Goal: Task Accomplishment & Management: Manage account settings

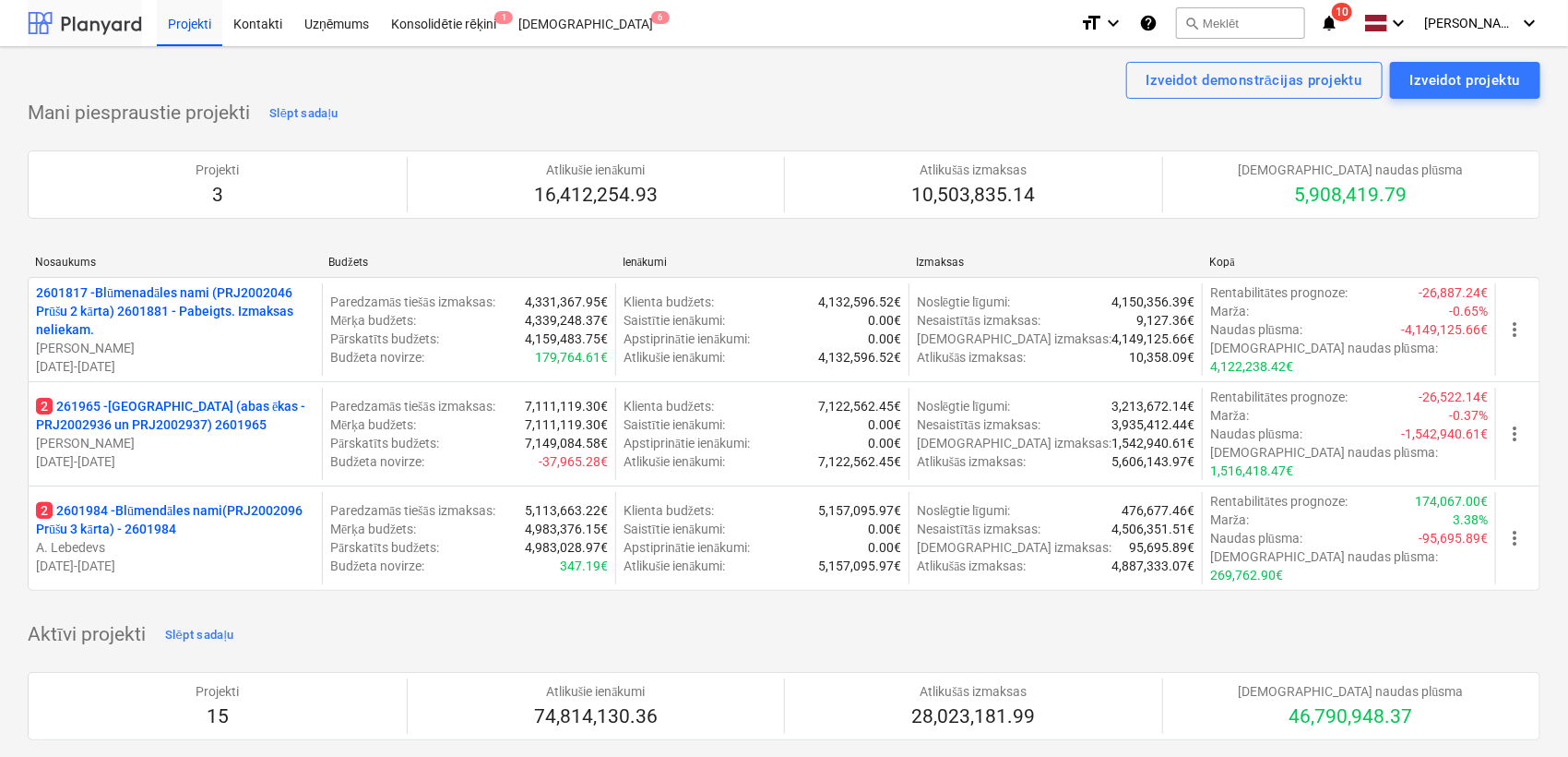
click at [87, 25] on div at bounding box center [84, 23] width 114 height 46
click at [1342, 23] on span "notifications 10" at bounding box center [1331, 23] width 22 height 22
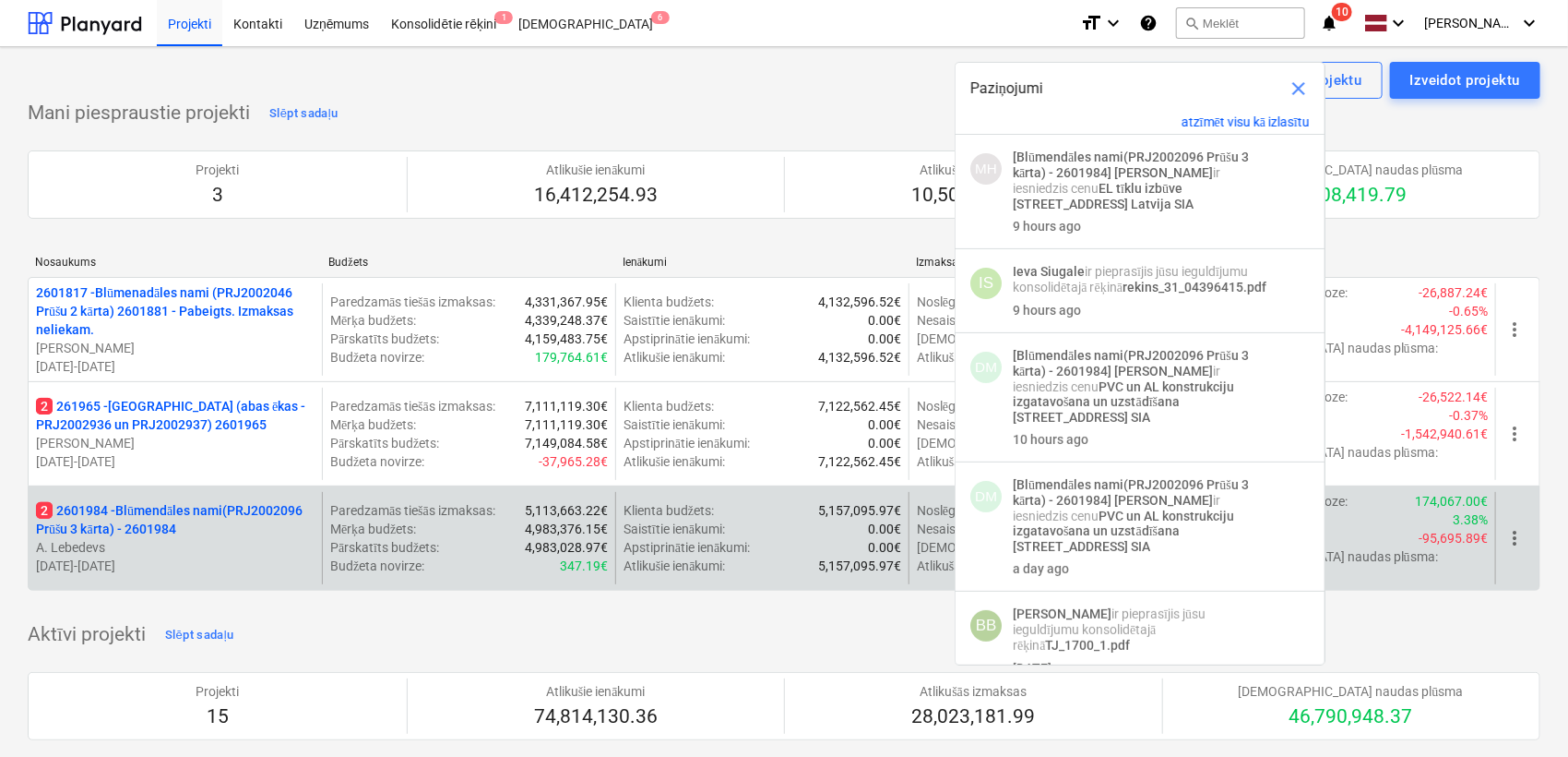
click at [162, 501] on p "2 2601984 - Blūmendāles nami(PRJ2002096 Prūšu 3 kārta) - 2601984" at bounding box center [175, 520] width 279 height 37
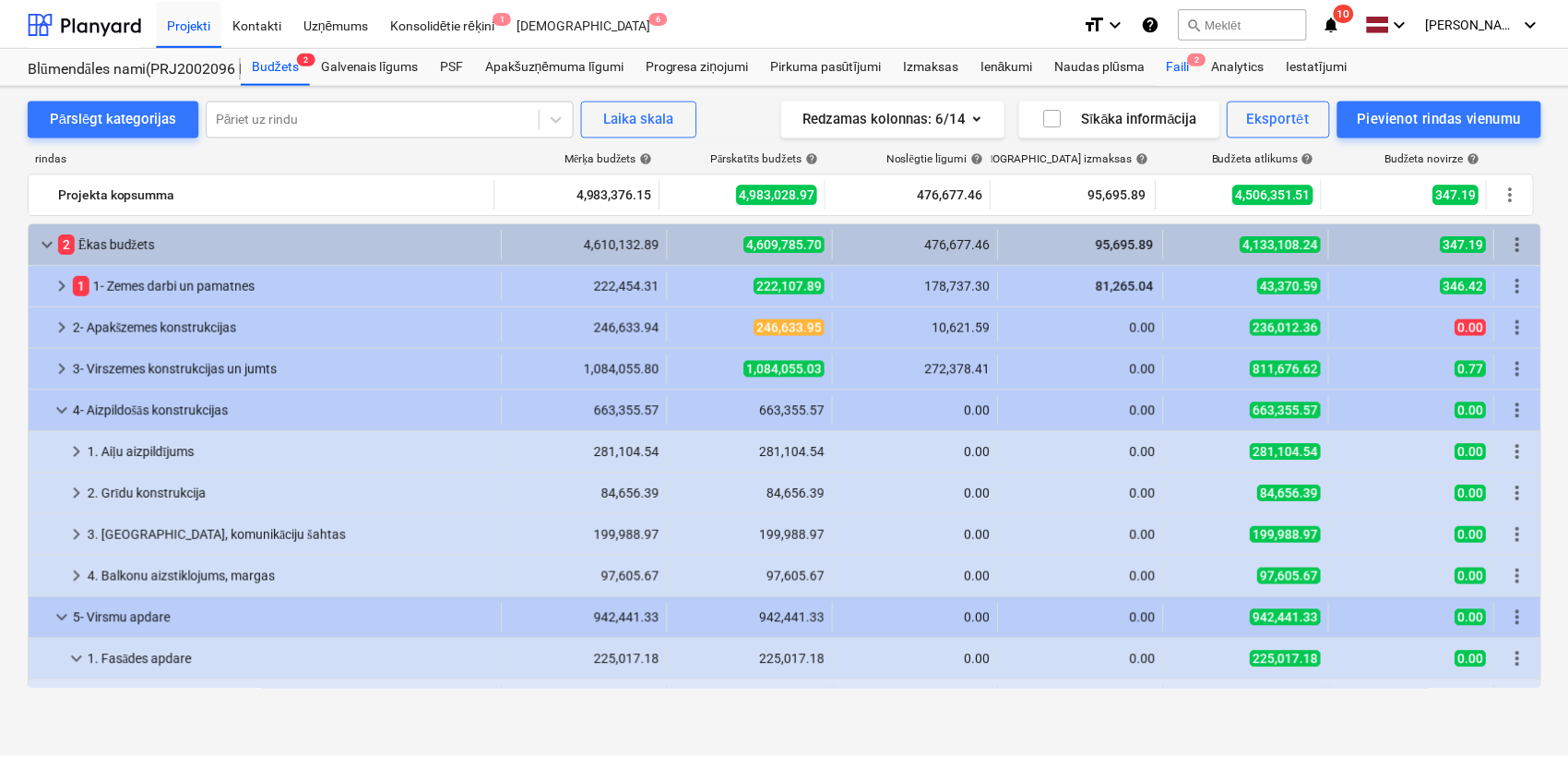
scroll to position [135, 0]
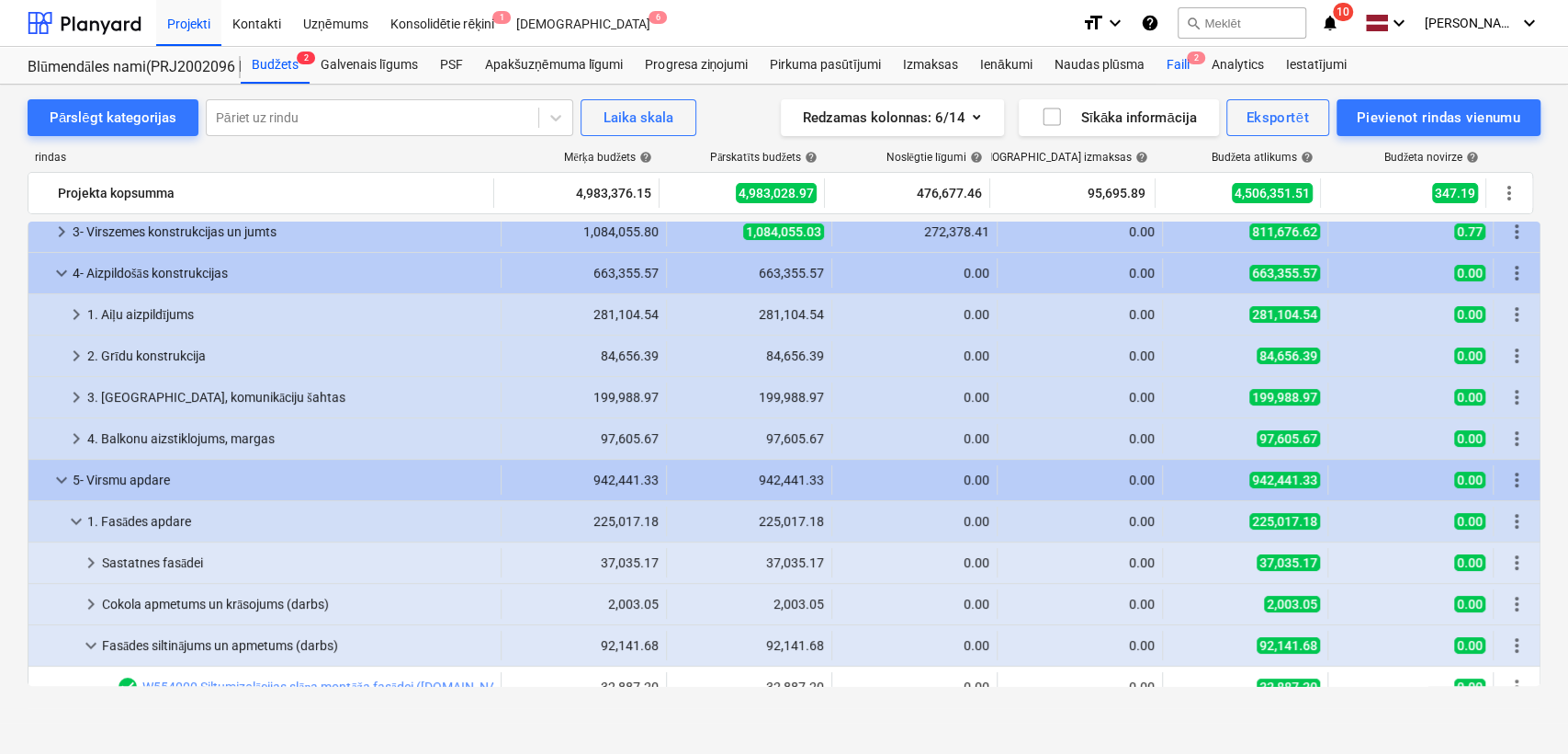
click at [1194, 58] on span "2" at bounding box center [1196, 58] width 18 height 13
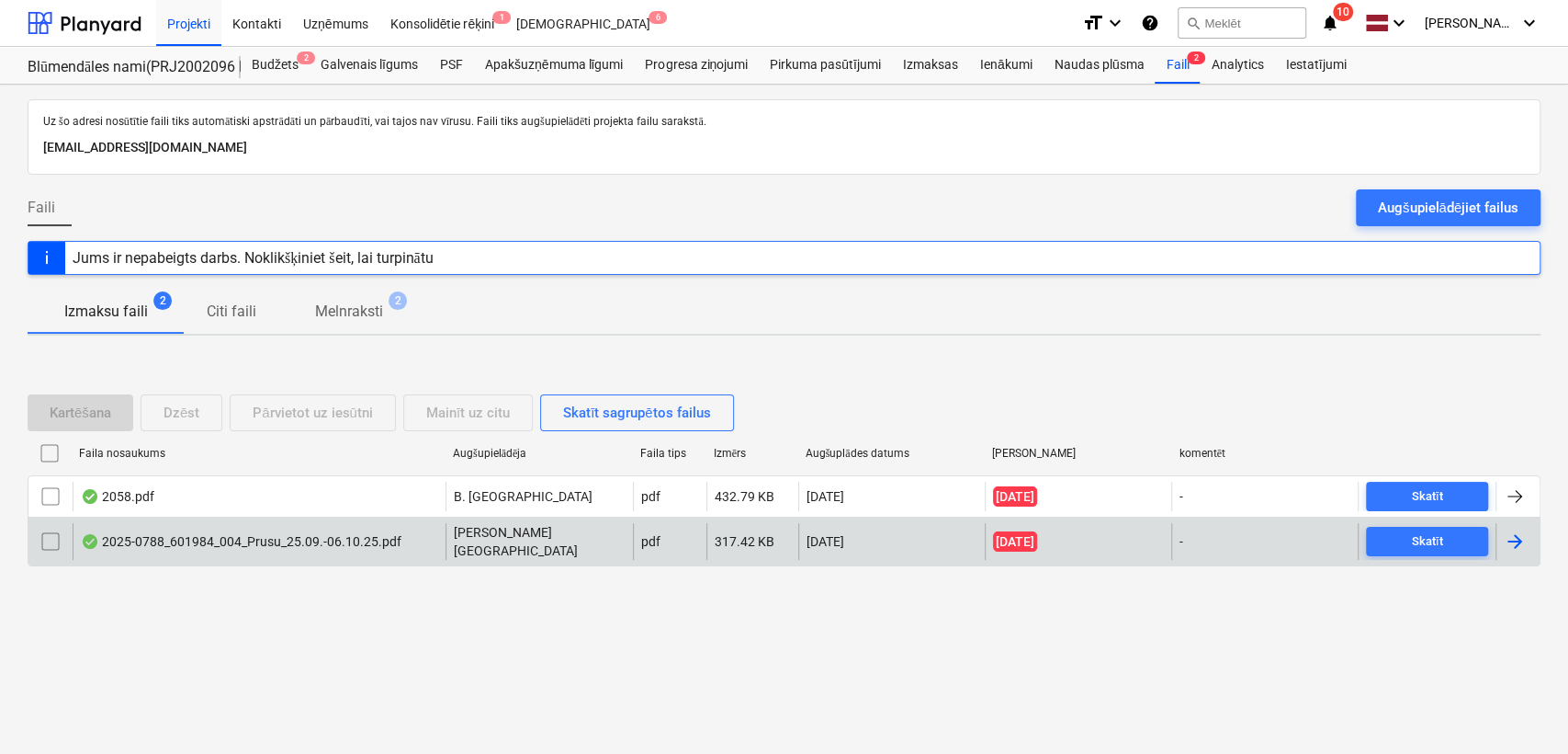
click at [318, 551] on div "2025-0788_601984_004_Prusu_25.09.-06.10.25.pdf" at bounding box center [259, 542] width 373 height 37
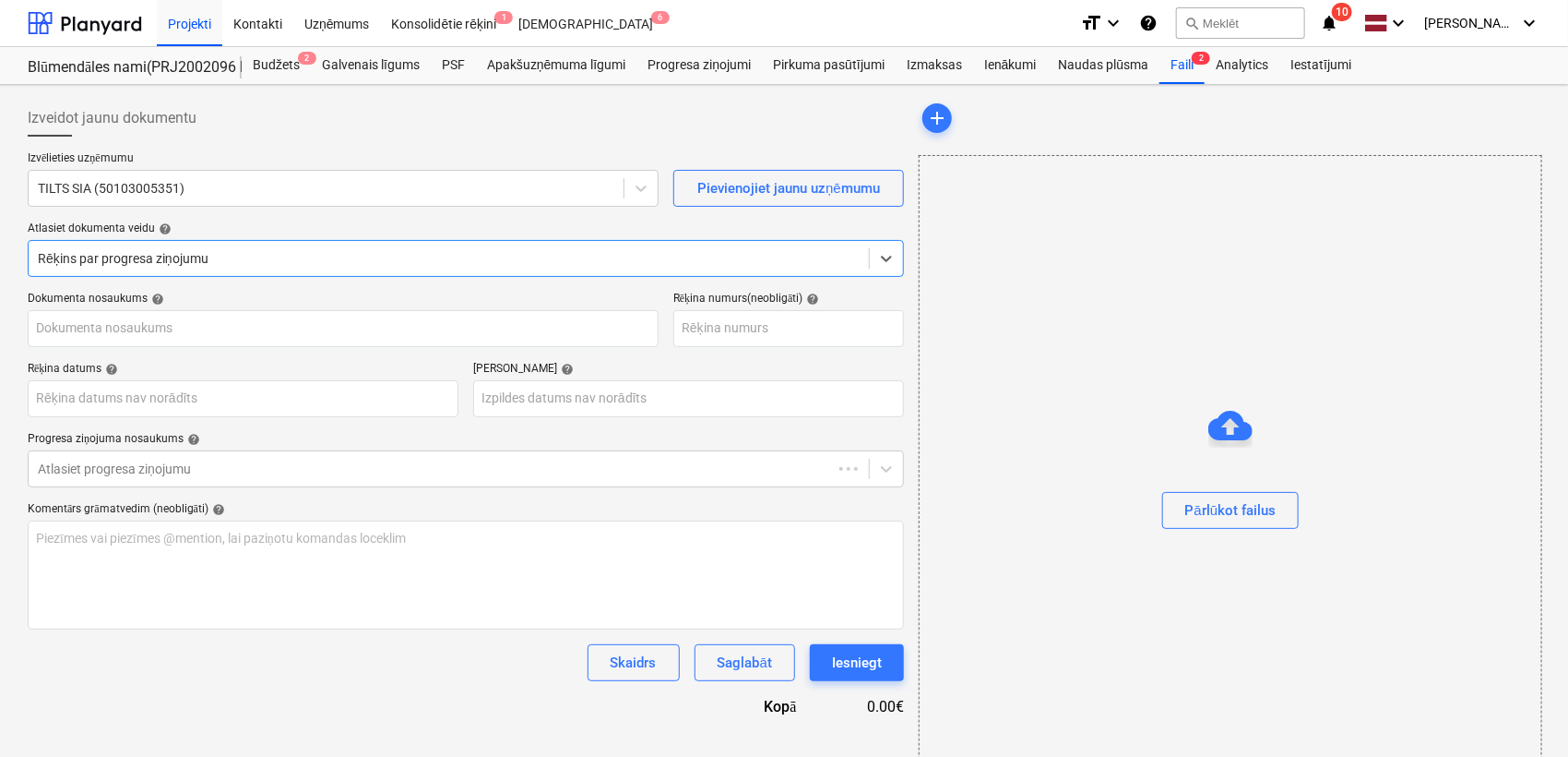
type input "2025-0788"
type input "[DATE]"
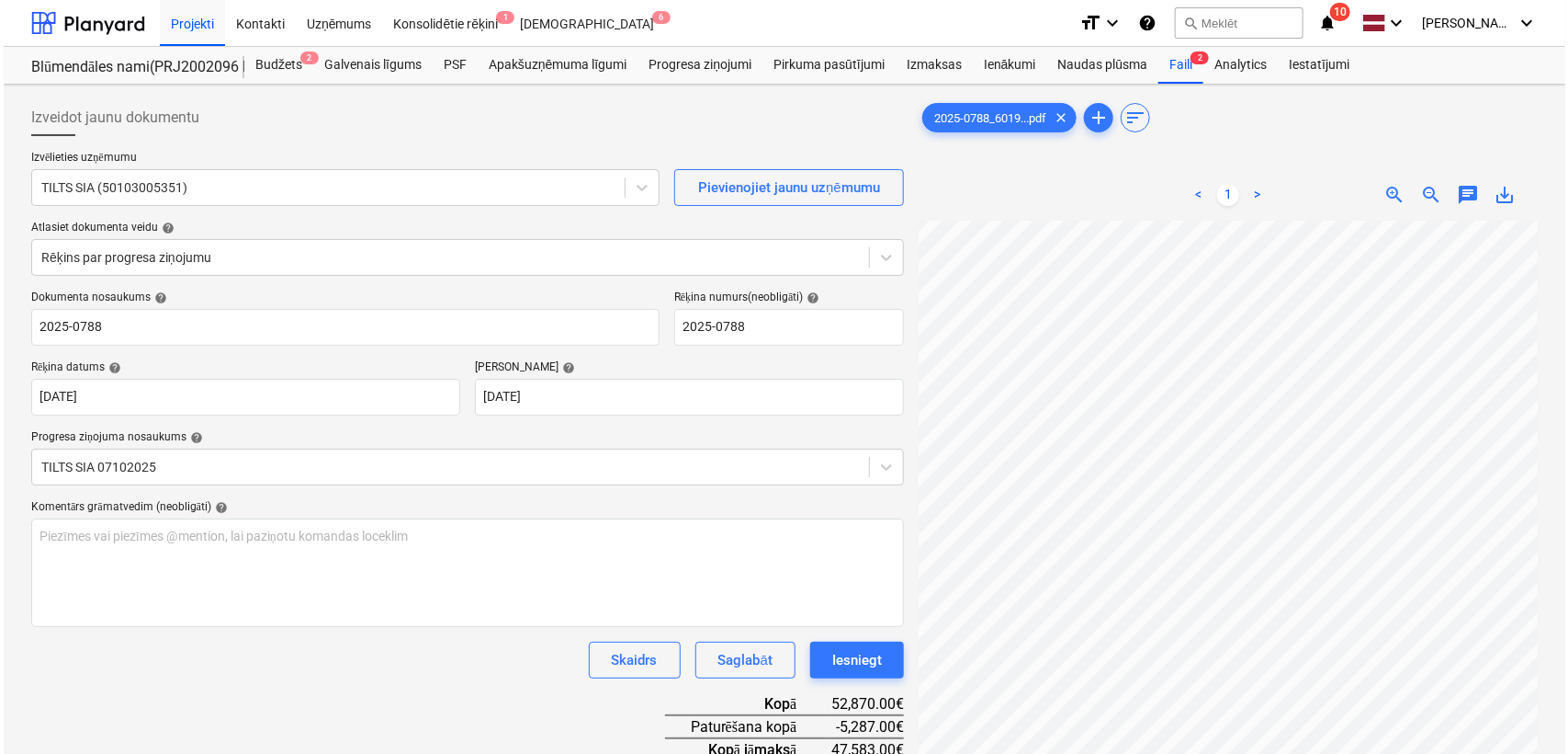
scroll to position [86, 165]
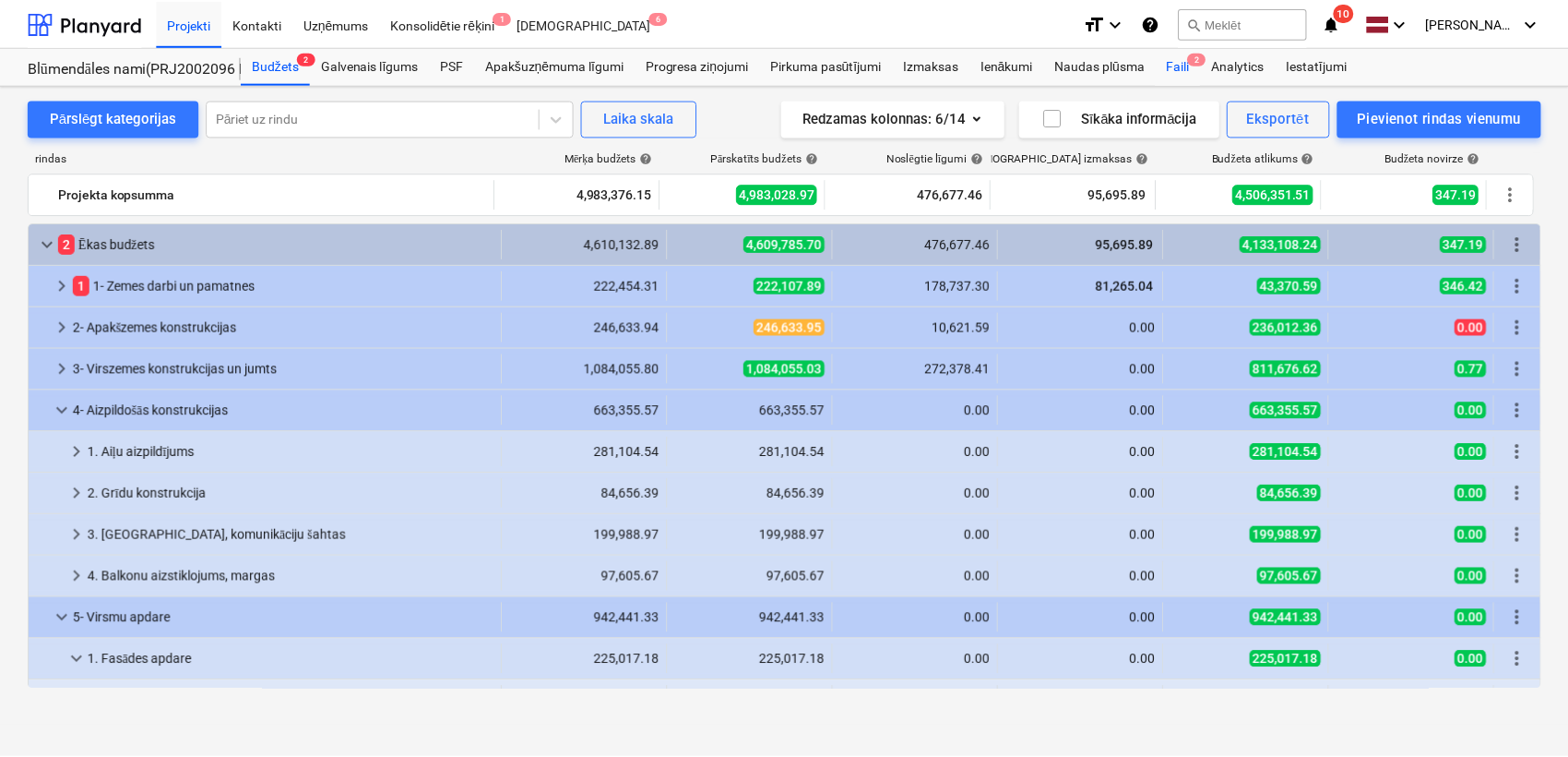
scroll to position [135, 0]
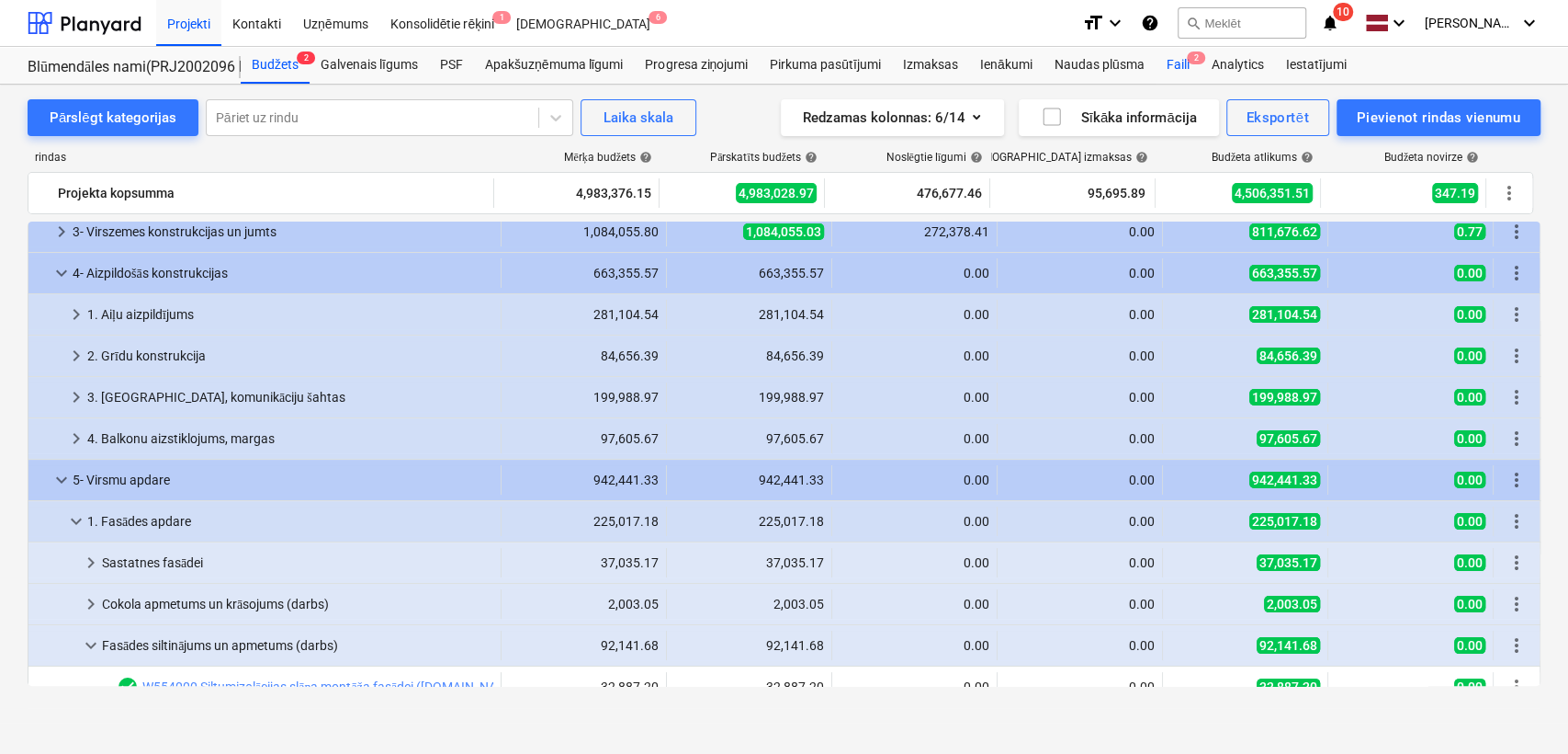
click at [1169, 61] on div "Faili 2" at bounding box center [1177, 66] width 45 height 37
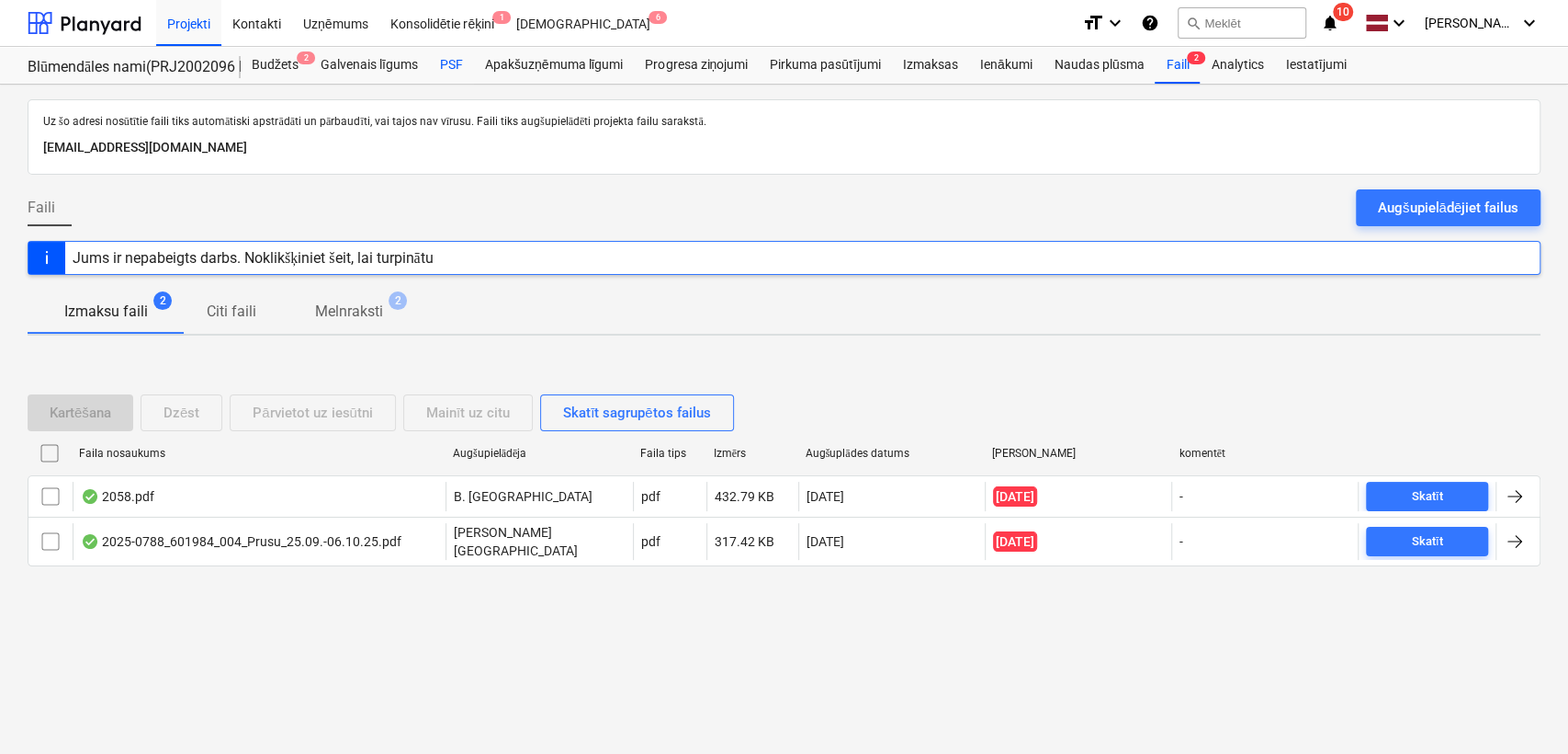
click at [454, 67] on div "PSF" at bounding box center [451, 66] width 45 height 37
click at [96, 17] on div at bounding box center [84, 23] width 113 height 46
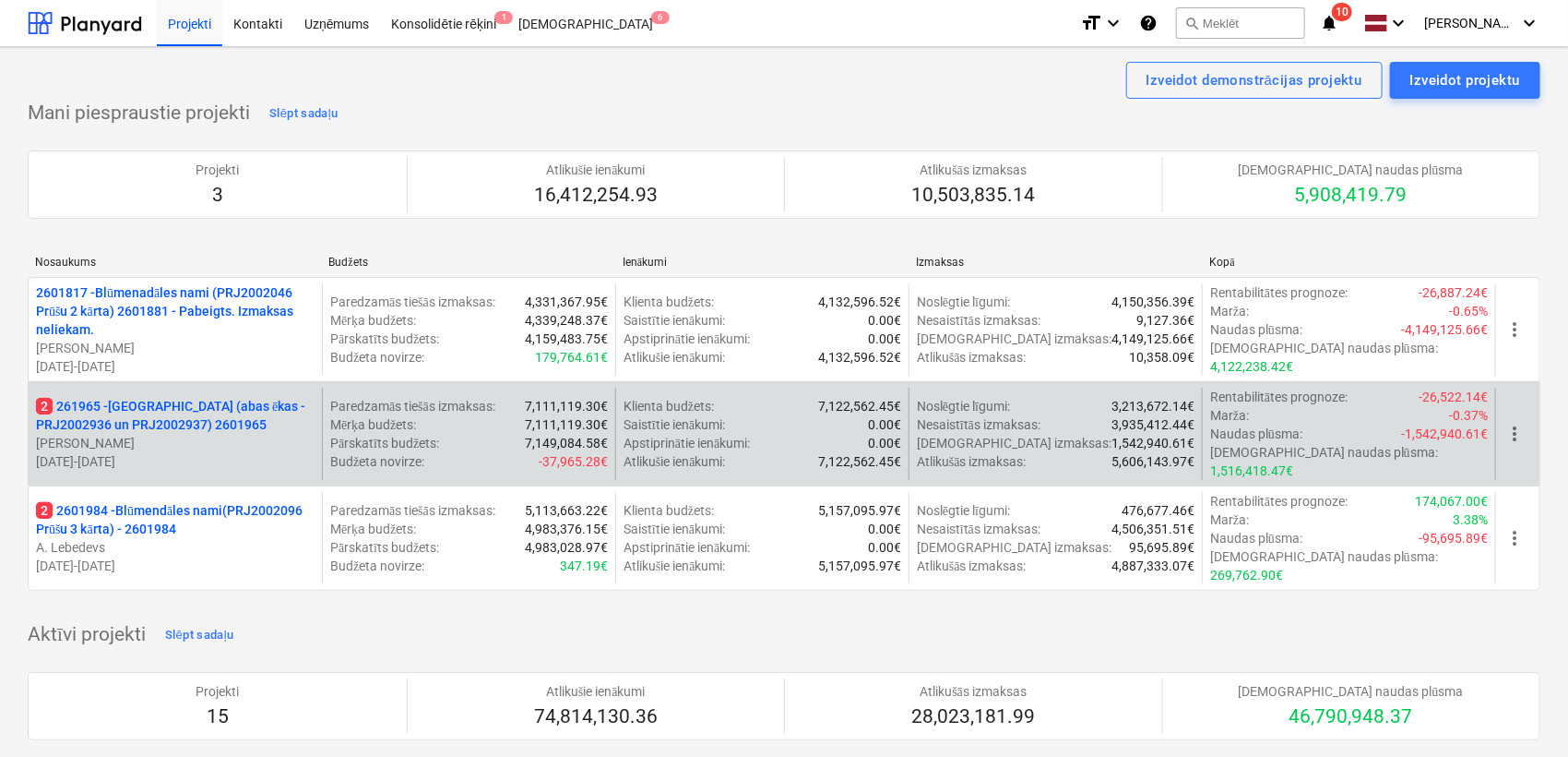
click at [192, 407] on p "2 261965 - [GEOGRAPHIC_DATA] (abas ēkas - PRJ2002936 un PRJ2002937) 2601965" at bounding box center [175, 415] width 279 height 37
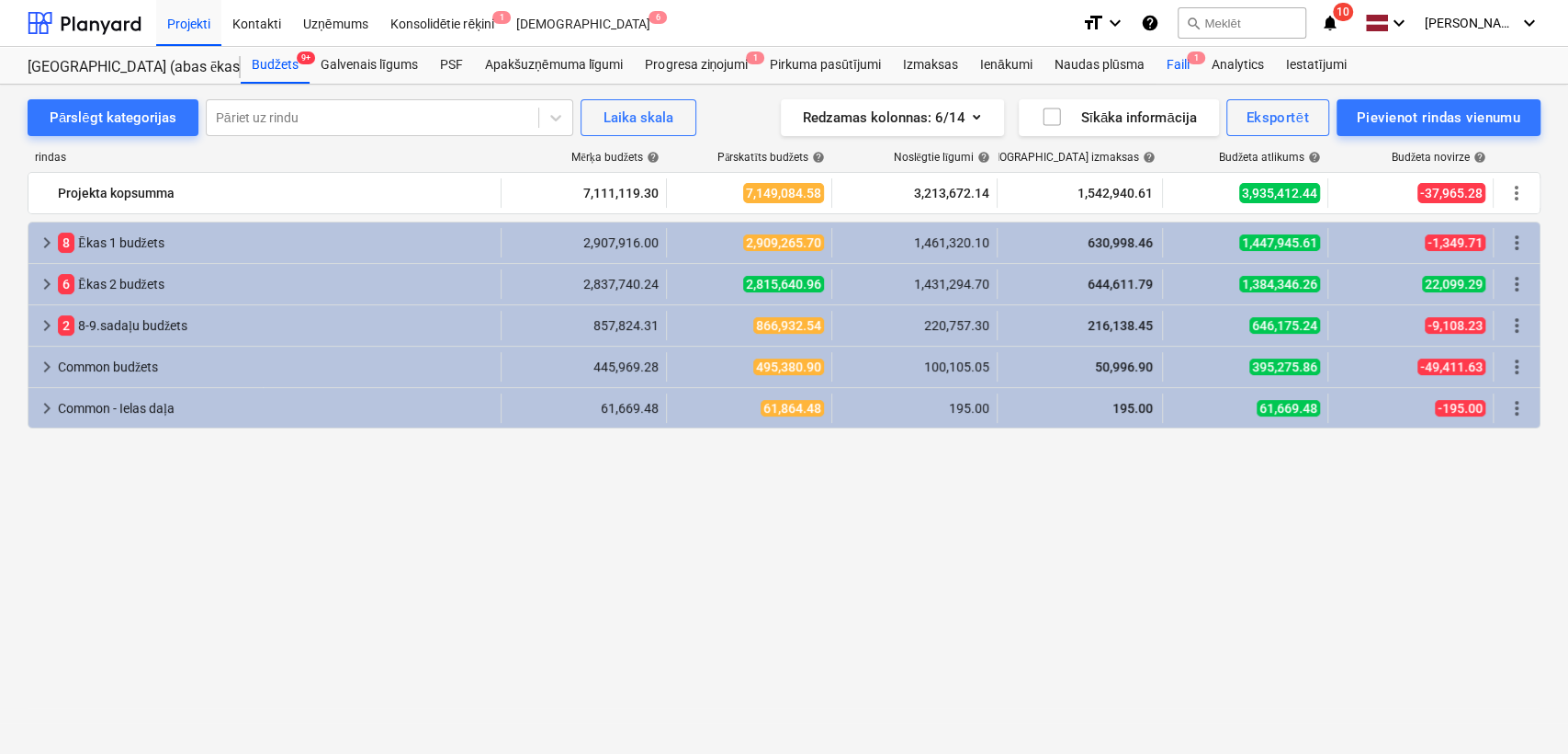
click at [1189, 59] on span "1" at bounding box center [1196, 58] width 18 height 13
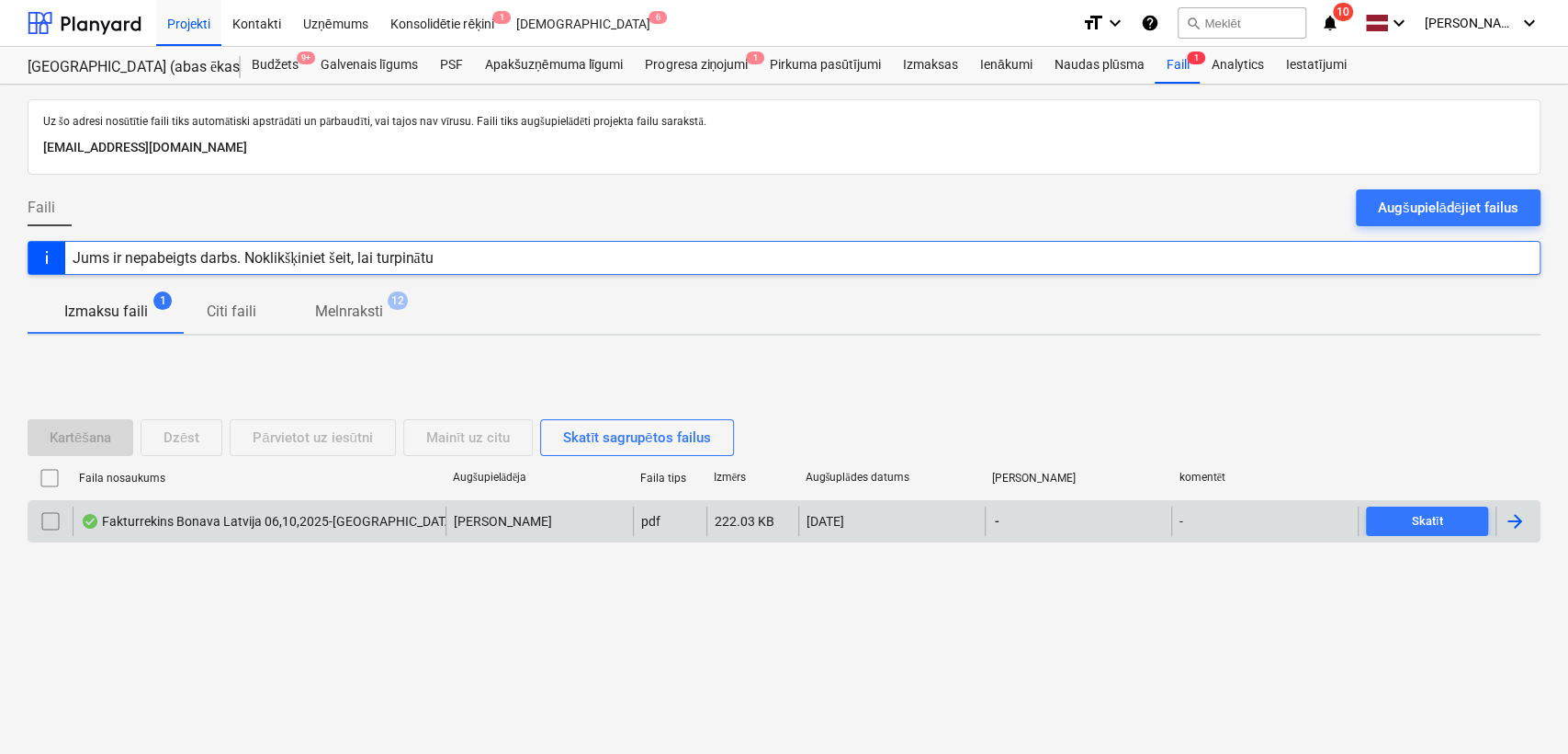
click at [1515, 521] on div at bounding box center [1515, 521] width 22 height 22
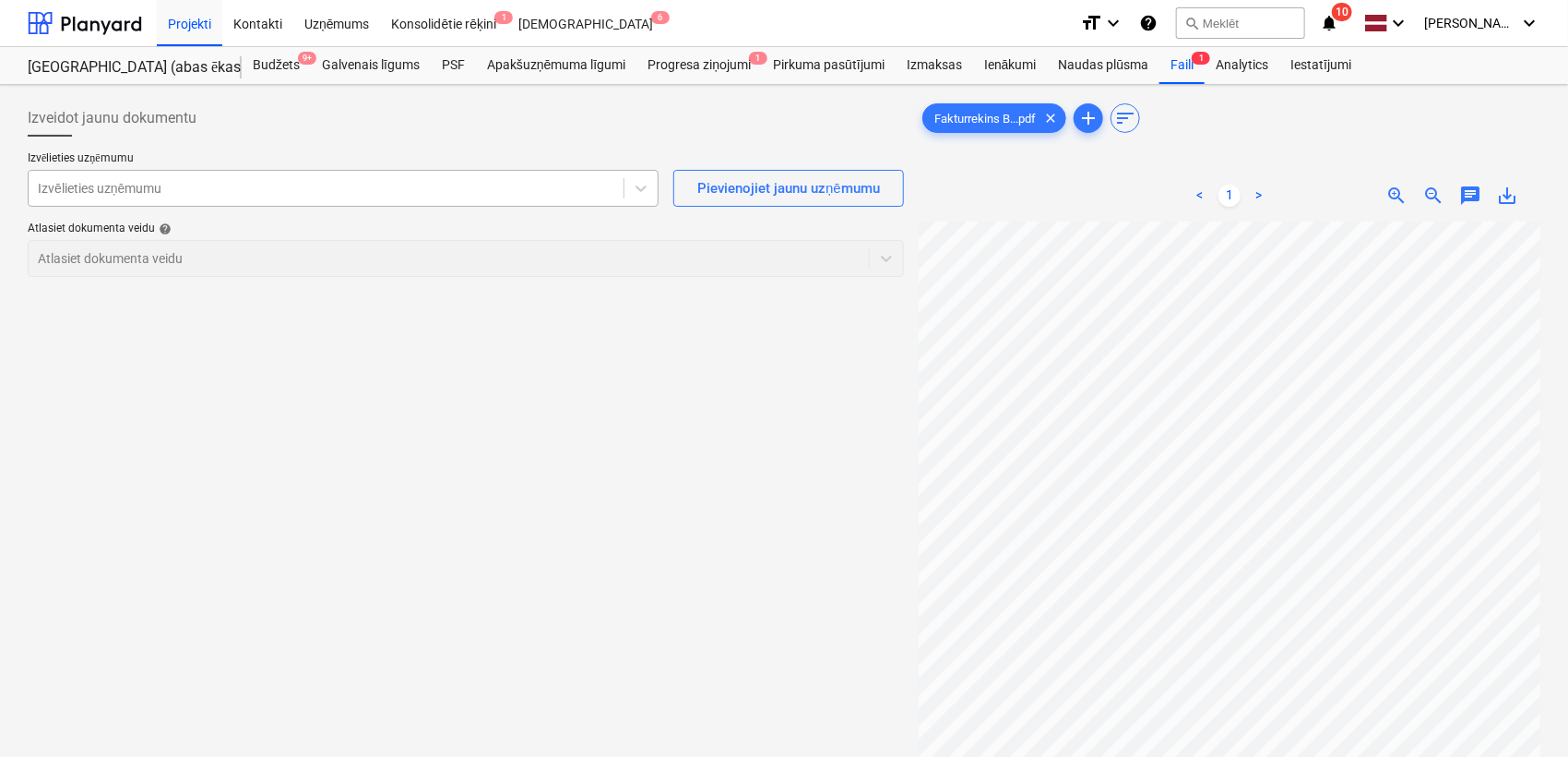
click at [327, 185] on div at bounding box center [326, 188] width 576 height 19
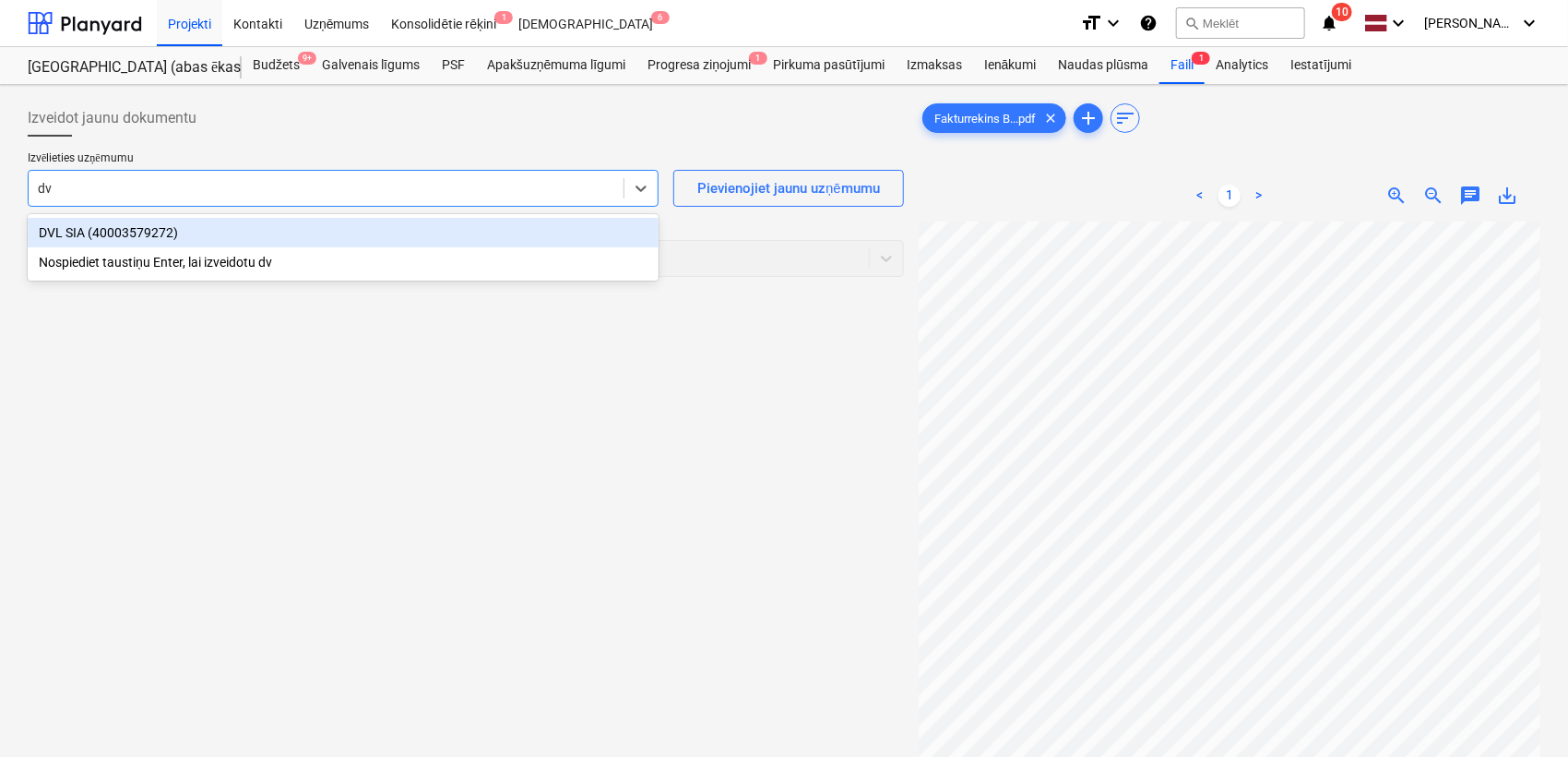
type input "dvl"
click at [295, 230] on div "DVL SIA (40003579272)" at bounding box center [343, 233] width 631 height 30
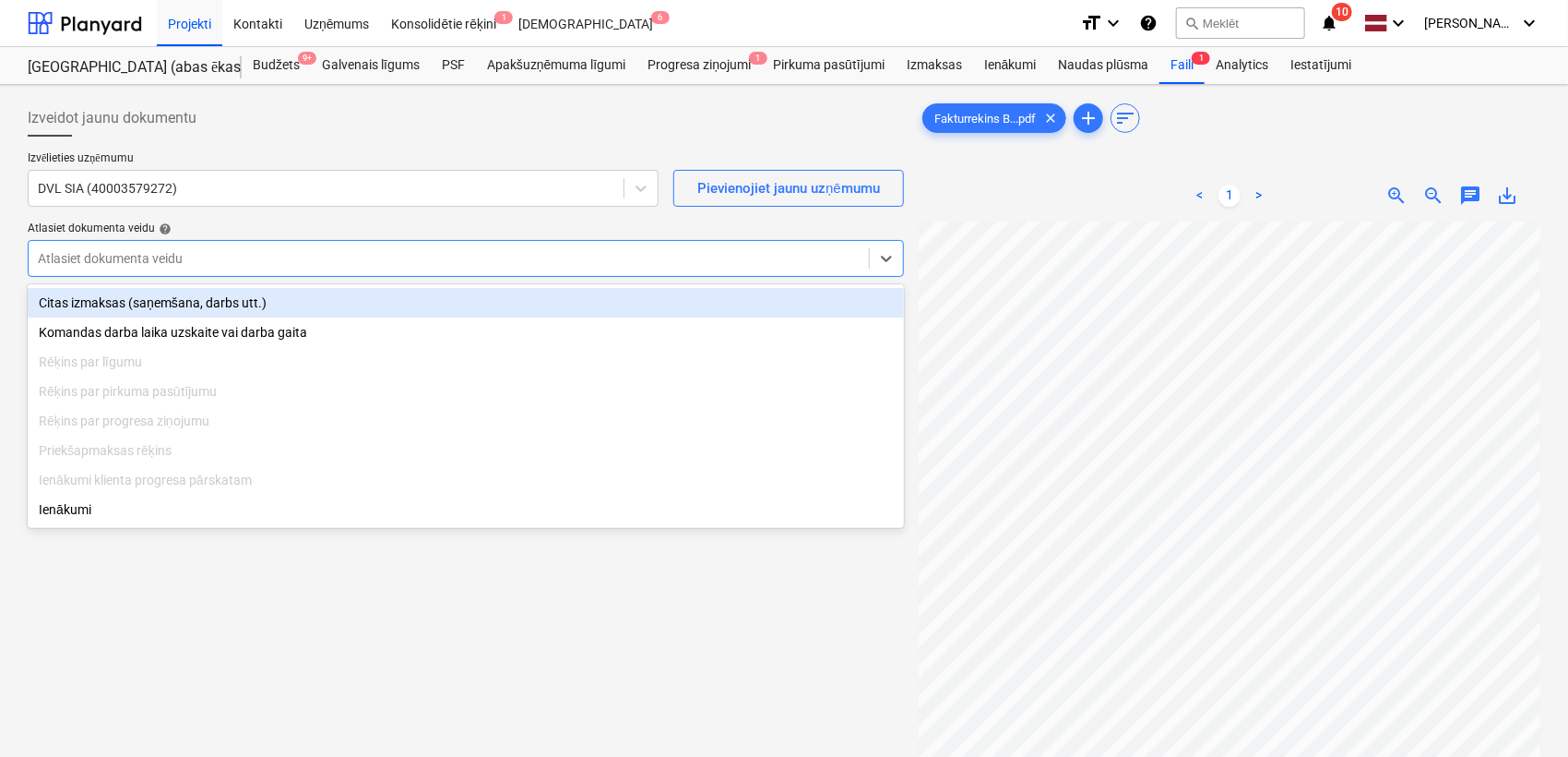
click at [536, 260] on div at bounding box center [448, 259] width 822 height 19
click at [370, 312] on div "Citas izmaksas (saņemšana, darbs utt.)" at bounding box center [466, 303] width 876 height 30
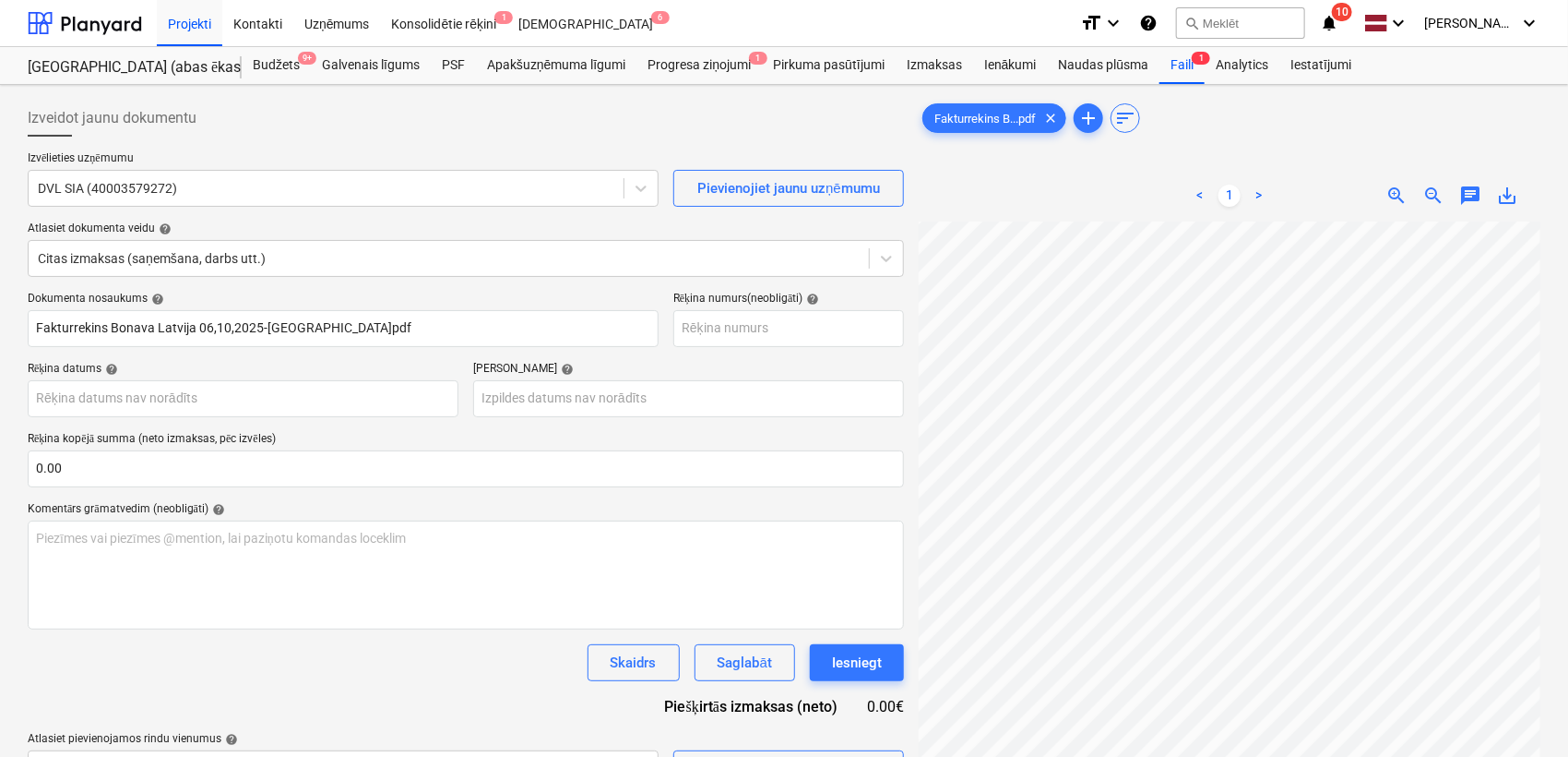
scroll to position [76, 76]
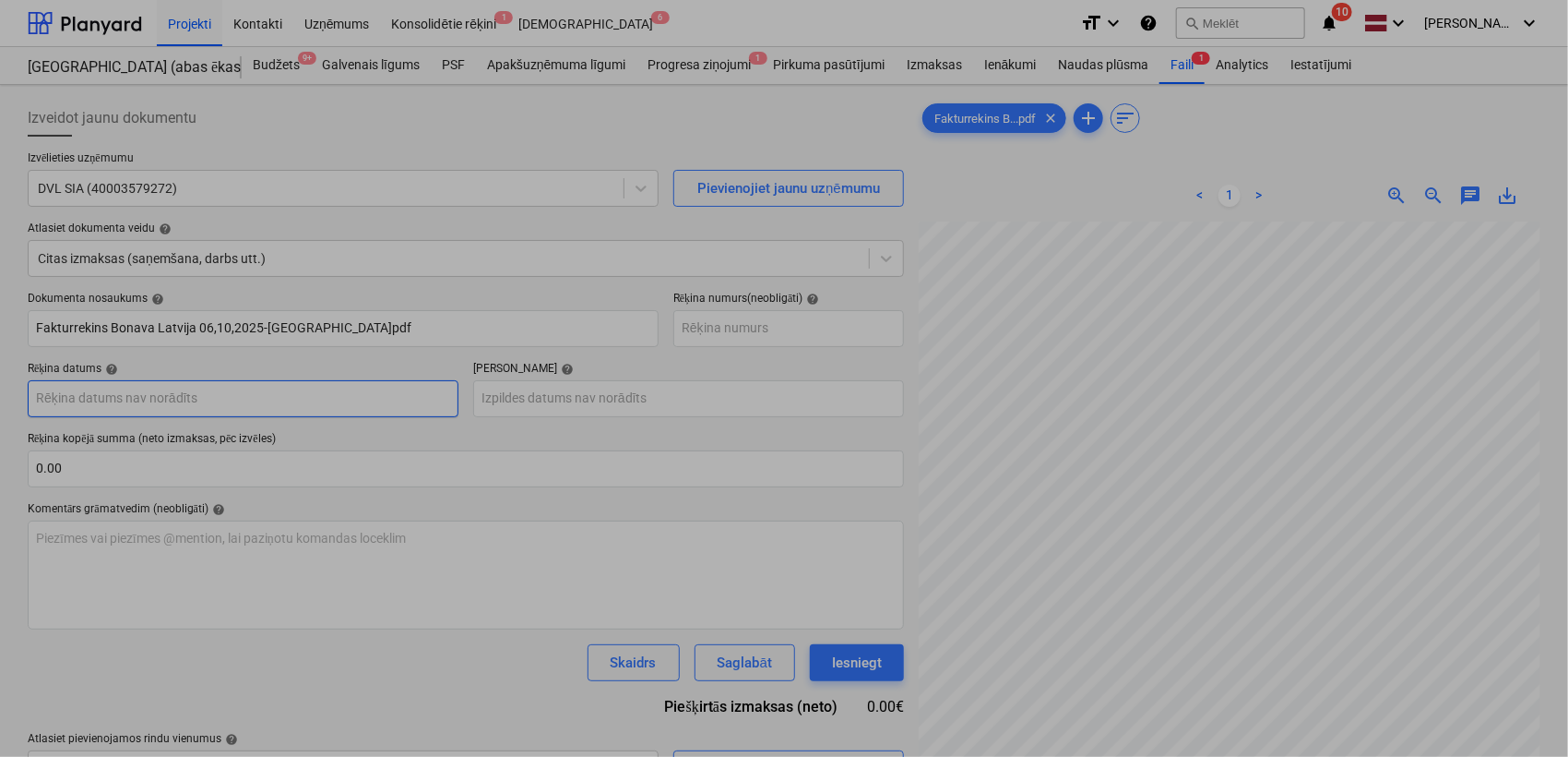
click at [152, 399] on body "Projekti Kontakti Uzņēmums Konsolidētie rēķini 1 Iesūtne 6 format_size keyboard…" at bounding box center [784, 378] width 1568 height 757
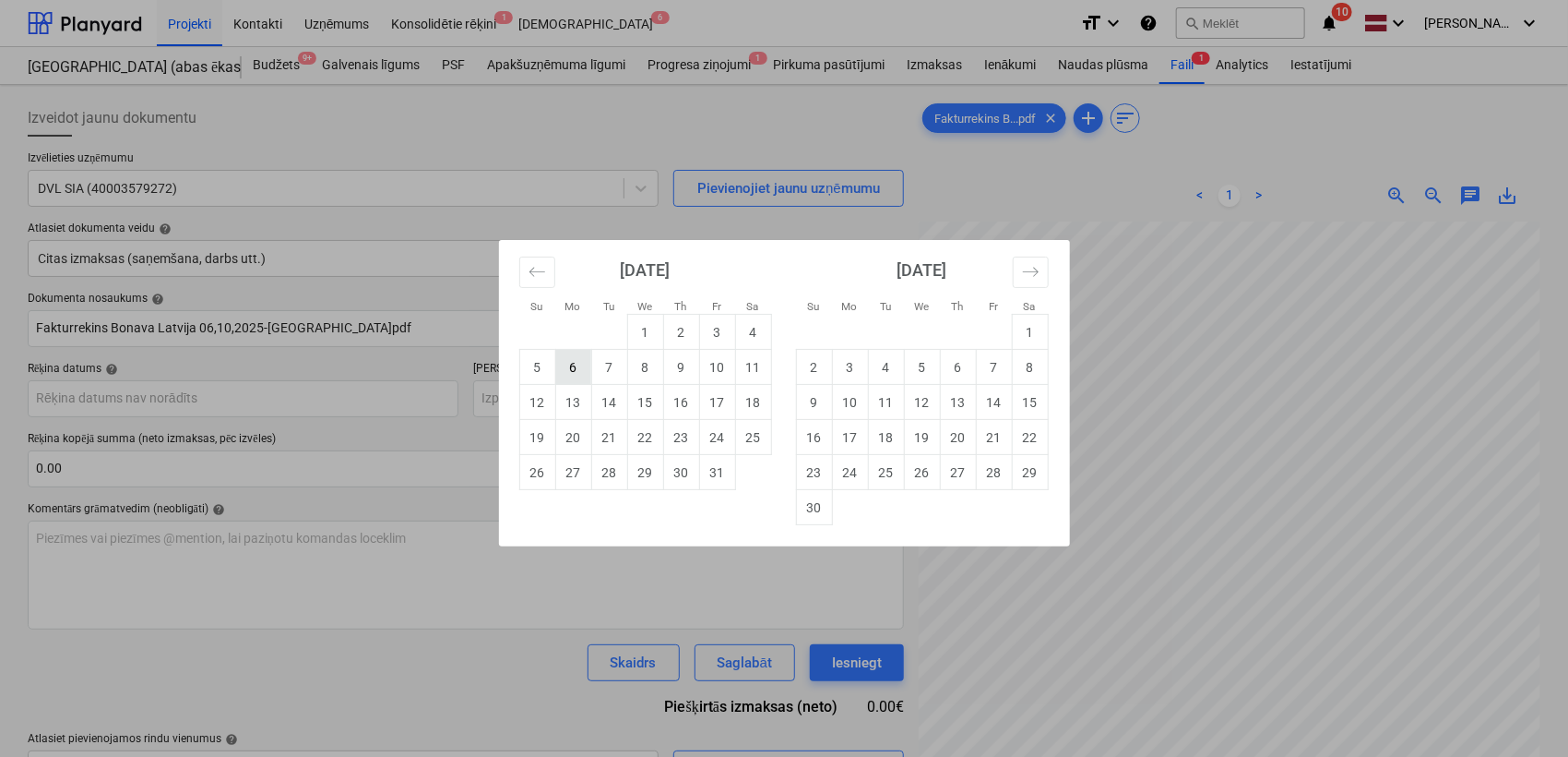
click at [585, 371] on td "6" at bounding box center [573, 367] width 36 height 35
type input "[DATE]"
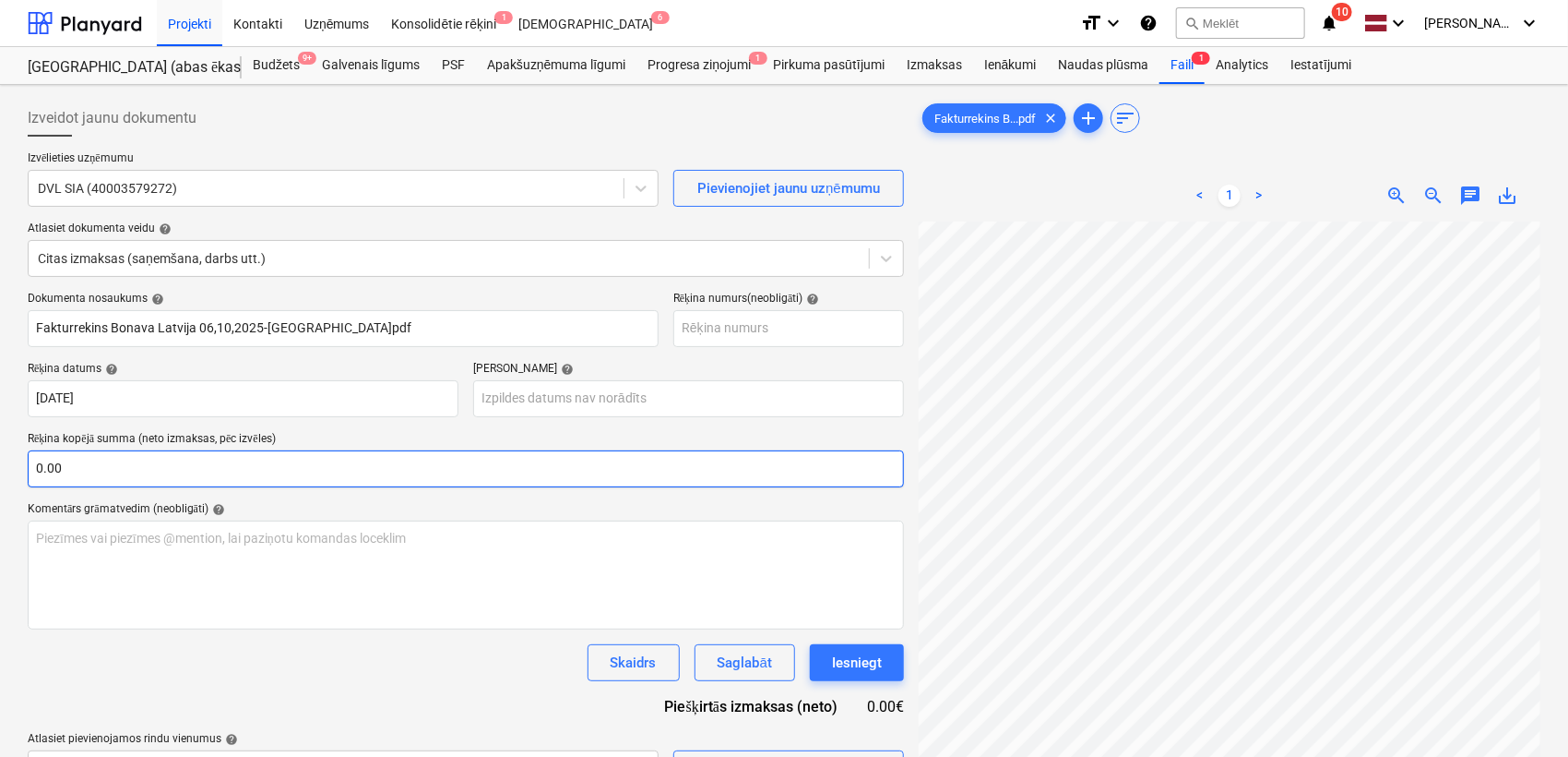
scroll to position [560, 125]
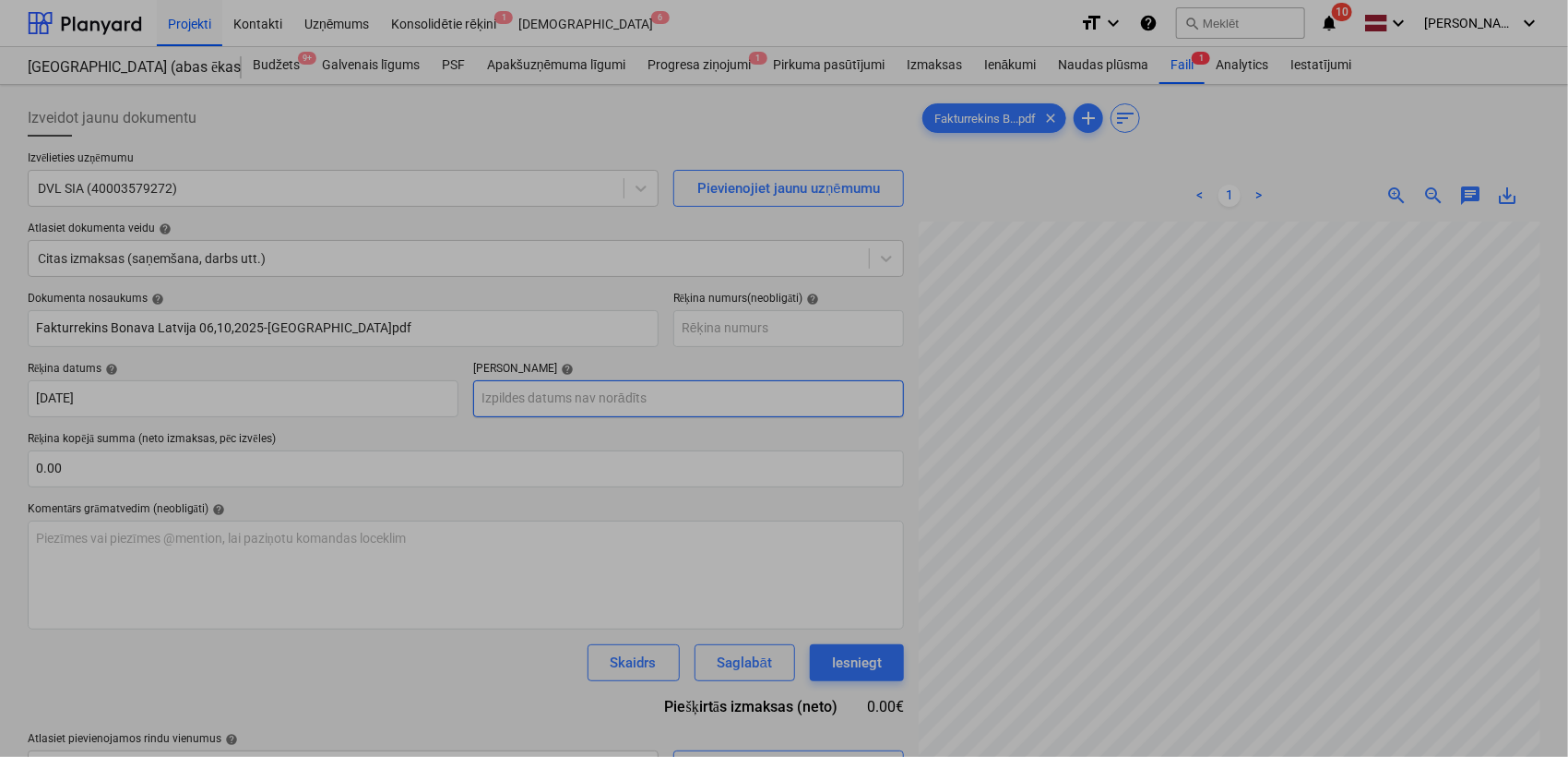
click at [613, 397] on body "Projekti Kontakti Uzņēmums Konsolidētie rēķini 1 Iesūtne 6 format_size keyboard…" at bounding box center [784, 378] width 1568 height 757
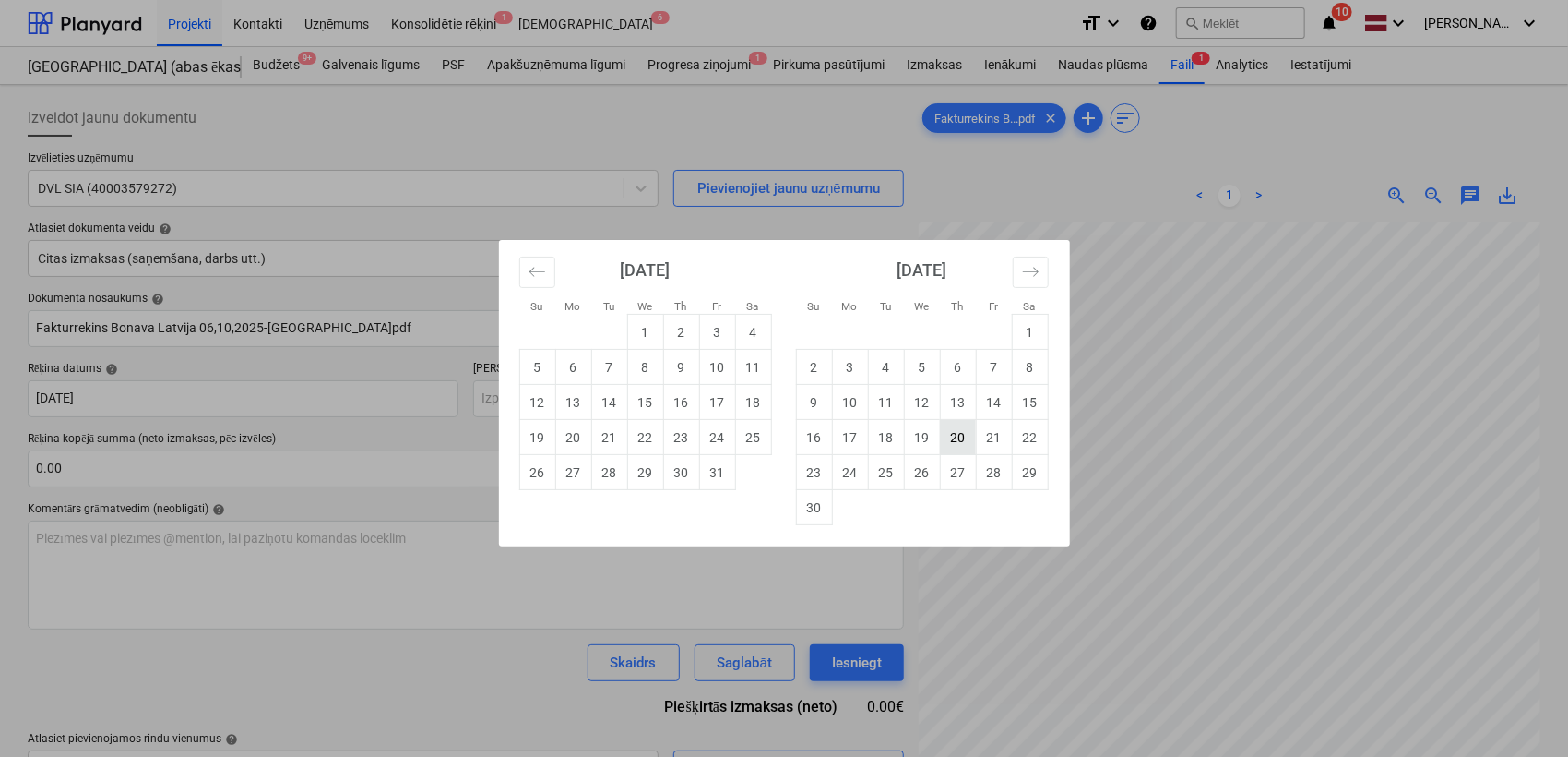
click at [965, 448] on td "20" at bounding box center [958, 437] width 36 height 35
type input "[DATE]"
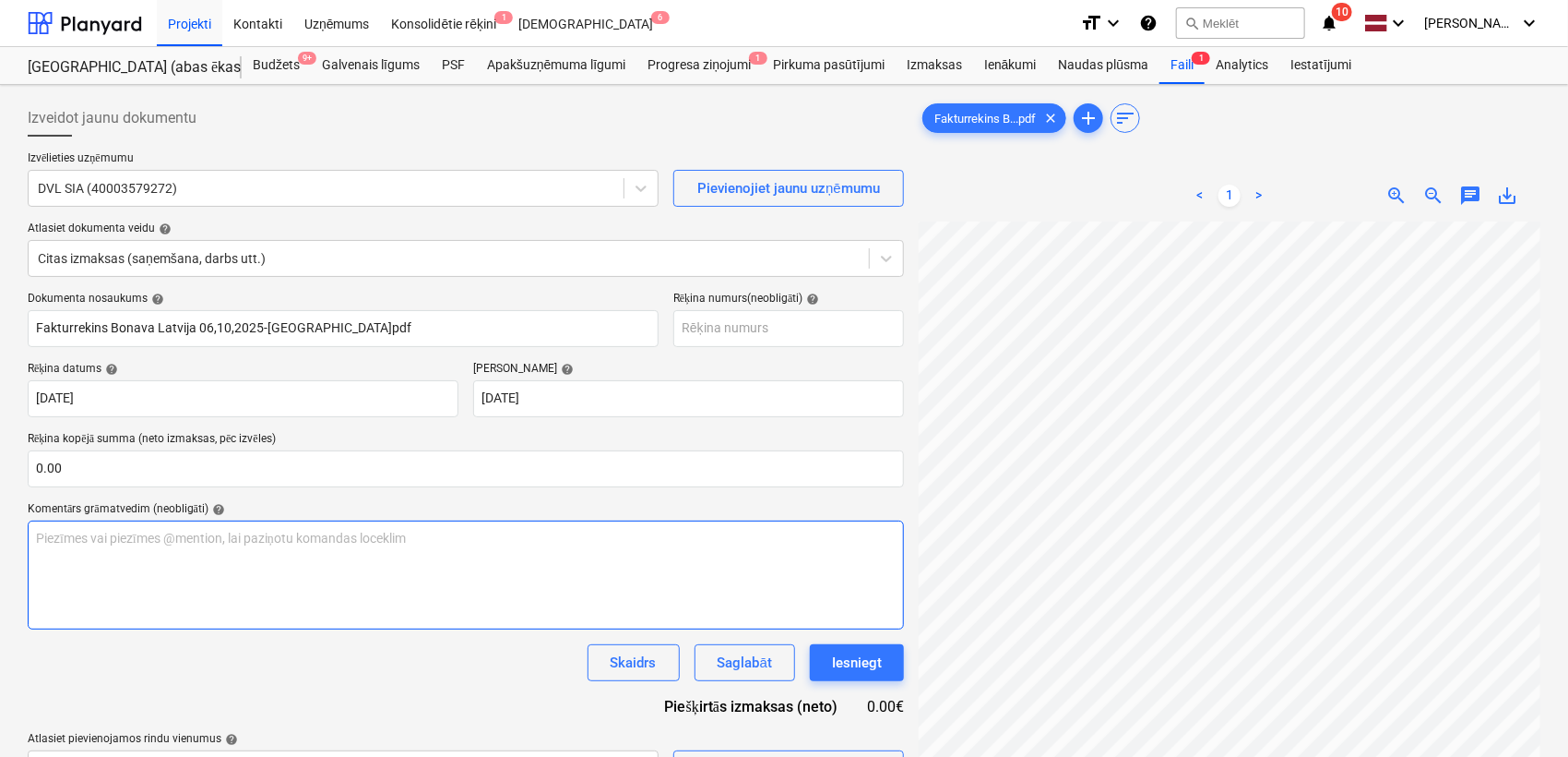
scroll to position [774, 487]
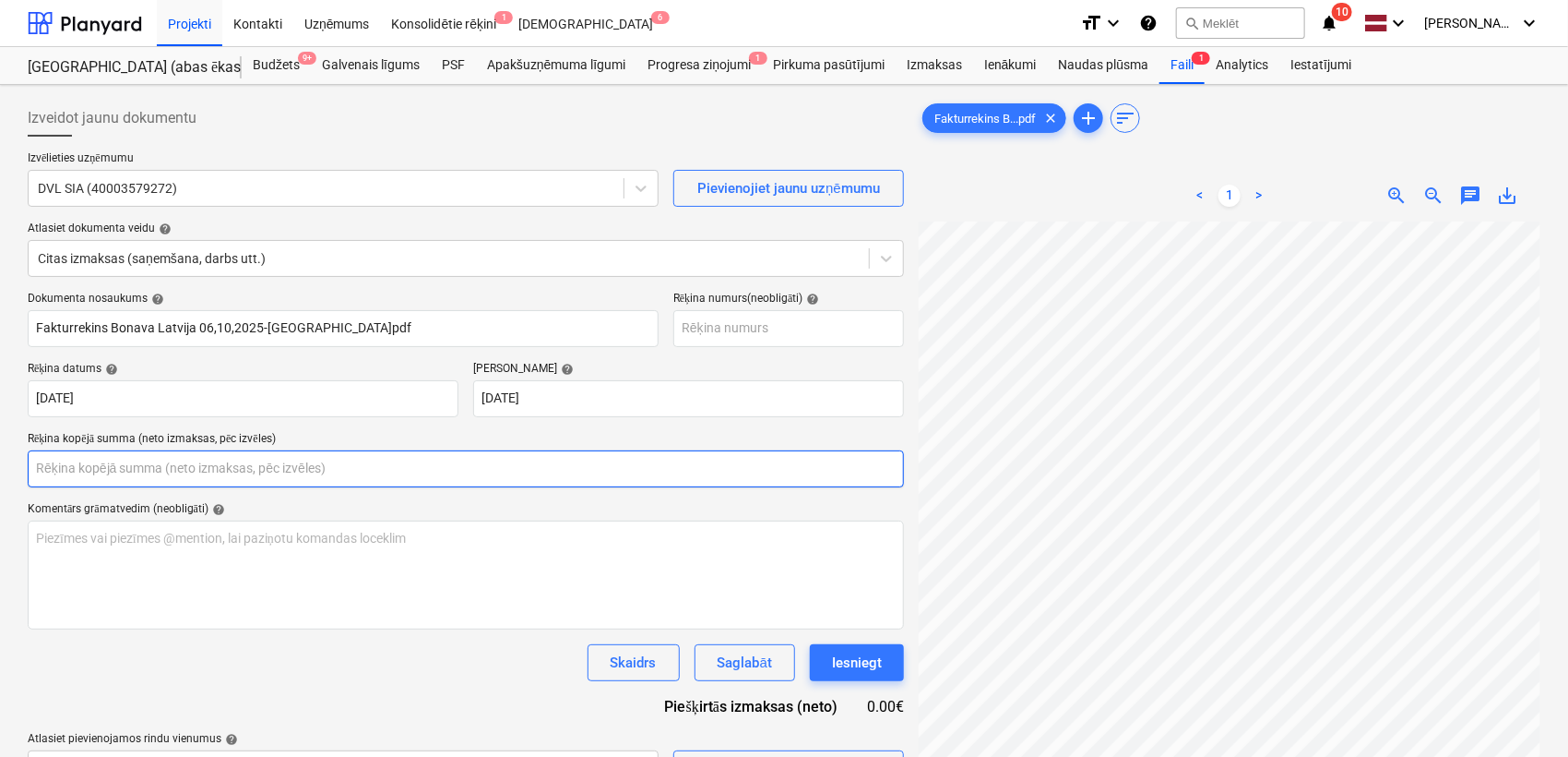
click at [269, 464] on input "text" at bounding box center [466, 469] width 876 height 37
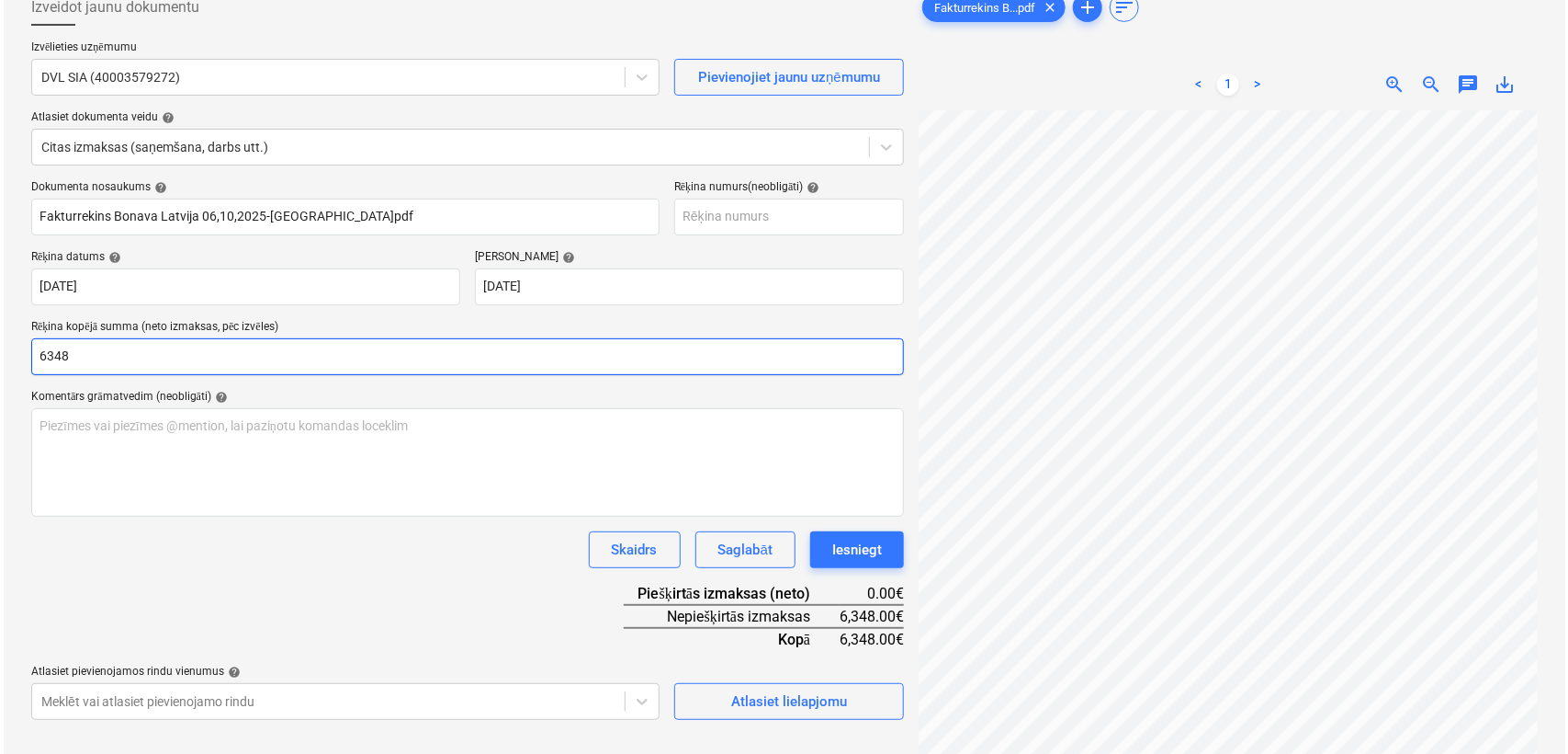
scroll to position [184, 0]
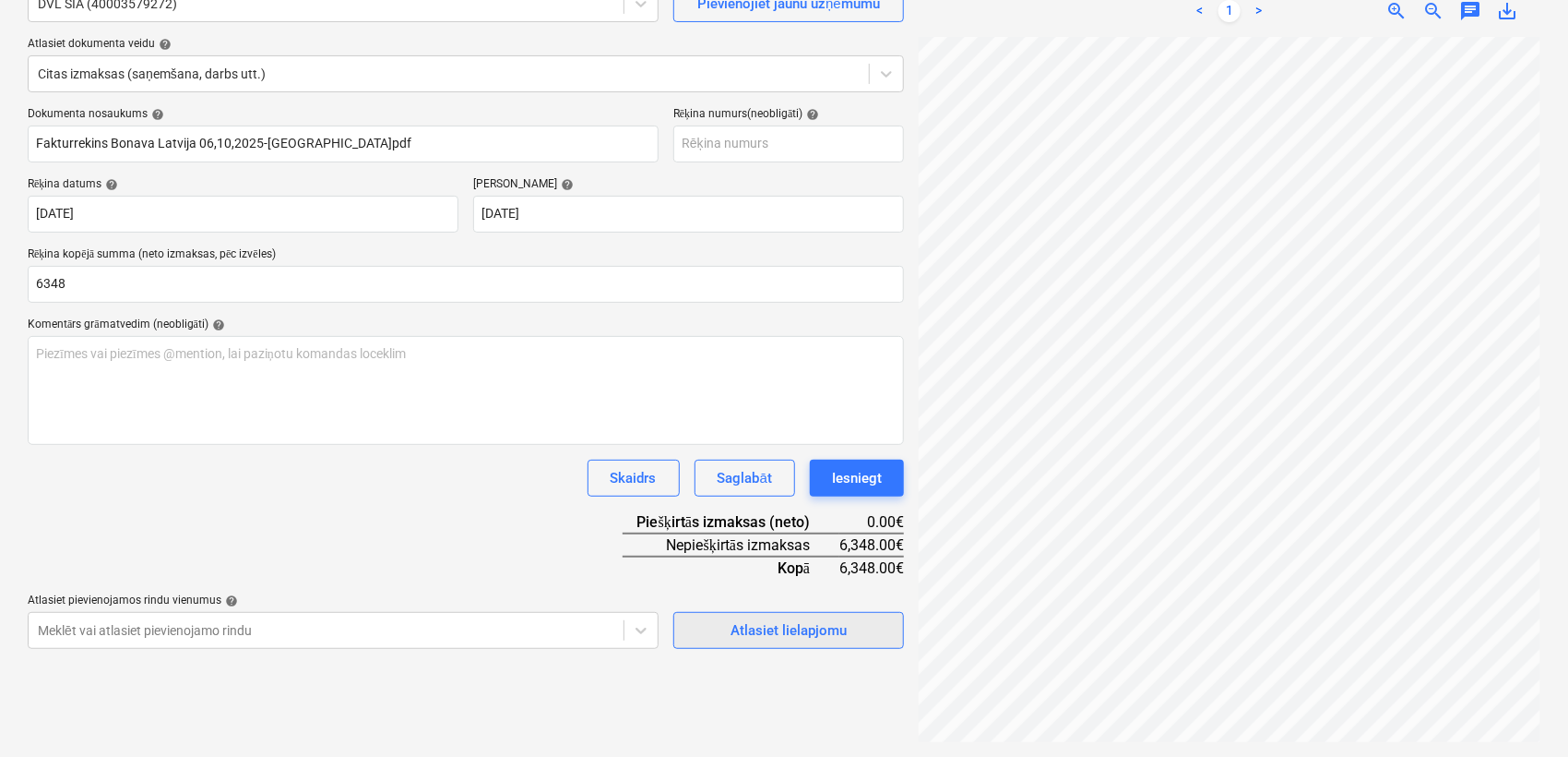
type input "6,348.00"
click at [759, 634] on div "Atlasiet lielapjomu" at bounding box center [788, 630] width 116 height 24
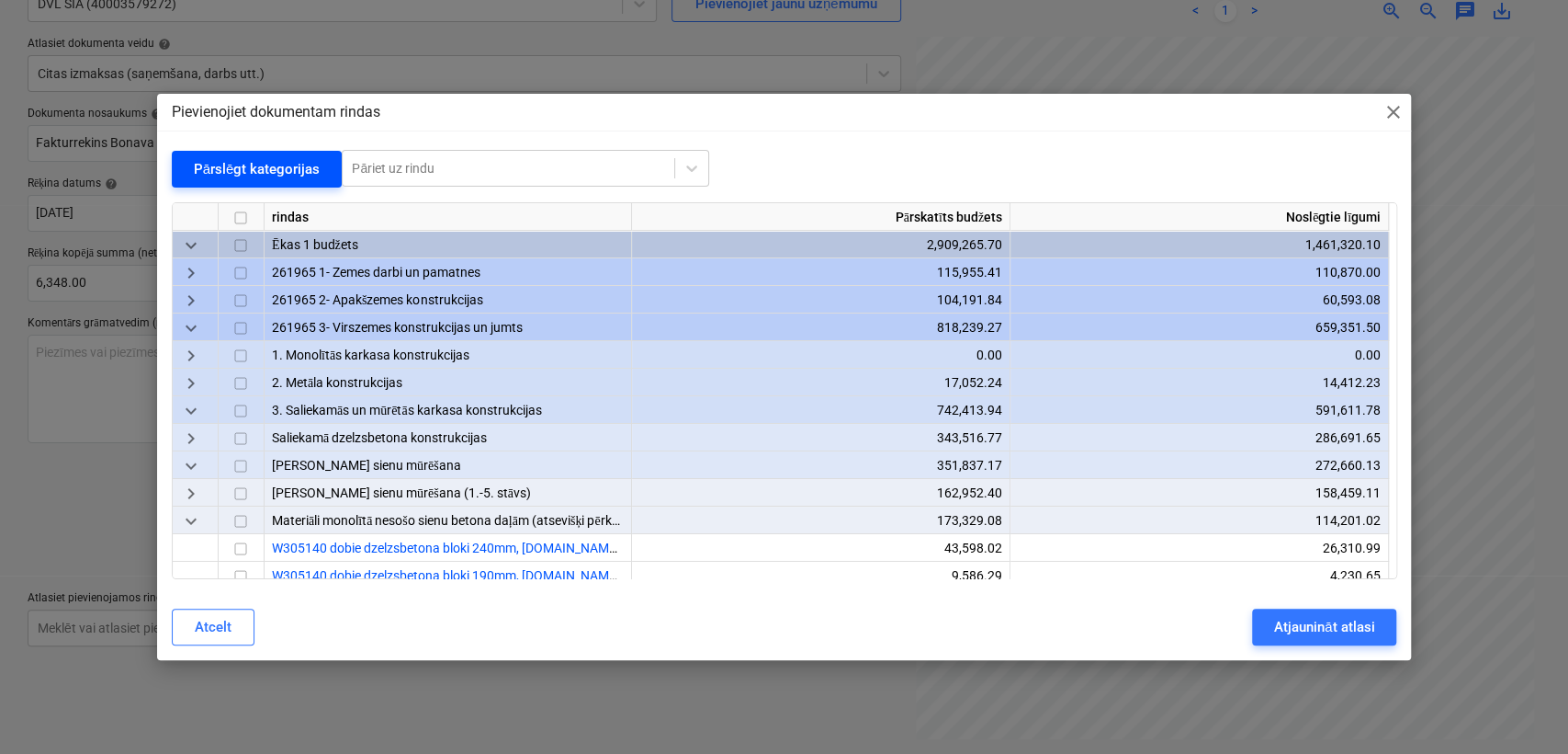
click at [244, 164] on div "Pārslēgt kategorijas" at bounding box center [256, 169] width 126 height 24
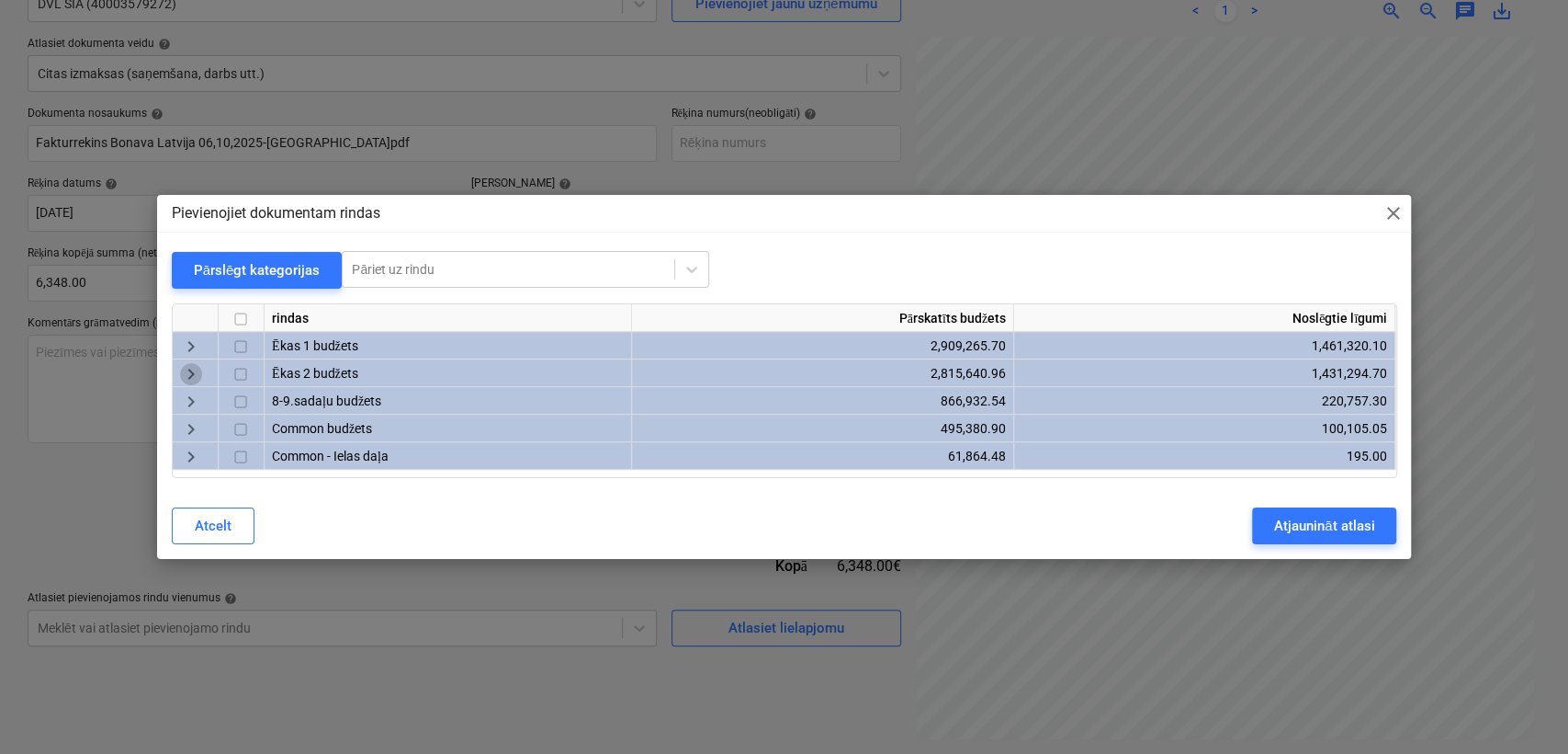
click at [198, 373] on span "keyboard_arrow_right" at bounding box center [191, 374] width 22 height 22
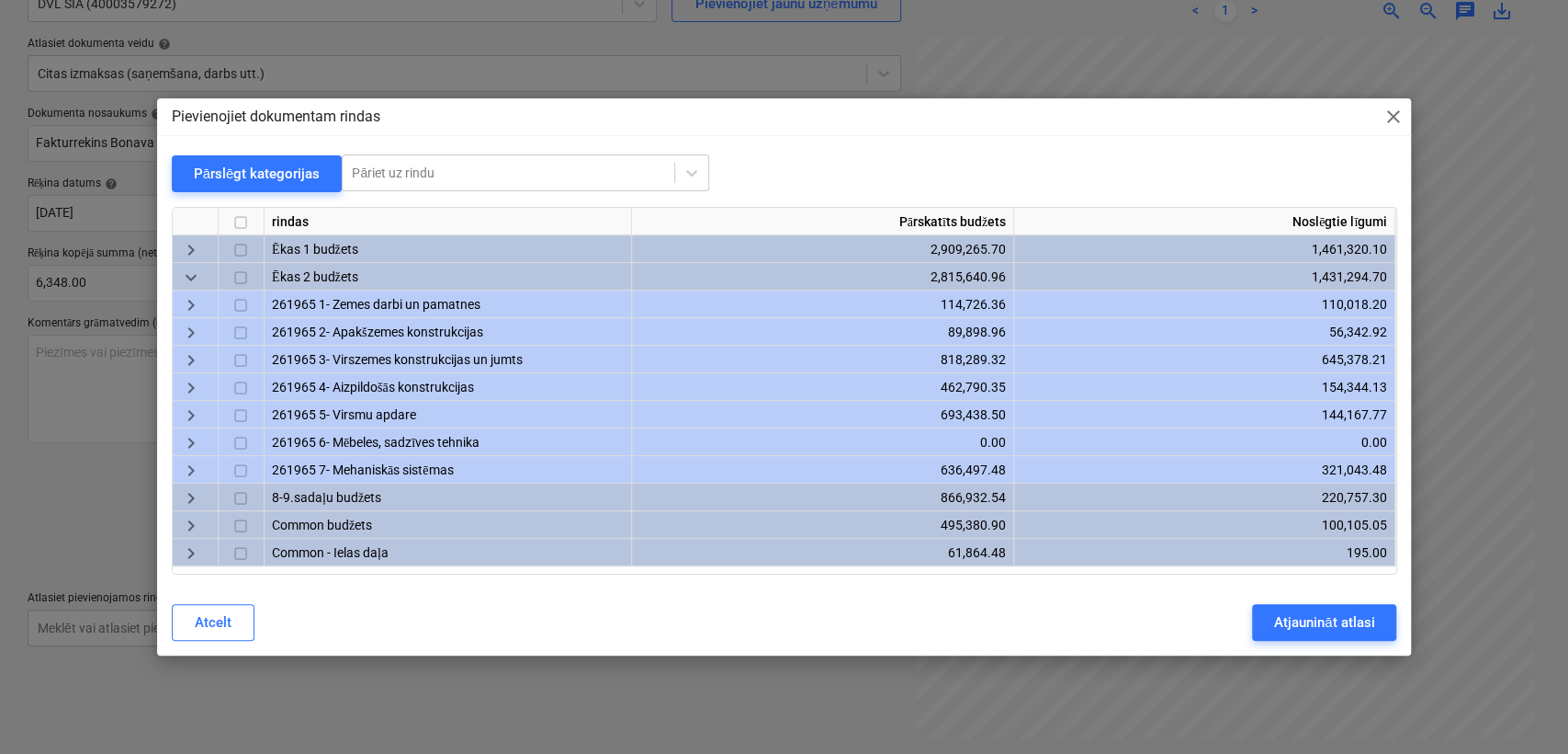
click at [191, 386] on span "keyboard_arrow_right" at bounding box center [191, 388] width 22 height 22
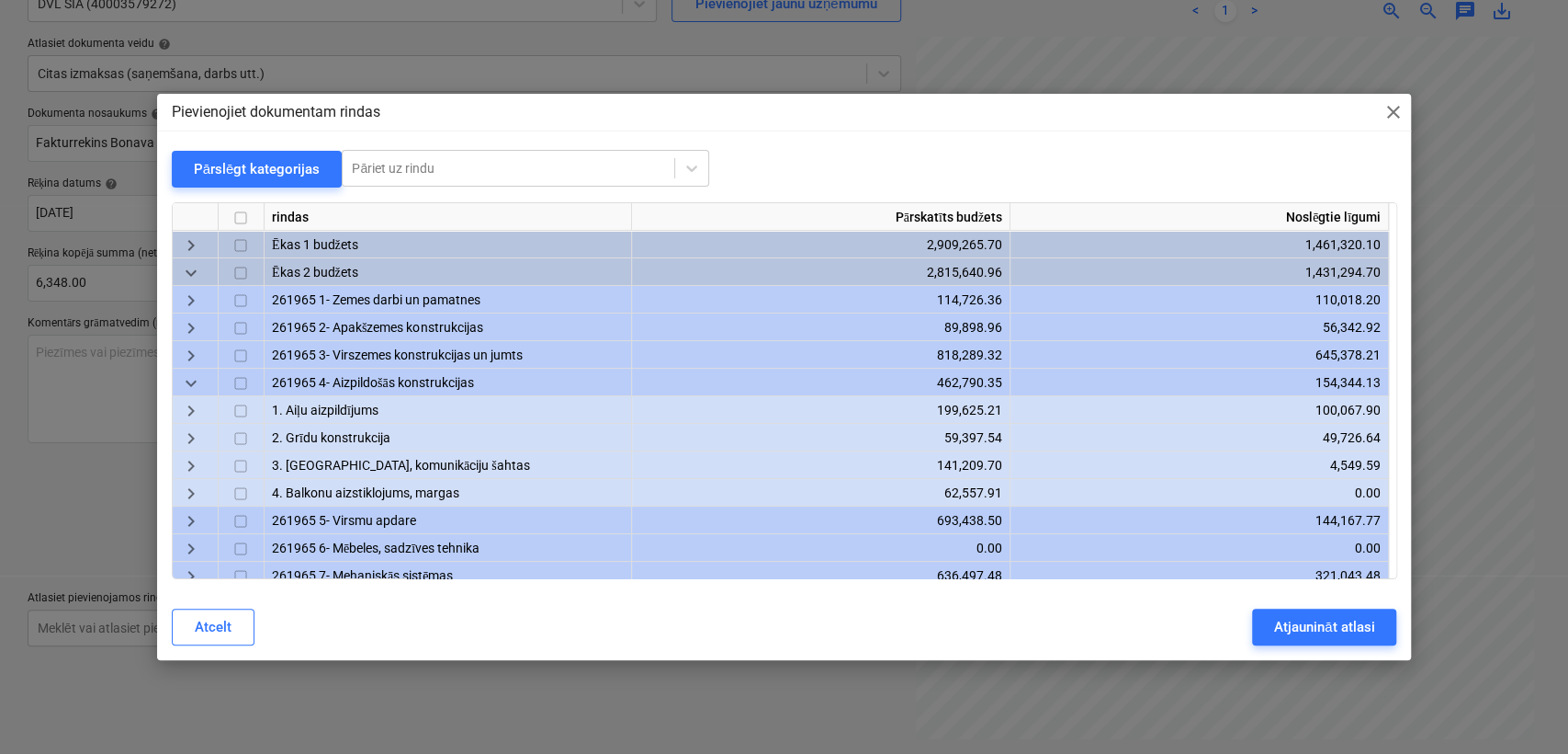
click at [198, 374] on span "keyboard_arrow_down" at bounding box center [191, 383] width 22 height 22
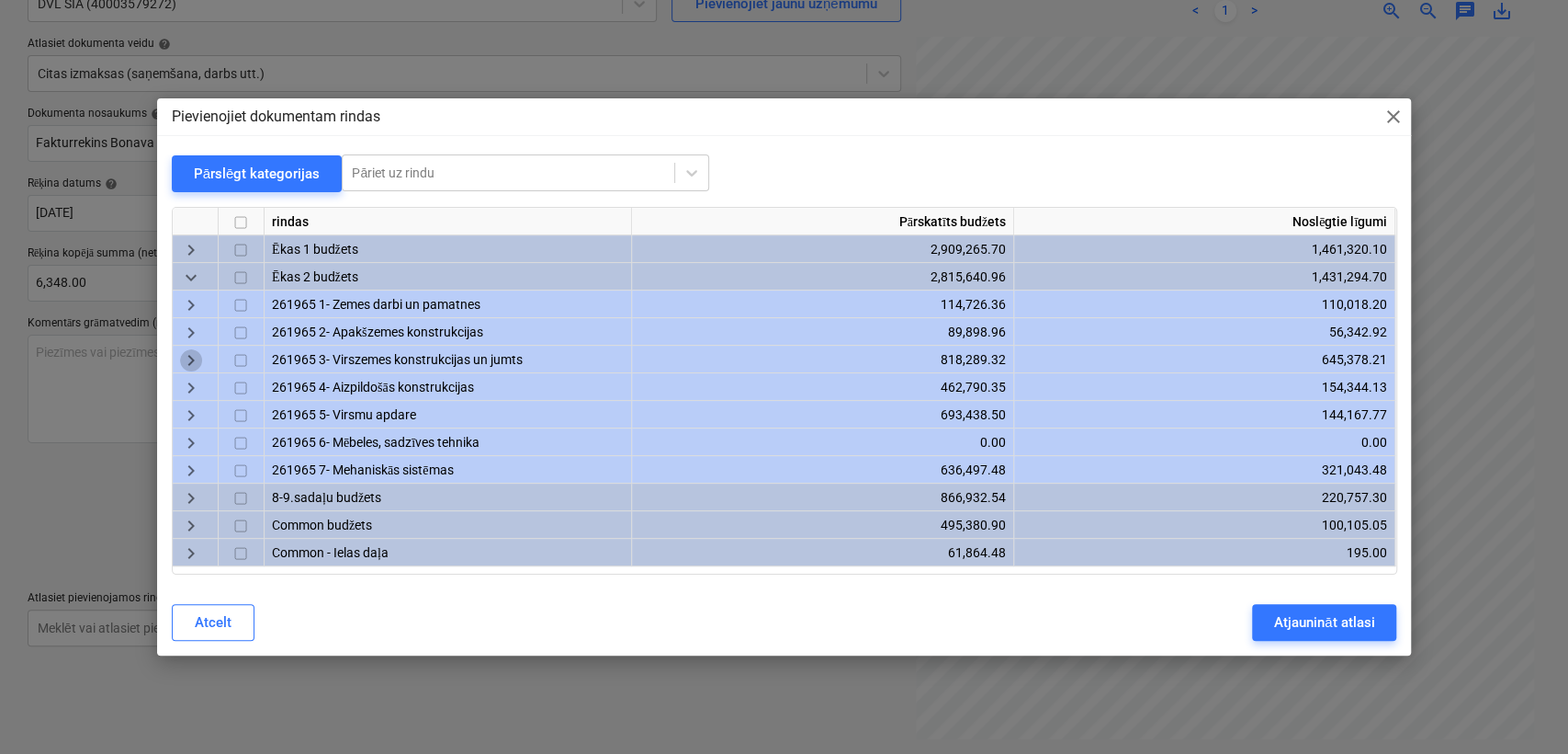
click at [186, 358] on span "keyboard_arrow_right" at bounding box center [191, 360] width 22 height 22
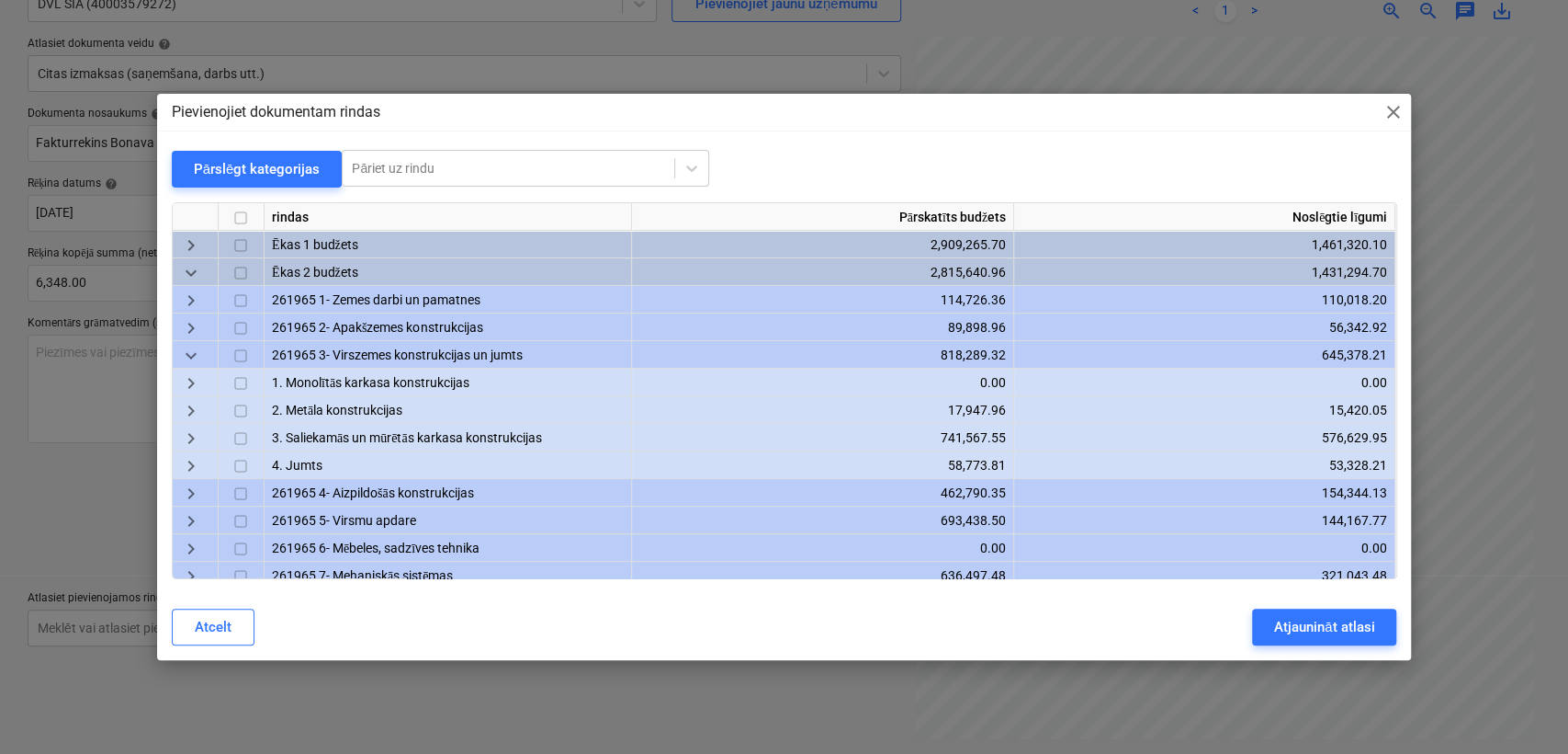
click at [196, 436] on span "keyboard_arrow_right" at bounding box center [191, 438] width 22 height 22
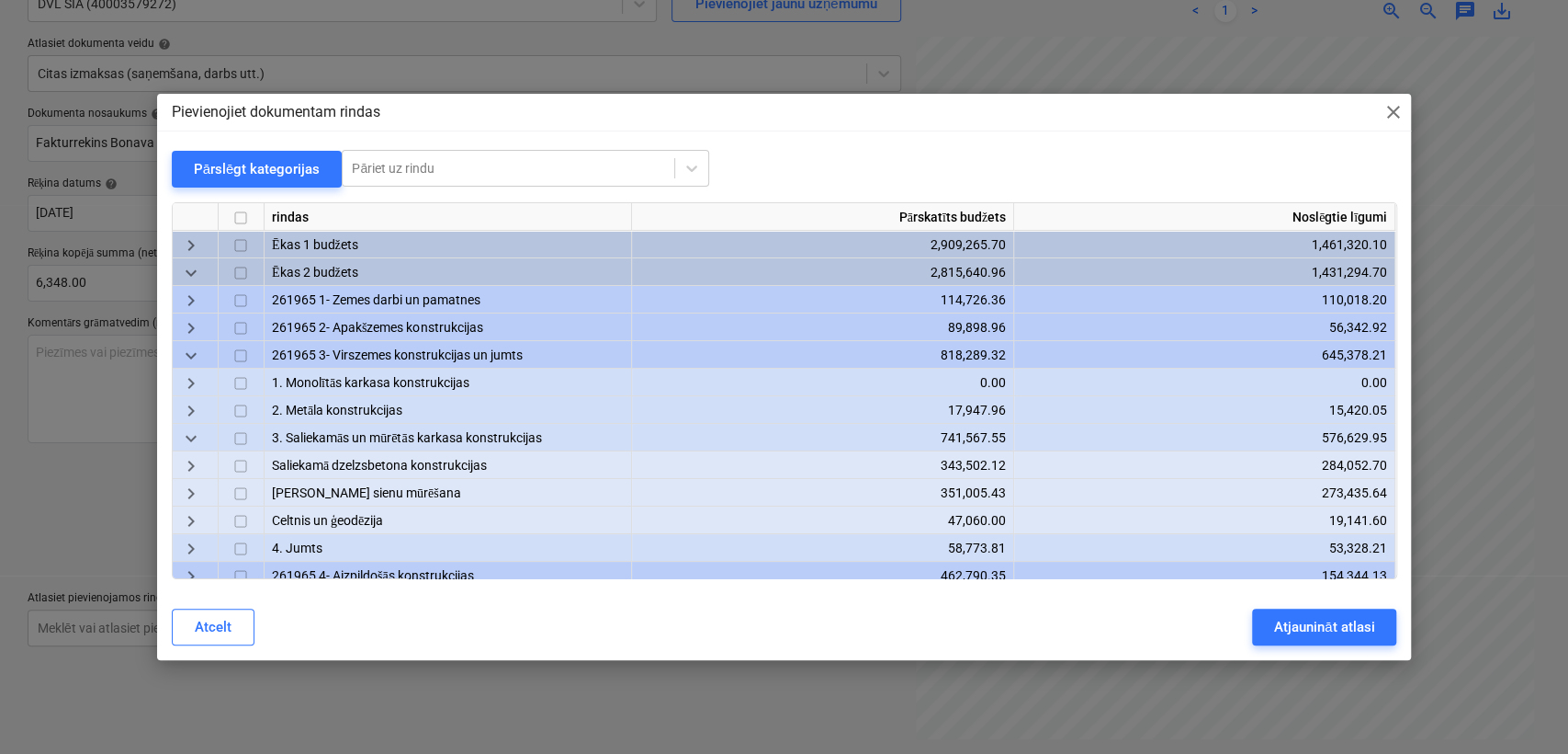
click at [192, 483] on span "keyboard_arrow_right" at bounding box center [191, 494] width 22 height 22
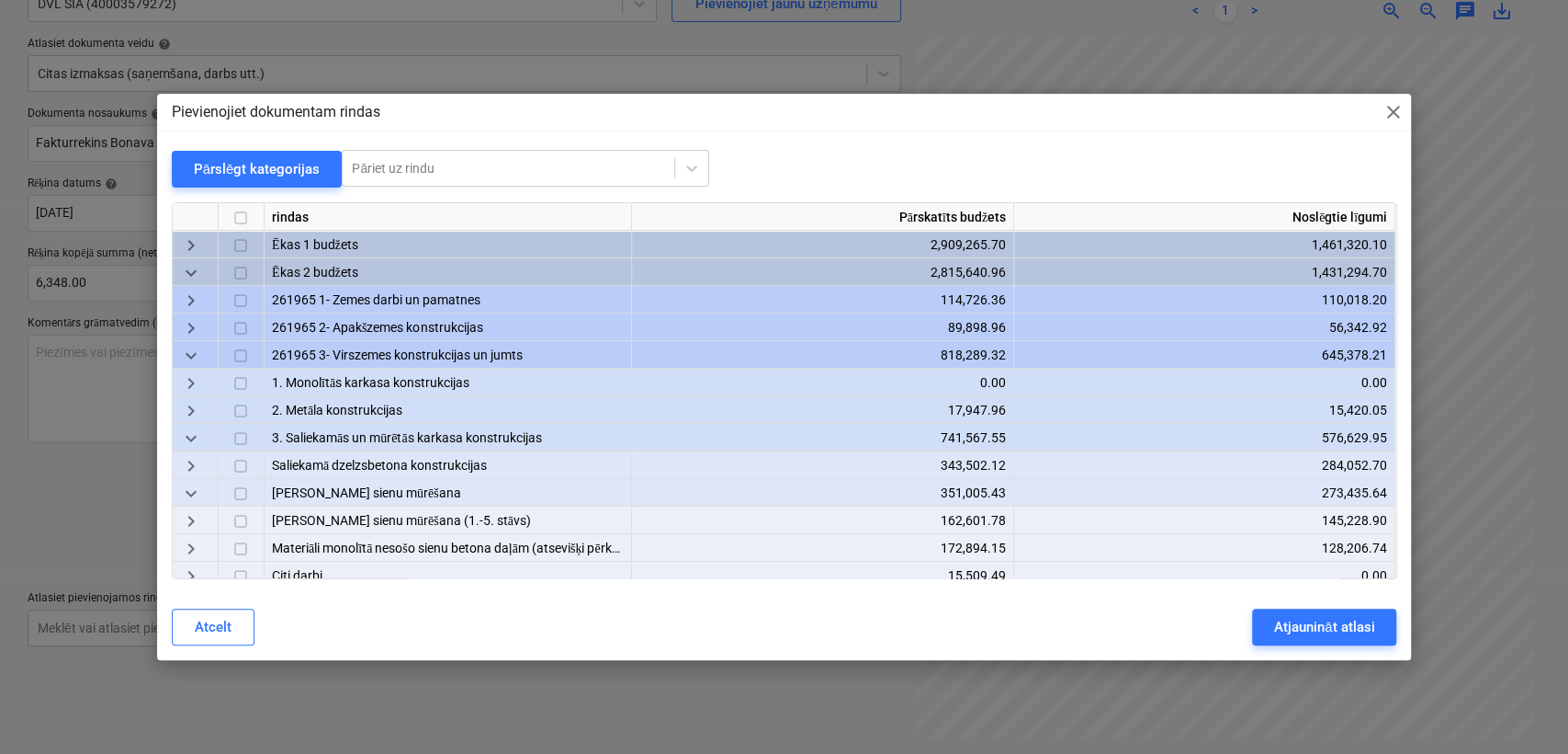
scroll to position [136, 0]
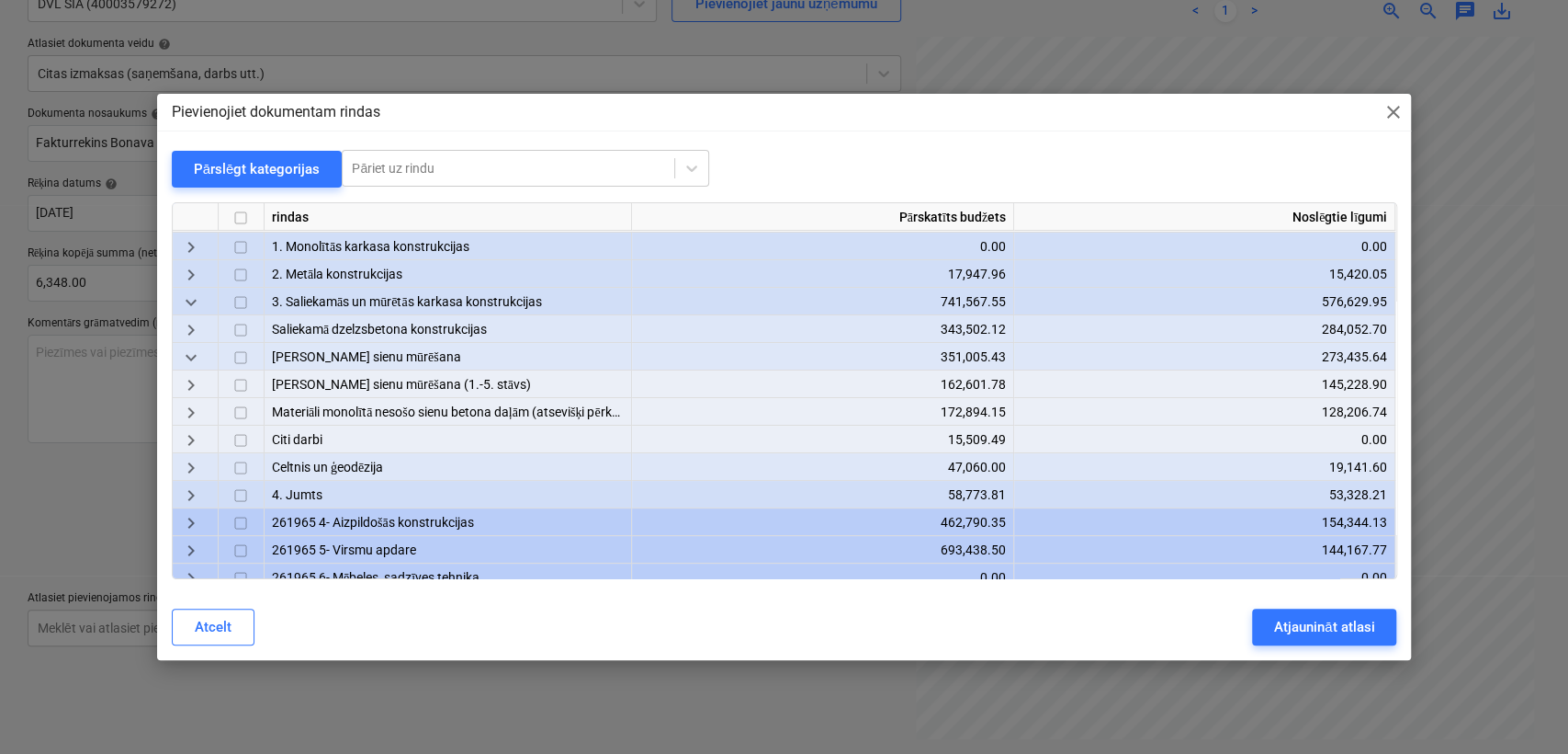
click at [189, 413] on span "keyboard_arrow_right" at bounding box center [191, 413] width 22 height 22
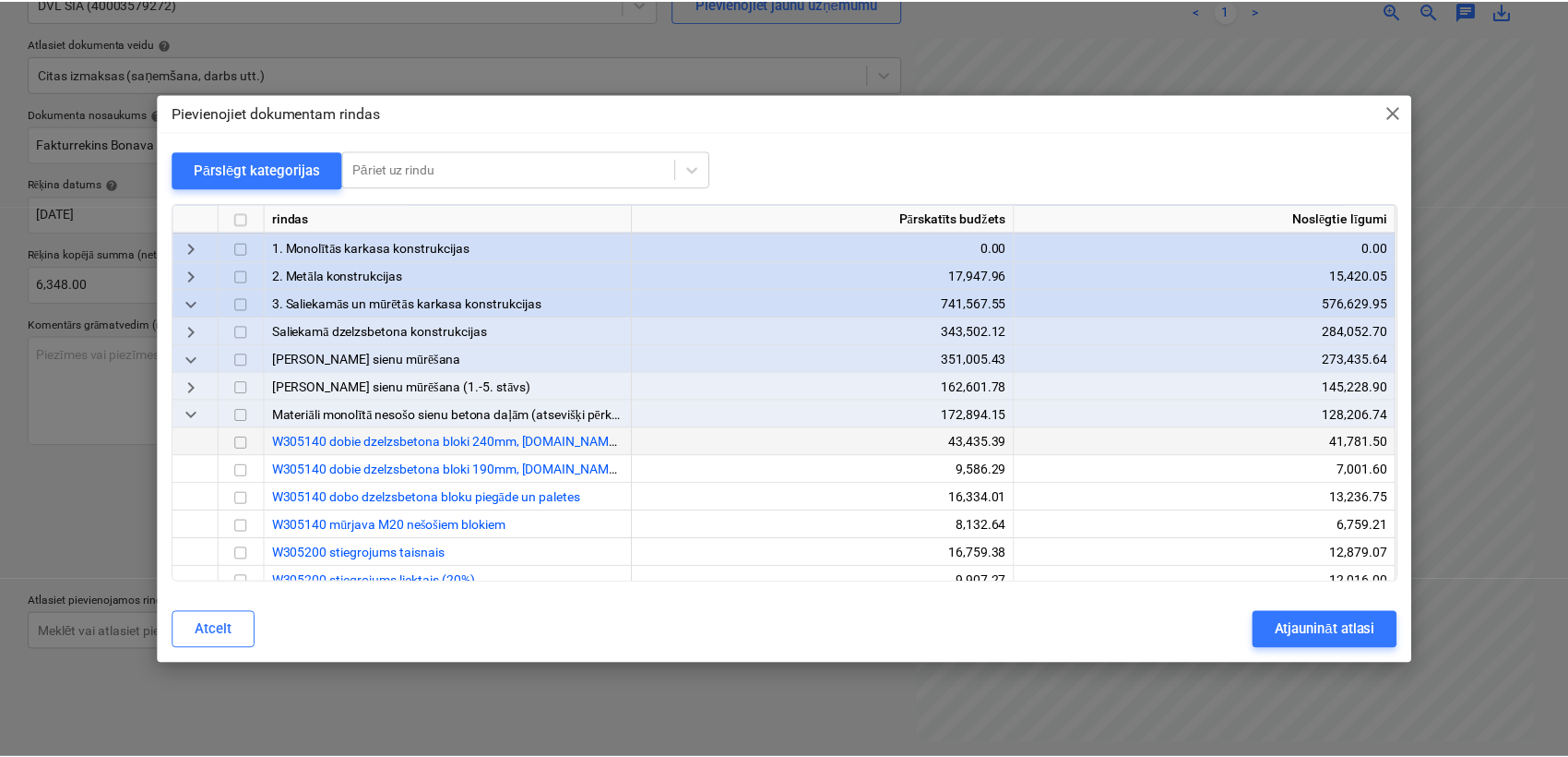
scroll to position [273, 0]
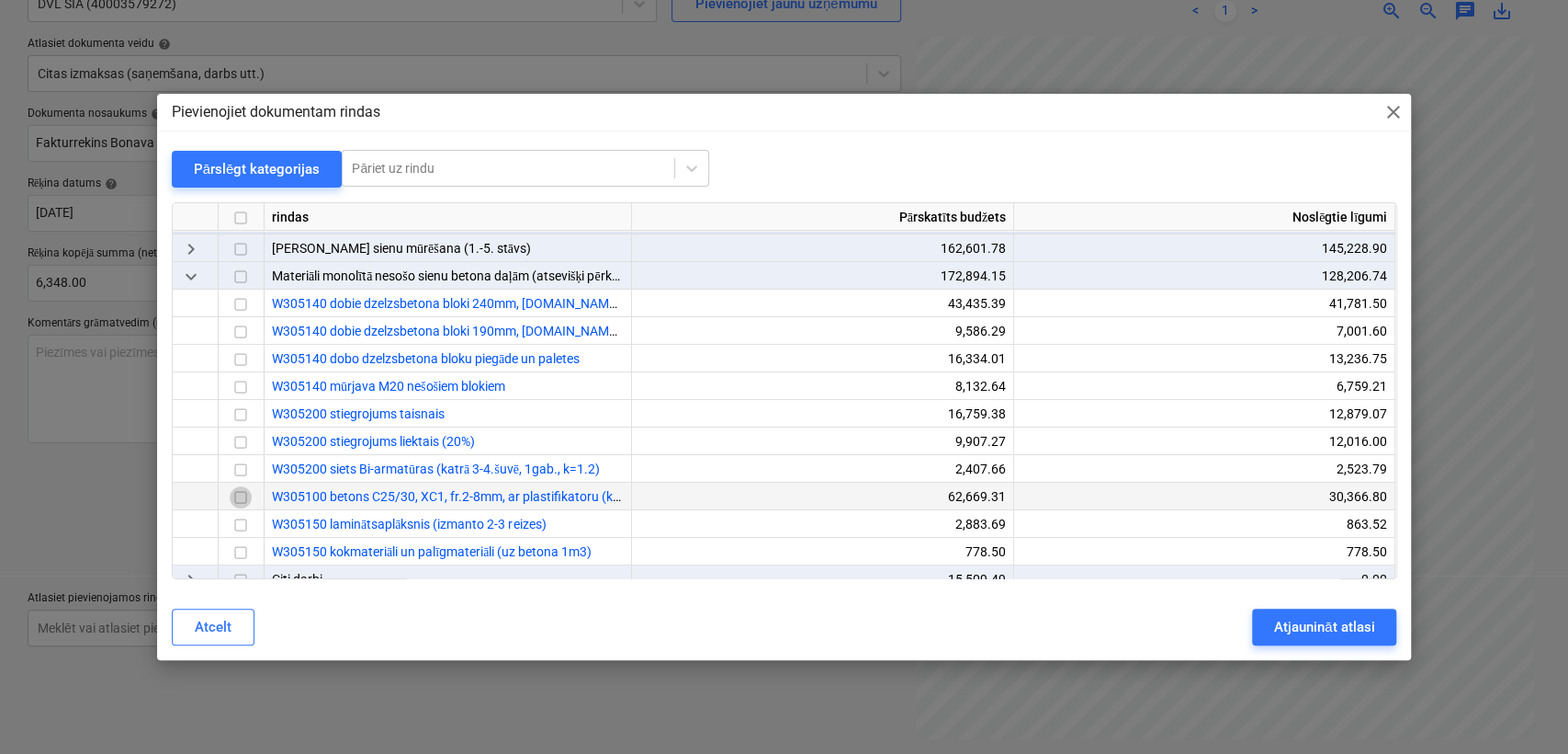
click at [246, 499] on input "checkbox" at bounding box center [241, 497] width 22 height 22
click at [1312, 619] on div "Atjaunināt atlasi" at bounding box center [1324, 627] width 101 height 24
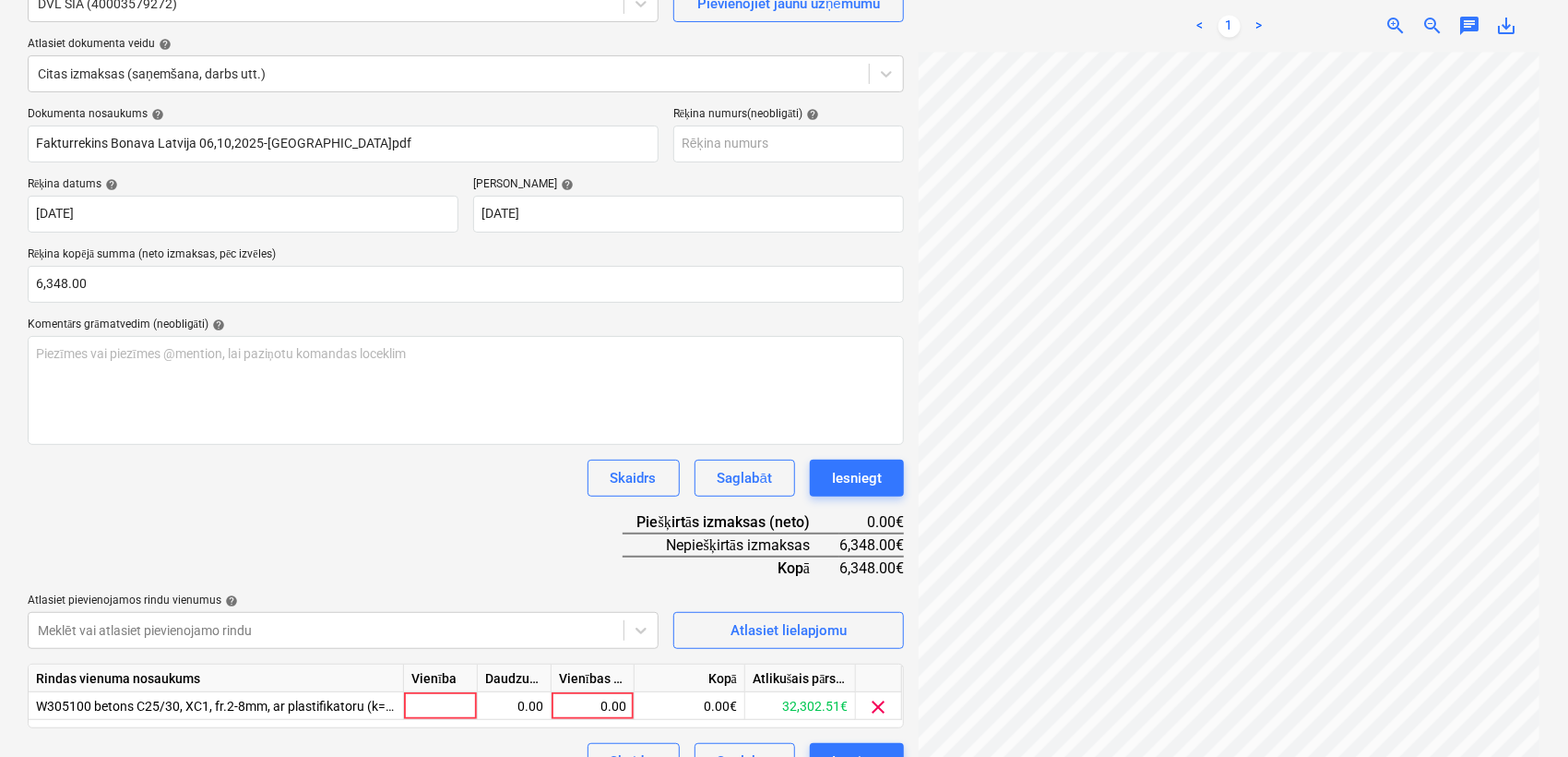
scroll to position [222, 0]
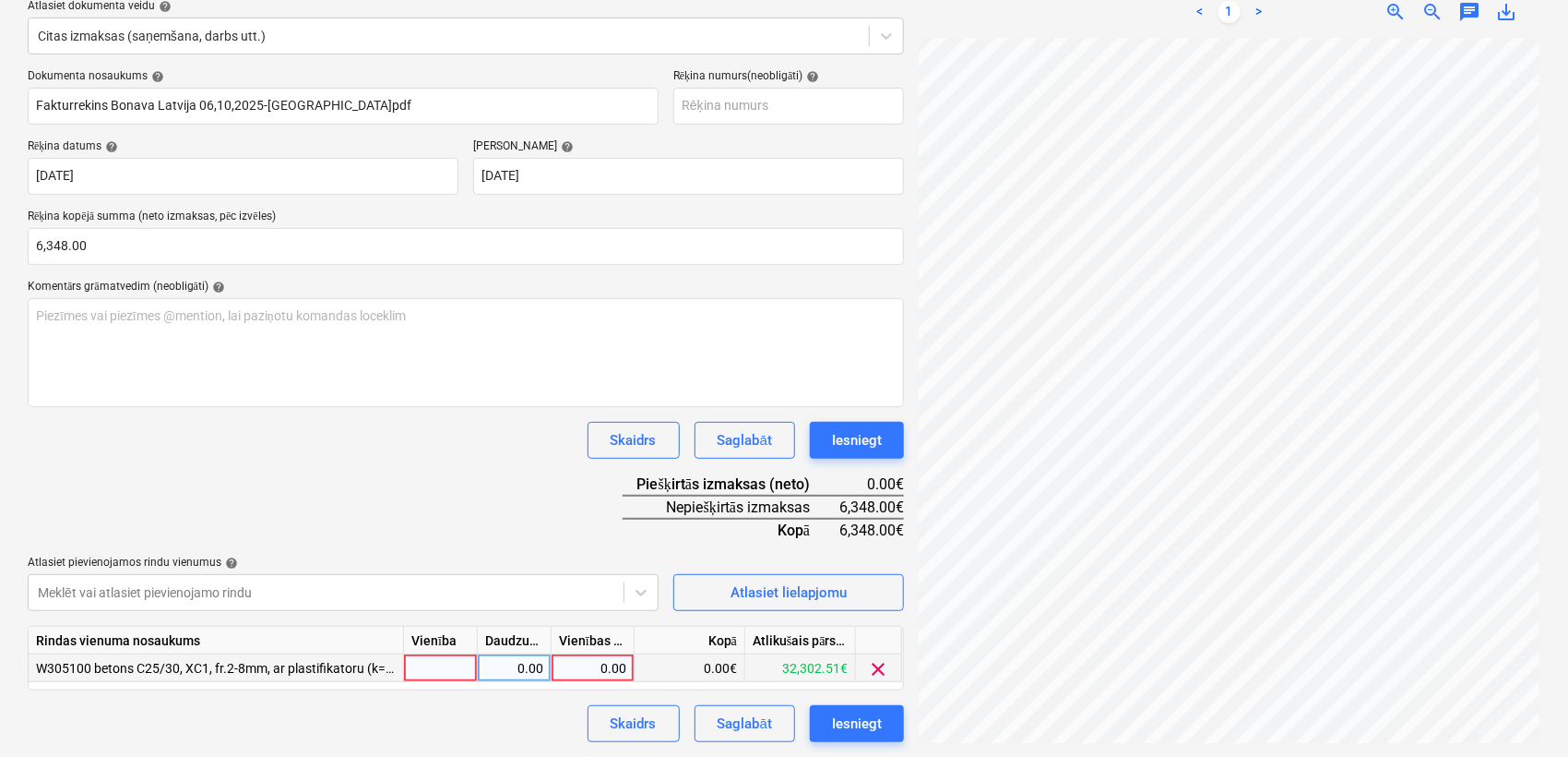
click at [585, 672] on div "0.00" at bounding box center [593, 668] width 68 height 28
type input "6348"
click at [480, 475] on div "Dokumenta nosaukums help Fakturrekins Bonava Latvija 06,10,2025-[GEOGRAPHIC_DAT…" at bounding box center [466, 406] width 876 height 673
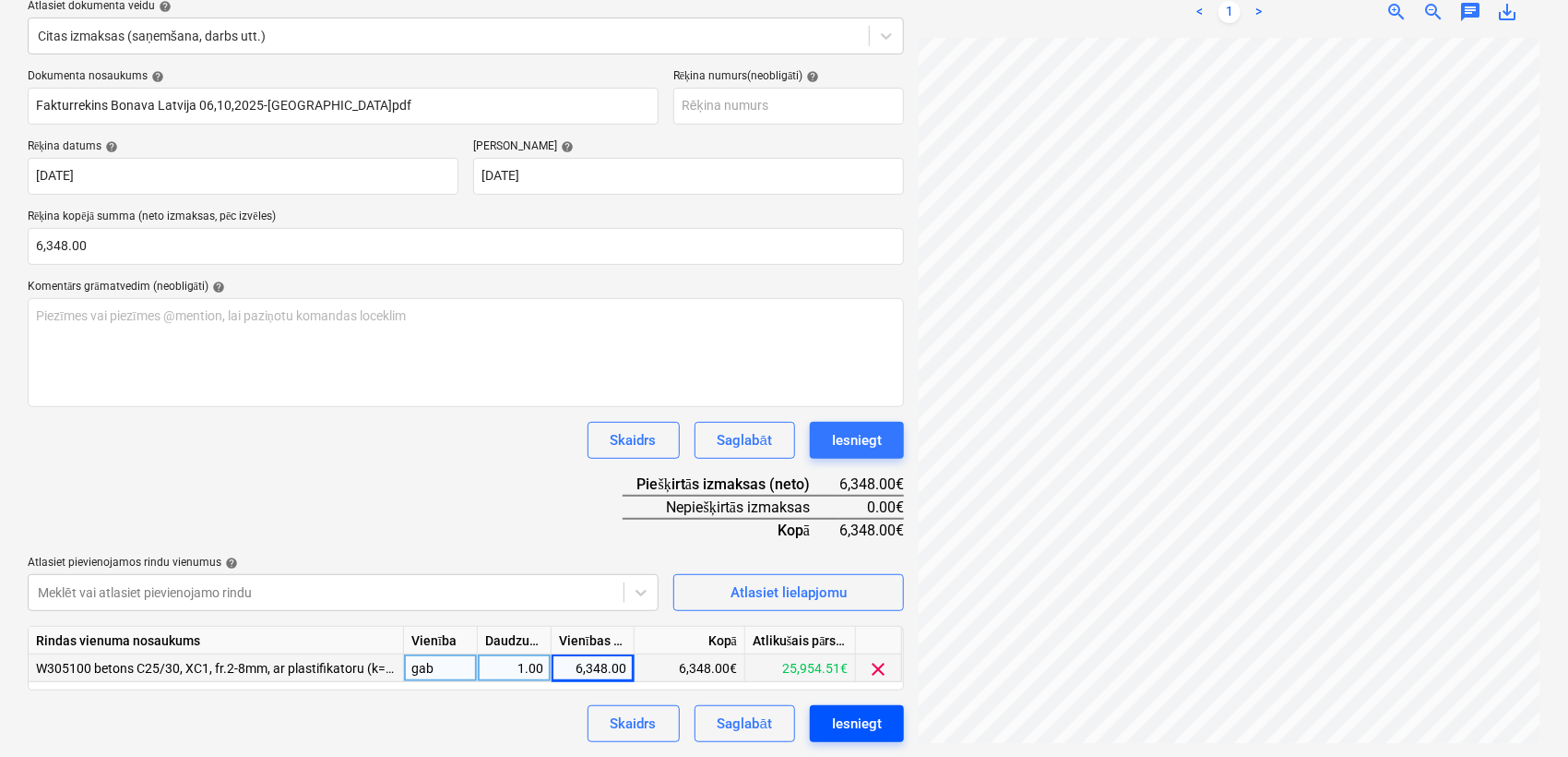
click at [855, 725] on div "Iesniegt" at bounding box center [857, 724] width 50 height 24
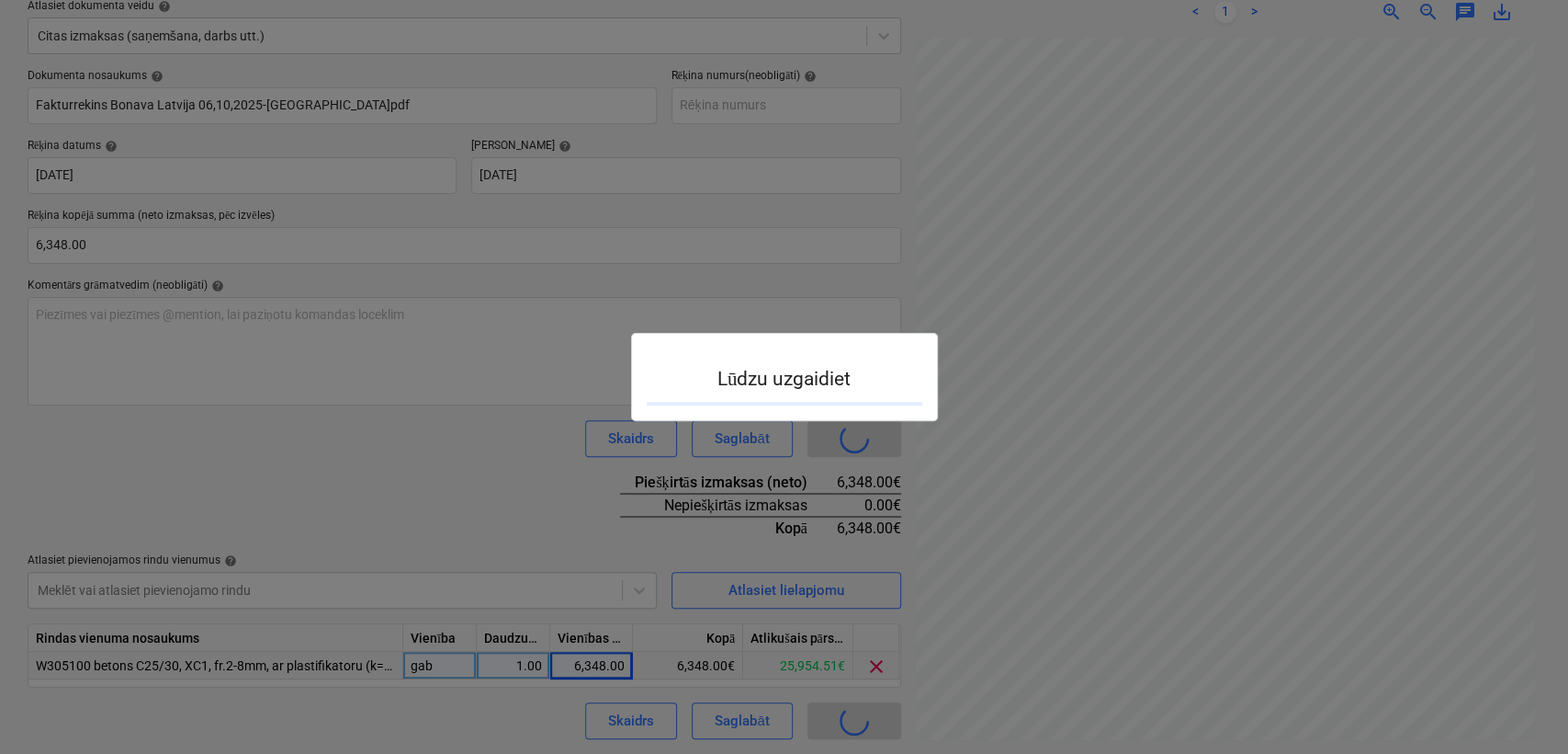
scroll to position [771, 484]
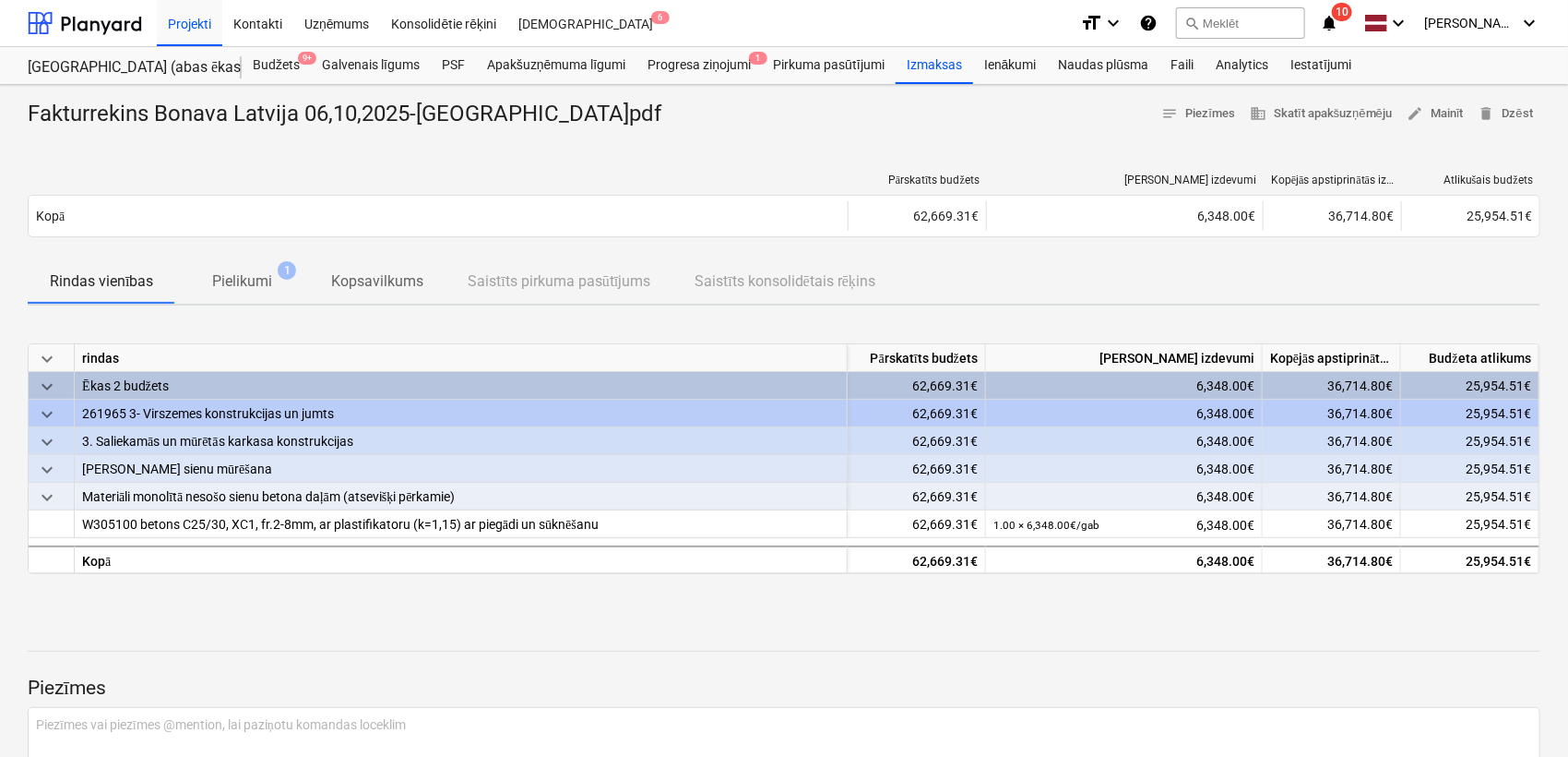
click at [1338, 19] on icon "notifications" at bounding box center [1329, 23] width 19 height 22
click at [447, 74] on div "PSF" at bounding box center [453, 66] width 45 height 37
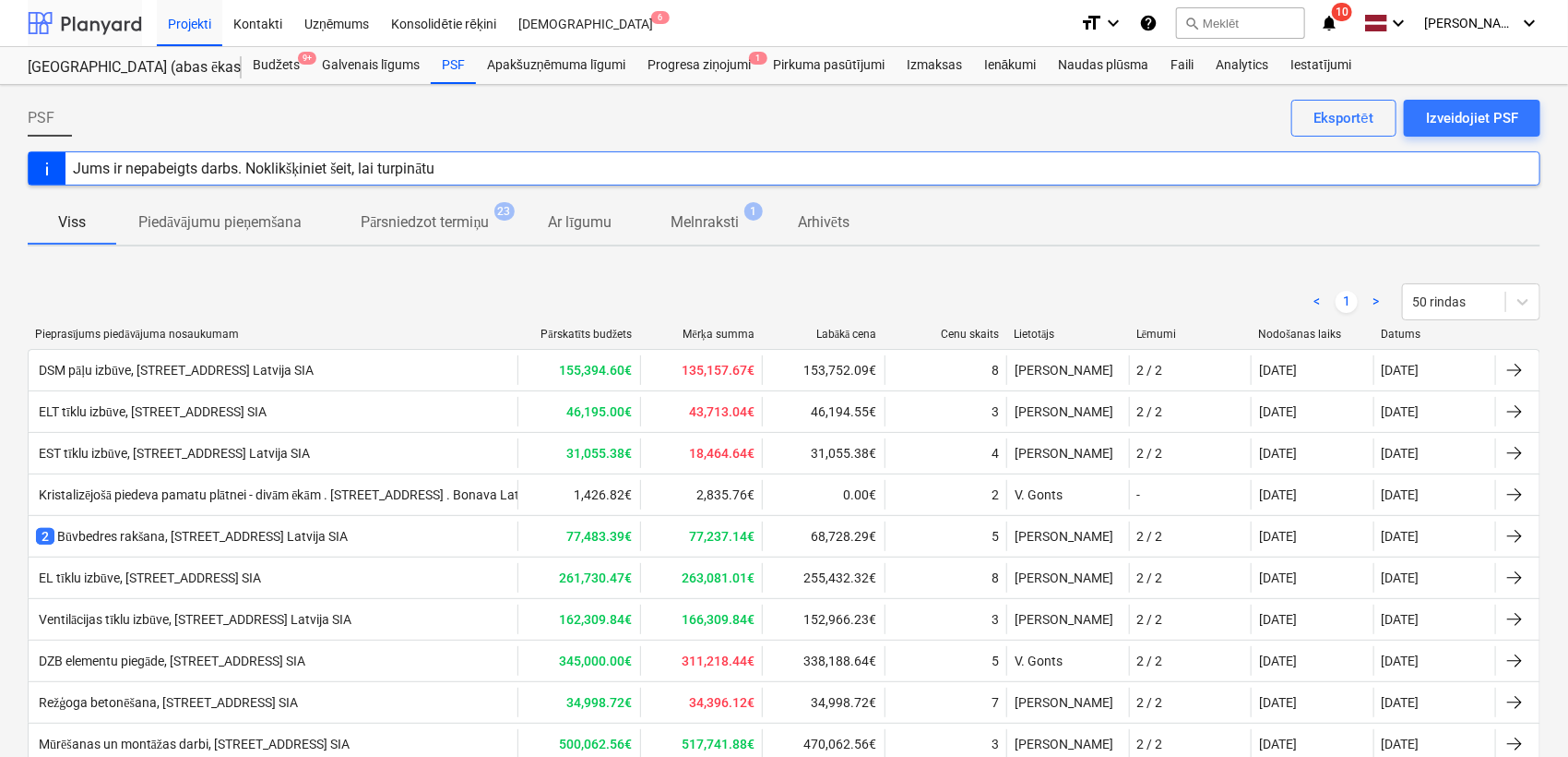
click at [111, 24] on div at bounding box center [84, 23] width 114 height 46
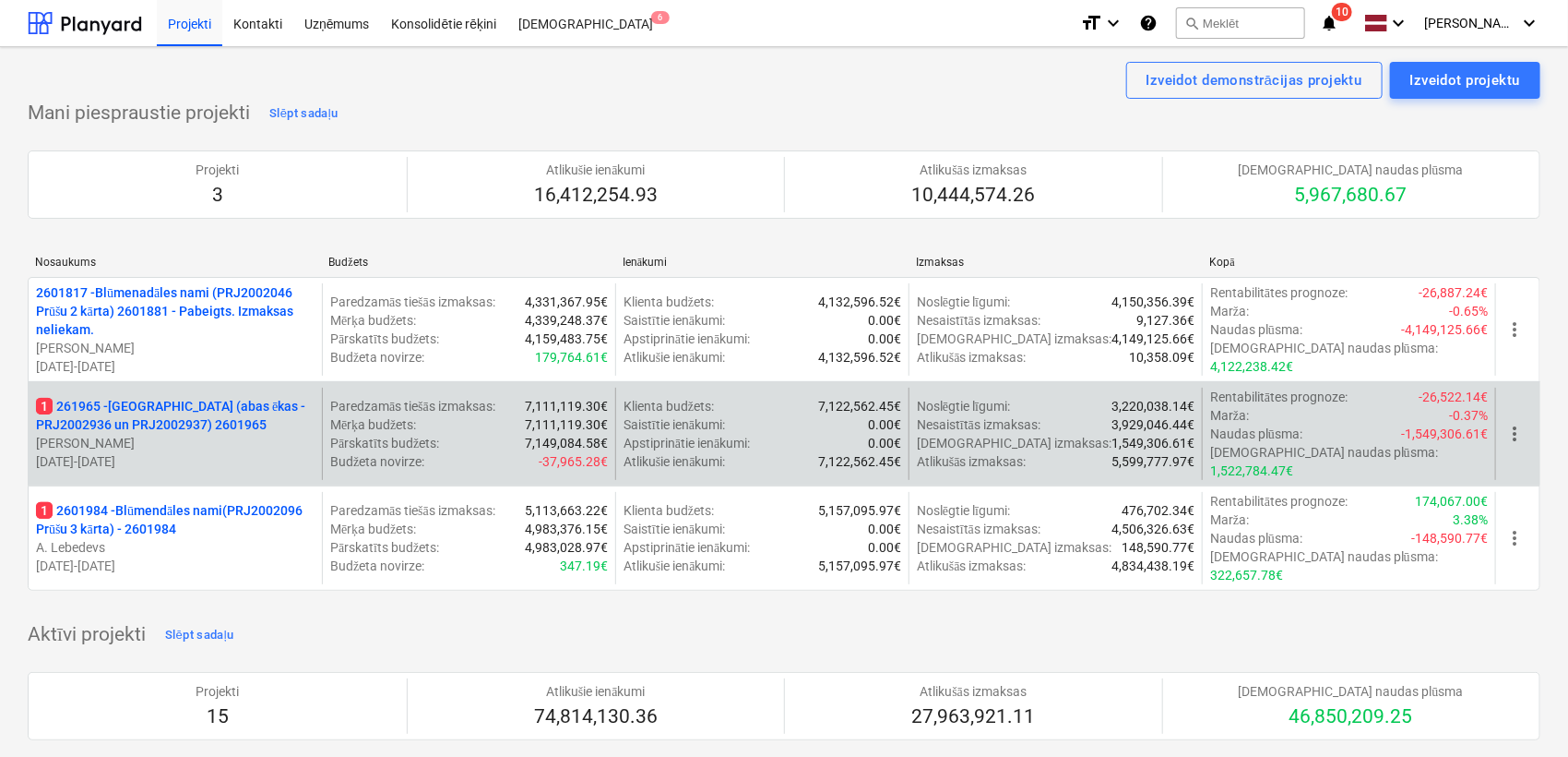
click at [182, 408] on p "1 261965 - [GEOGRAPHIC_DATA] (abas ēkas - PRJ2002936 un PRJ2002937) 2601965" at bounding box center [175, 415] width 279 height 37
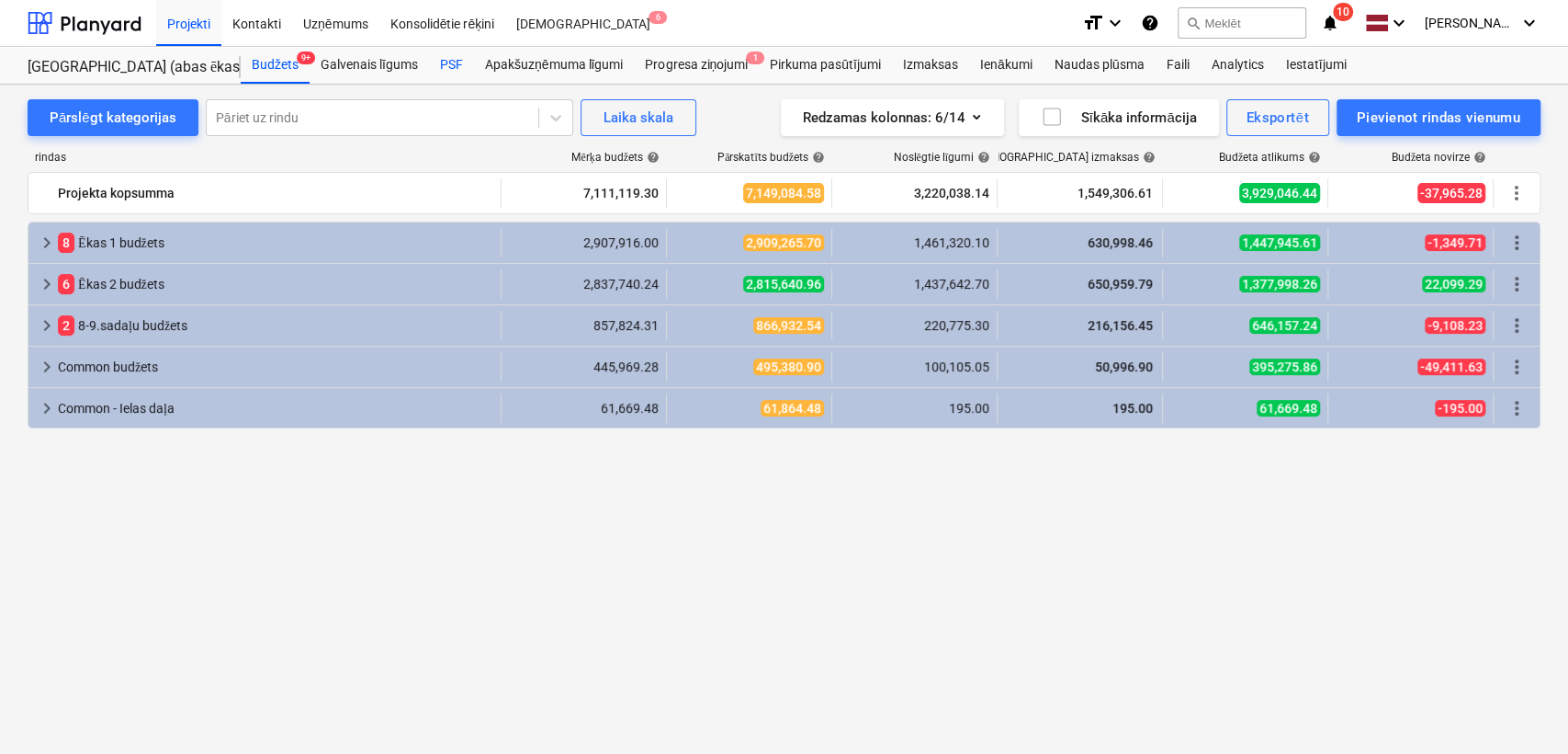
click at [441, 63] on div "PSF" at bounding box center [451, 66] width 45 height 37
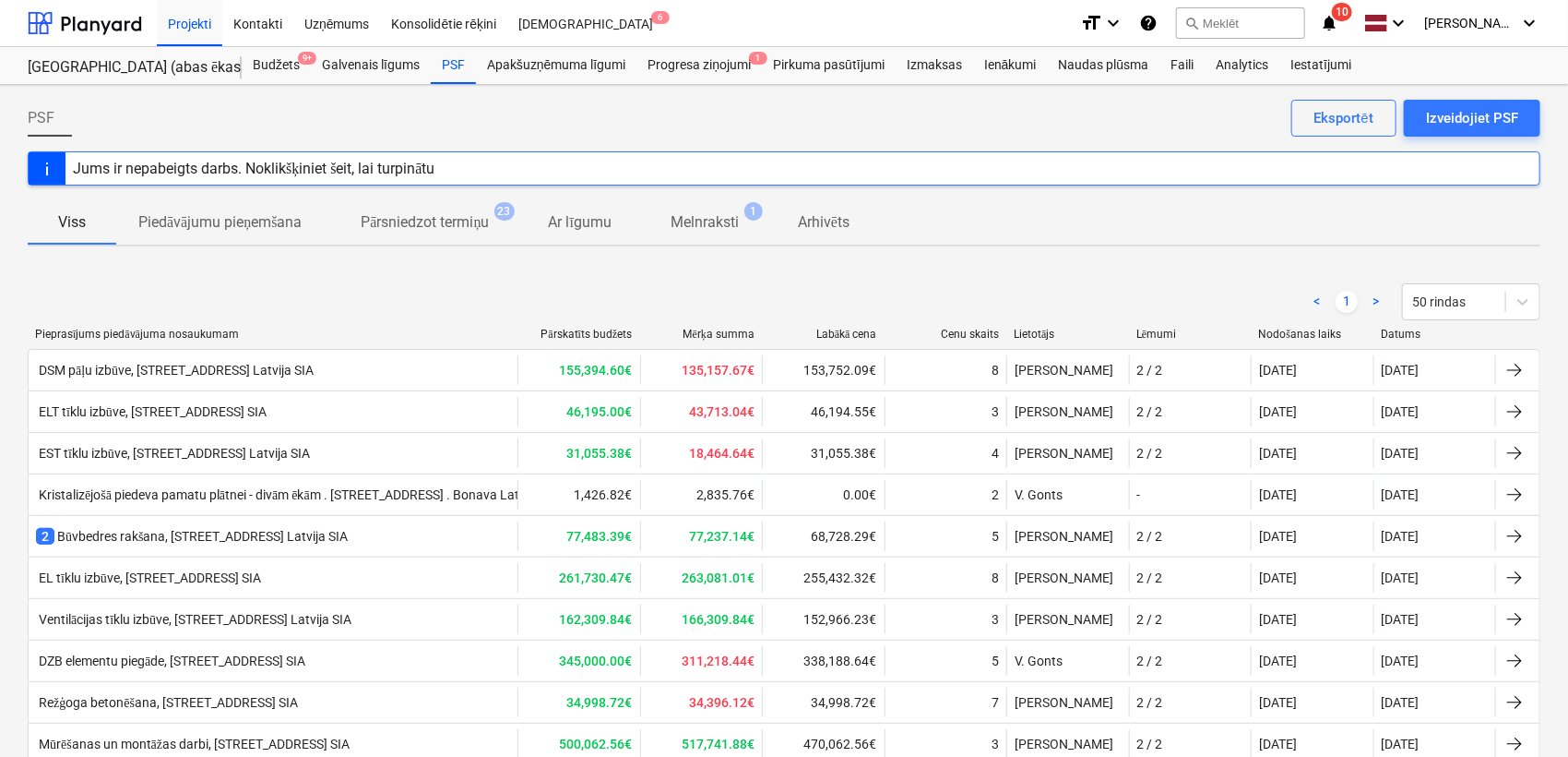
click at [1334, 9] on div "format_size keyboard_arrow_down help search Meklēt notifications 10 keyboard_ar…" at bounding box center [1310, 23] width 460 height 46
click at [1333, 21] on icon "notifications" at bounding box center [1329, 23] width 19 height 22
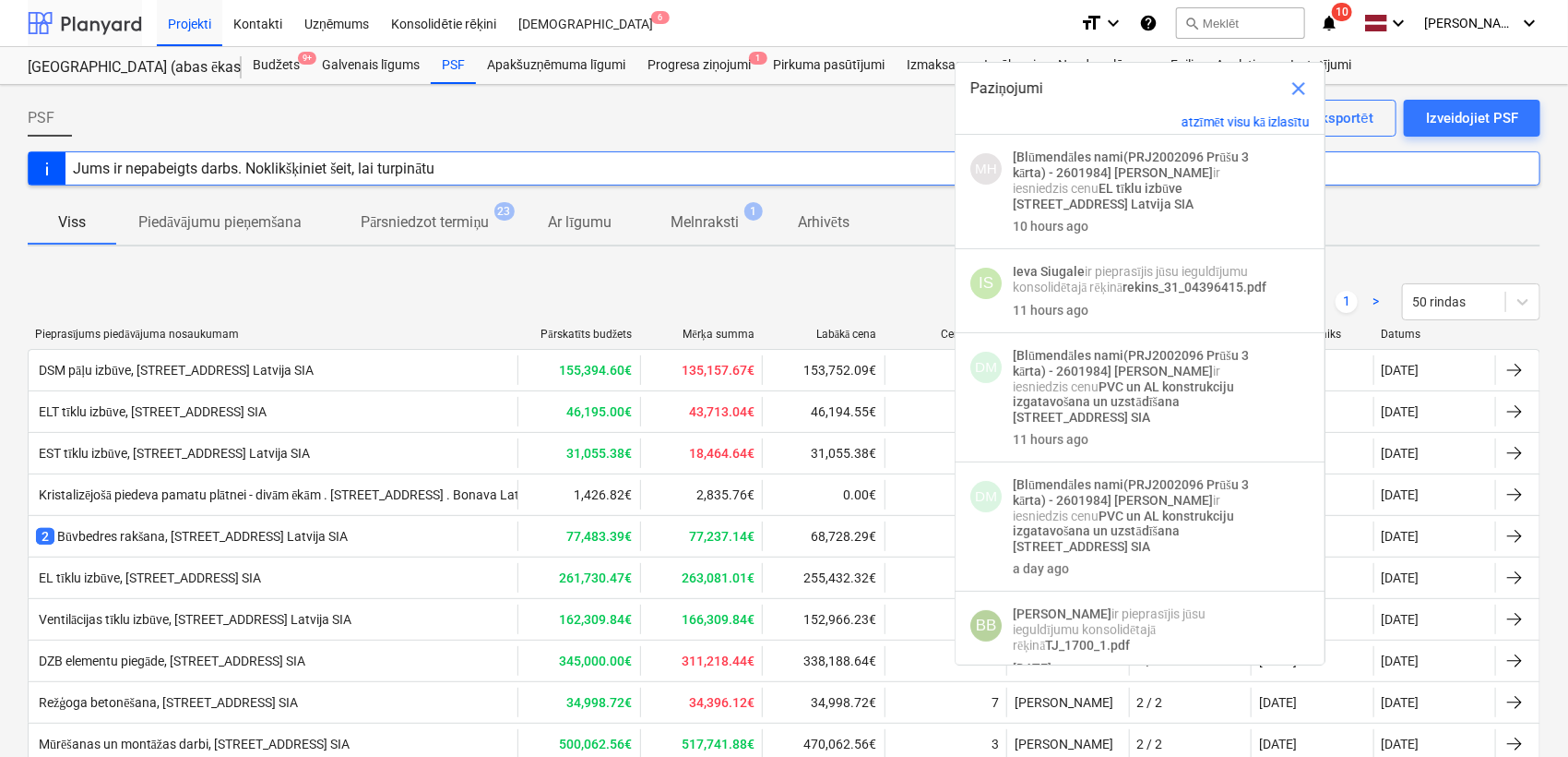
click at [108, 18] on div at bounding box center [84, 23] width 114 height 46
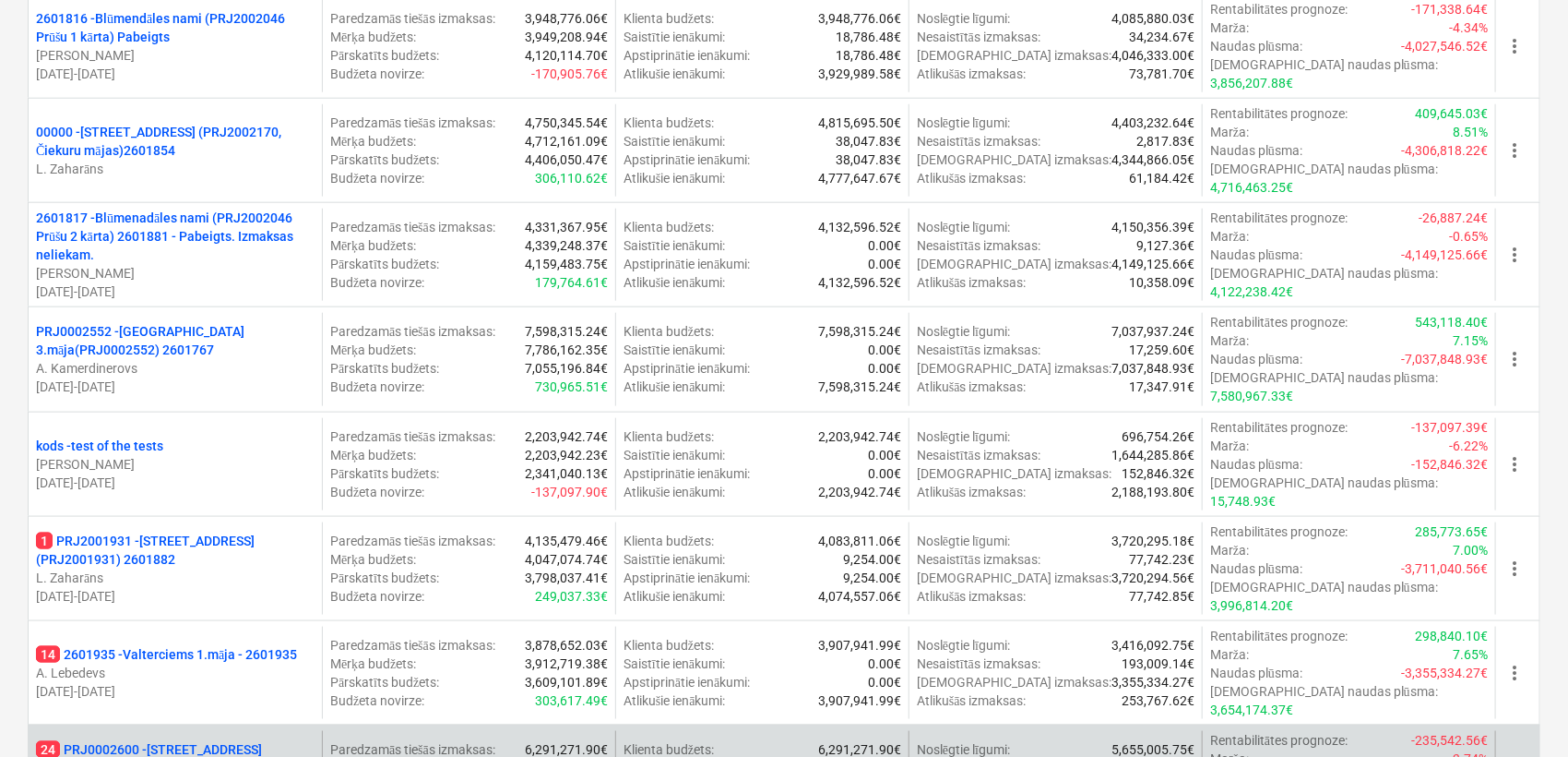
scroll to position [1092, 0]
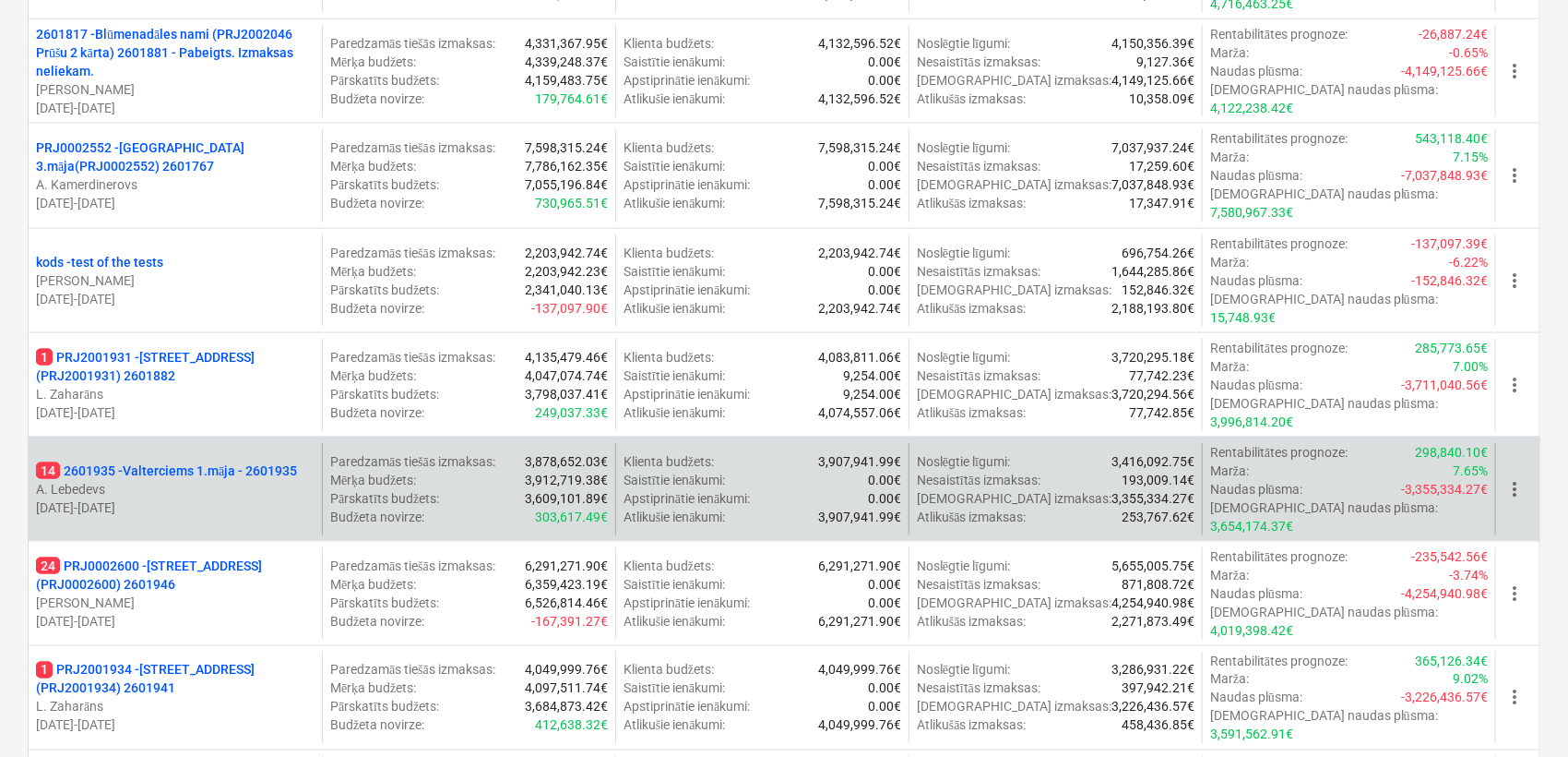
click at [199, 480] on p "A. Lebedevs" at bounding box center [175, 489] width 279 height 19
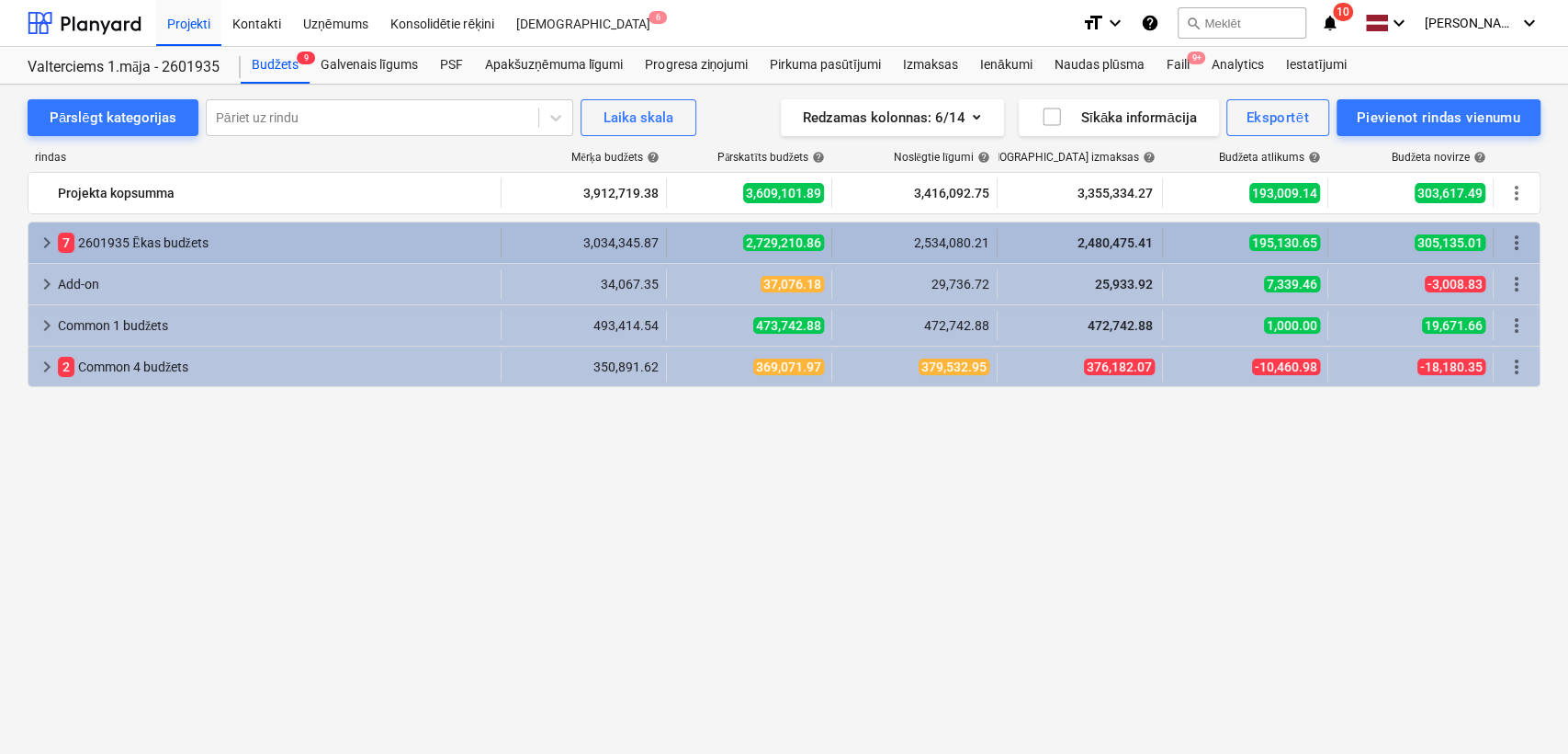
click at [50, 240] on span "keyboard_arrow_right" at bounding box center [47, 243] width 22 height 22
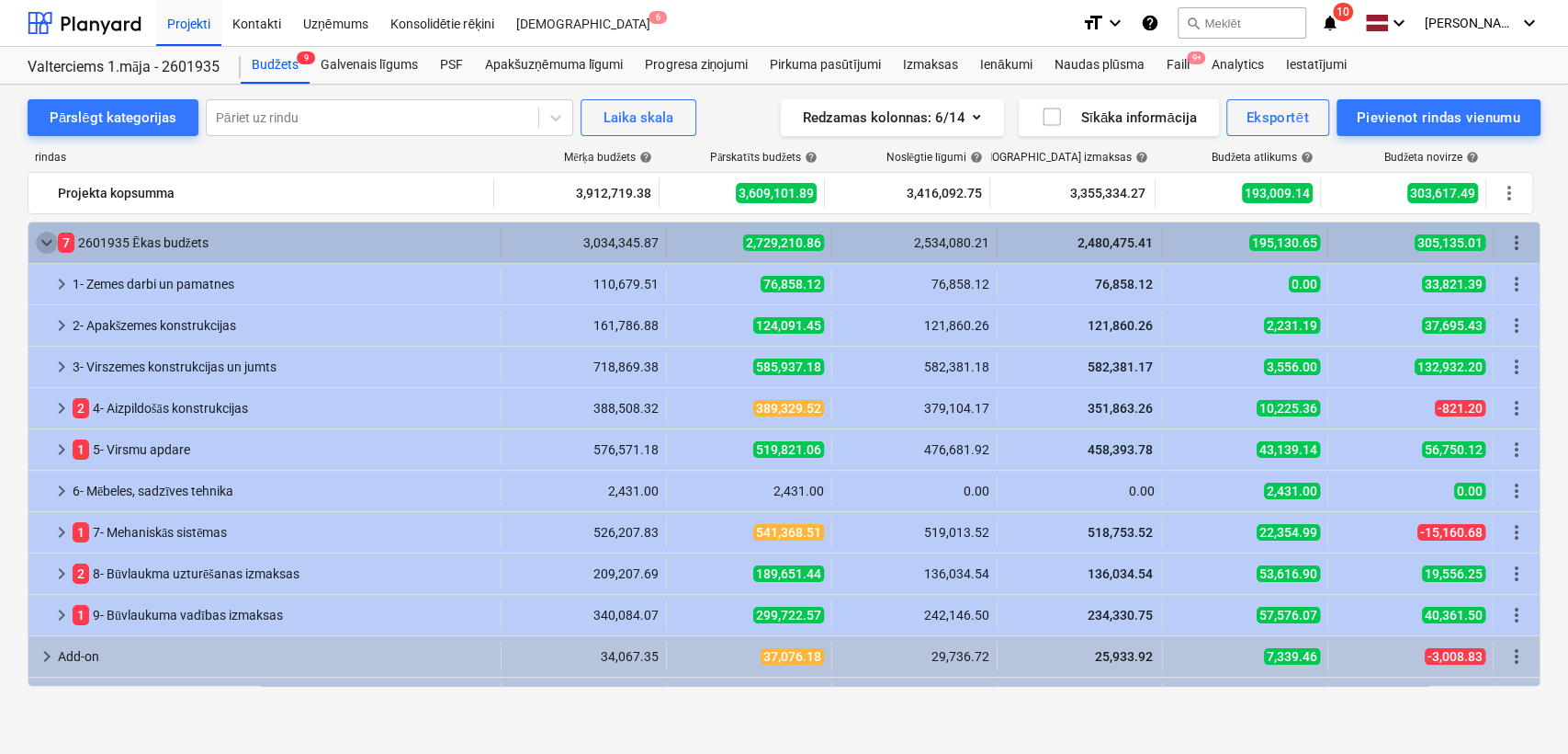
click at [45, 237] on span "keyboard_arrow_down" at bounding box center [47, 243] width 22 height 22
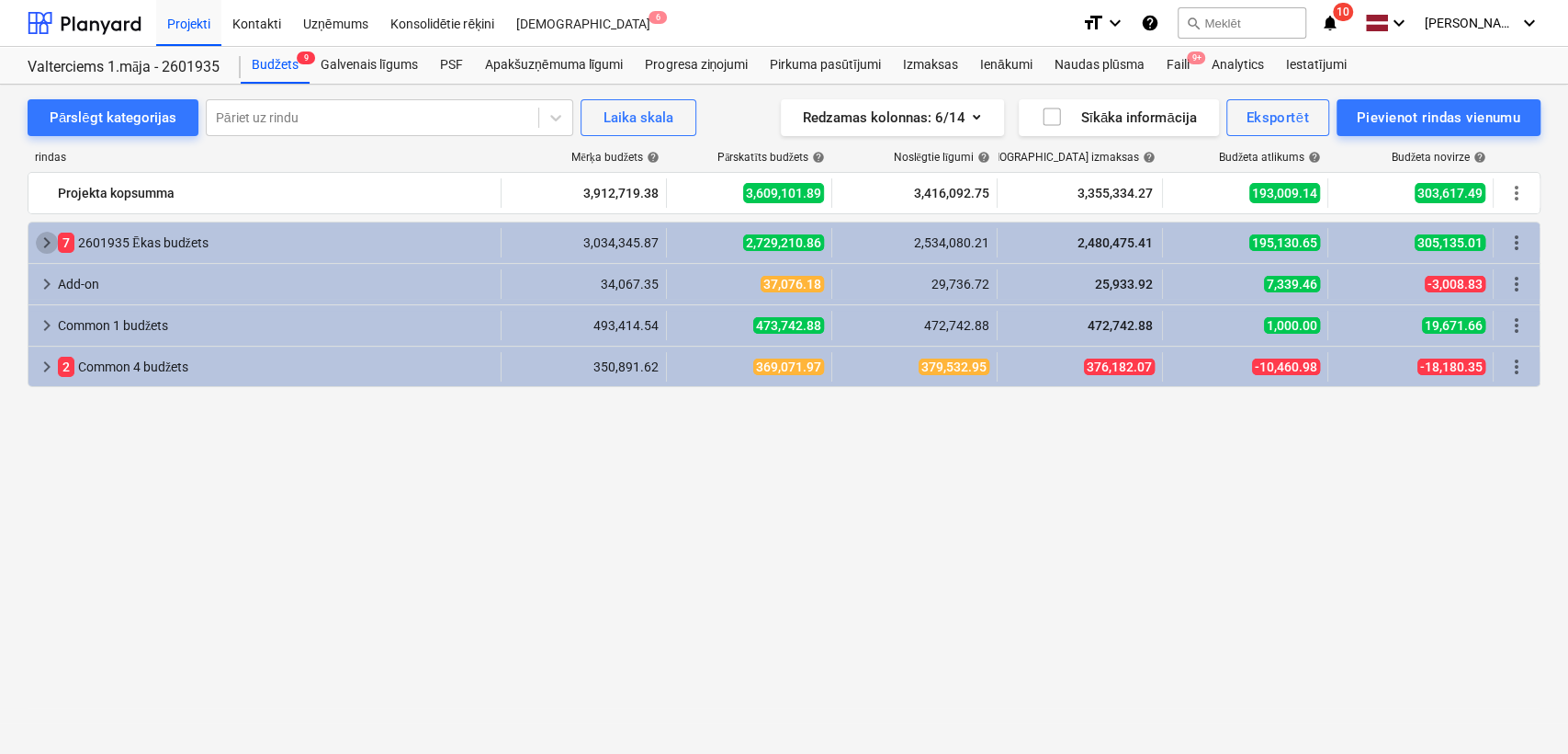
click at [45, 237] on span "keyboard_arrow_right" at bounding box center [47, 243] width 22 height 22
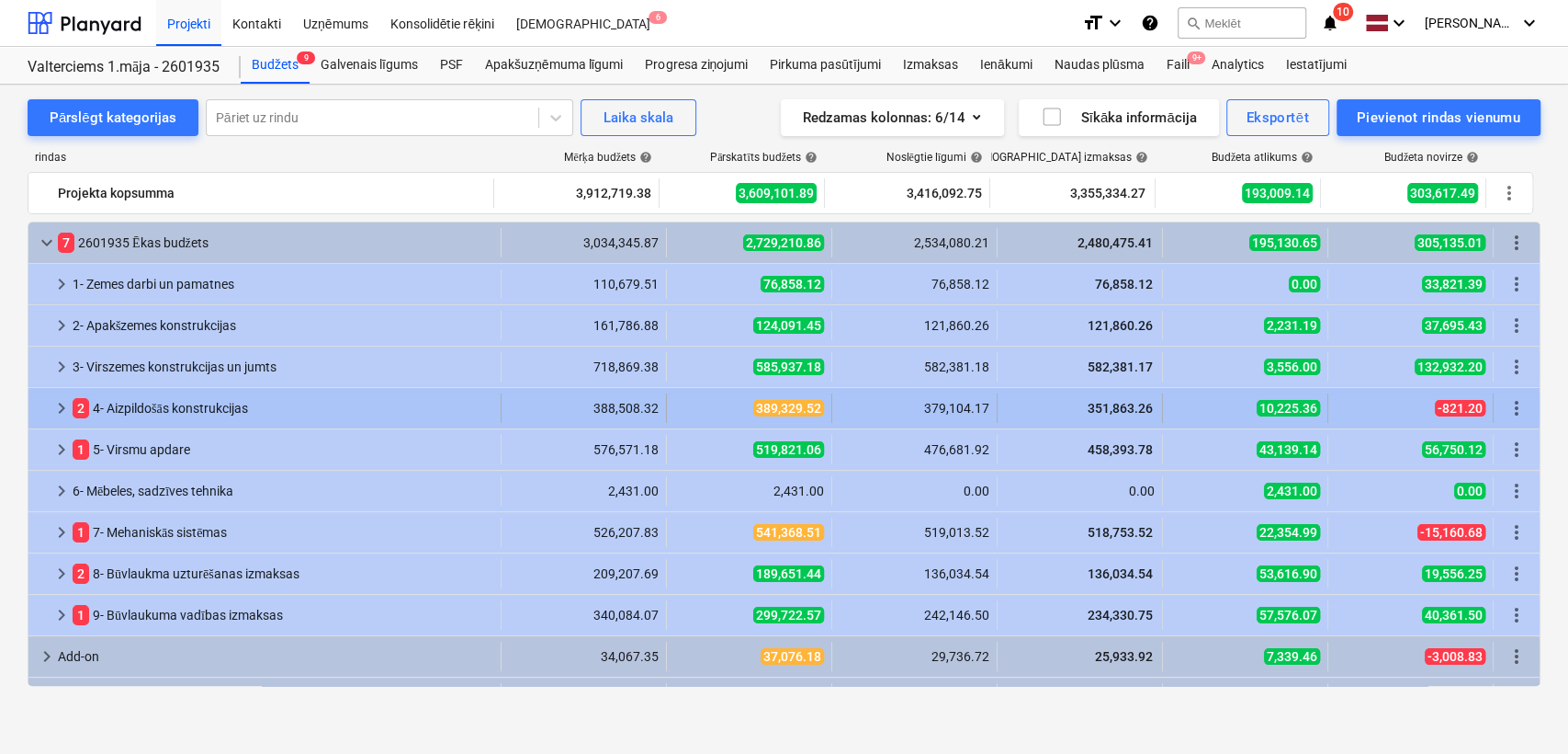
click at [49, 407] on div at bounding box center [43, 408] width 15 height 30
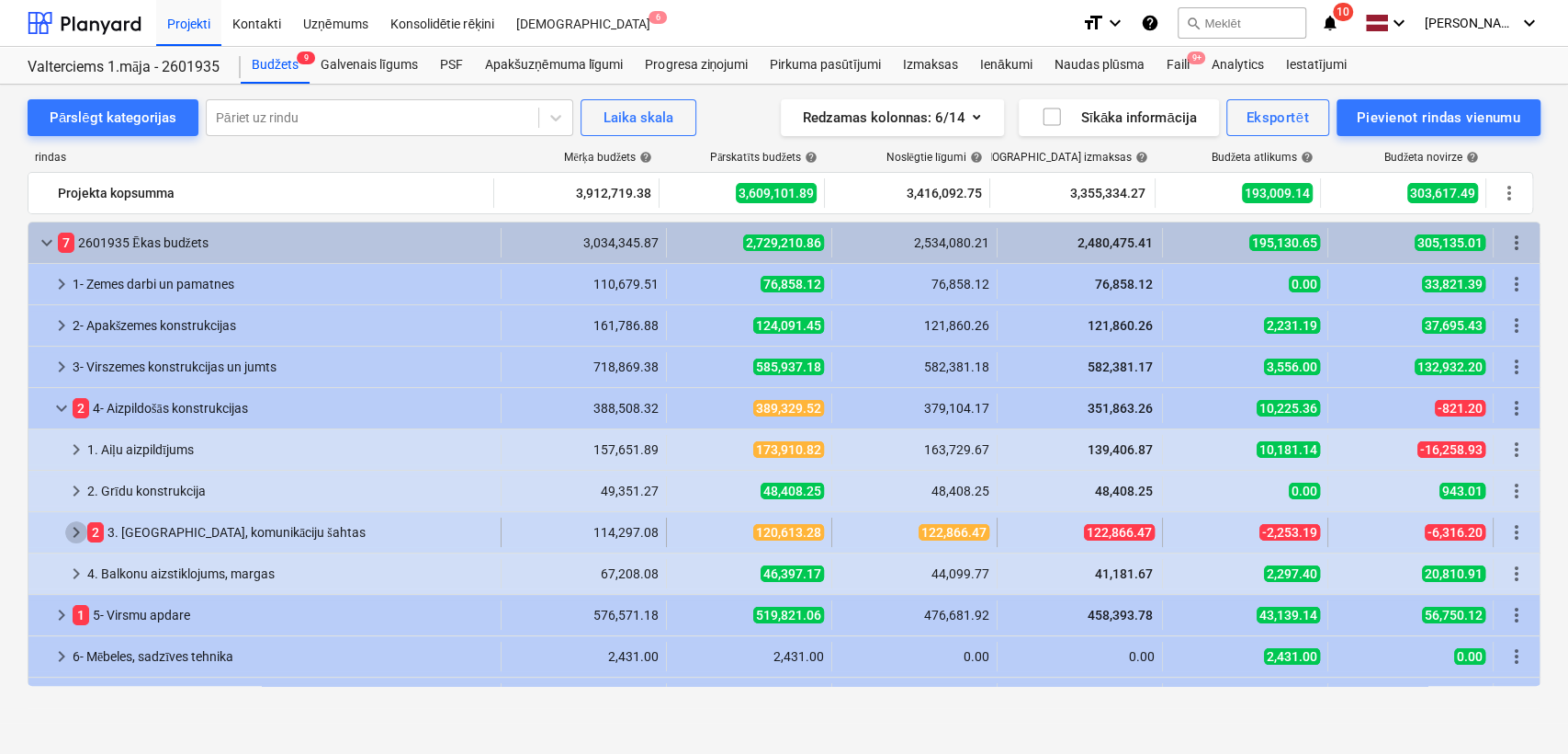
click at [77, 532] on span "keyboard_arrow_right" at bounding box center [77, 533] width 22 height 22
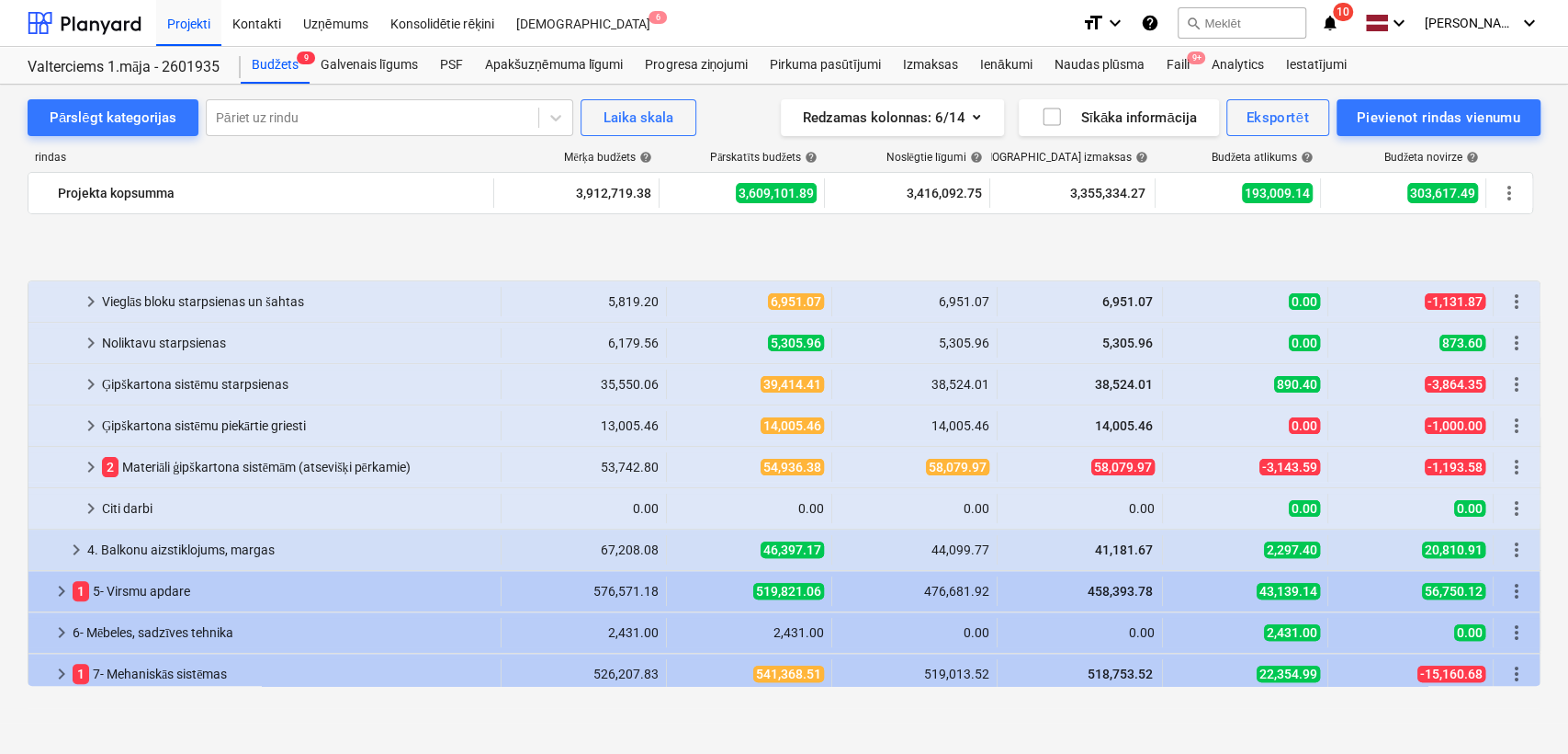
scroll to position [408, 0]
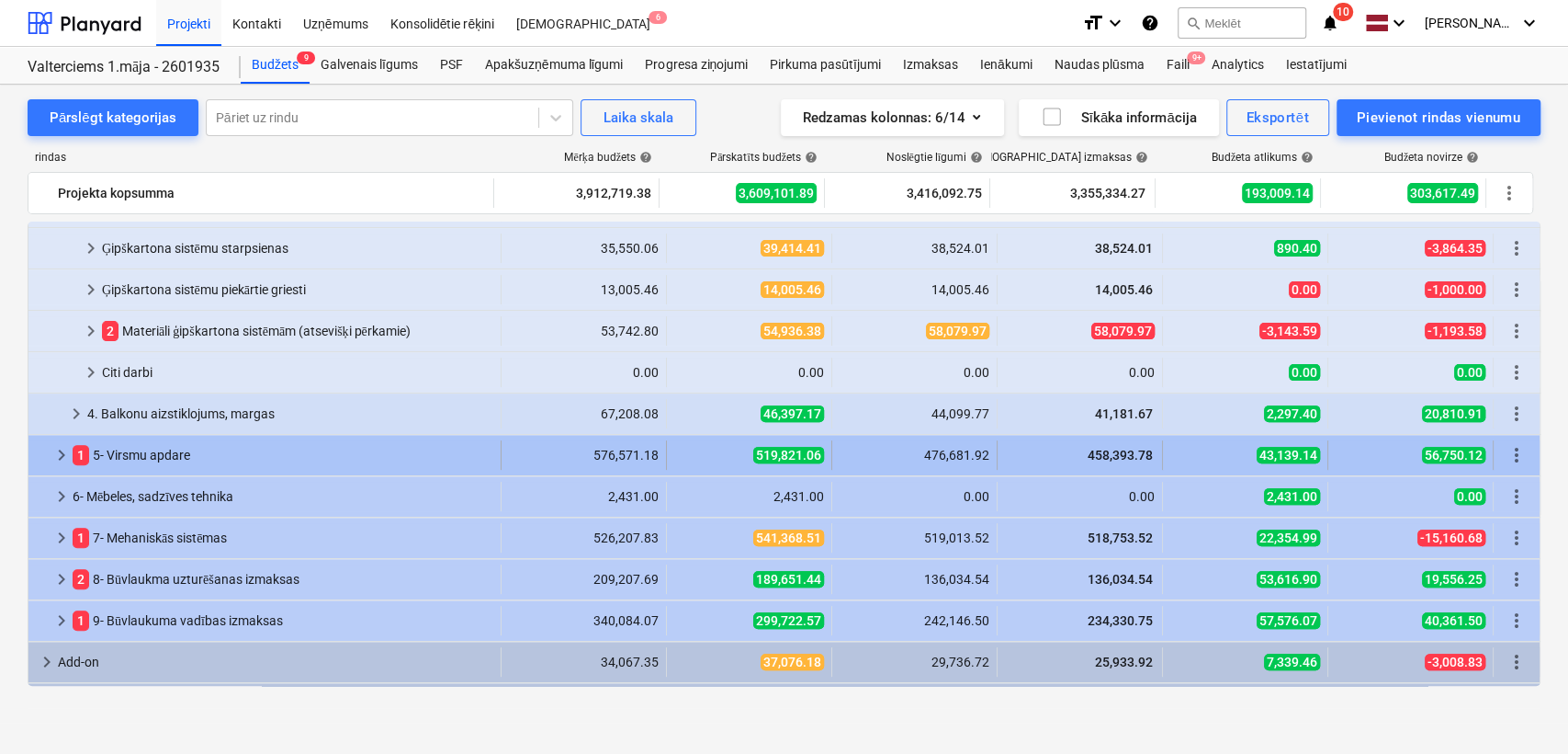
click at [46, 440] on div at bounding box center [43, 455] width 15 height 30
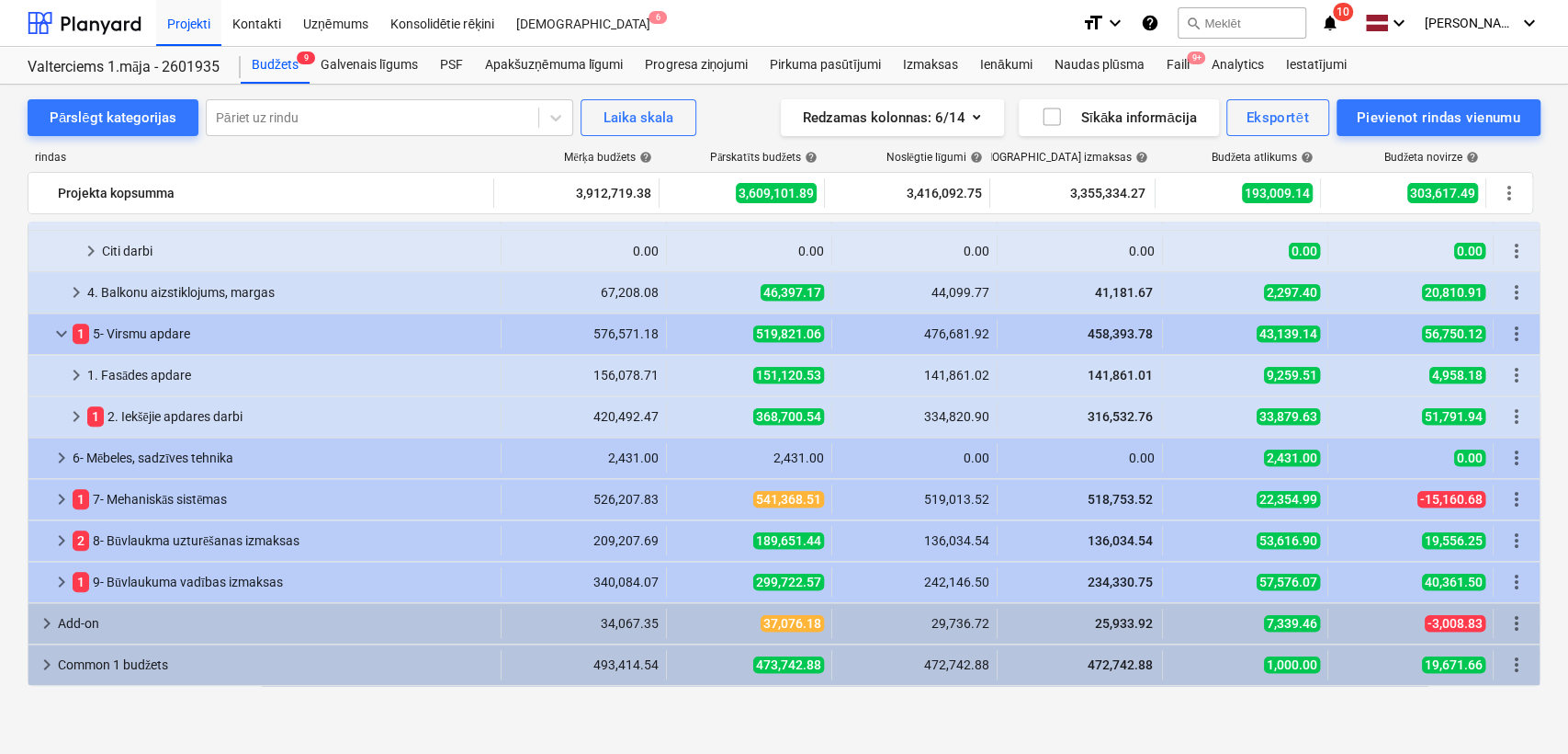
scroll to position [545, 0]
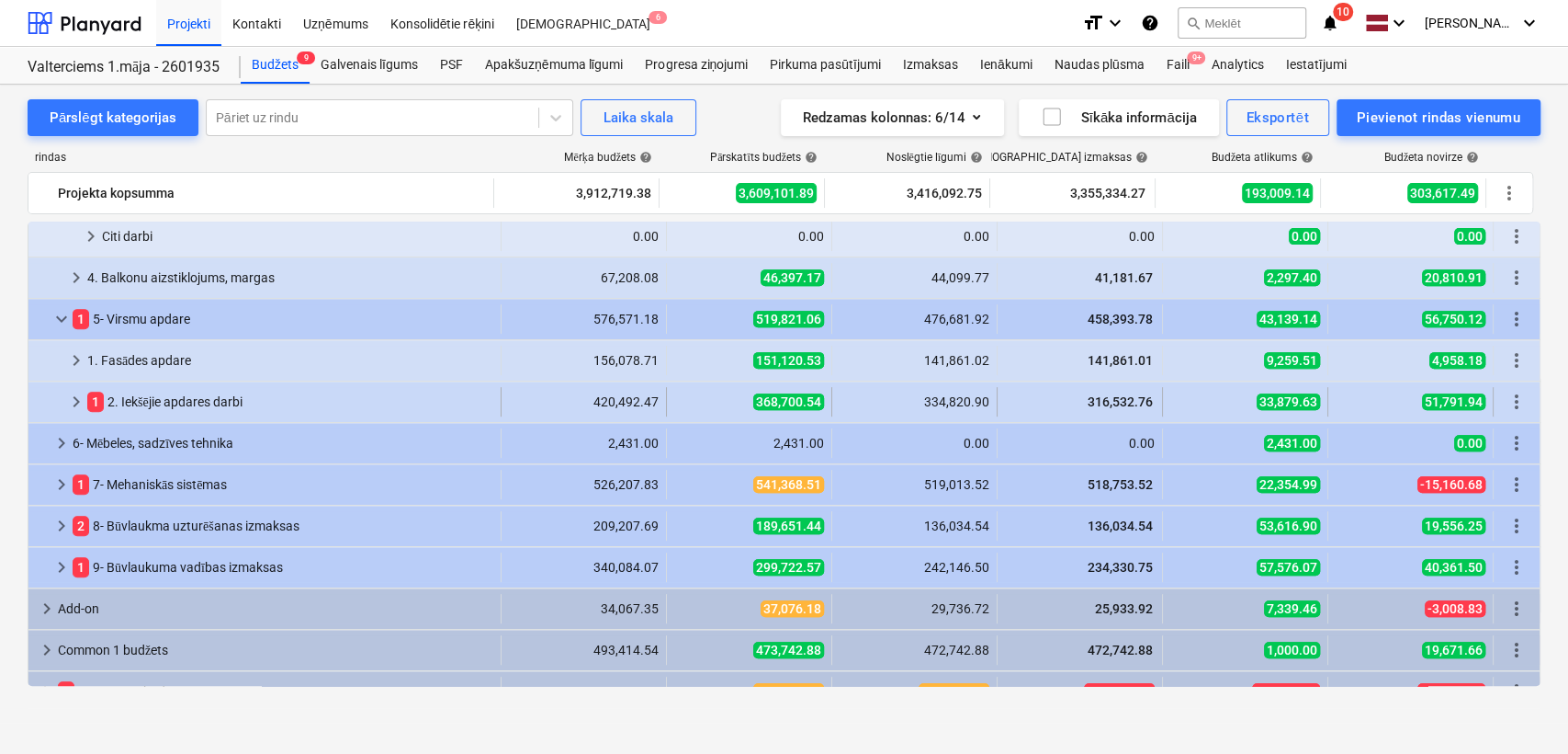
click at [68, 384] on div "keyboard_arrow_right 1 2. Iekšējie apdares darbi 420,492.47 368,700.54 334,820.…" at bounding box center [784, 401] width 1511 height 41
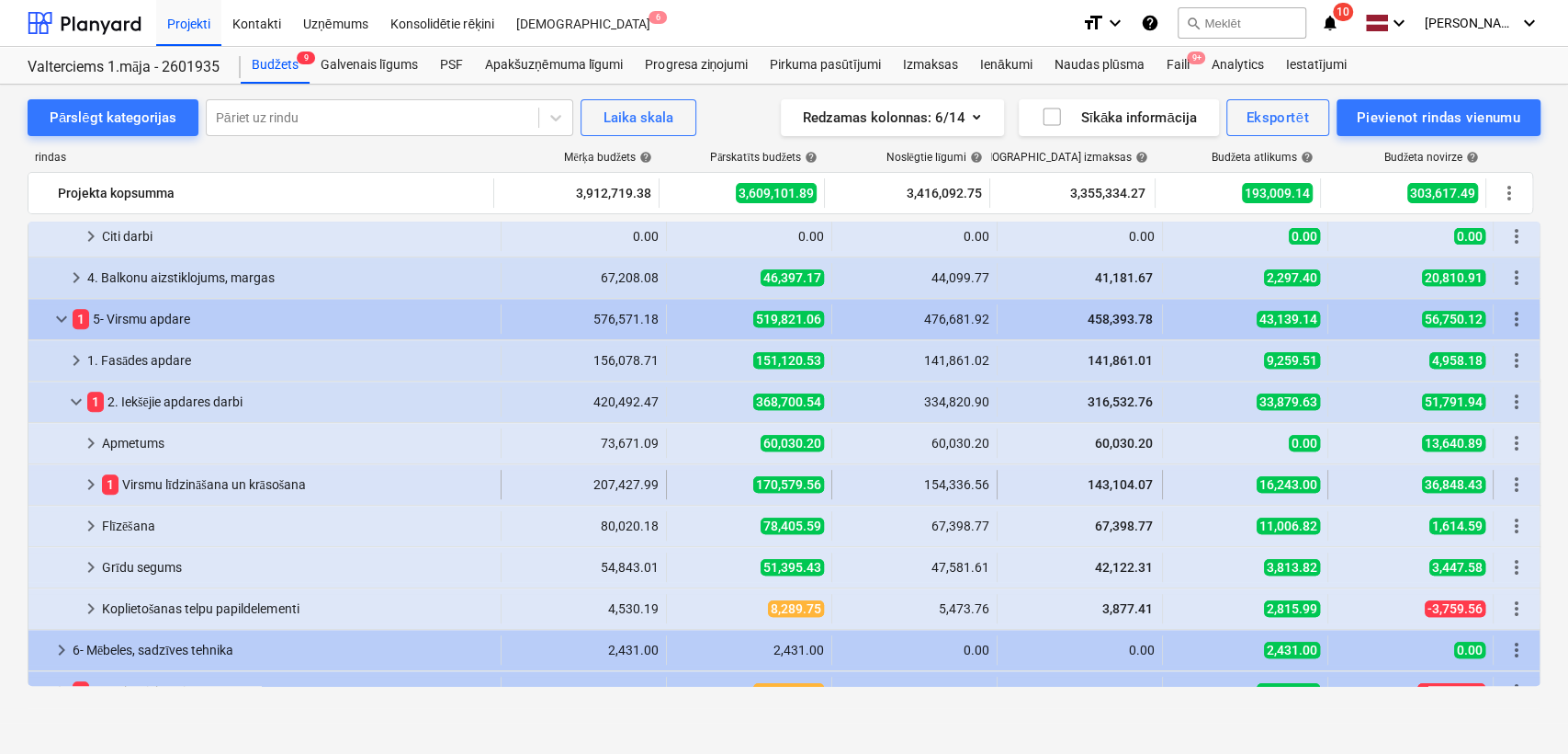
click at [99, 493] on span "keyboard_arrow_right" at bounding box center [91, 485] width 22 height 22
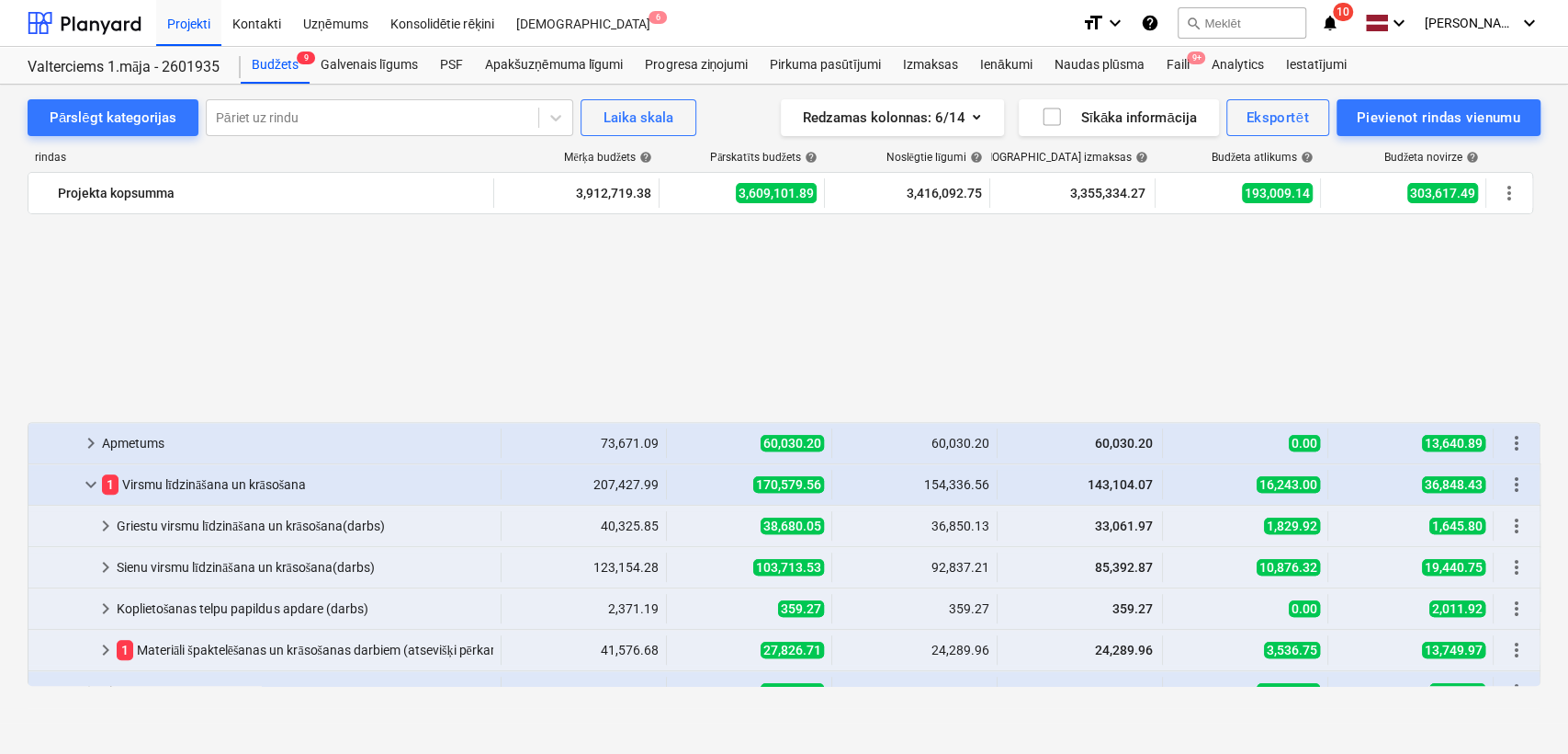
scroll to position [816, 0]
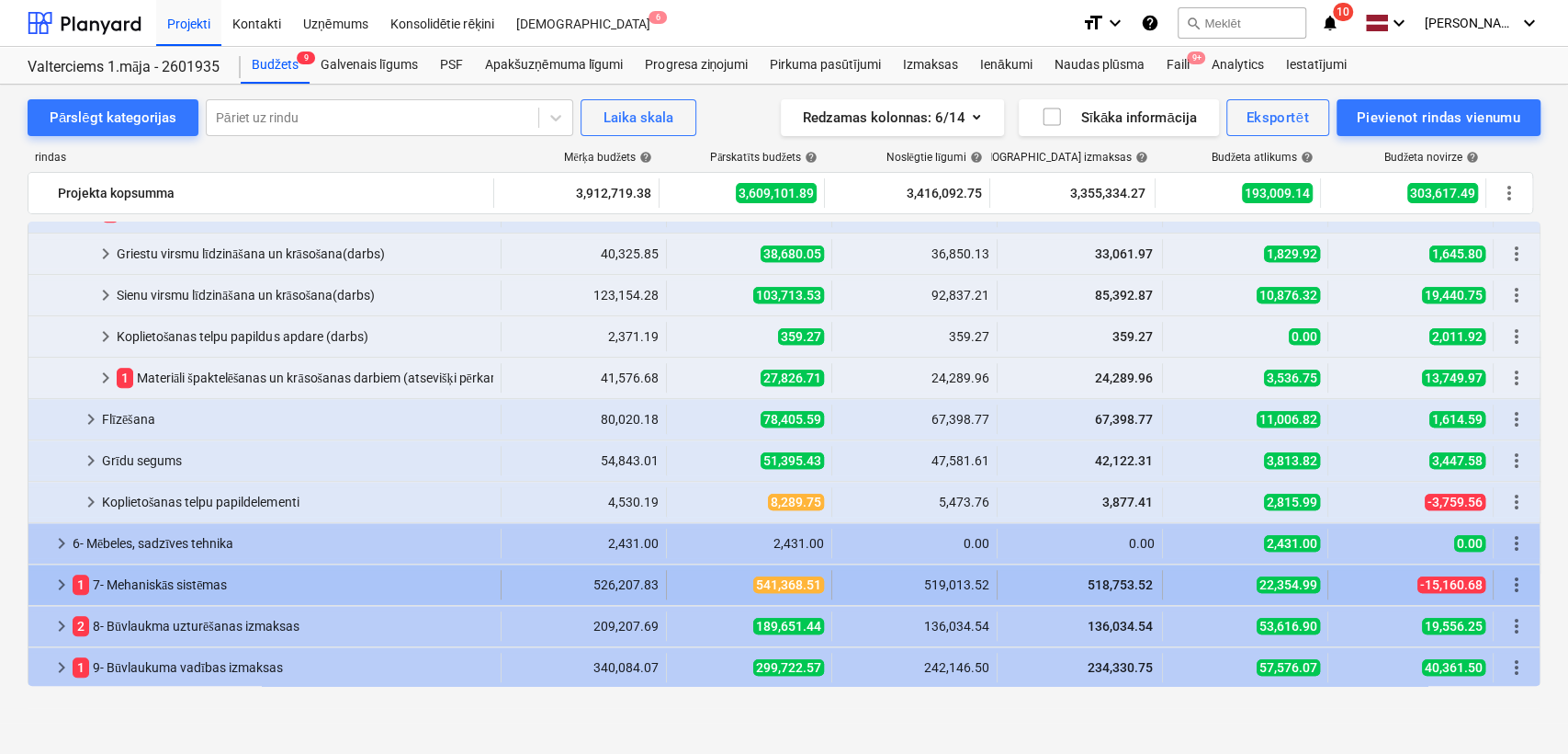
click at [69, 578] on span "keyboard_arrow_right" at bounding box center [62, 584] width 22 height 22
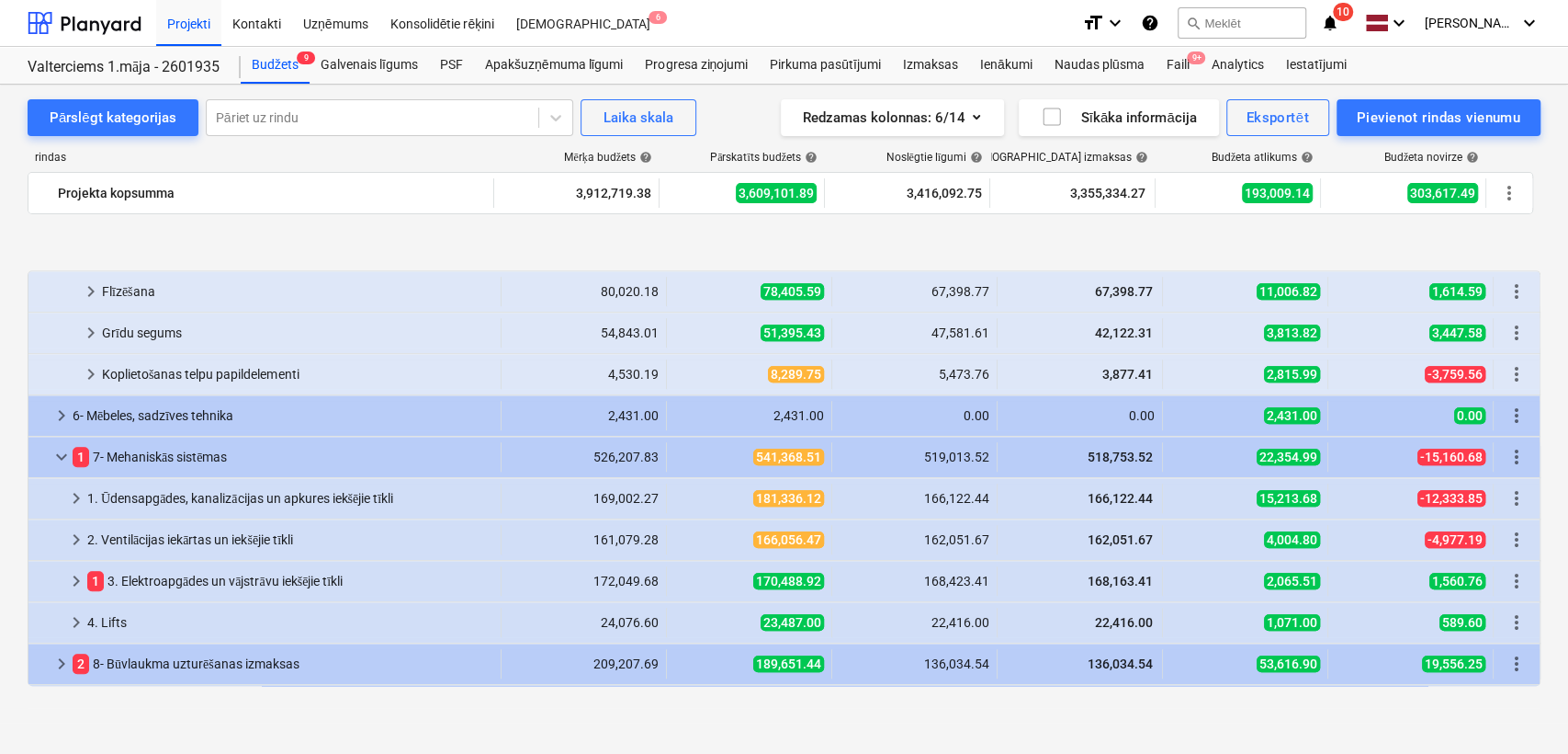
scroll to position [1088, 0]
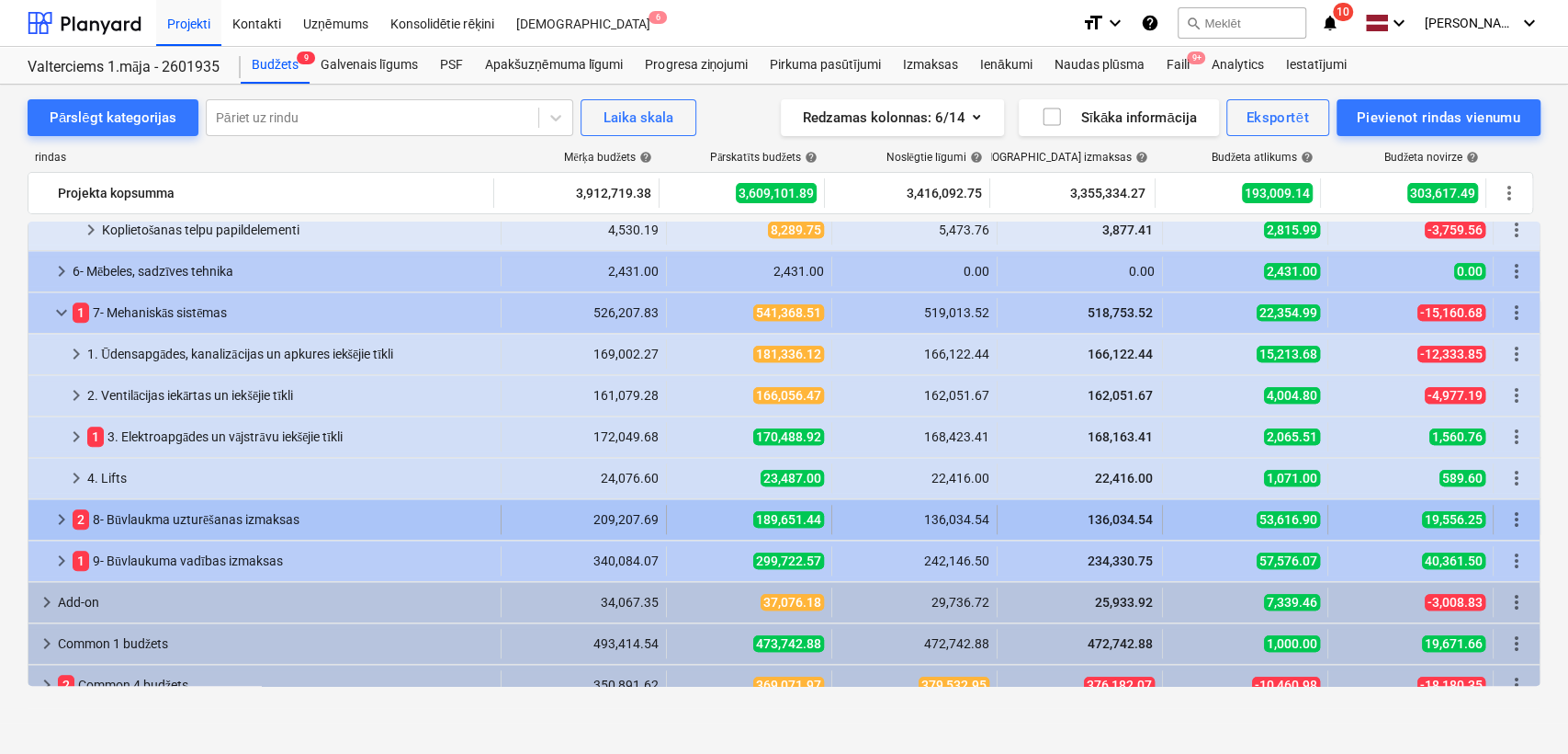
click at [66, 528] on span "keyboard_arrow_right" at bounding box center [62, 520] width 22 height 22
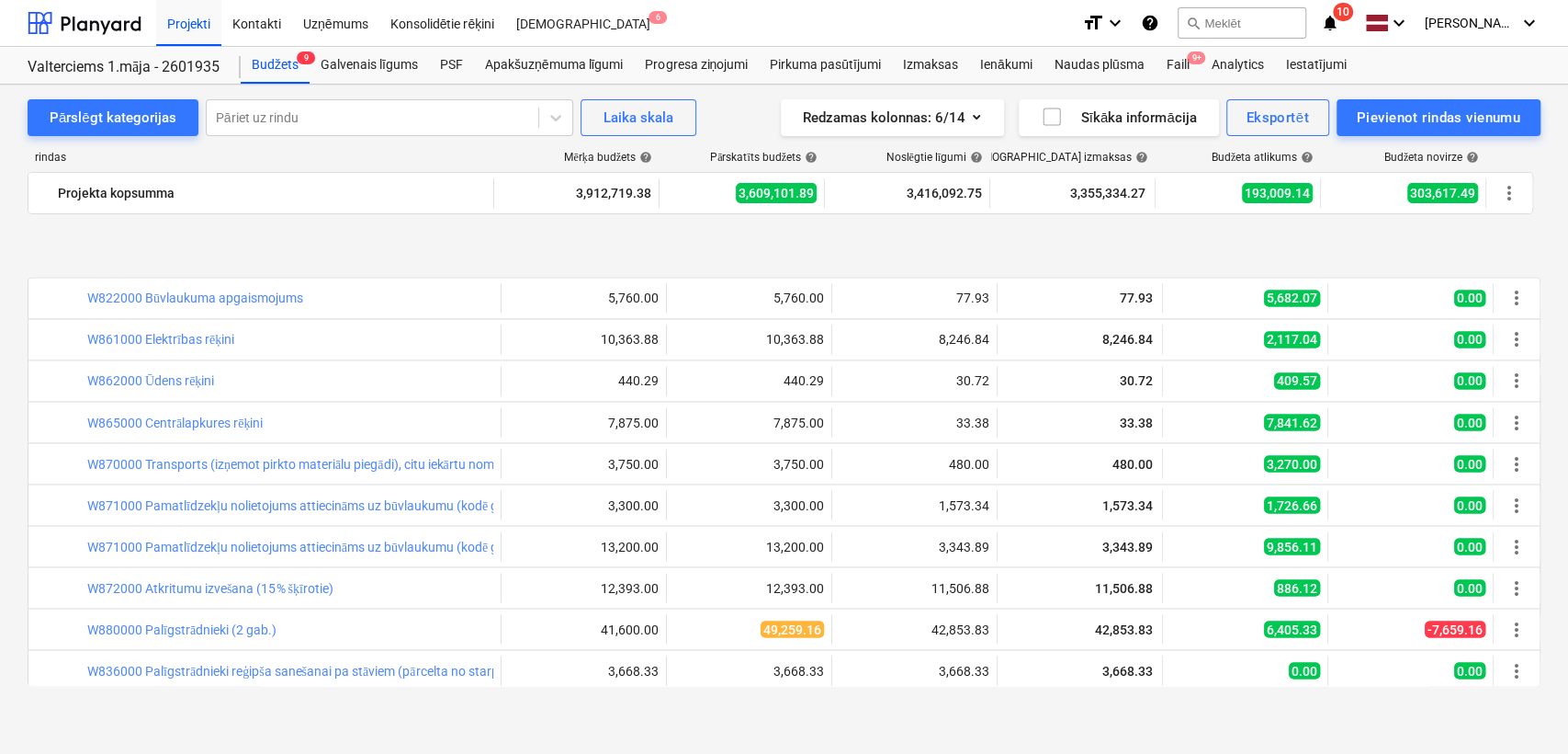
scroll to position [2315, 0]
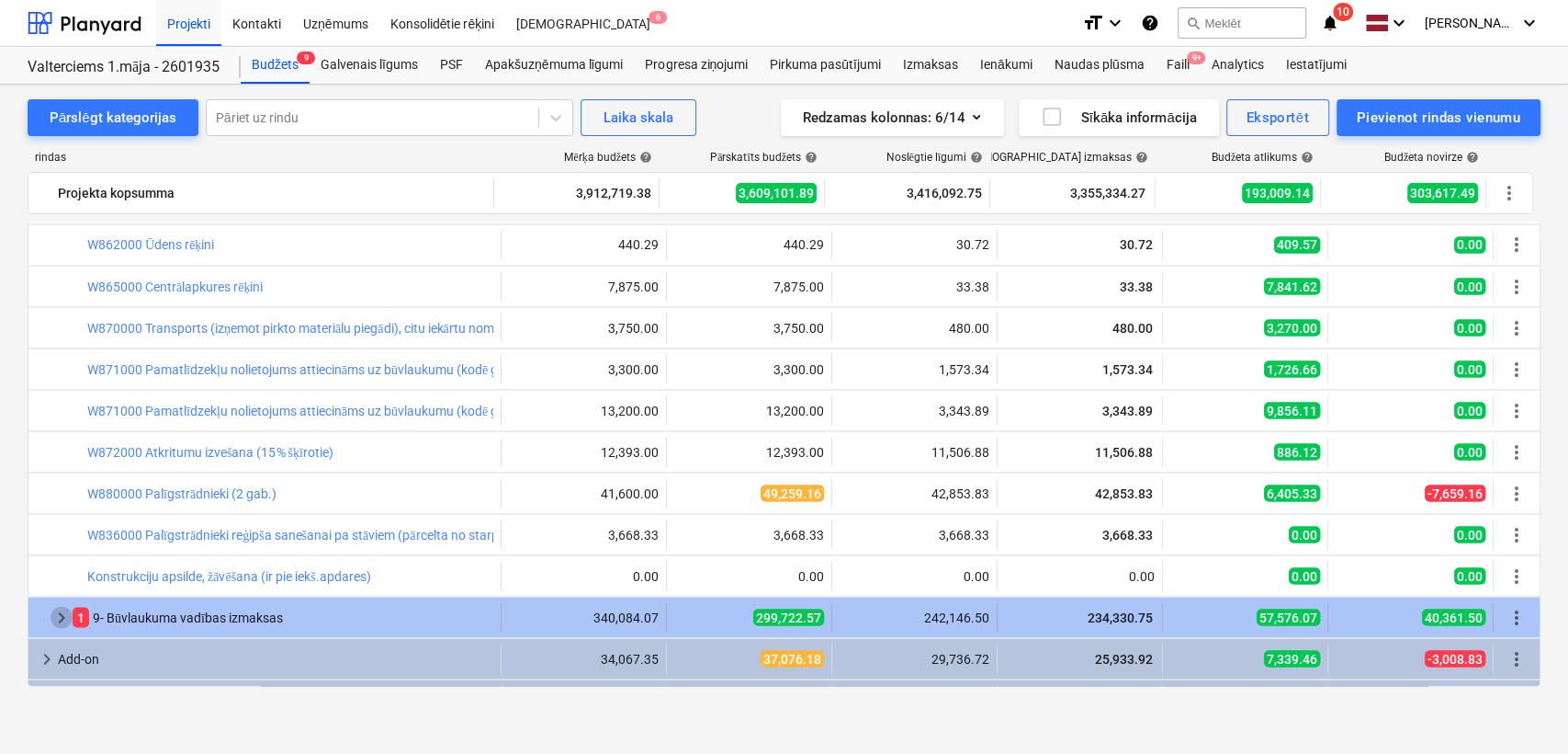
click at [65, 609] on span "keyboard_arrow_right" at bounding box center [62, 616] width 22 height 22
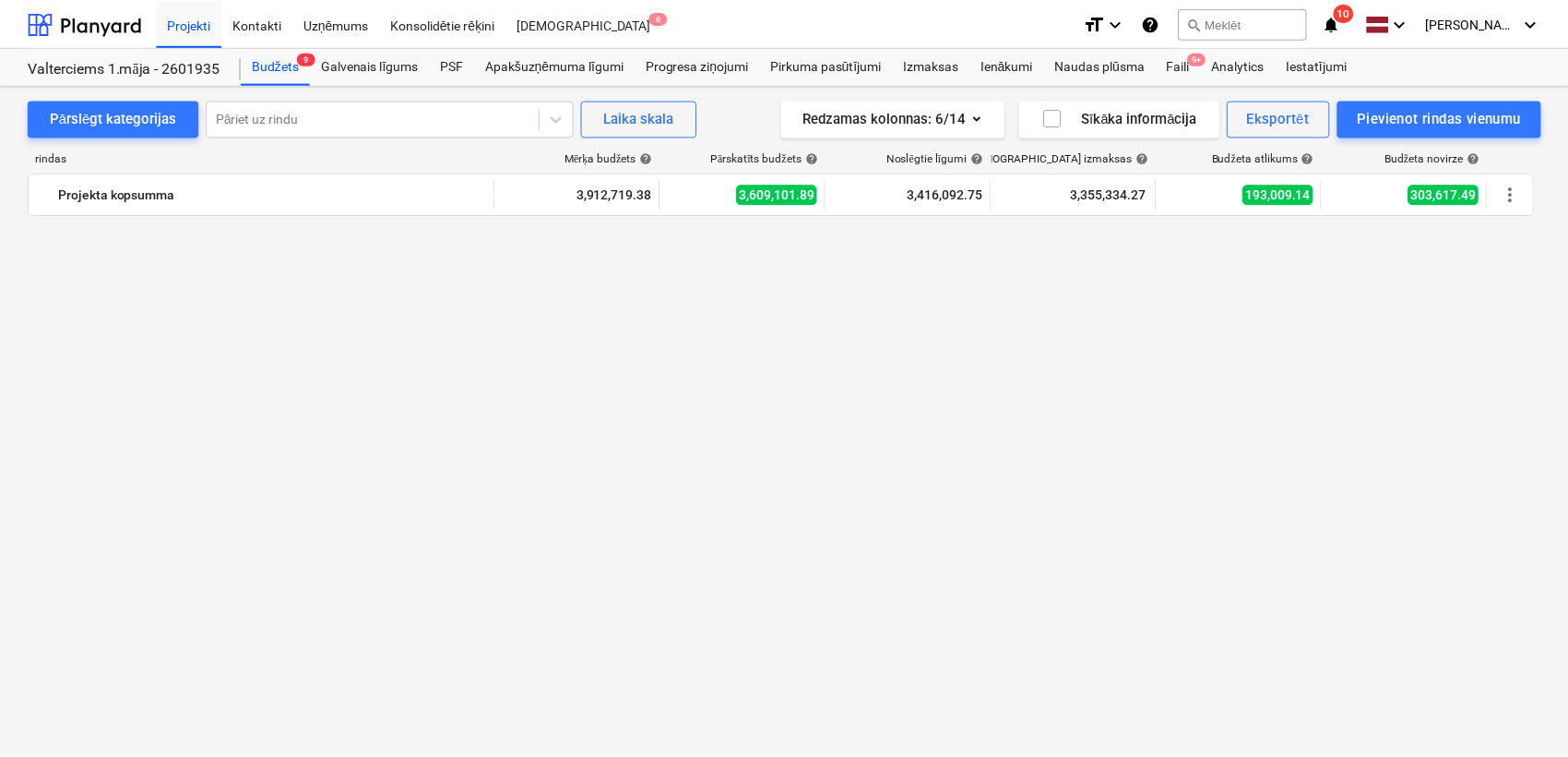
scroll to position [0, 0]
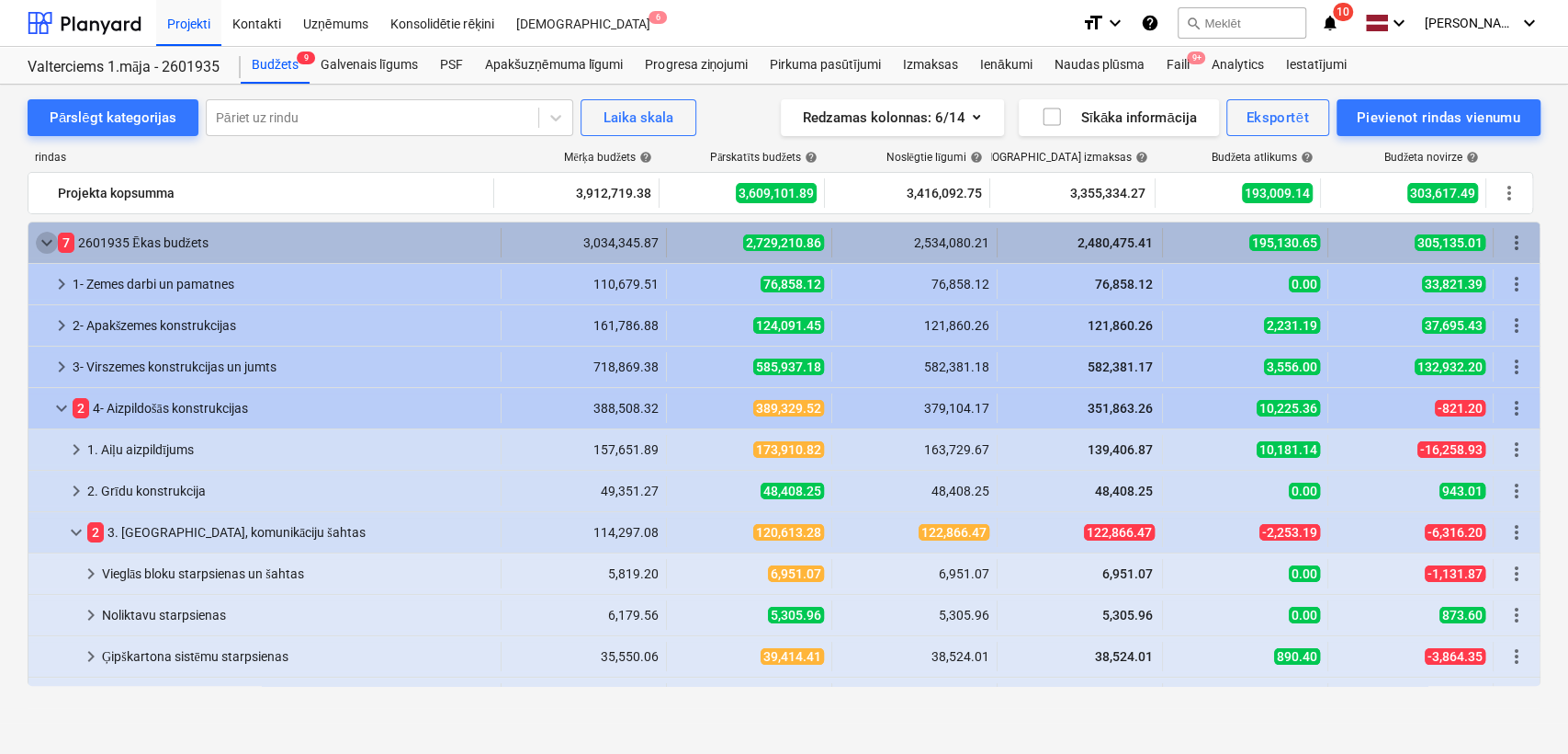
click at [38, 244] on span "keyboard_arrow_down" at bounding box center [47, 243] width 22 height 22
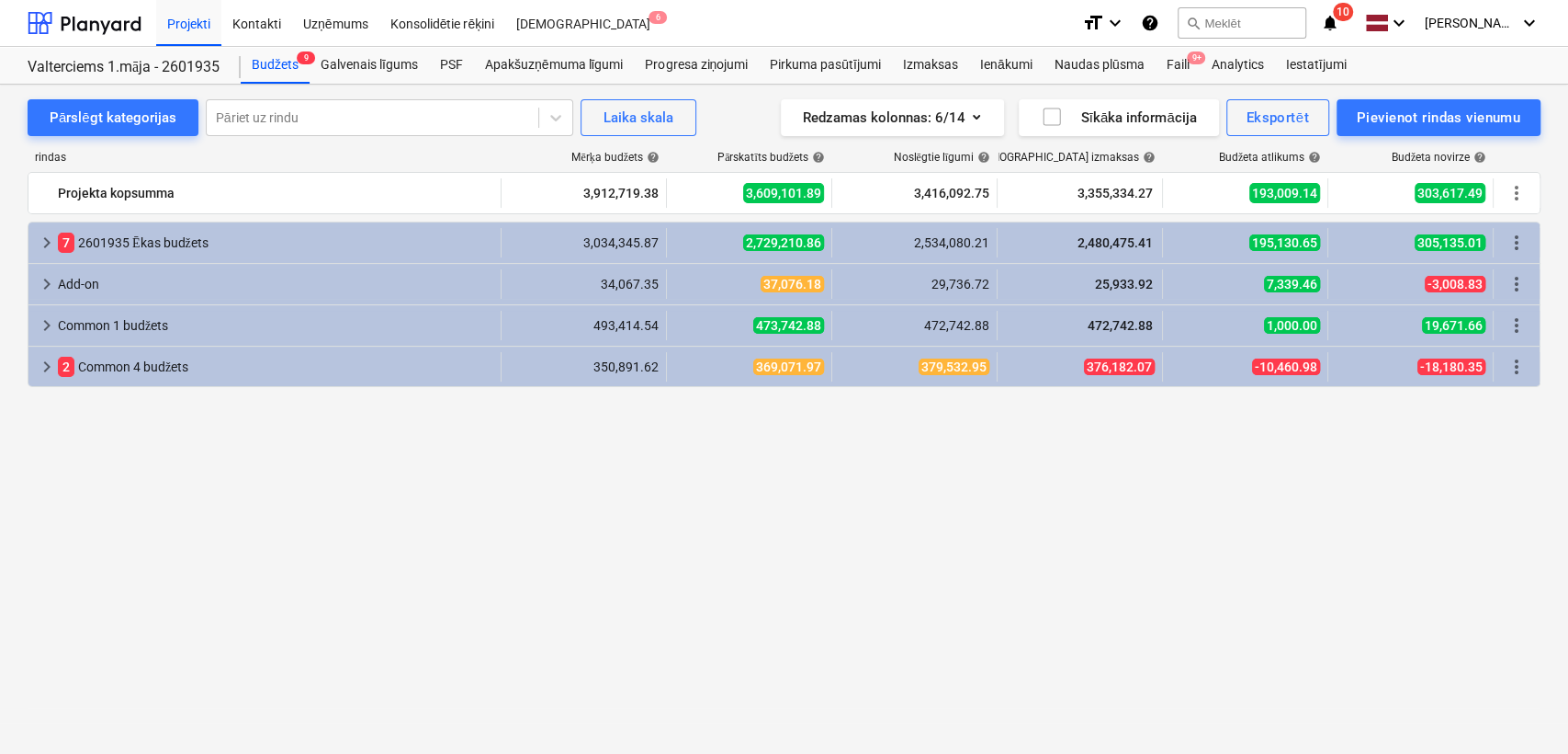
click at [1332, 20] on icon "notifications" at bounding box center [1330, 23] width 18 height 22
click at [826, 495] on div "keyboard_arrow_right 7 2601935 Ēkas budžets 3,034,345.87 2,729,210.86 2,534,080…" at bounding box center [784, 453] width 1513 height 464
click at [440, 54] on div "PSF" at bounding box center [451, 66] width 45 height 37
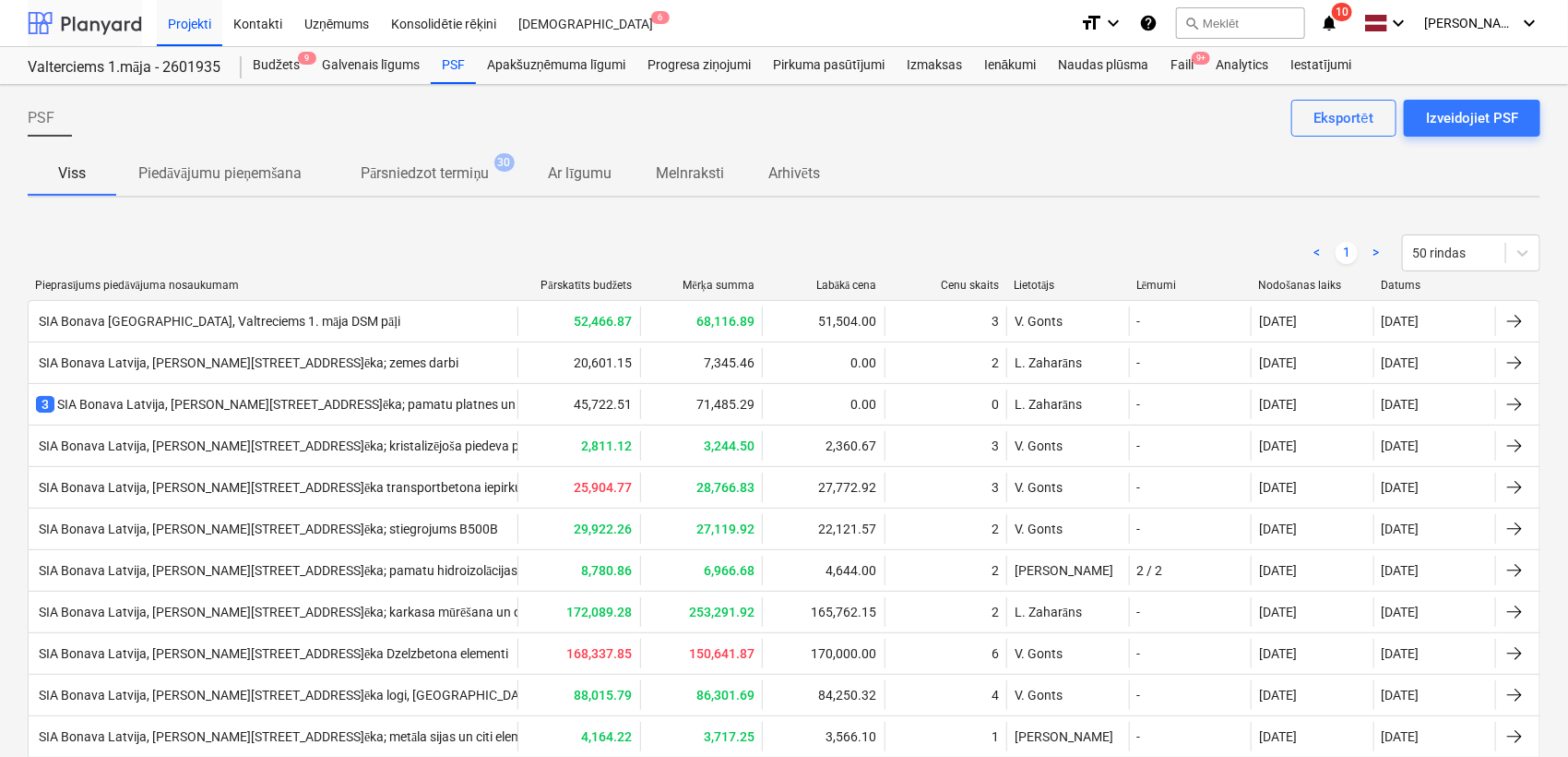
click at [92, 35] on div at bounding box center [84, 23] width 114 height 46
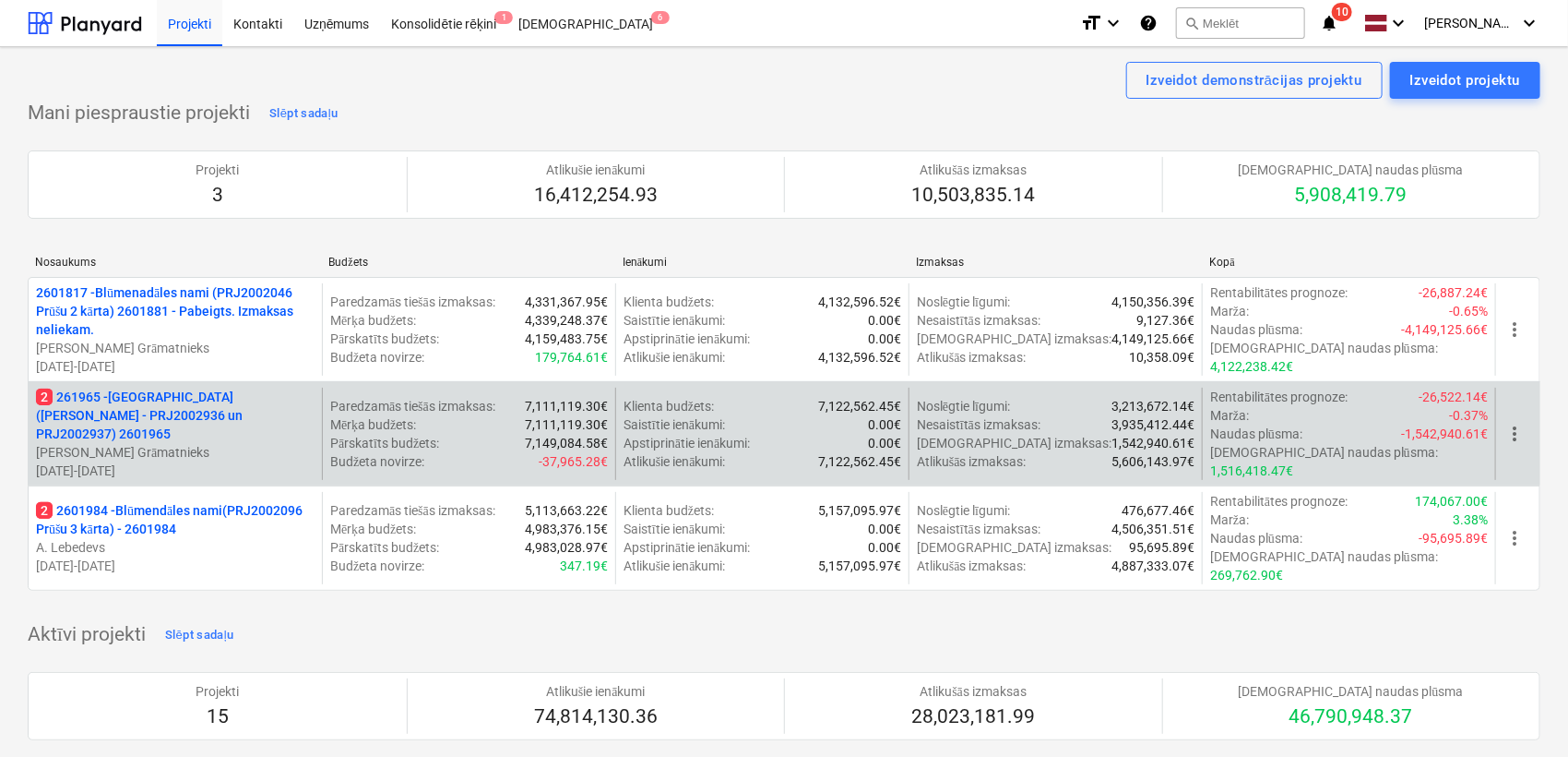
click at [239, 400] on p "2 261965 - [GEOGRAPHIC_DATA] (abas ēkas - PRJ2002936 un PRJ2002937) 2601965" at bounding box center [175, 415] width 279 height 56
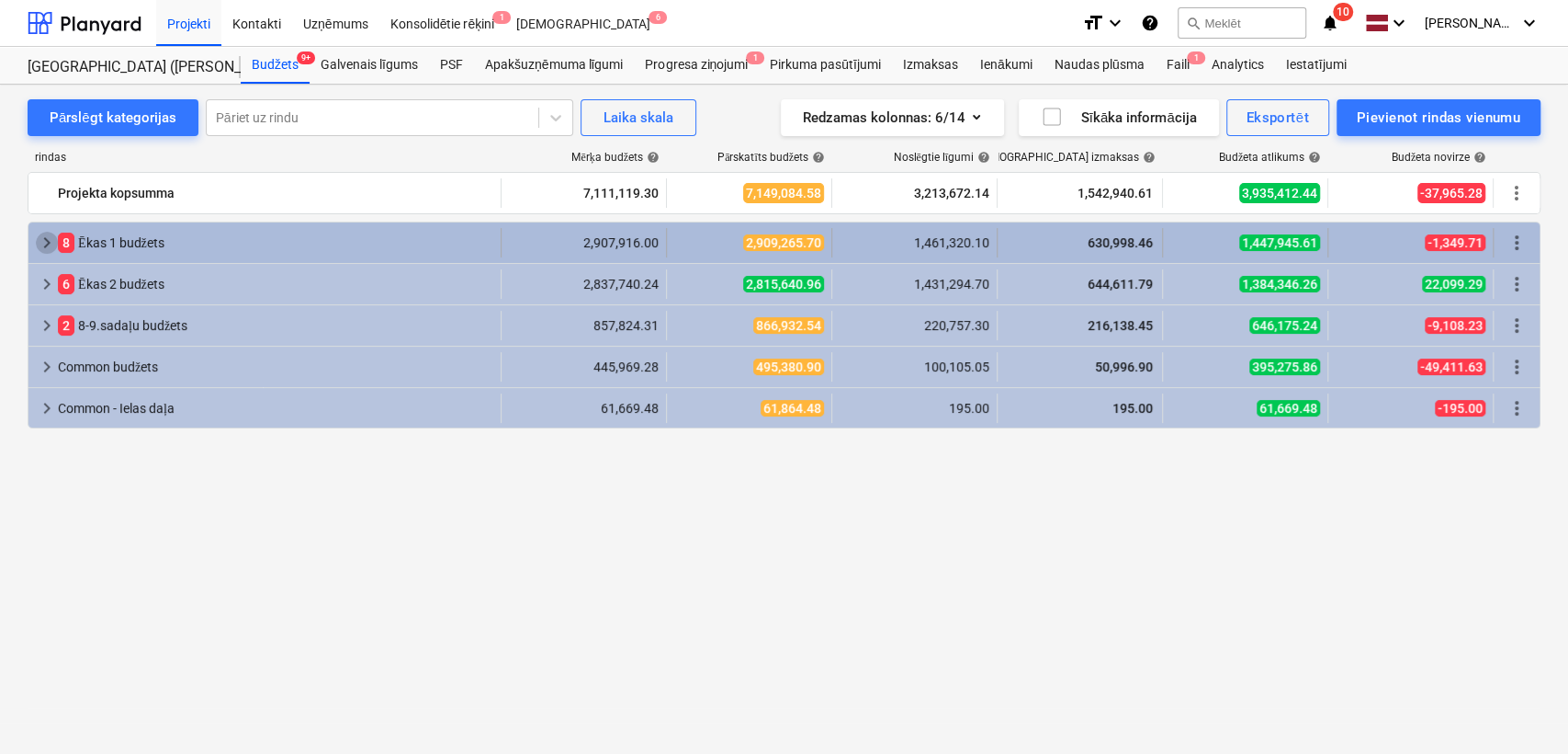
click at [53, 244] on span "keyboard_arrow_right" at bounding box center [47, 243] width 22 height 22
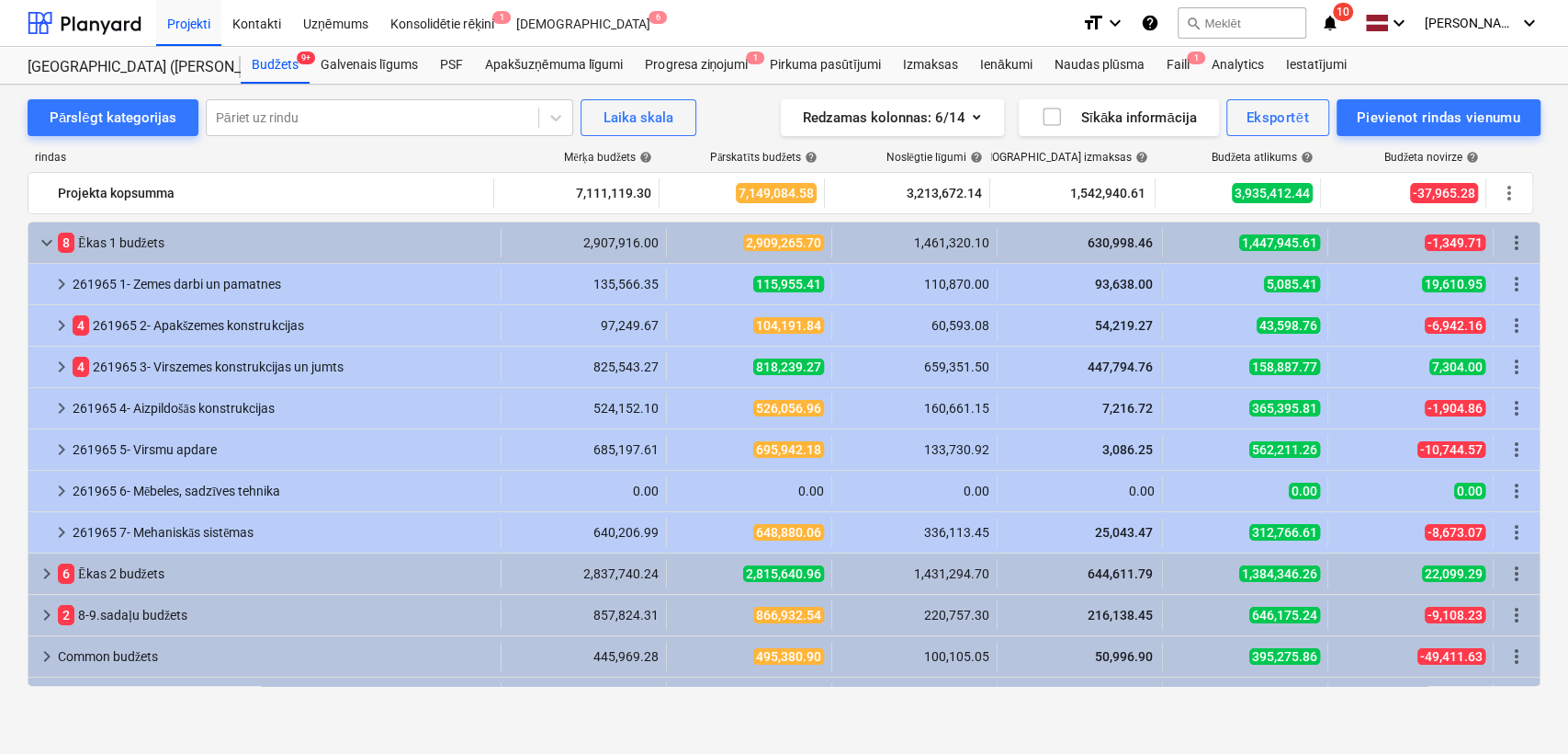
scroll to position [32, 0]
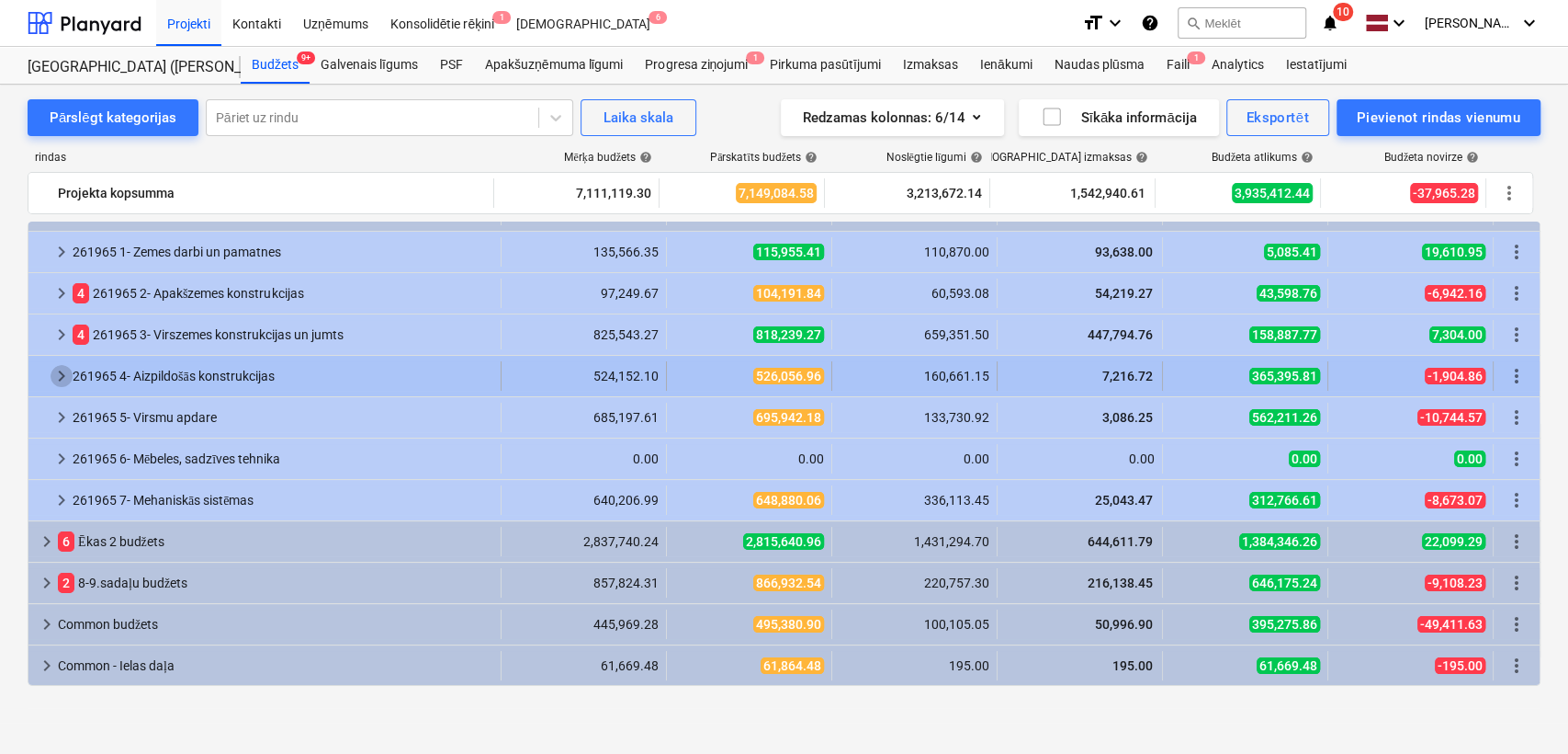
click at [61, 372] on span "keyboard_arrow_right" at bounding box center [62, 376] width 22 height 22
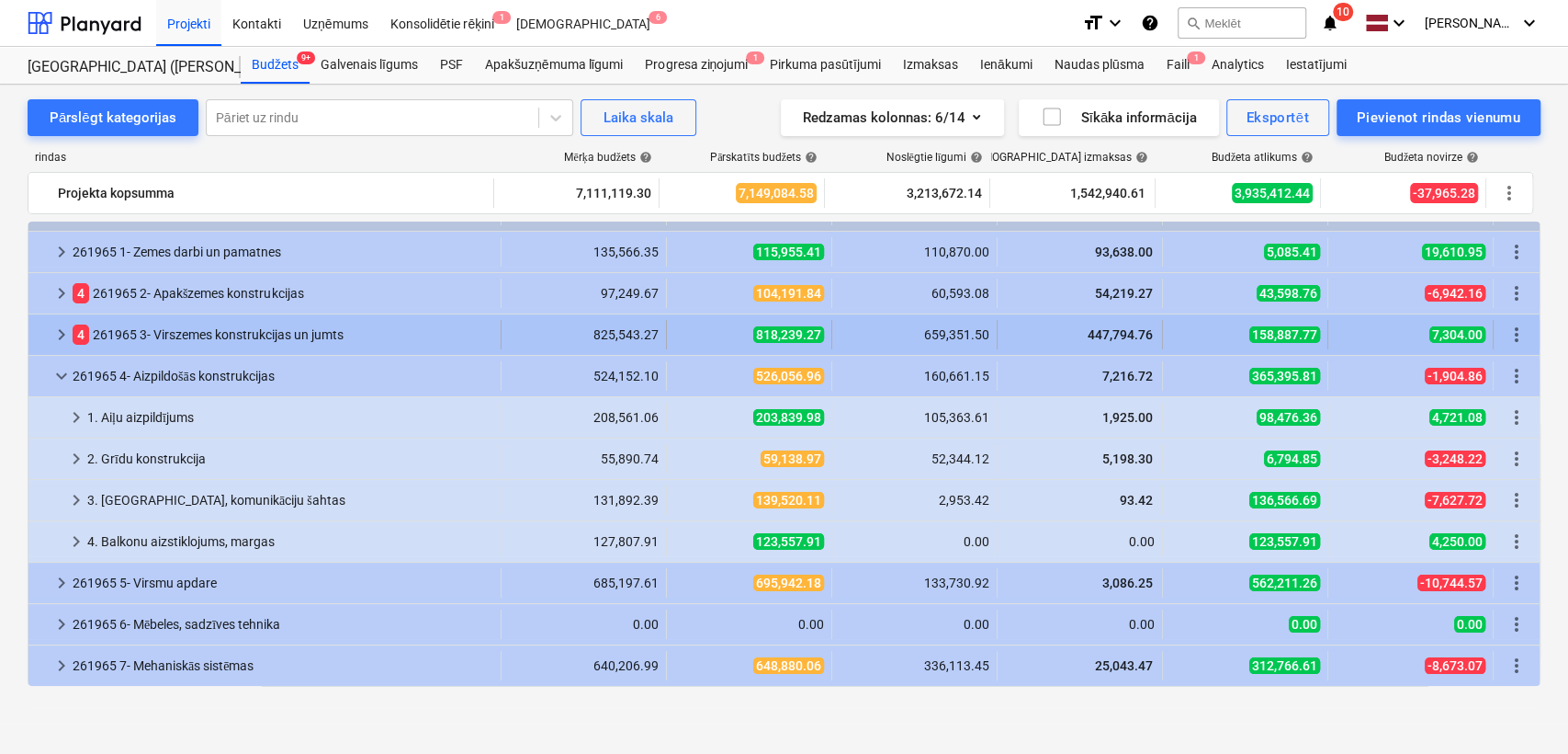
click at [62, 331] on span "keyboard_arrow_right" at bounding box center [62, 335] width 22 height 22
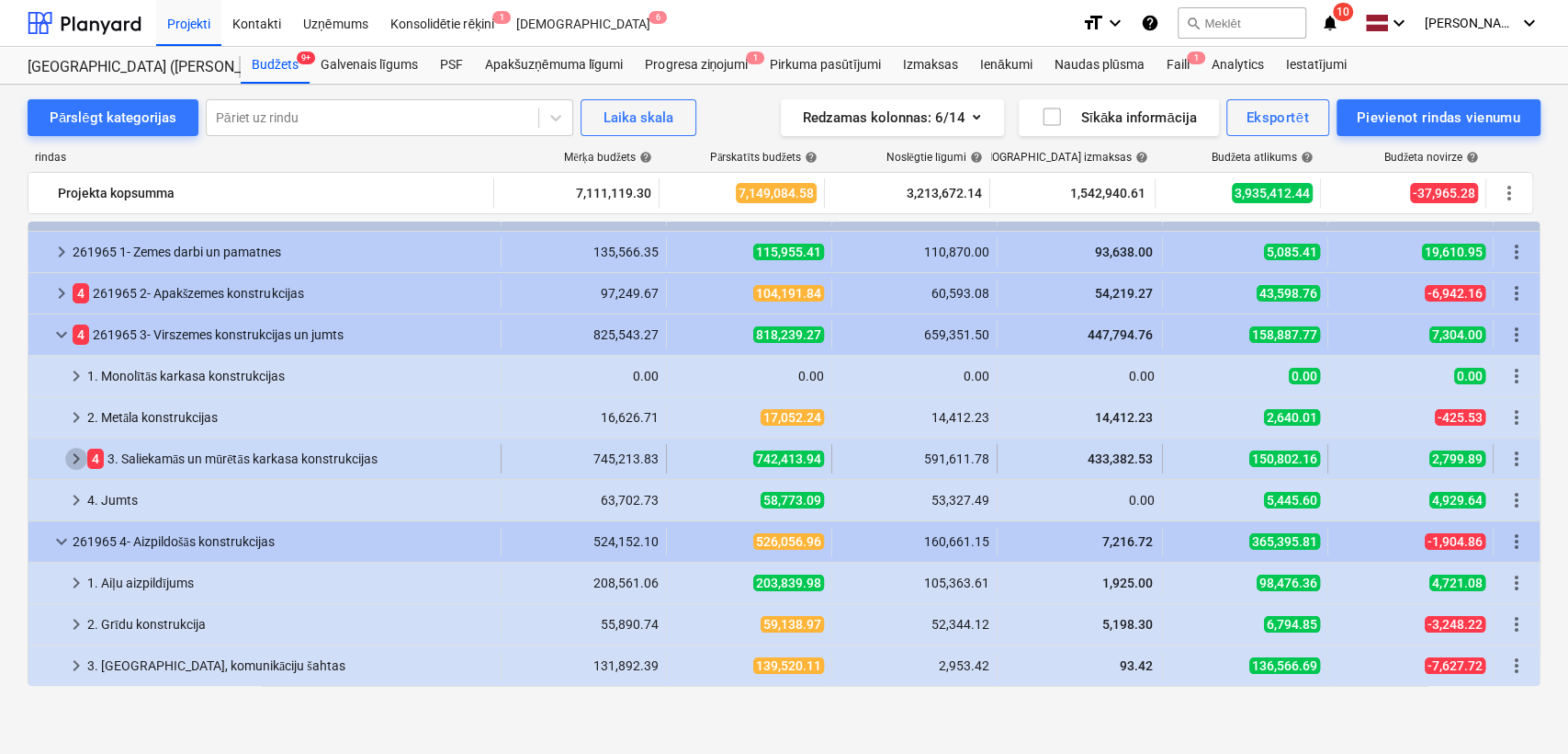
click at [66, 458] on span "keyboard_arrow_right" at bounding box center [77, 459] width 22 height 22
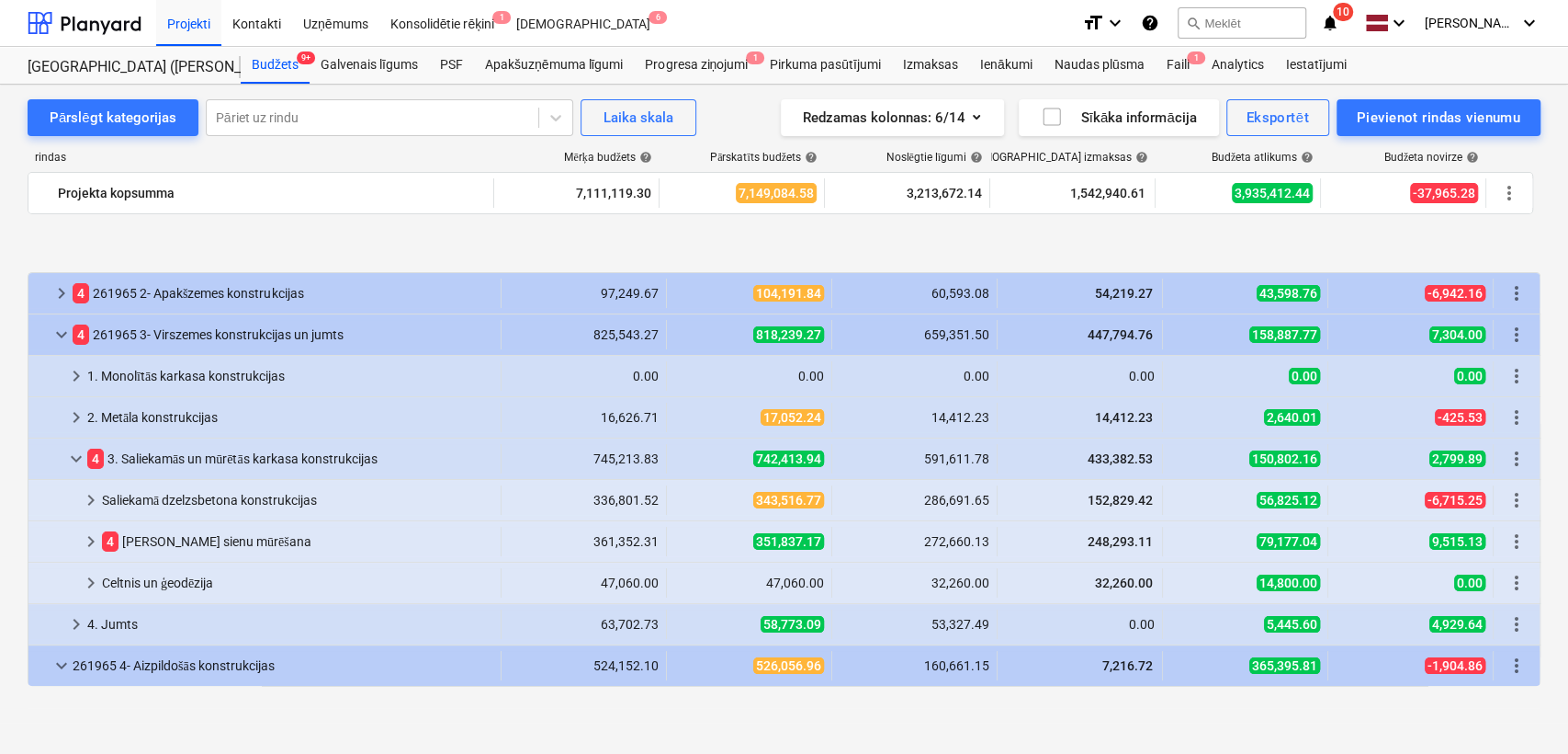
scroll to position [169, 0]
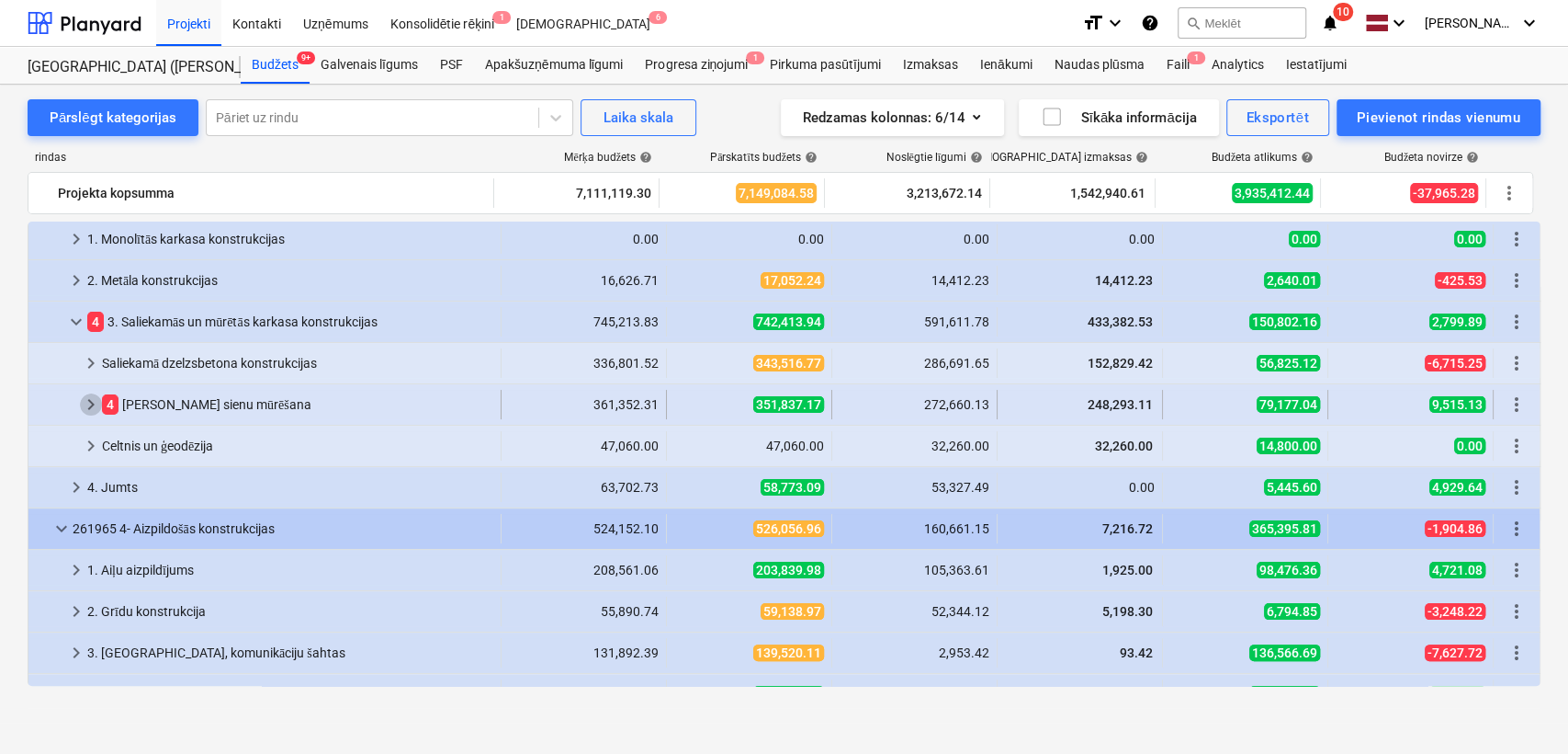
click at [96, 406] on span "keyboard_arrow_right" at bounding box center [91, 404] width 22 height 22
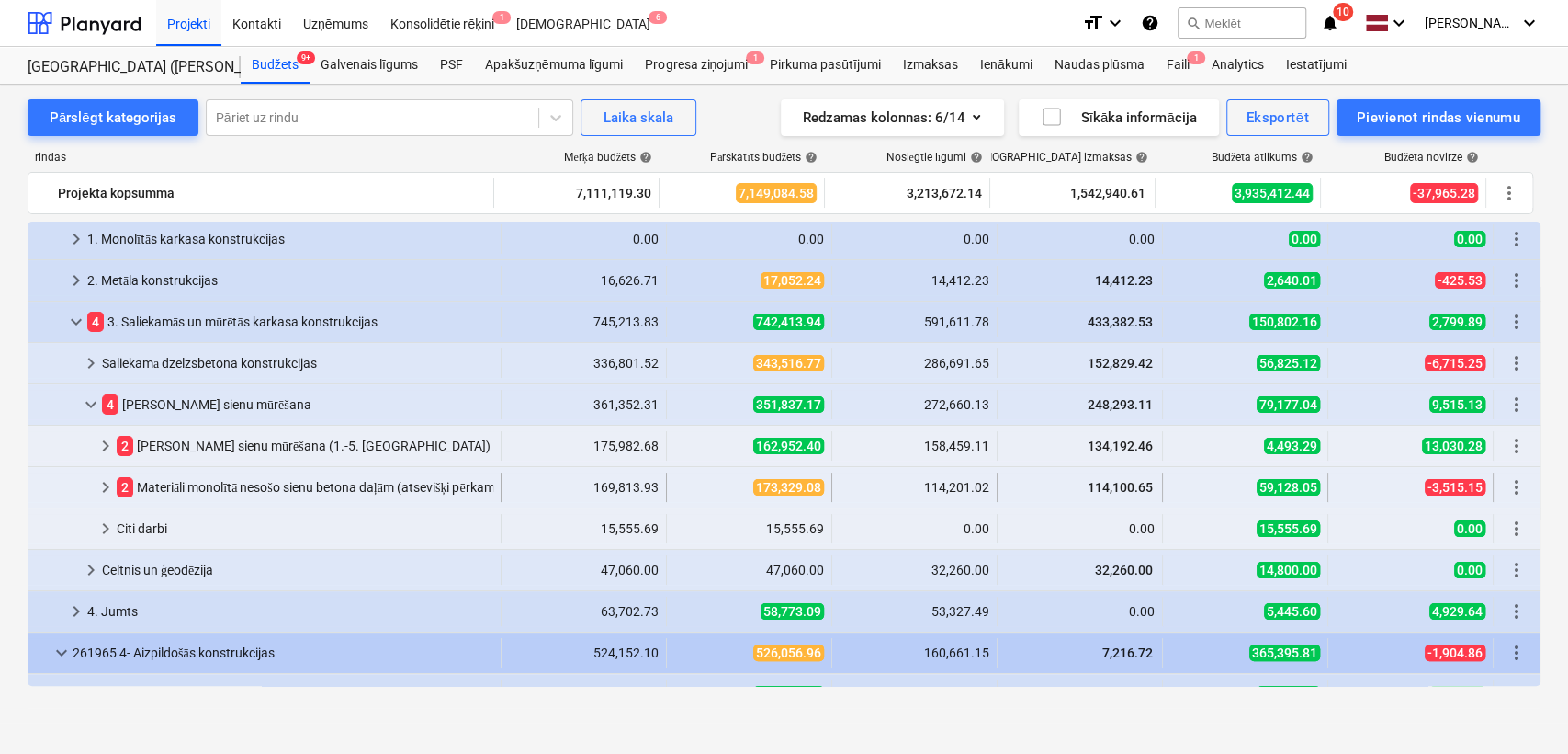
click at [107, 482] on span "keyboard_arrow_right" at bounding box center [106, 487] width 22 height 22
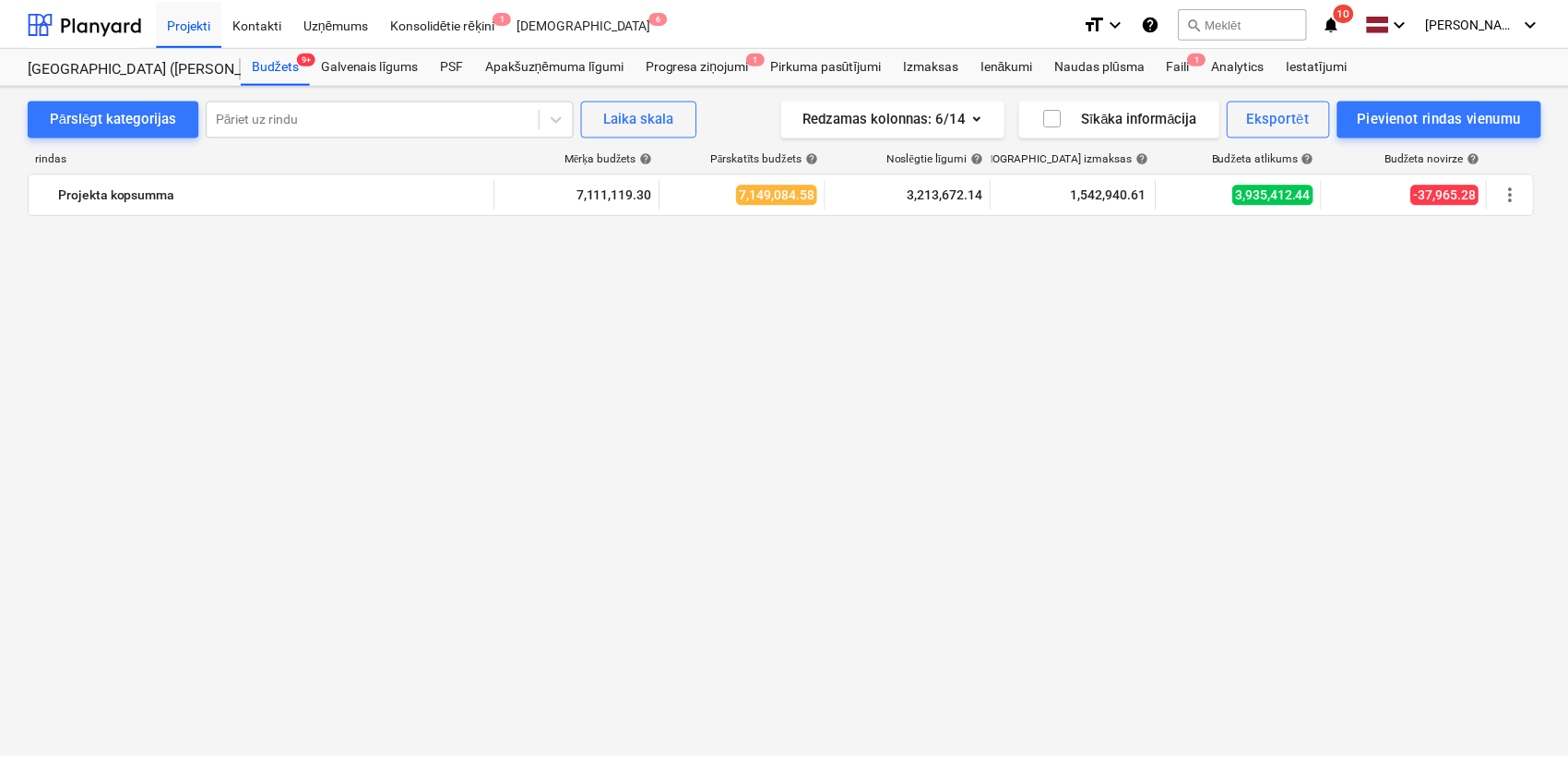
scroll to position [547, 0]
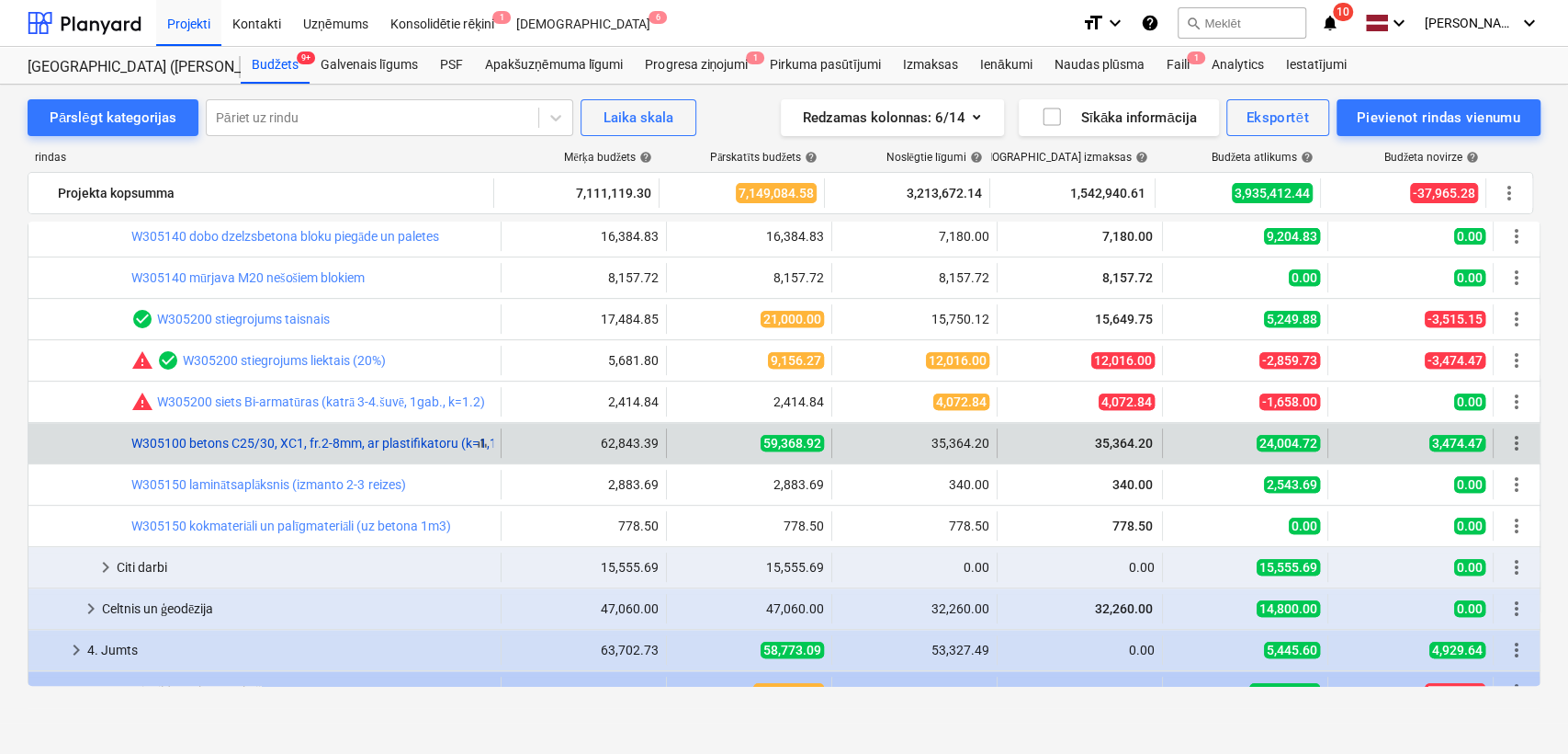
click at [257, 438] on link "W305100 betons C25/30, XC1, fr.2-8mm, ar plastifikatoru (k=1,15) ar piegādi un …" at bounding box center [388, 443] width 515 height 15
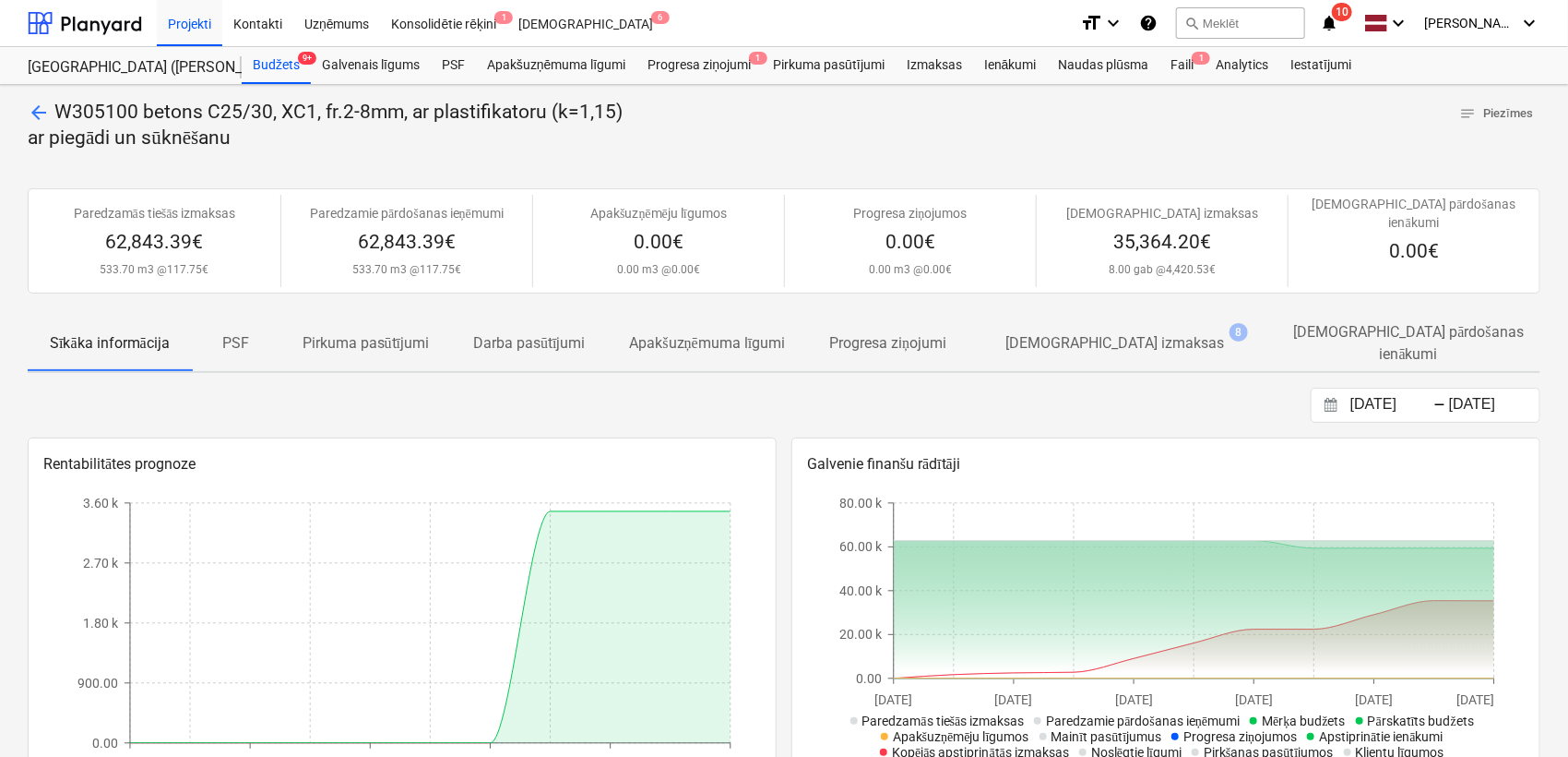
click at [1087, 333] on p "[DEMOGRAPHIC_DATA] izmaksas" at bounding box center [1115, 344] width 219 height 22
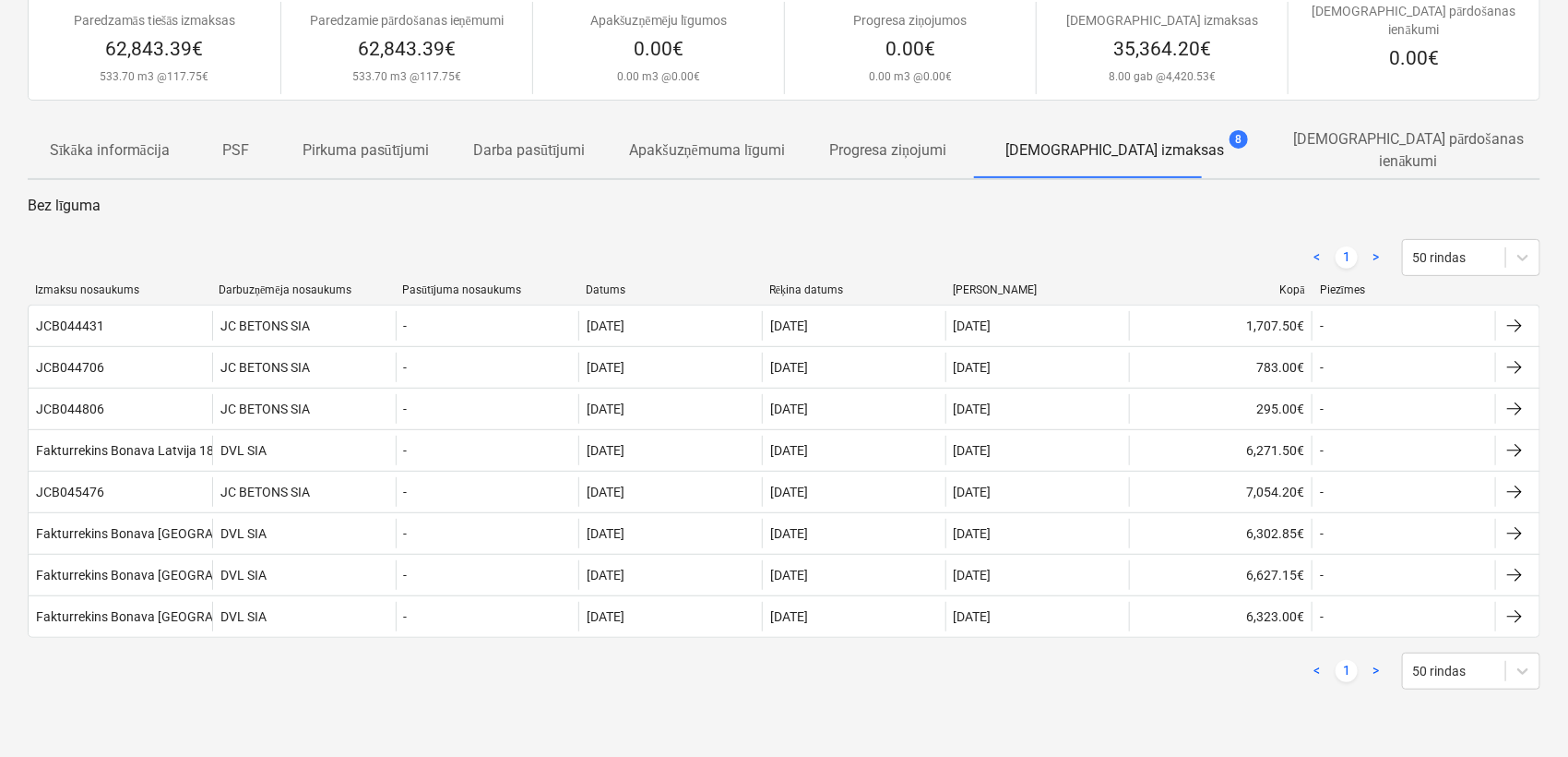
scroll to position [136, 0]
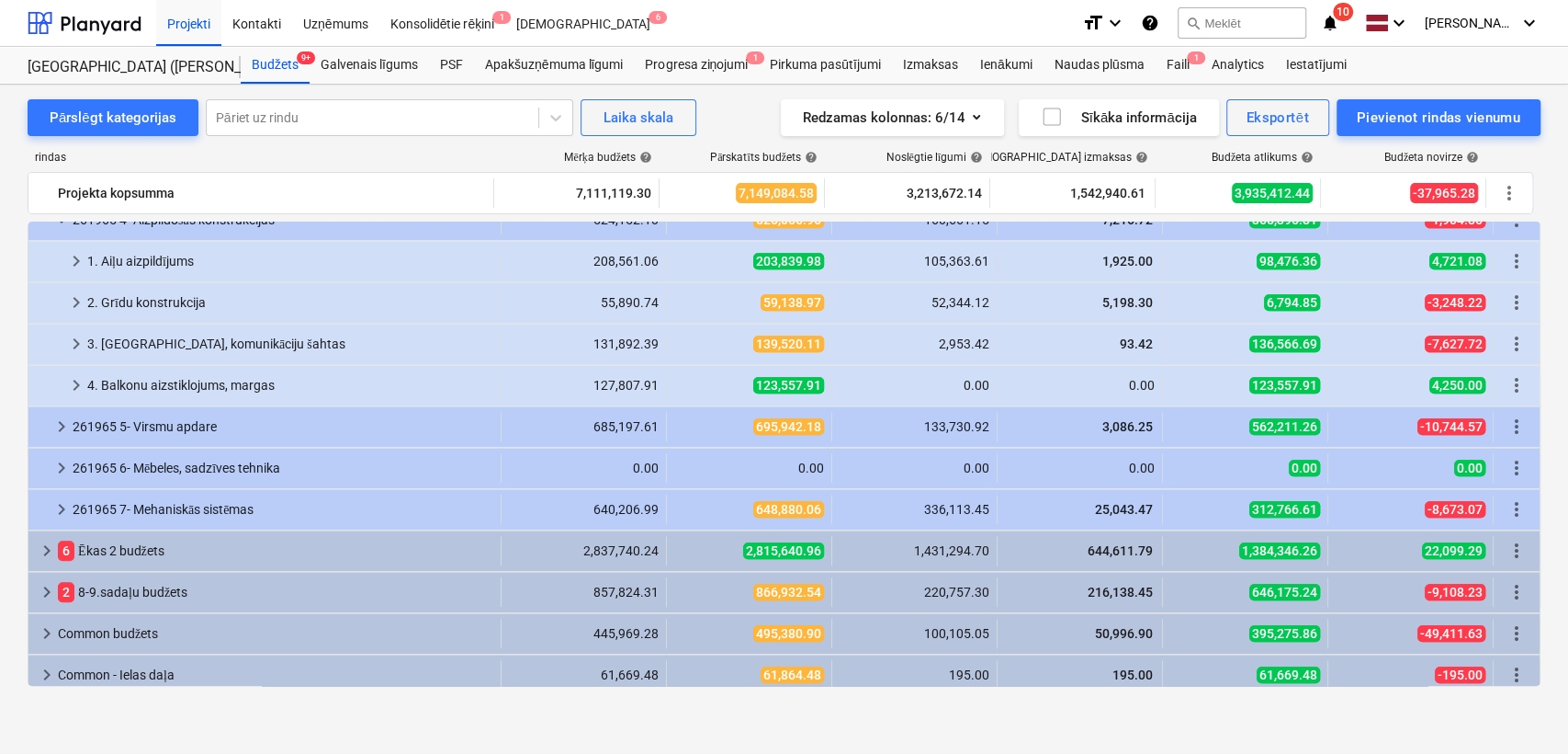
scroll to position [1024, 0]
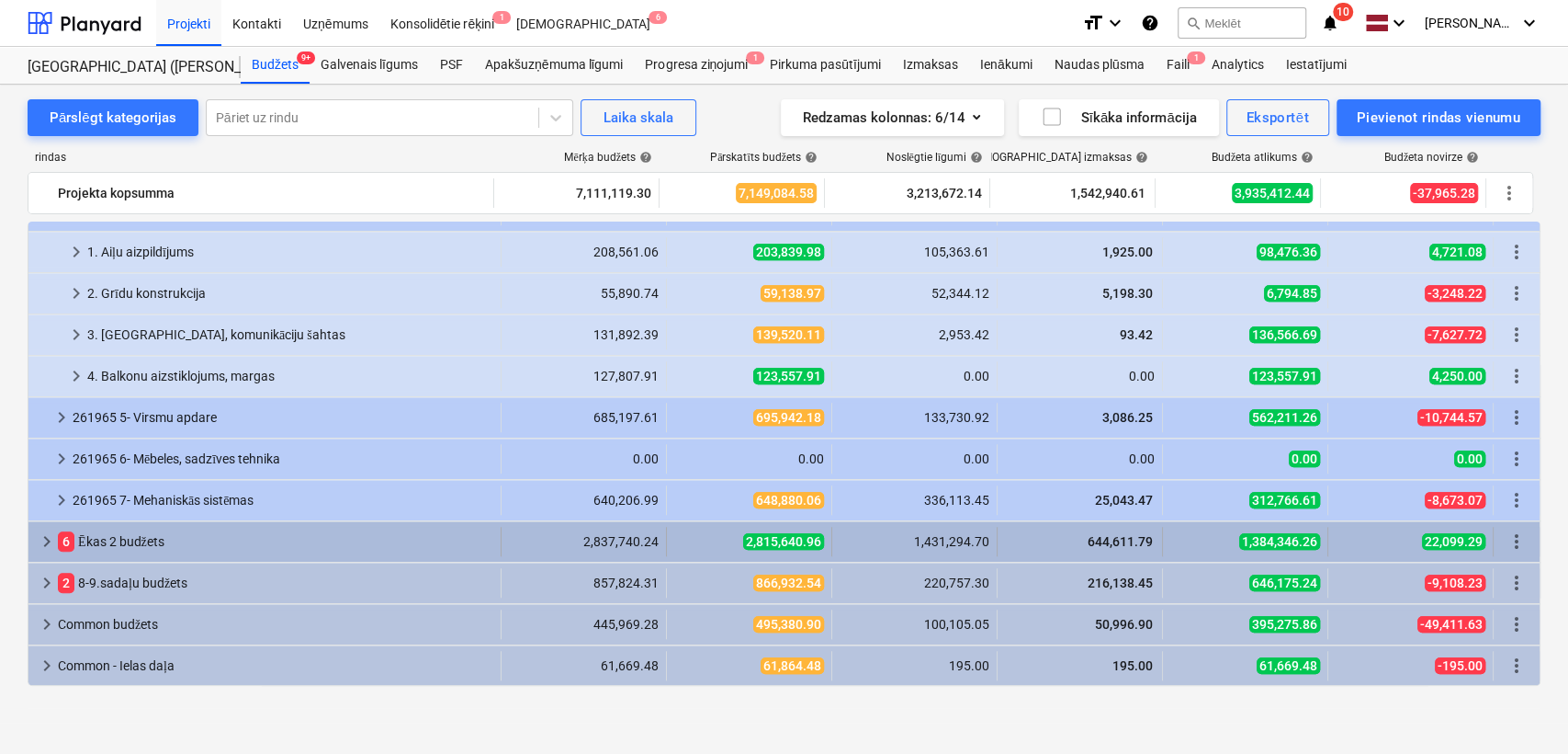
click at [53, 541] on span "keyboard_arrow_right" at bounding box center [47, 542] width 22 height 22
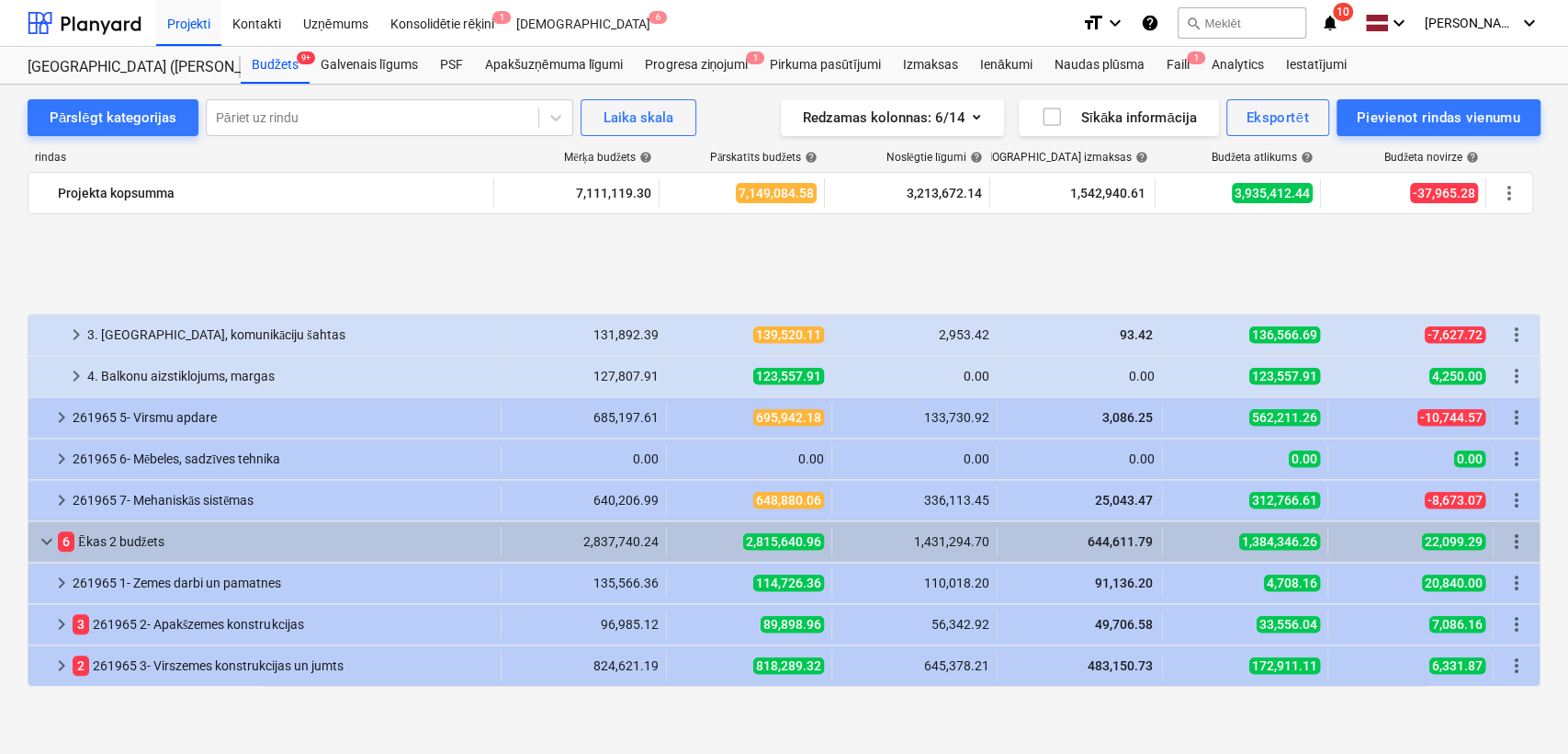
scroll to position [1297, 0]
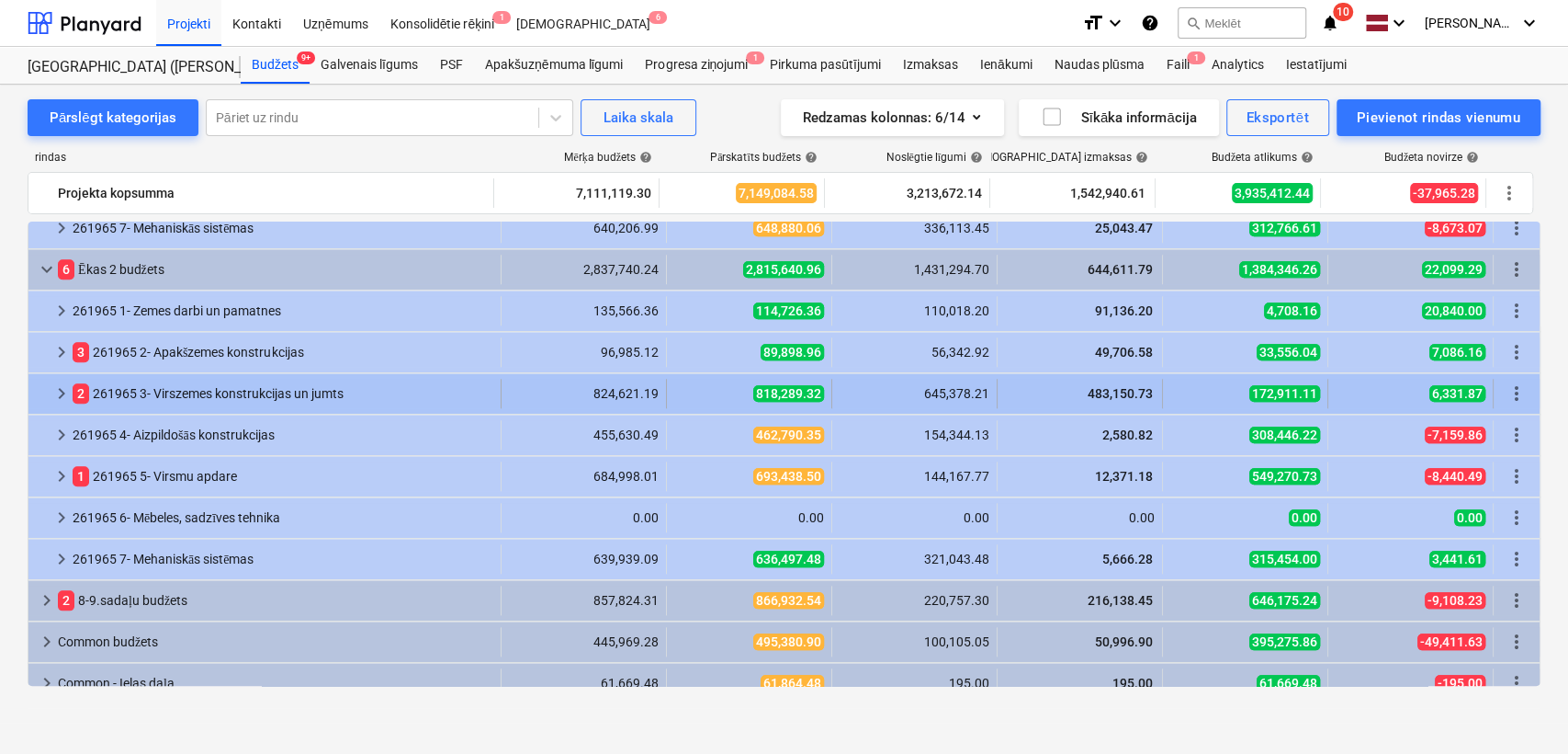
click at [62, 398] on span "keyboard_arrow_right" at bounding box center [62, 393] width 22 height 22
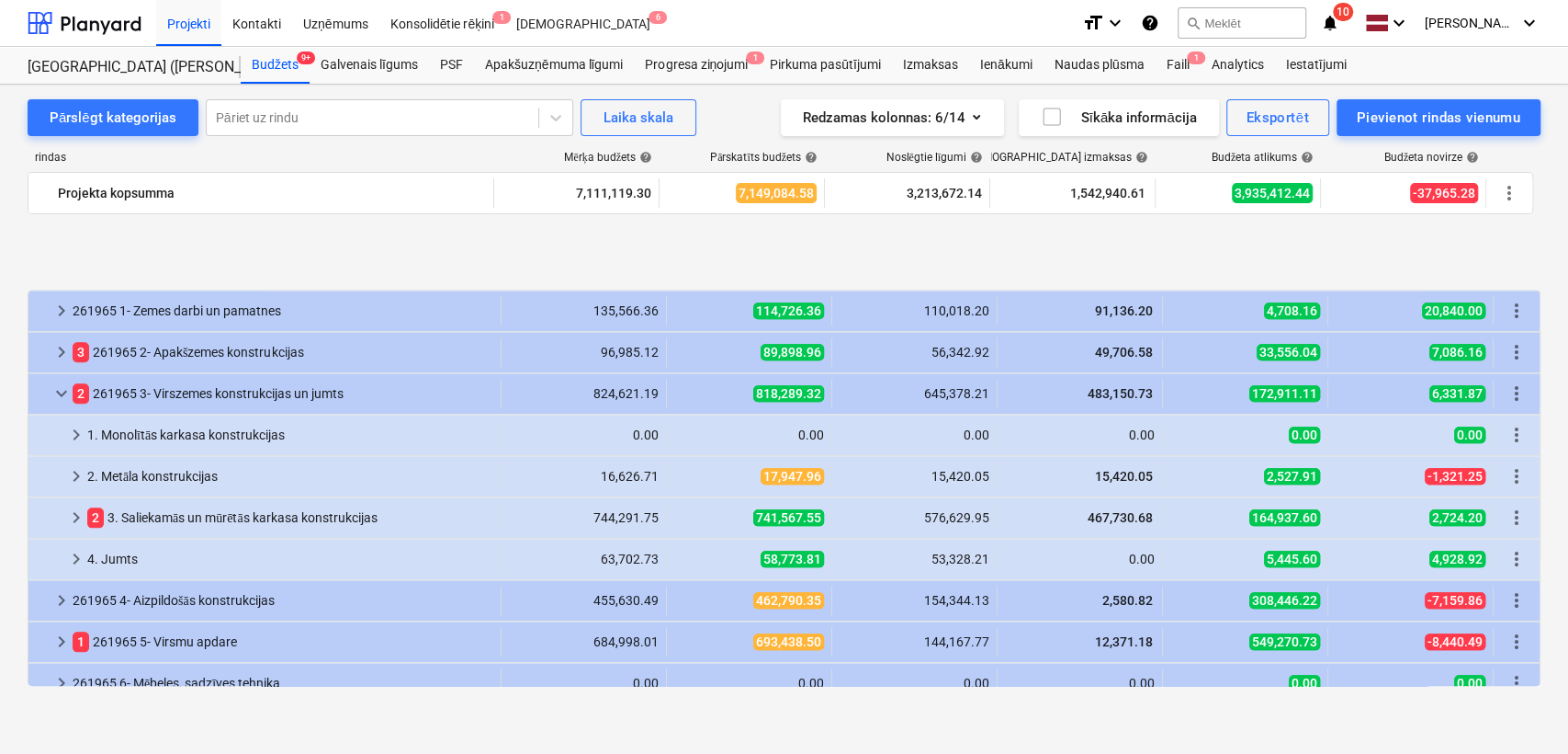
scroll to position [1434, 0]
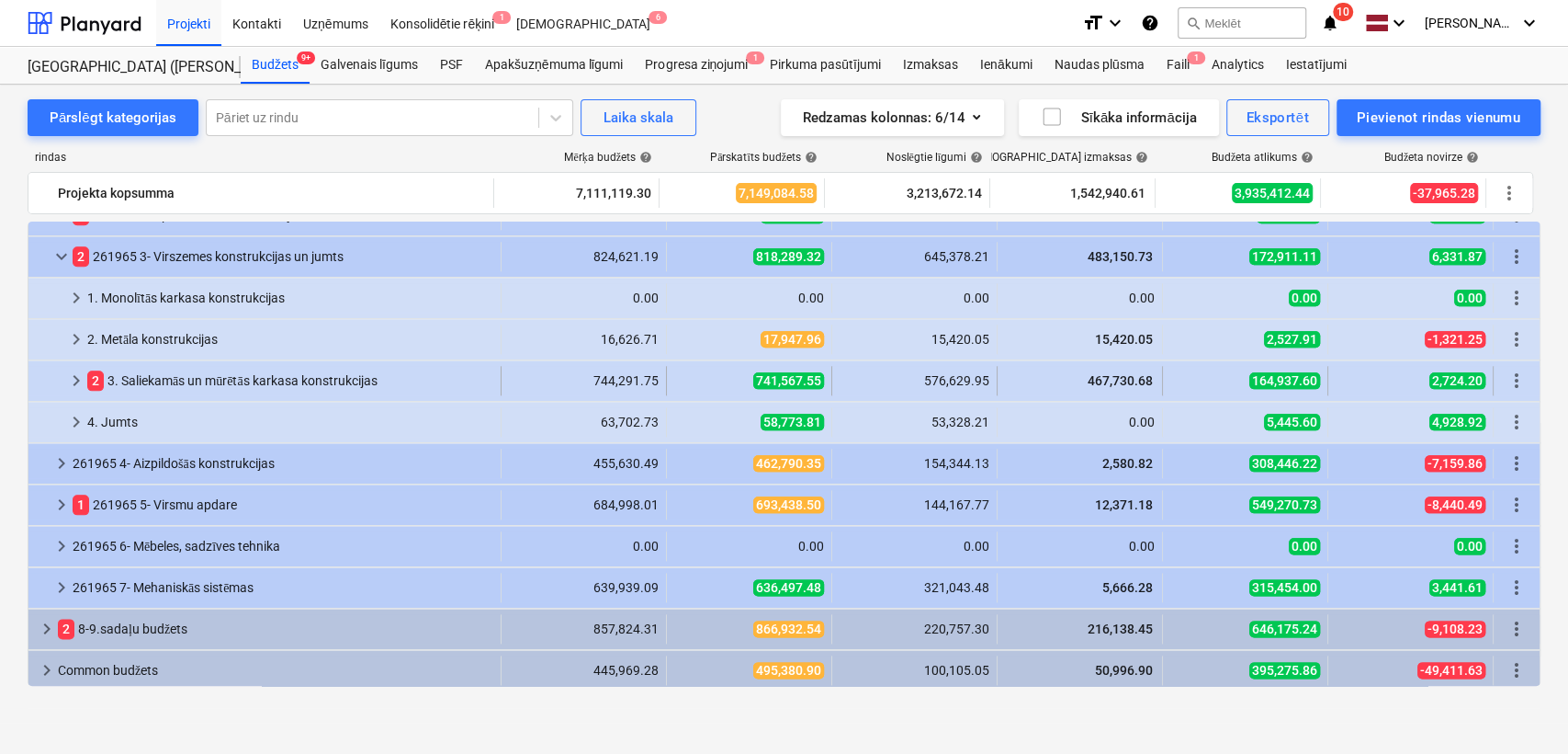
click at [74, 381] on span "keyboard_arrow_right" at bounding box center [77, 380] width 22 height 22
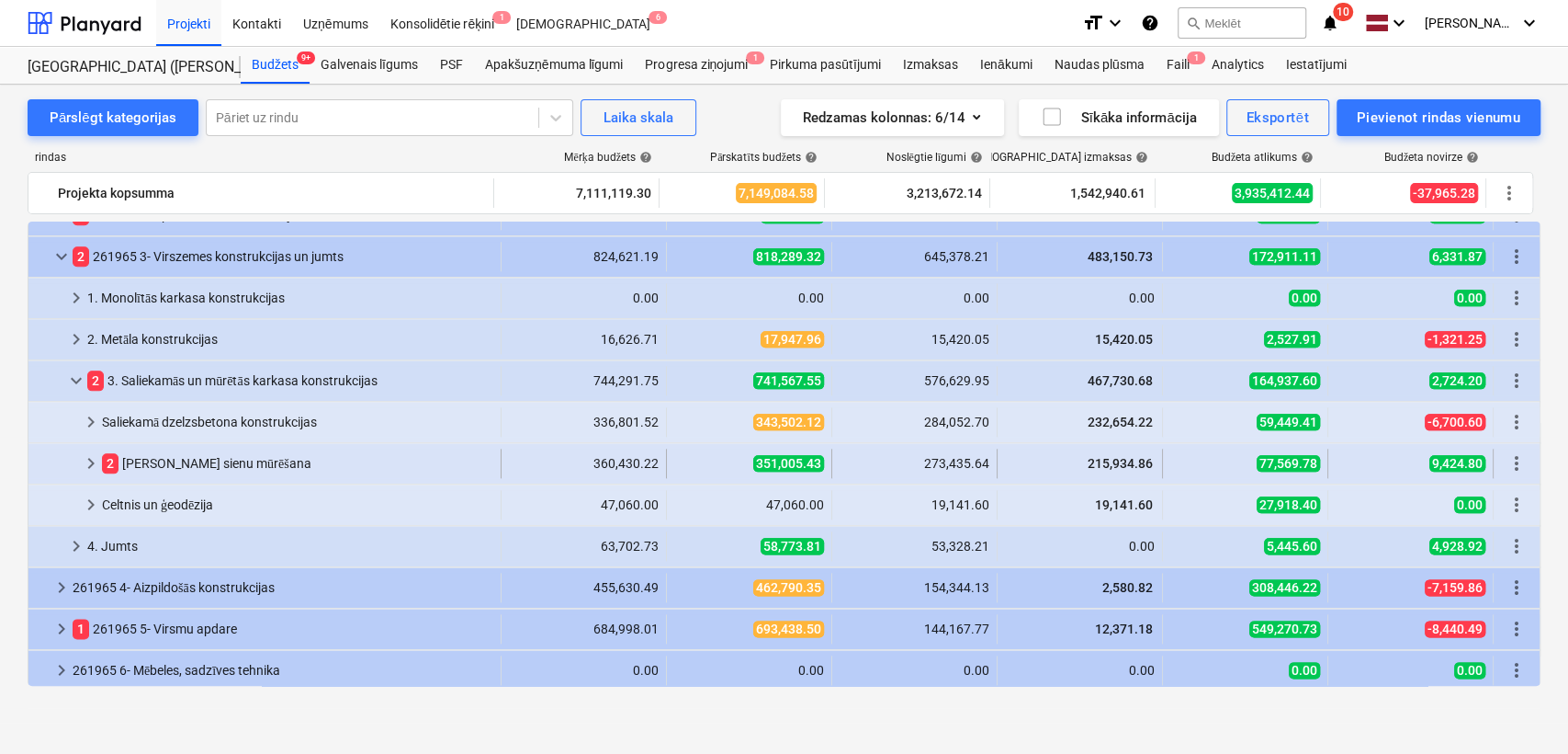
click at [95, 462] on span "keyboard_arrow_right" at bounding box center [91, 463] width 22 height 22
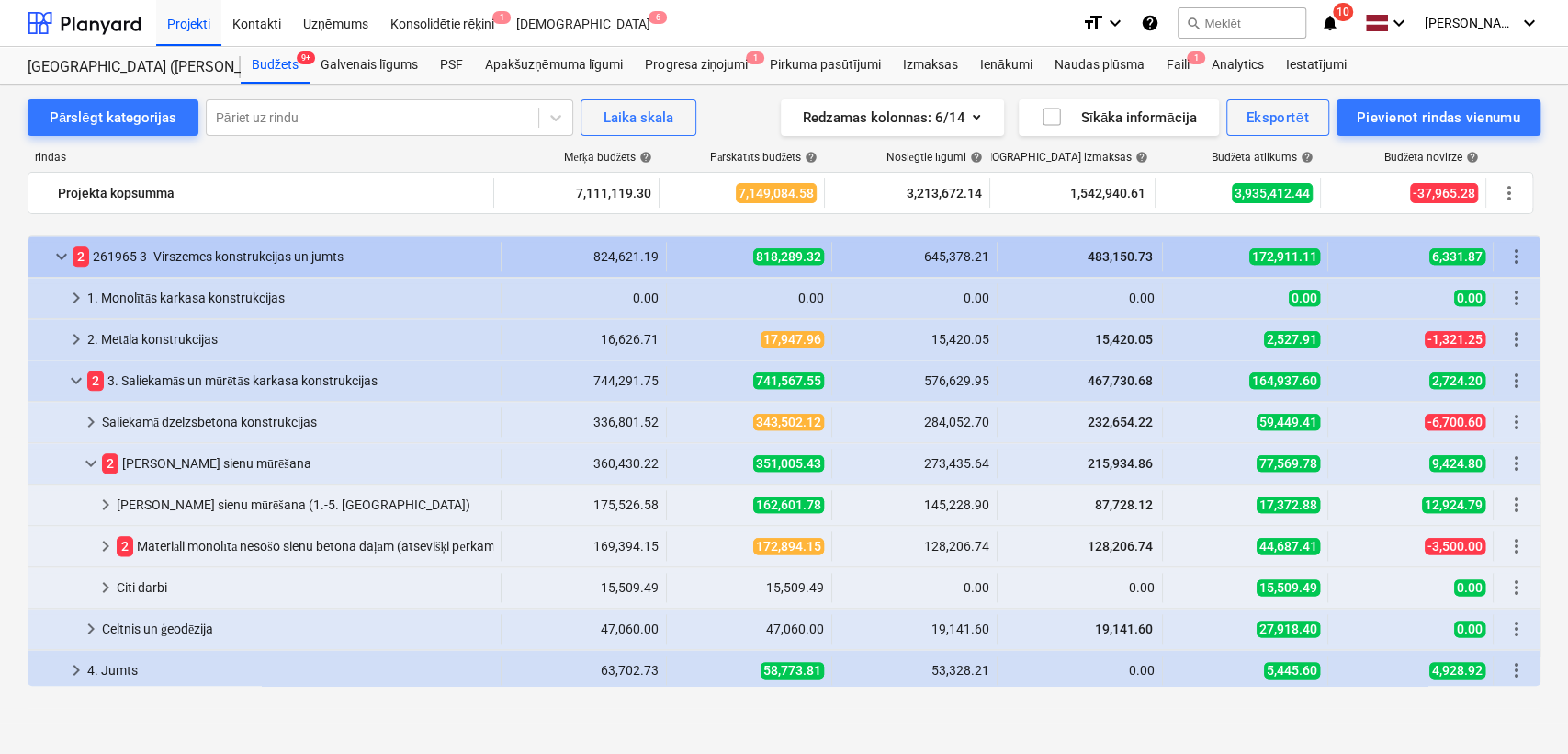
scroll to position [1570, 0]
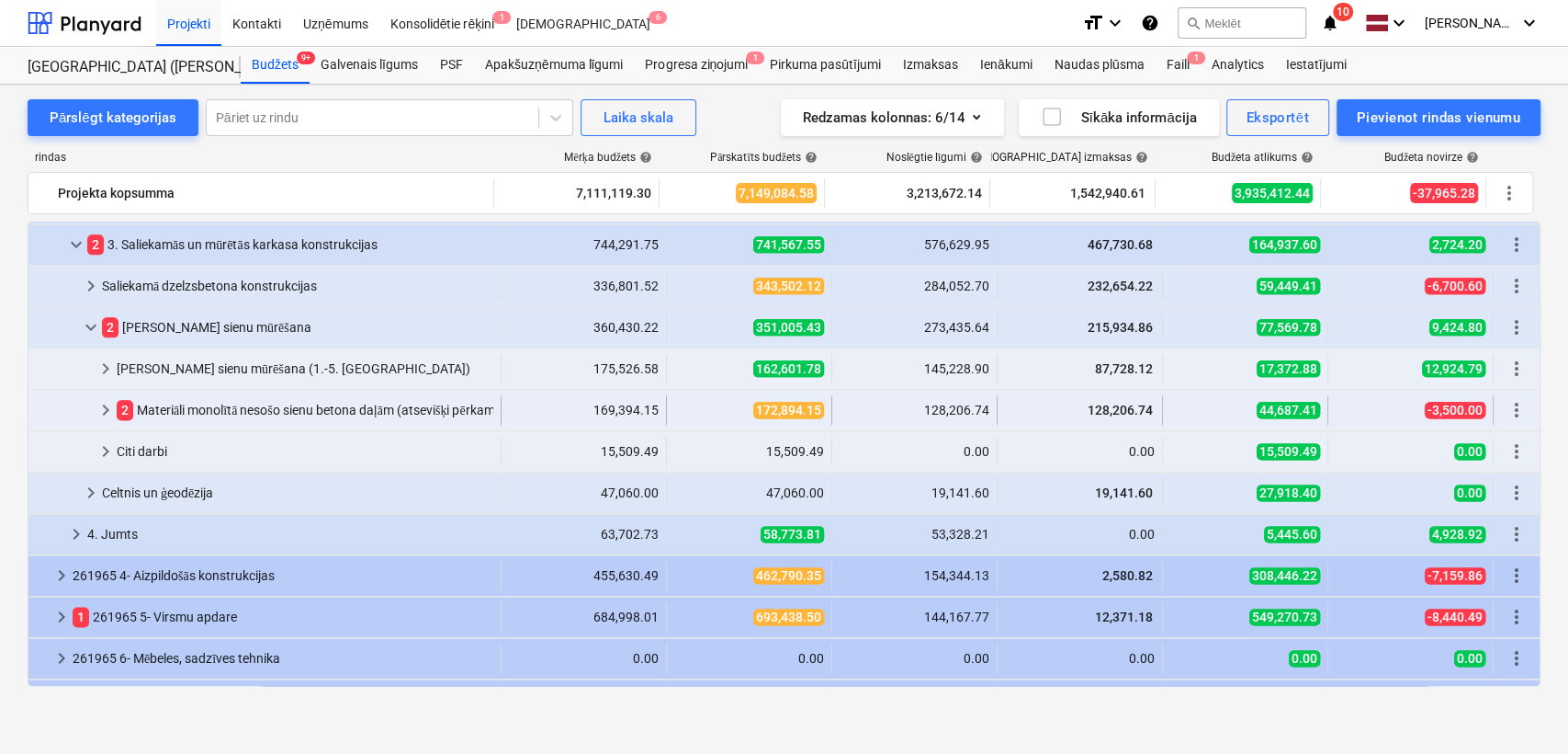
click at [111, 416] on span "keyboard_arrow_right" at bounding box center [106, 410] width 22 height 22
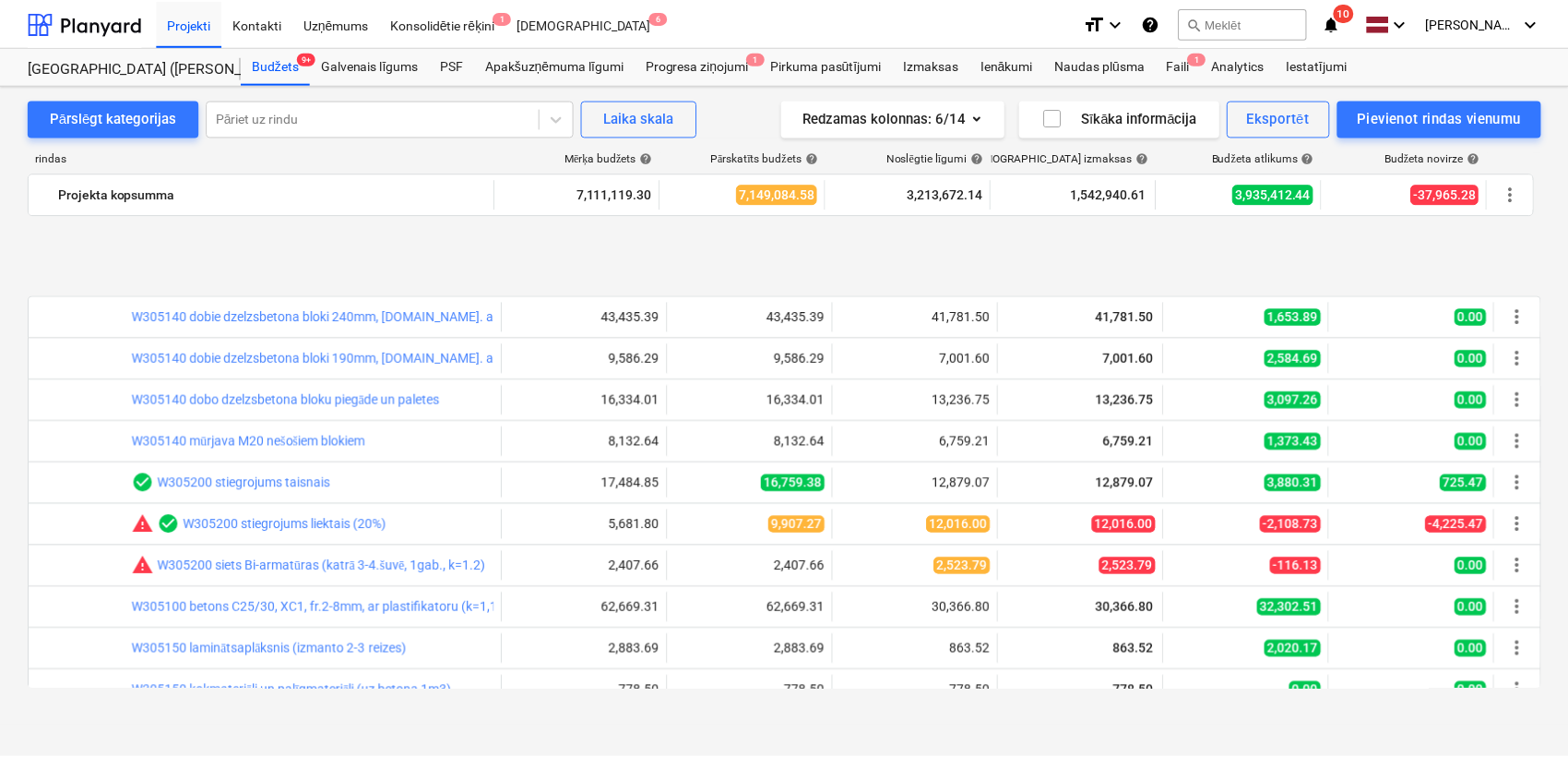
scroll to position [1849, 0]
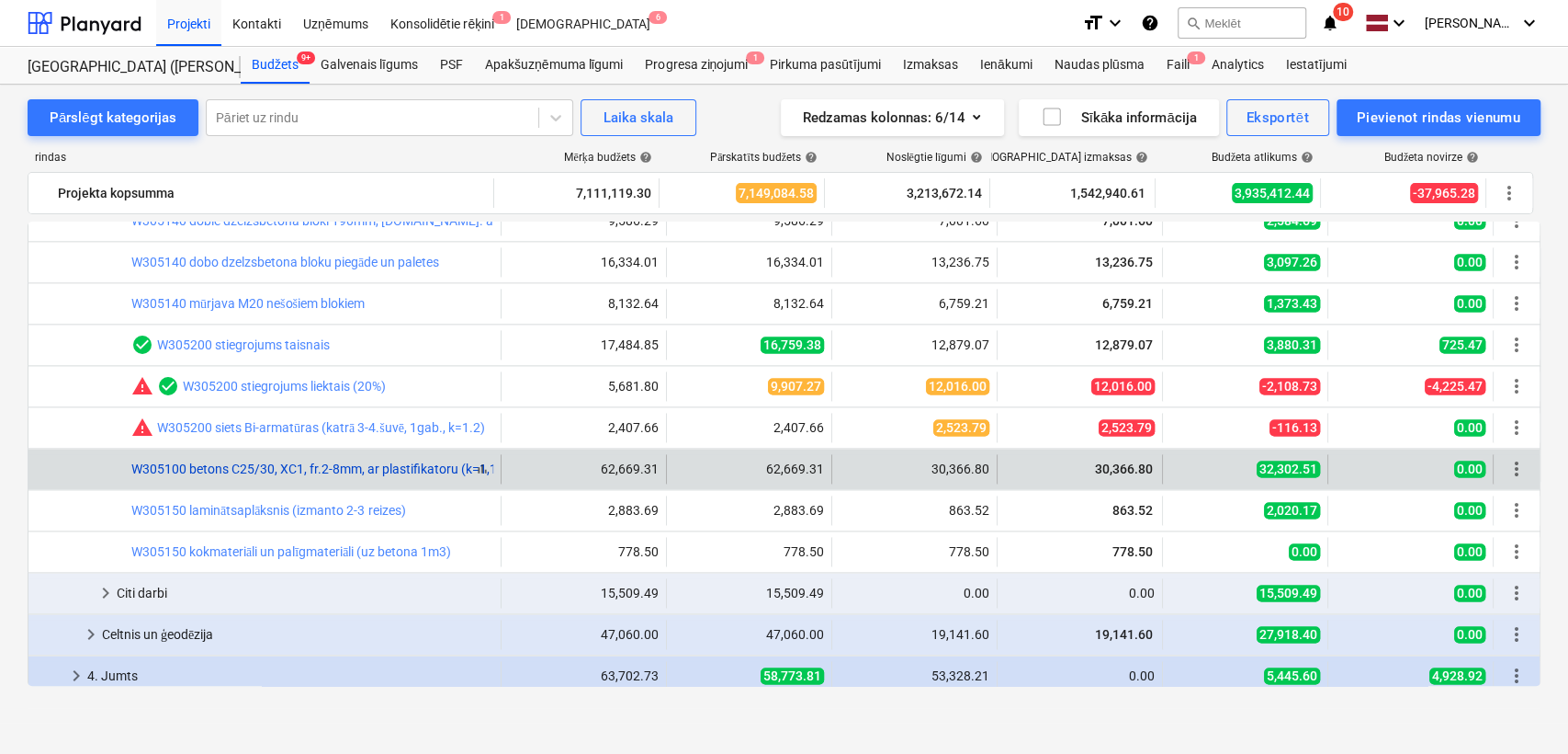
click at [174, 465] on link "W305100 betons C25/30, XC1, fr.2-8mm, ar plastifikatoru (k=1,15) ar piegādi un …" at bounding box center [388, 469] width 515 height 15
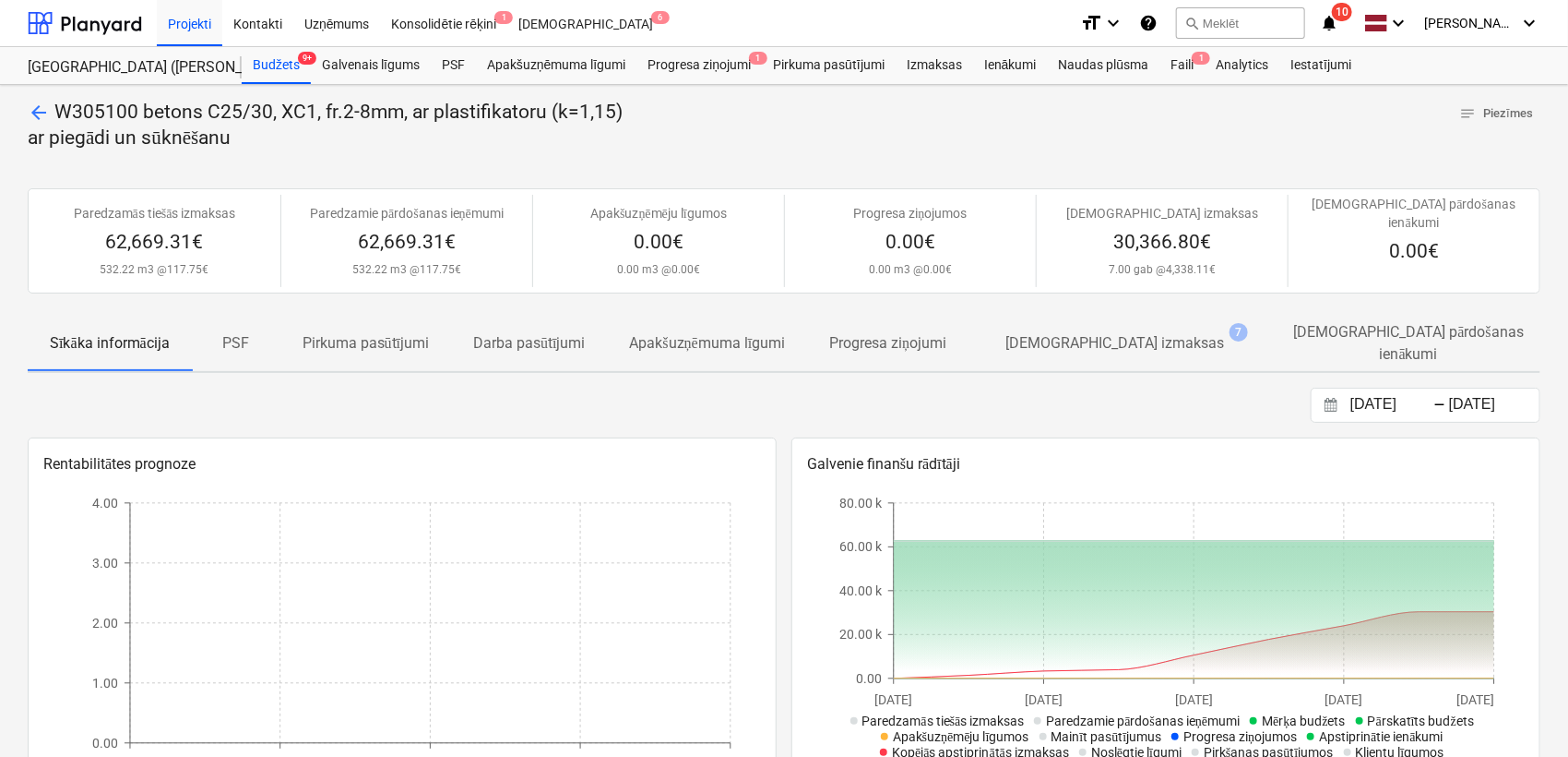
click at [1132, 333] on p "[DEMOGRAPHIC_DATA] izmaksas" at bounding box center [1115, 344] width 219 height 22
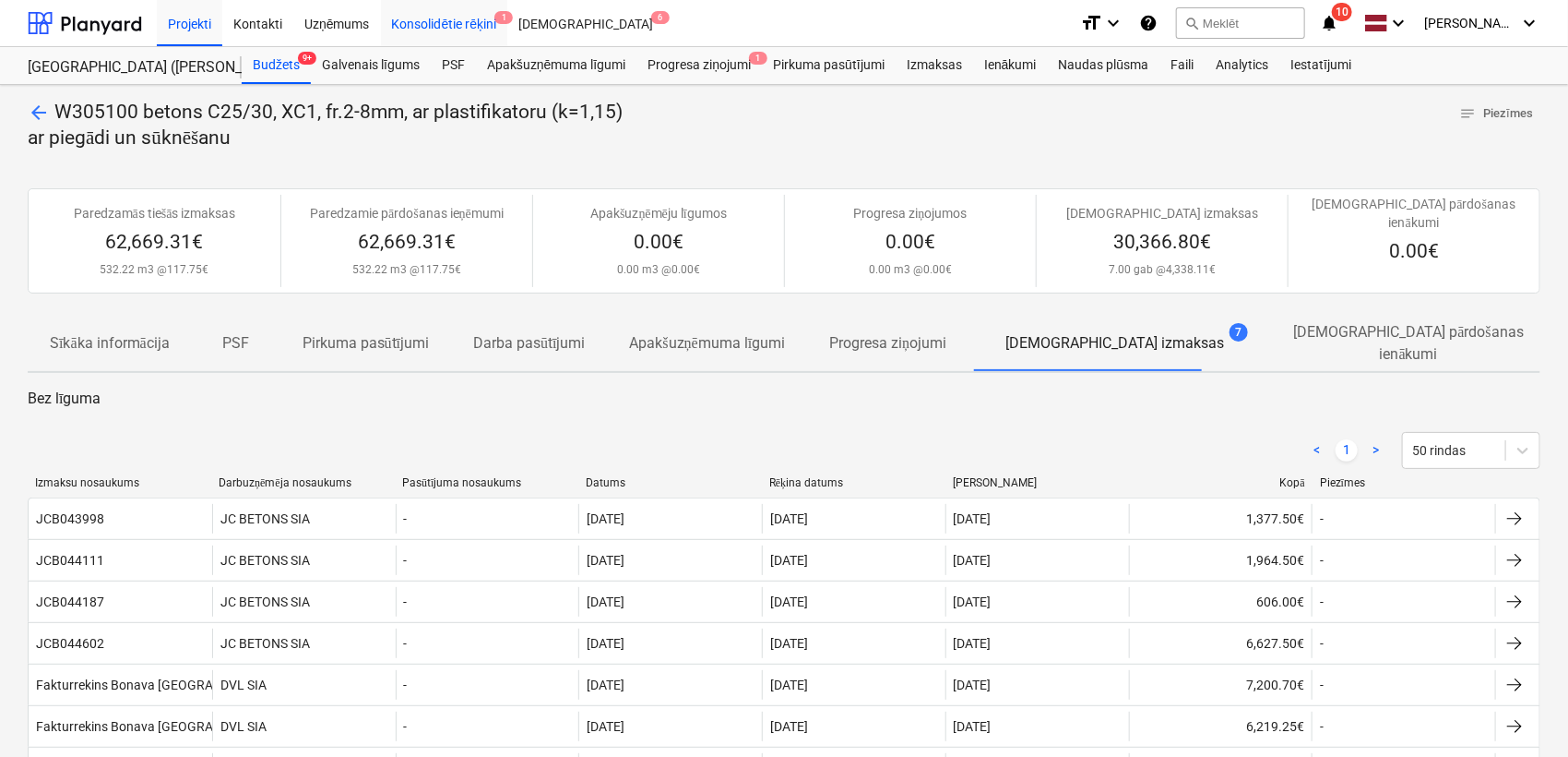
click at [428, 23] on div "Konsolidētie rēķini 1" at bounding box center [444, 22] width 127 height 47
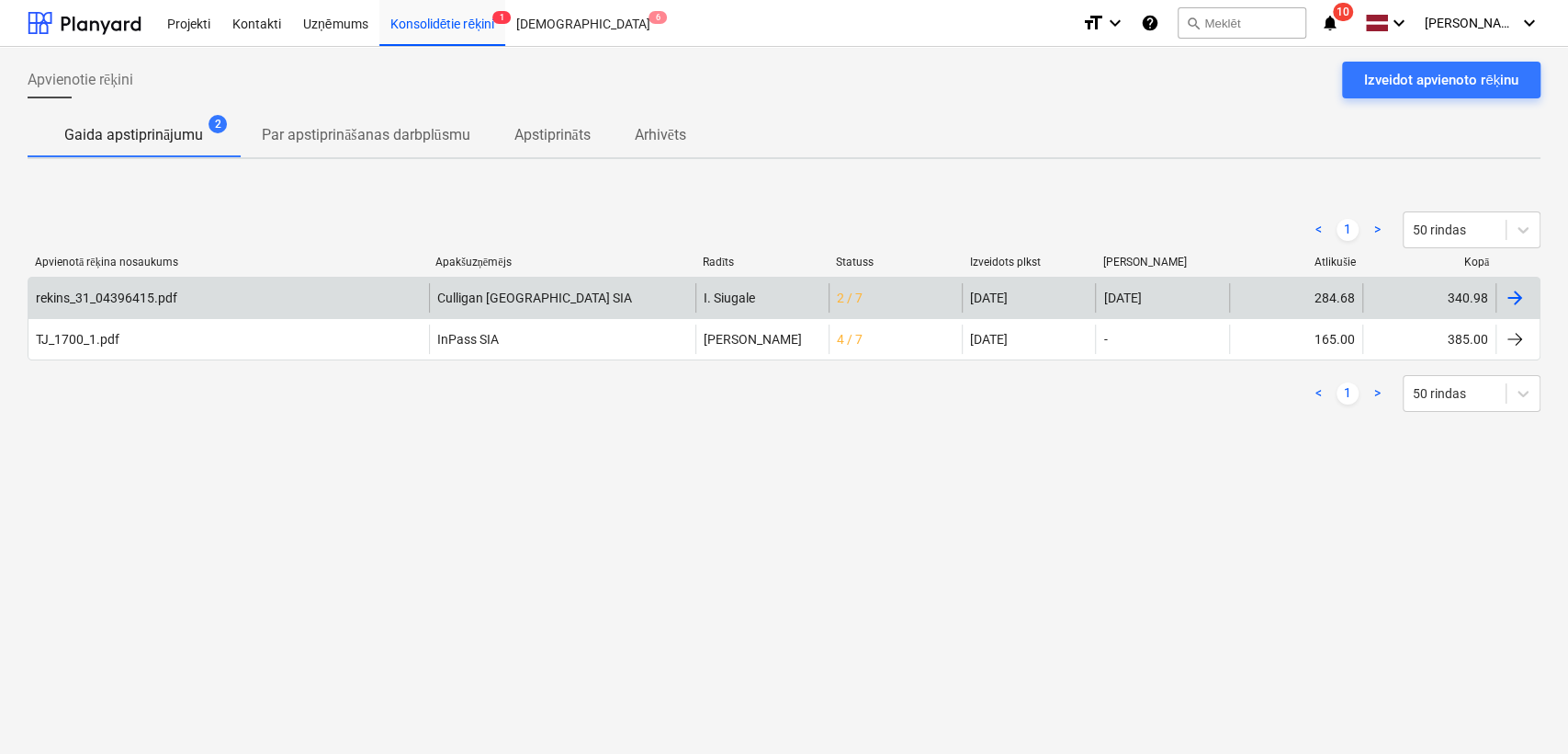
click at [792, 291] on div "I. Siugale" at bounding box center [762, 298] width 133 height 30
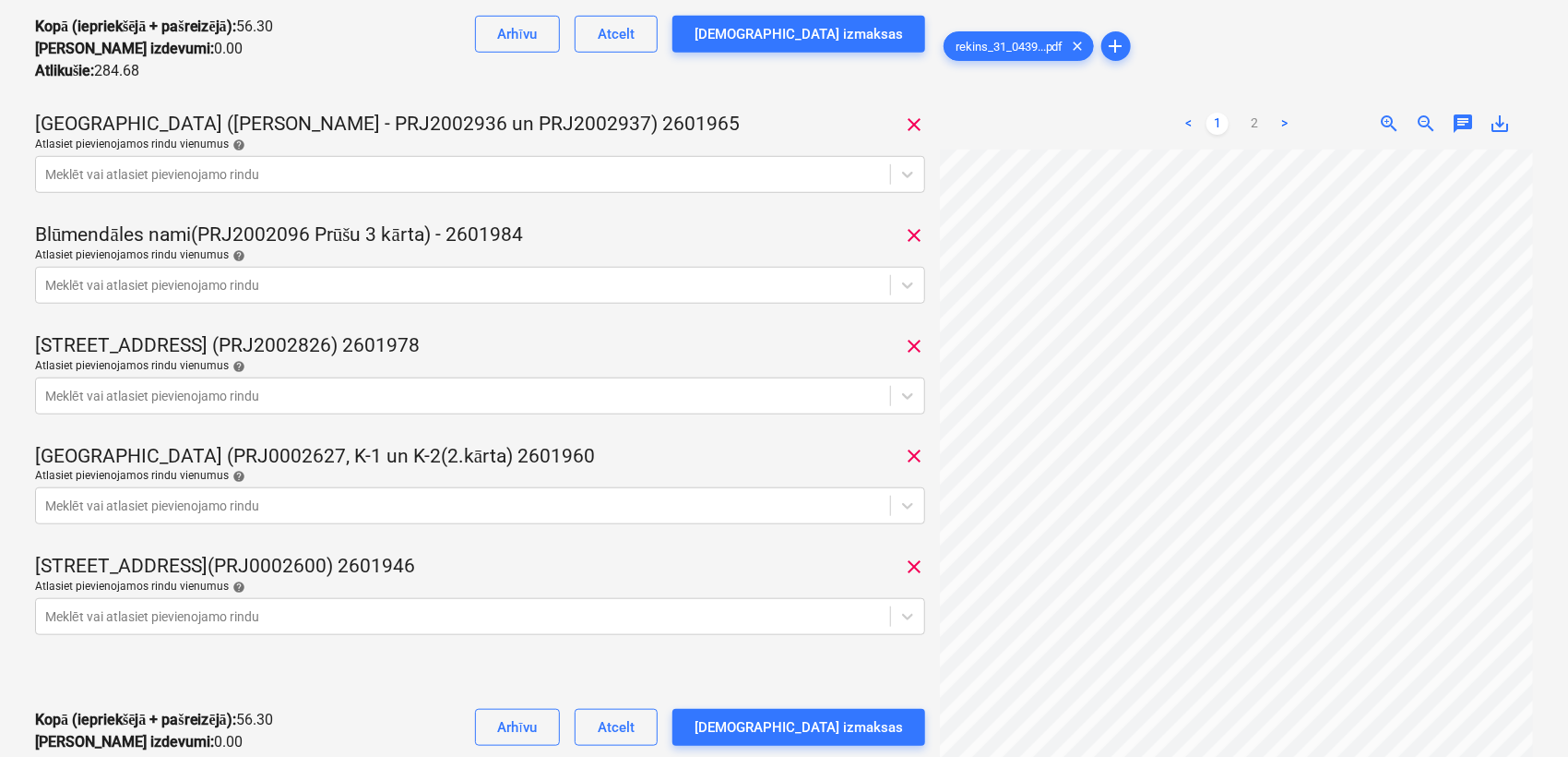
scroll to position [410, 0]
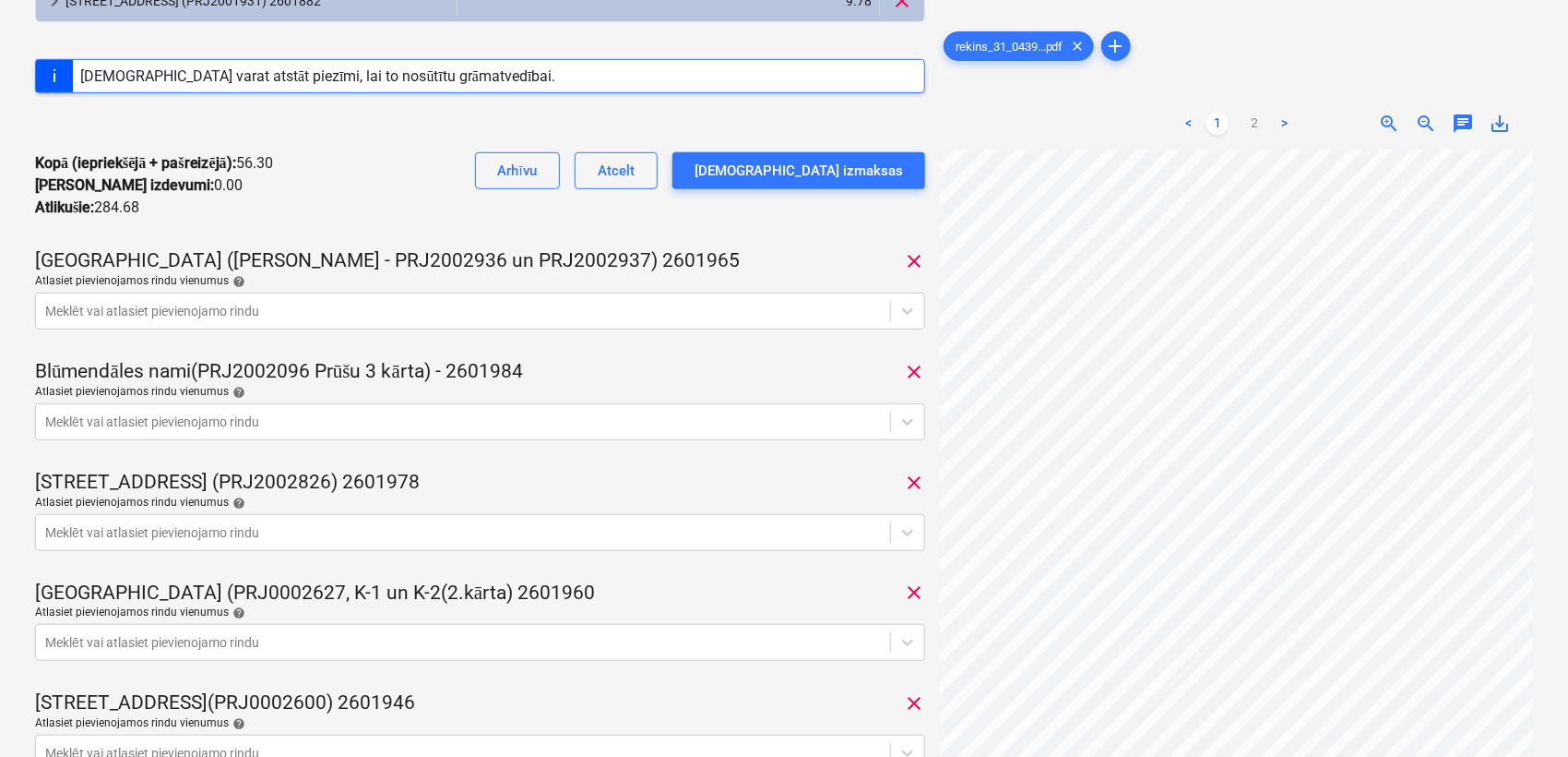
click at [1252, 119] on link "2" at bounding box center [1255, 124] width 22 height 22
click at [420, 317] on div at bounding box center [463, 311] width 835 height 19
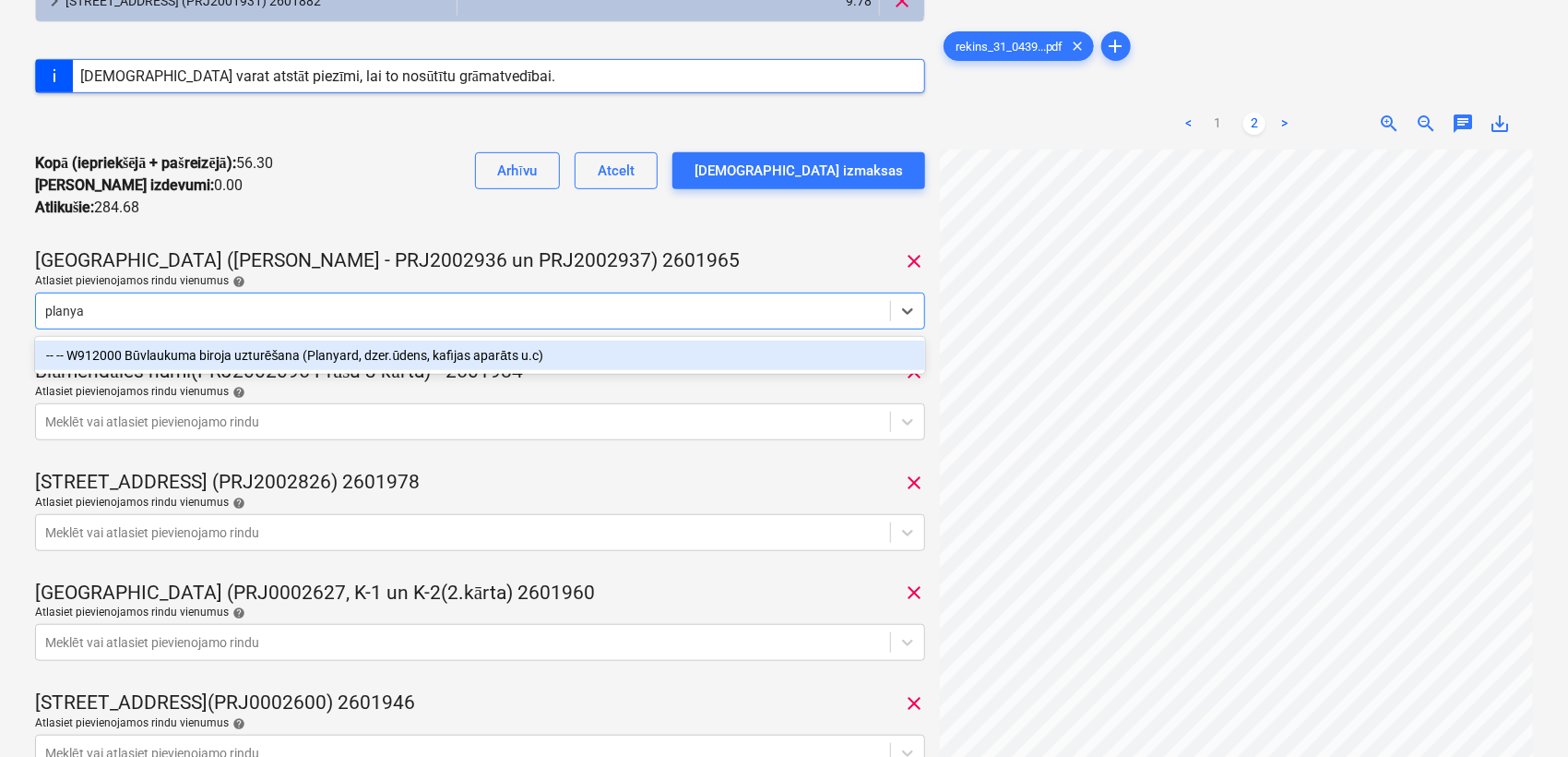
type input "planyar"
click at [392, 352] on div "-- -- W912000 Būvlaukuma biroja uzturēšana (Planyard, dzer.ūdens, kafijas aparā…" at bounding box center [480, 355] width 890 height 30
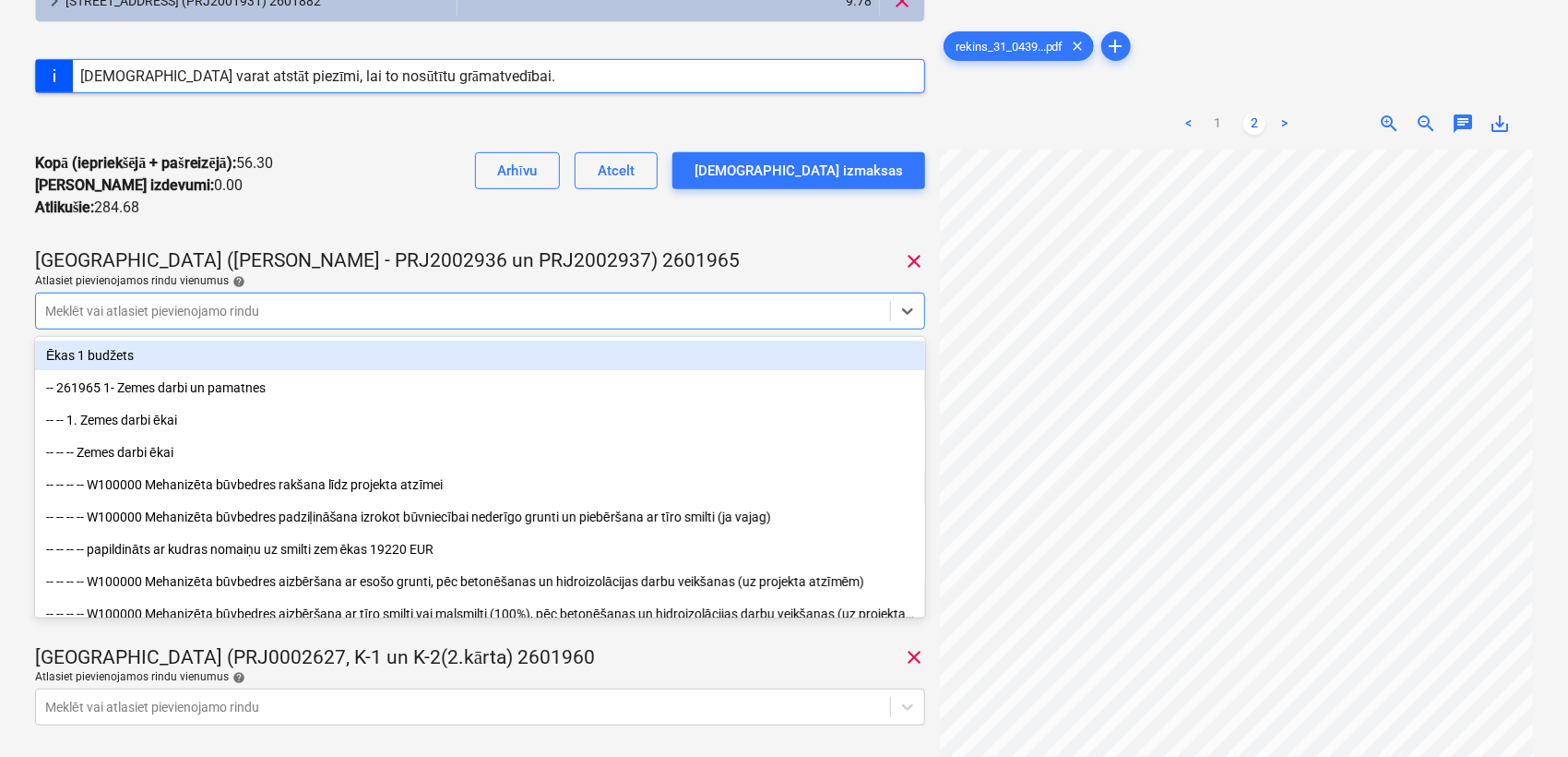
click at [650, 245] on div "rekins_31_04396415.pdf Konsolidētā rēķina kopējā summa 340.98 Apakšuzņēmējs Cul…" at bounding box center [480, 325] width 890 height 1331
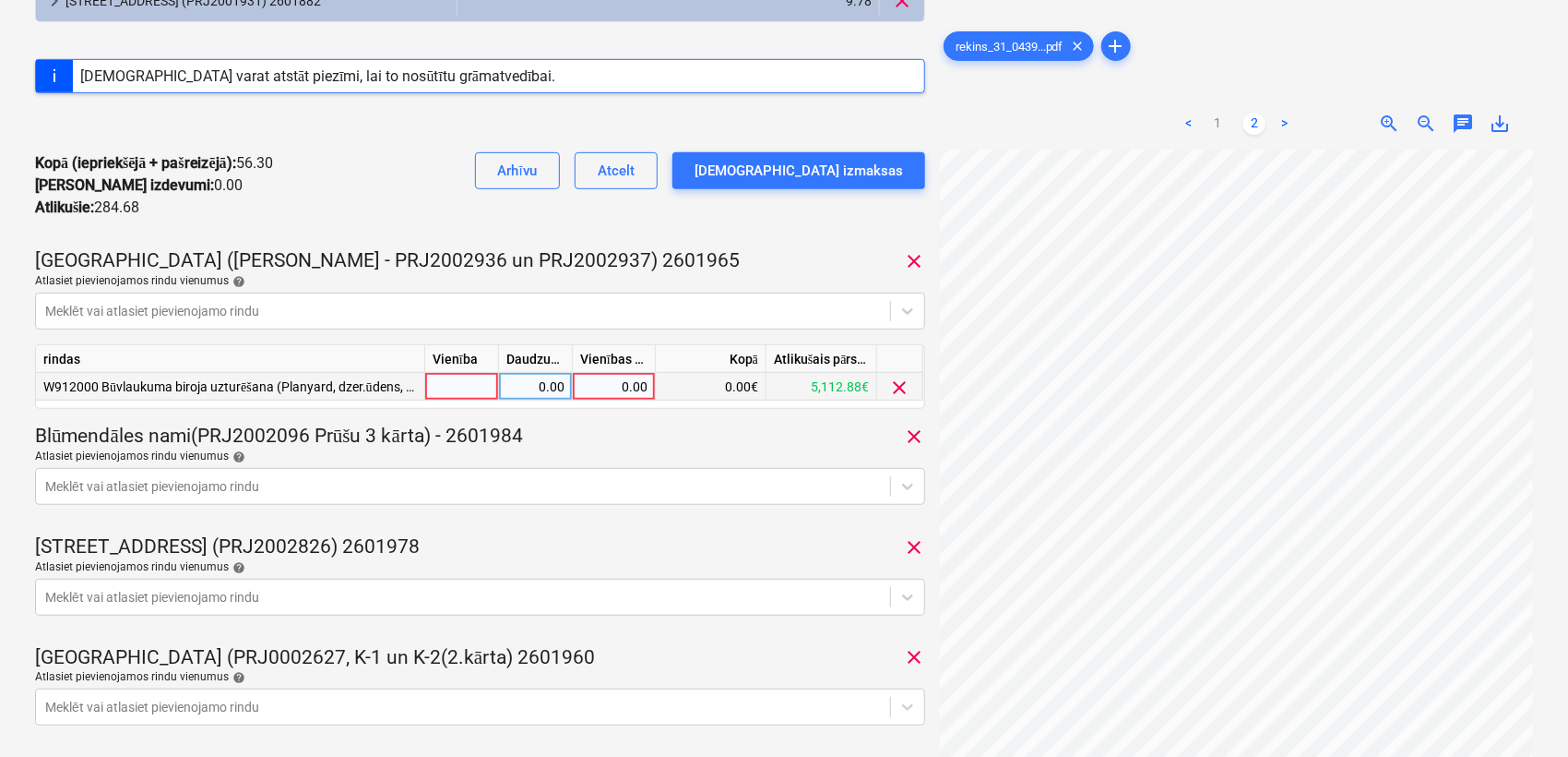
drag, startPoint x: 594, startPoint y: 370, endPoint x: 612, endPoint y: 387, distance: 24.8
click at [594, 367] on div "Vienības cena" at bounding box center [614, 359] width 83 height 28
click at [614, 391] on div "0.00" at bounding box center [613, 386] width 68 height 28
type input "18"
click at [713, 268] on div "Nīcgales iela (abas ēkas - PRJ2002936 un PRJ2002937) 2601965 clear" at bounding box center [480, 261] width 890 height 26
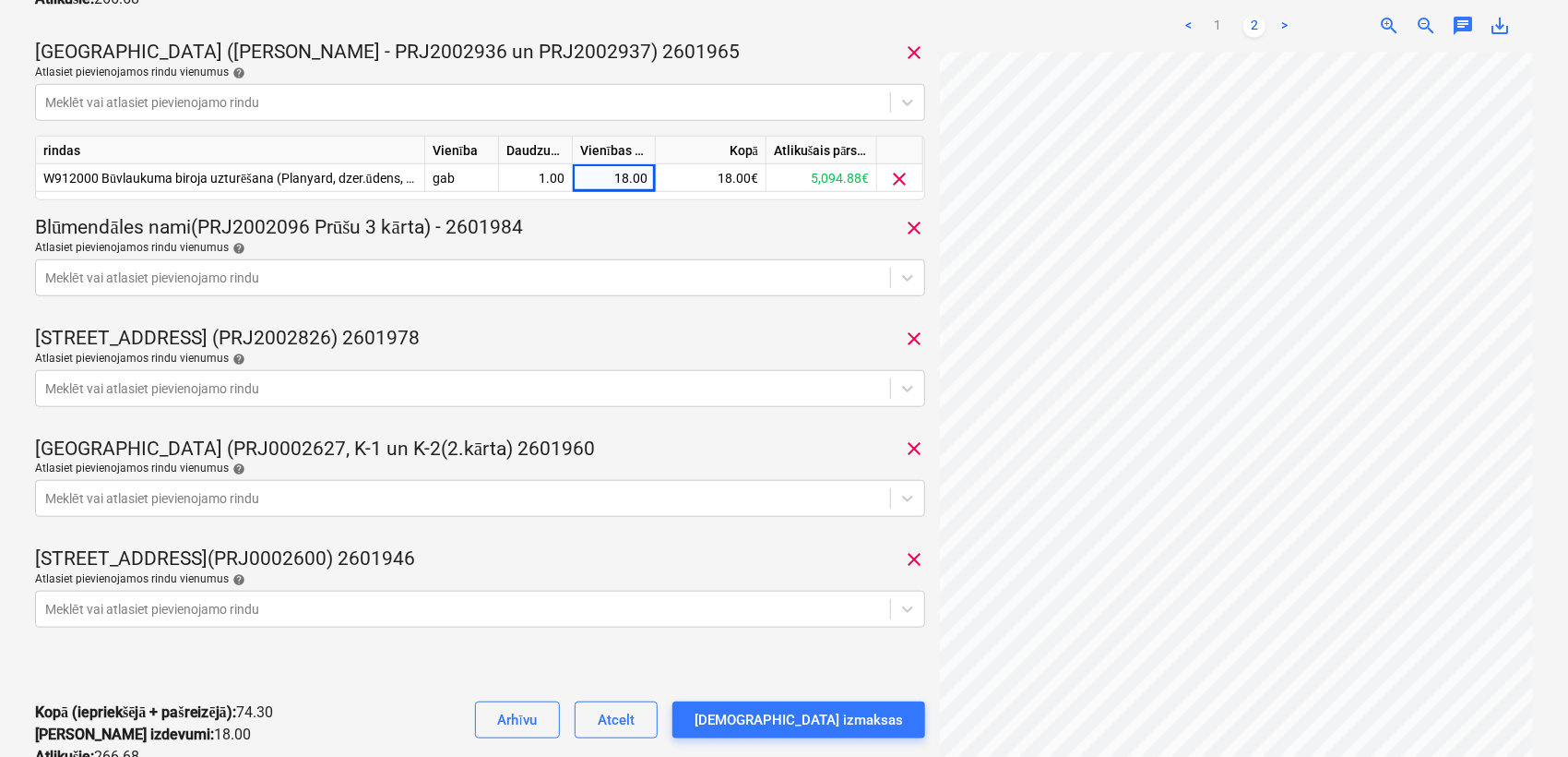
scroll to position [683, 0]
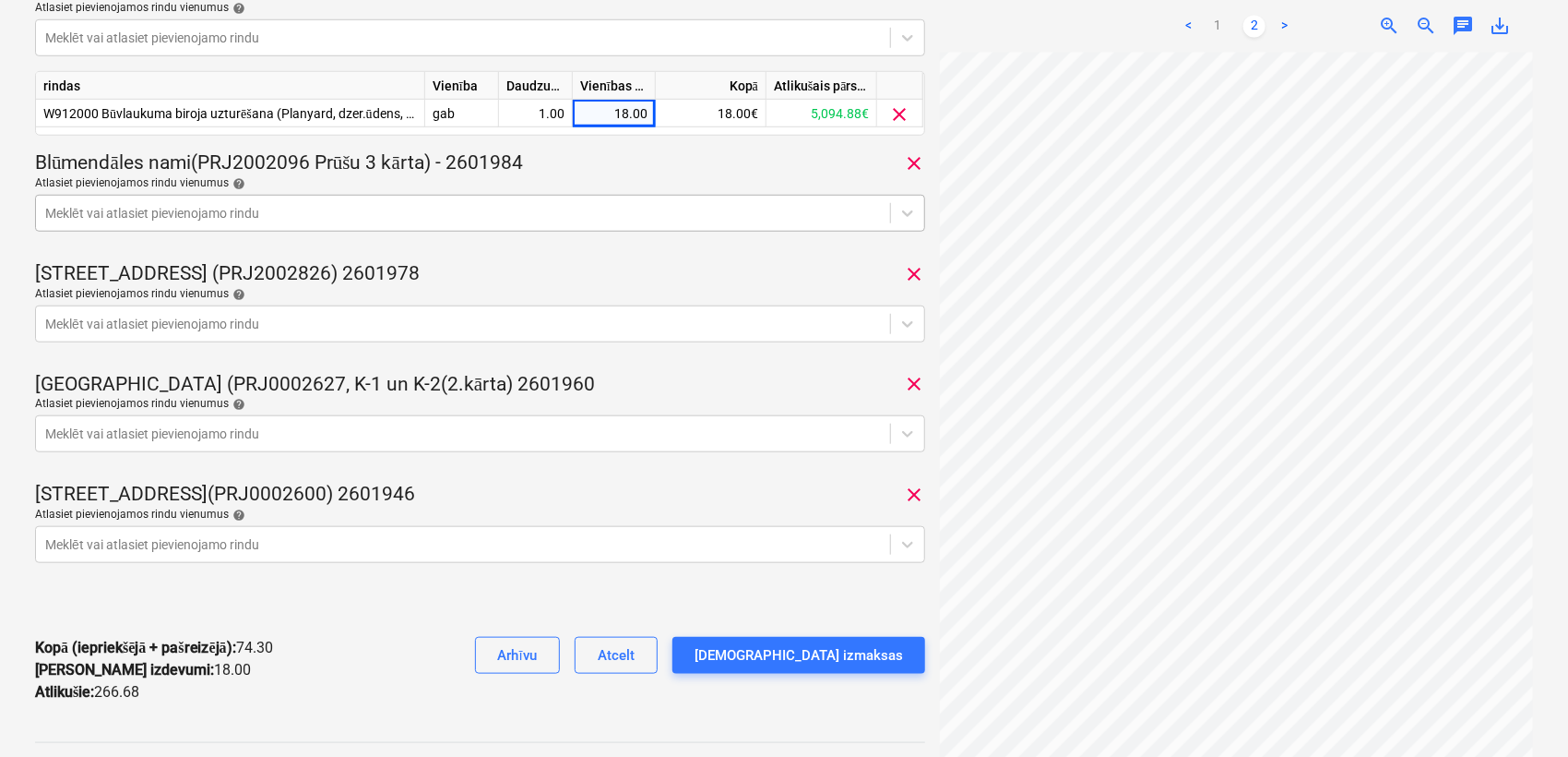
click at [496, 219] on div at bounding box center [463, 213] width 835 height 19
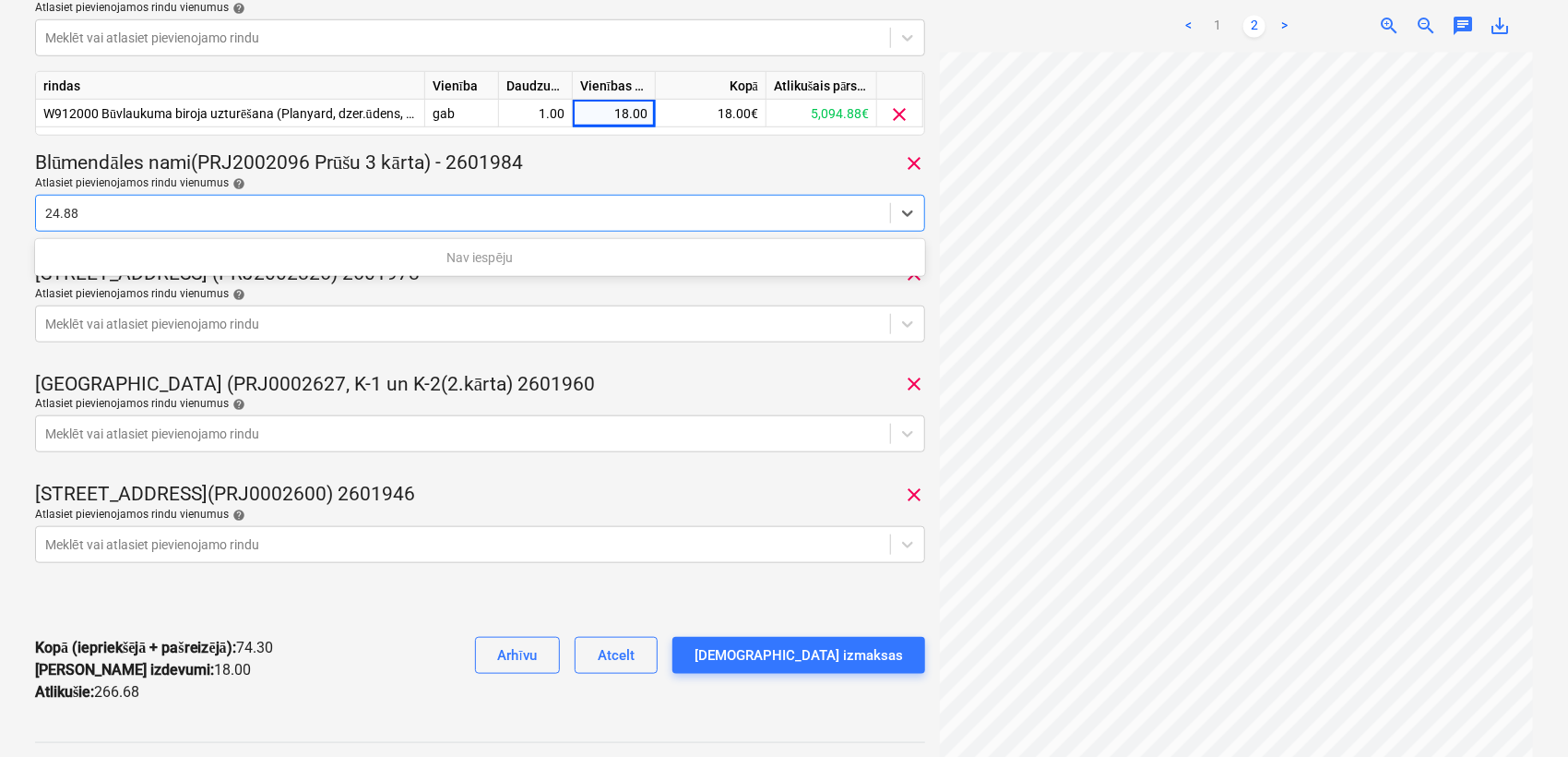
type input "24.88"
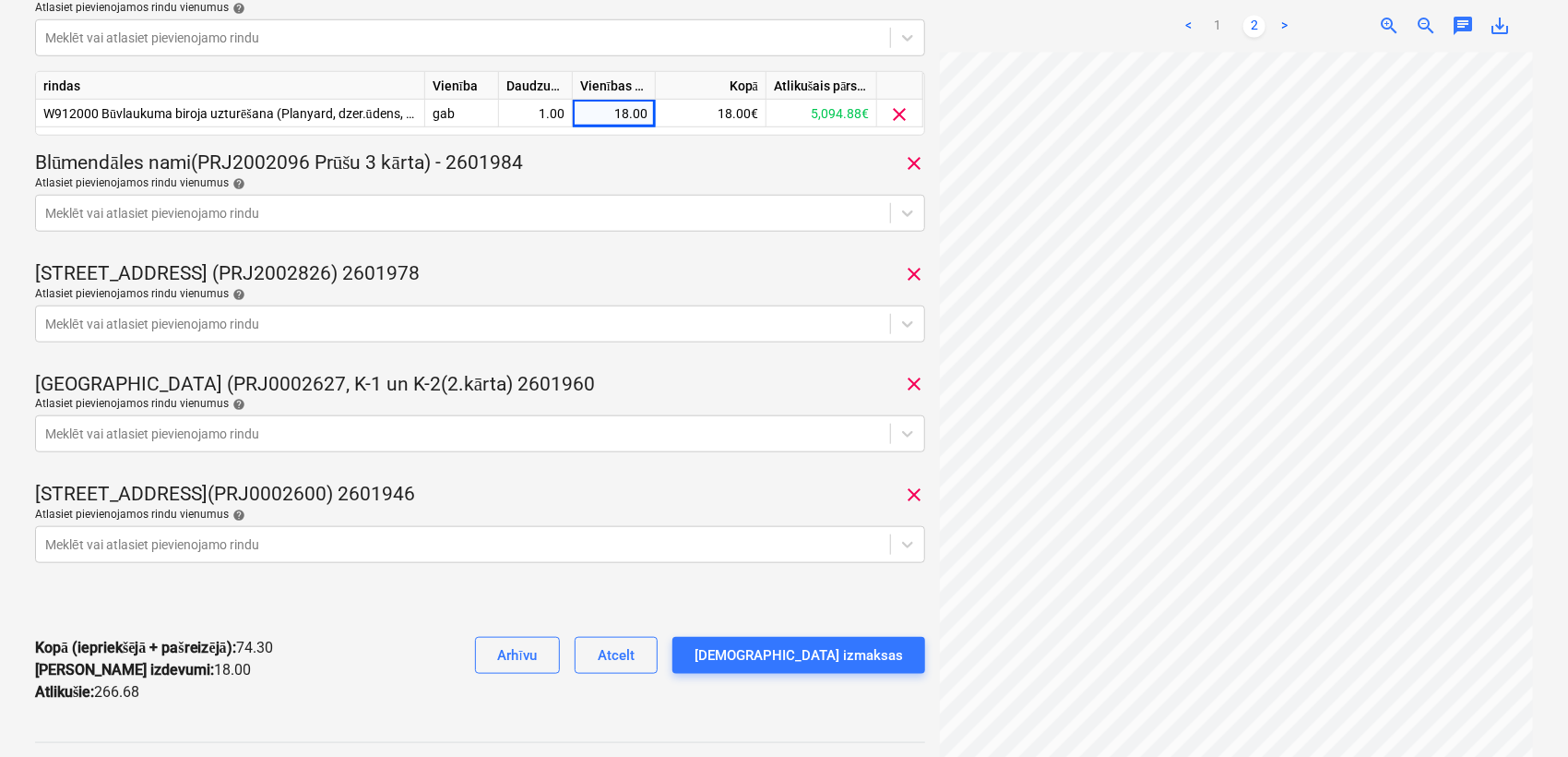
click at [487, 178] on div "Atlasiet pievienojamos rindu vienumus help" at bounding box center [480, 183] width 890 height 15
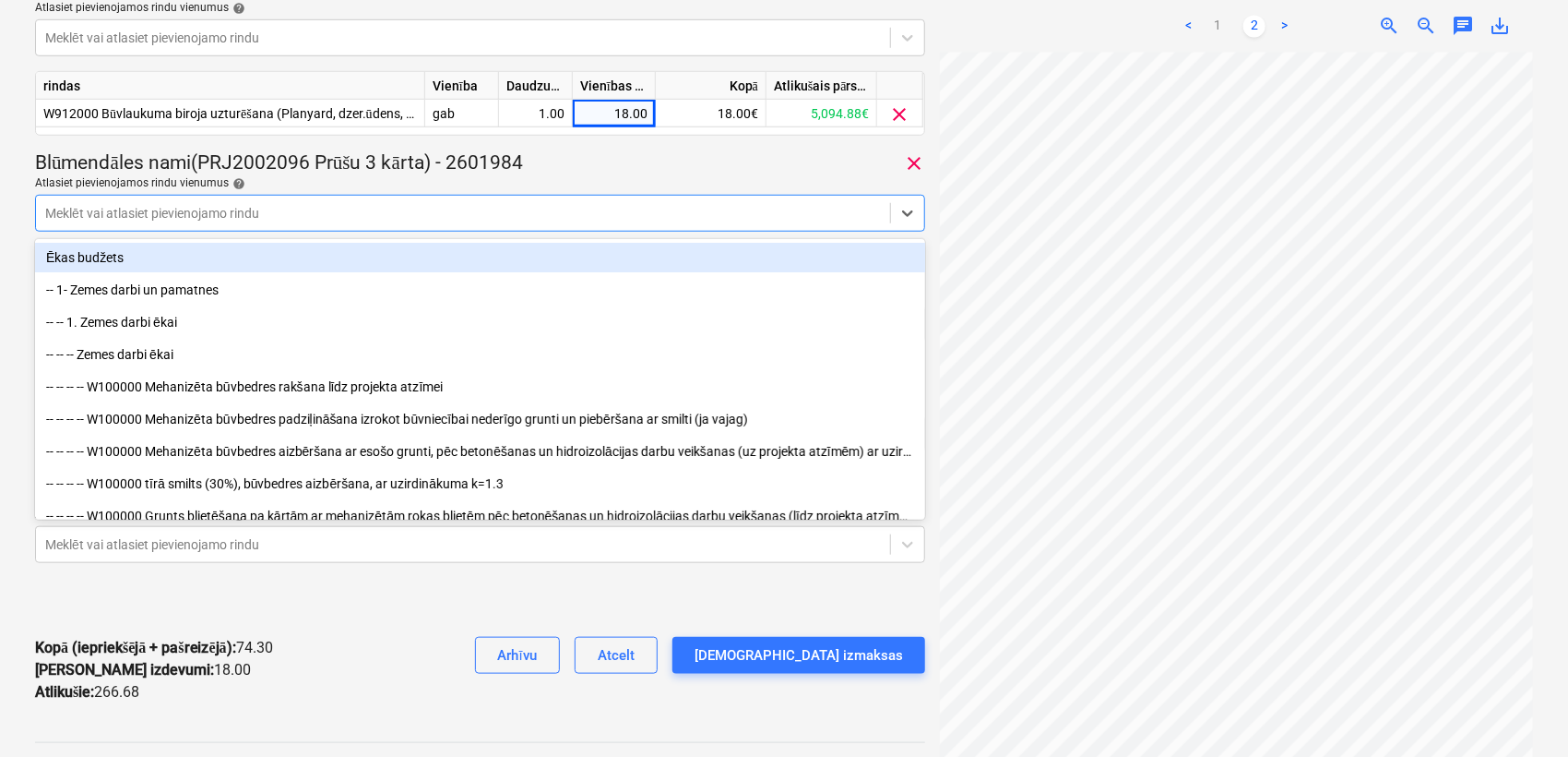
click at [487, 205] on div "Meklēt vai atlasiet pievienojamo rindu" at bounding box center [463, 213] width 854 height 26
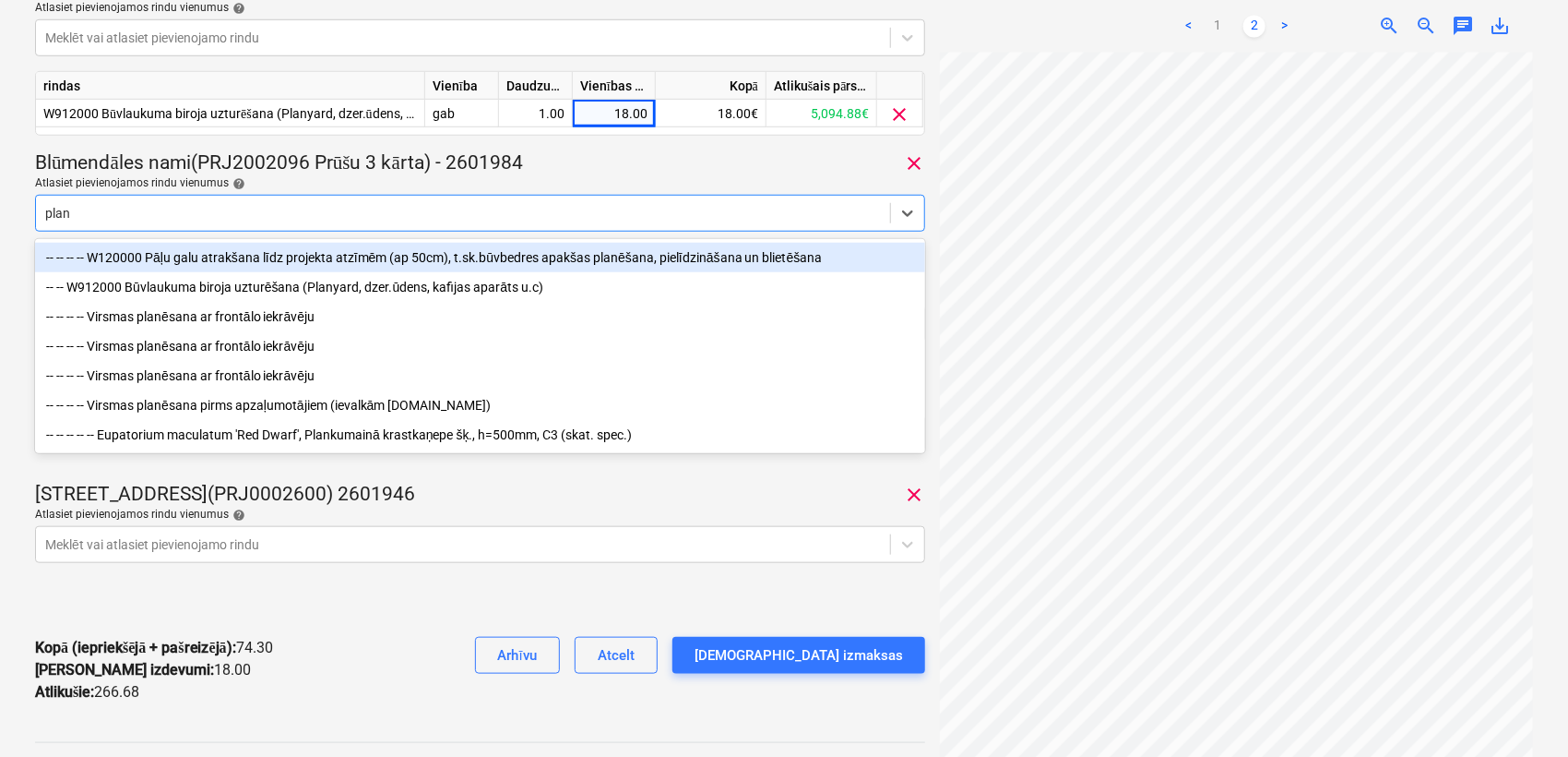
type input "plany"
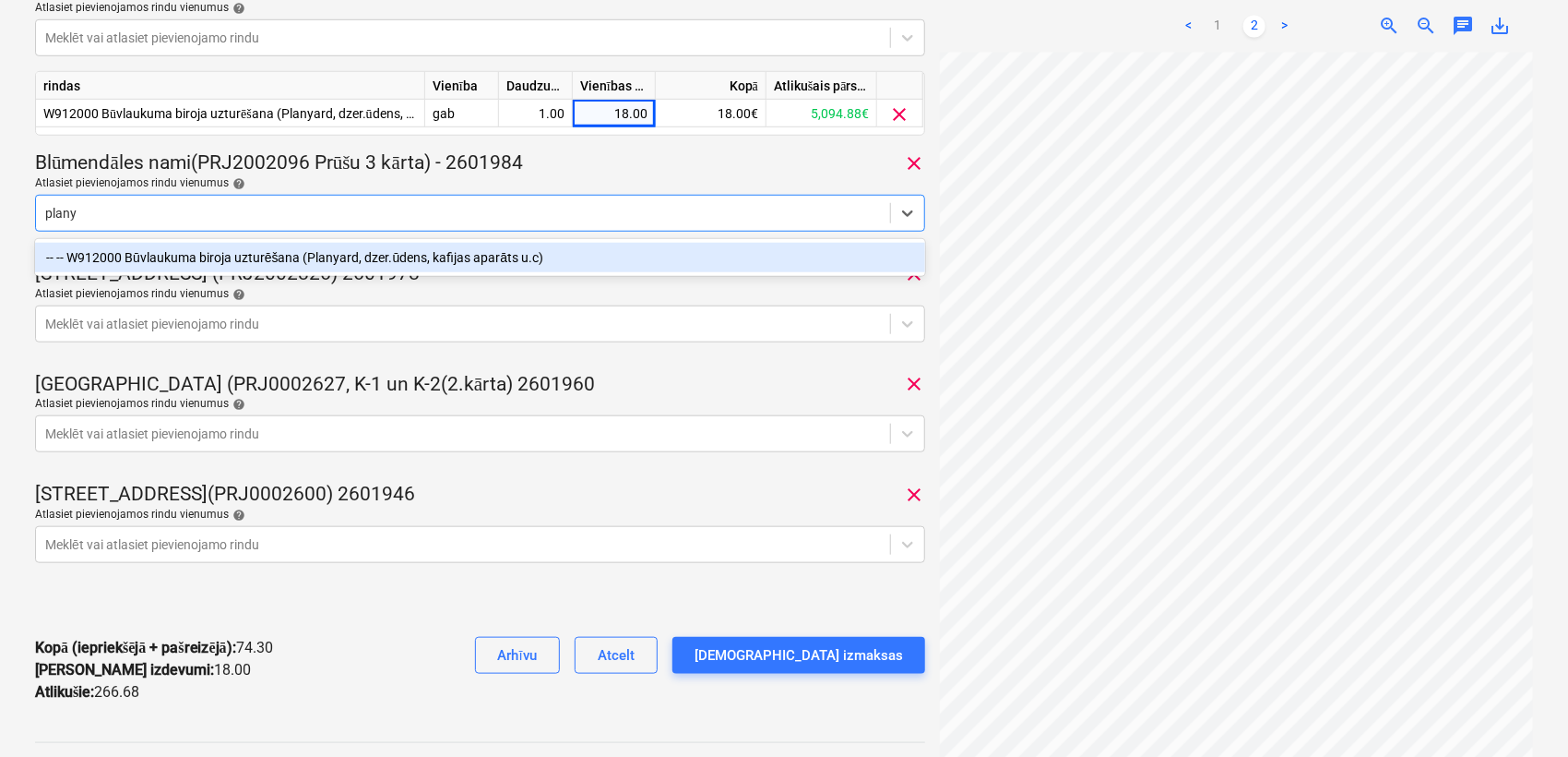
click at [426, 257] on div "-- -- W912000 Būvlaukuma biroja uzturēšana (Planyard, dzer.ūdens, kafijas aparā…" at bounding box center [480, 258] width 890 height 30
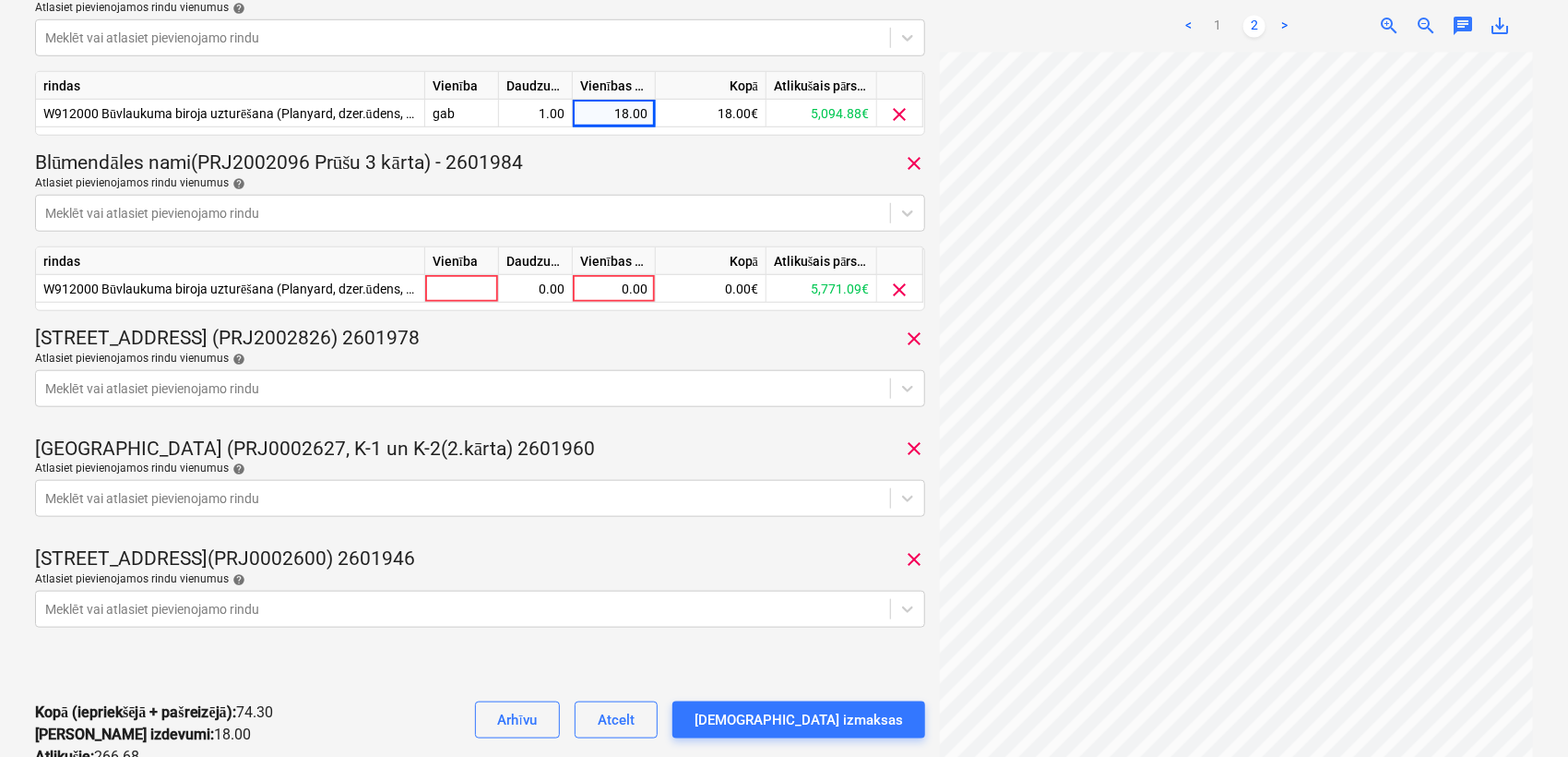
click at [573, 176] on div "Atlasiet pievienojamos rindu vienumus help" at bounding box center [480, 183] width 890 height 15
click at [630, 288] on div "0.00" at bounding box center [613, 289] width 68 height 28
type input "24.88"
click at [672, 345] on div "Stendes iela 8, E2 (PRJ2002826) 2601978 clear" at bounding box center [480, 339] width 890 height 26
click at [753, 334] on div "Stendes iela 8, E2 (PRJ2002826) 2601978 clear" at bounding box center [480, 339] width 890 height 26
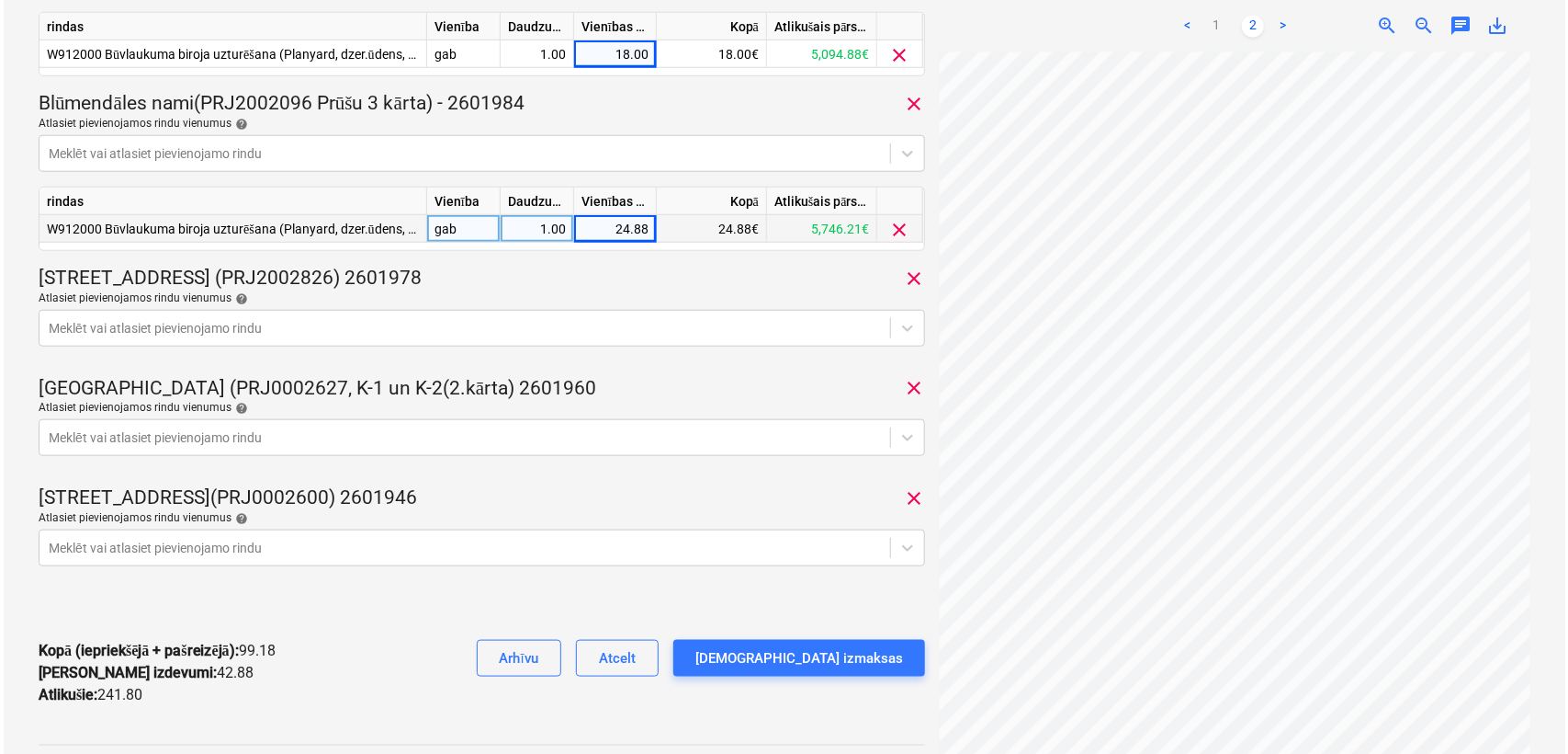
scroll to position [975, 0]
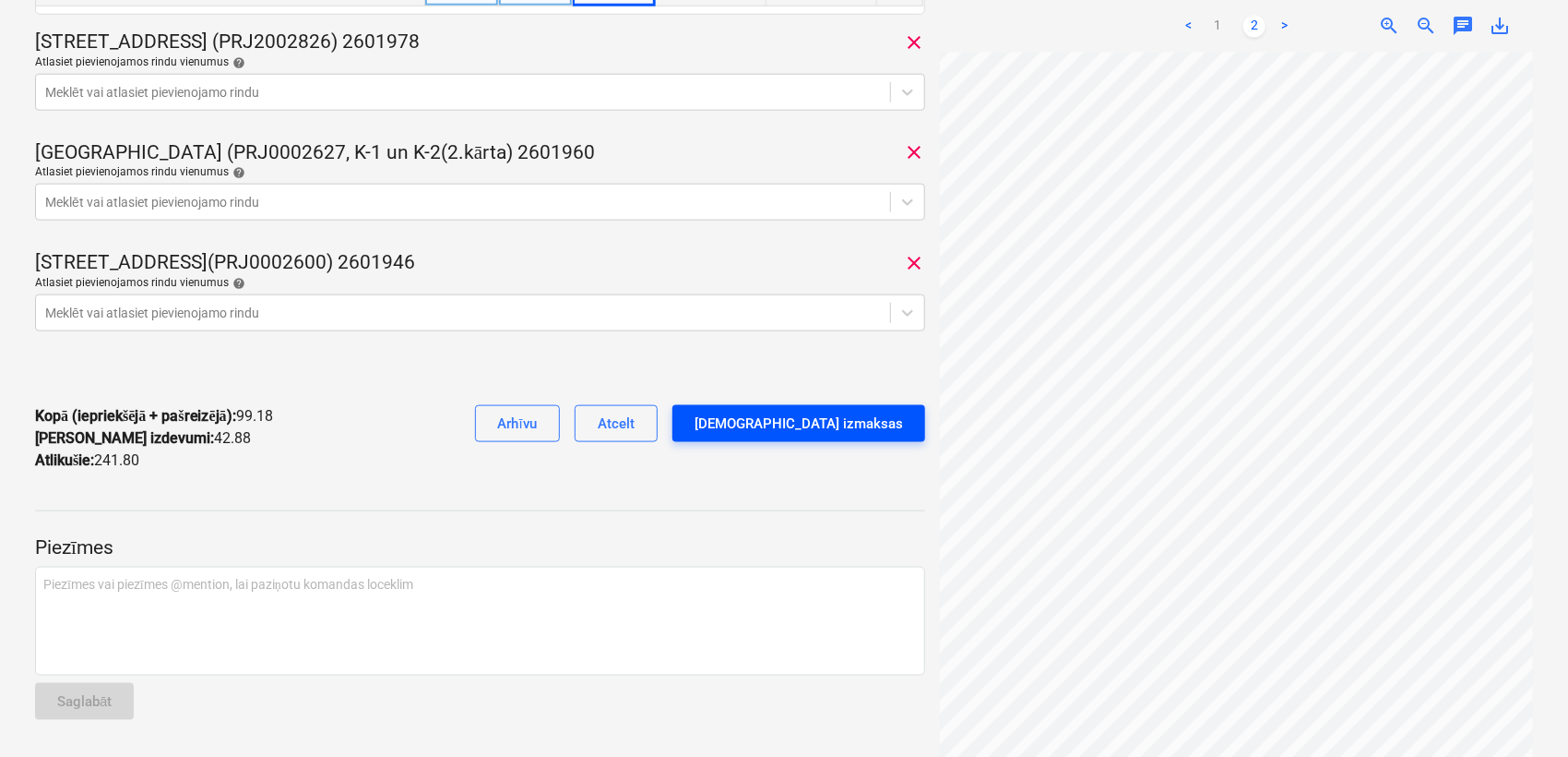
click at [822, 433] on div "Apstipriniet izmaksas" at bounding box center [798, 423] width 208 height 24
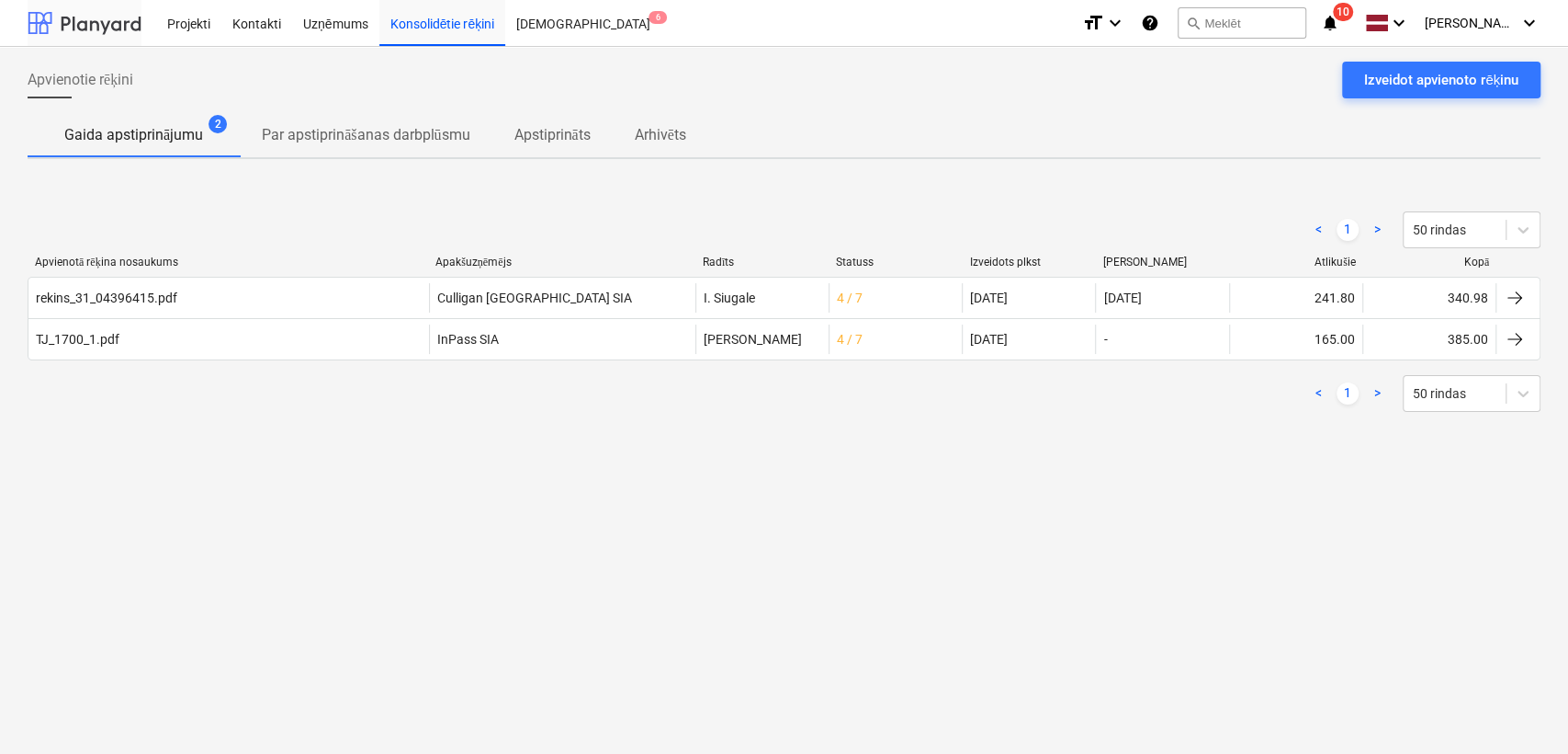
click at [117, 14] on div at bounding box center [84, 23] width 113 height 46
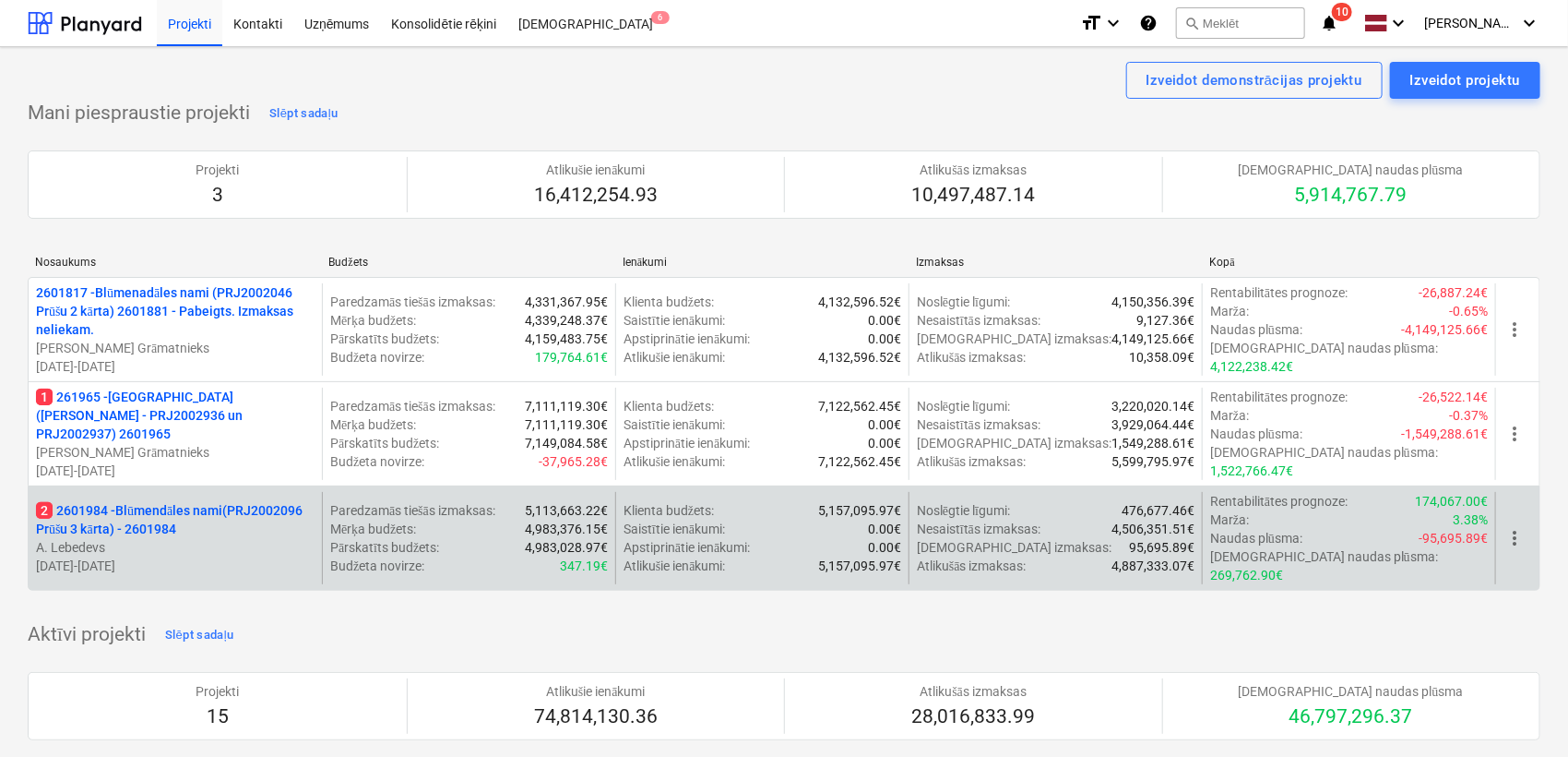
click at [188, 503] on p "2 2601984 - Blūmendāles nami(PRJ2002096 Prūšu 3 kārta) - 2601984" at bounding box center [175, 520] width 279 height 37
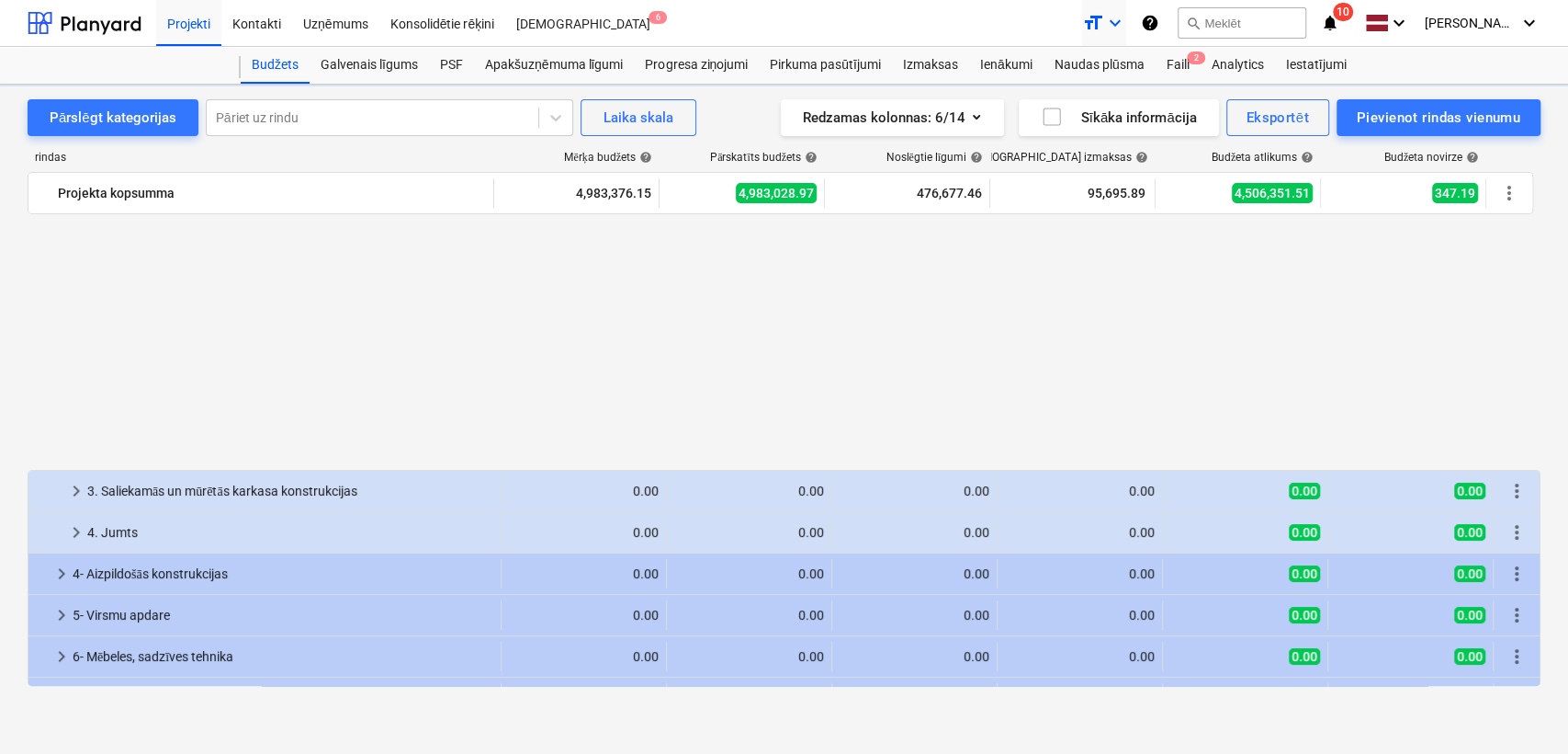
scroll to position [1104, 0]
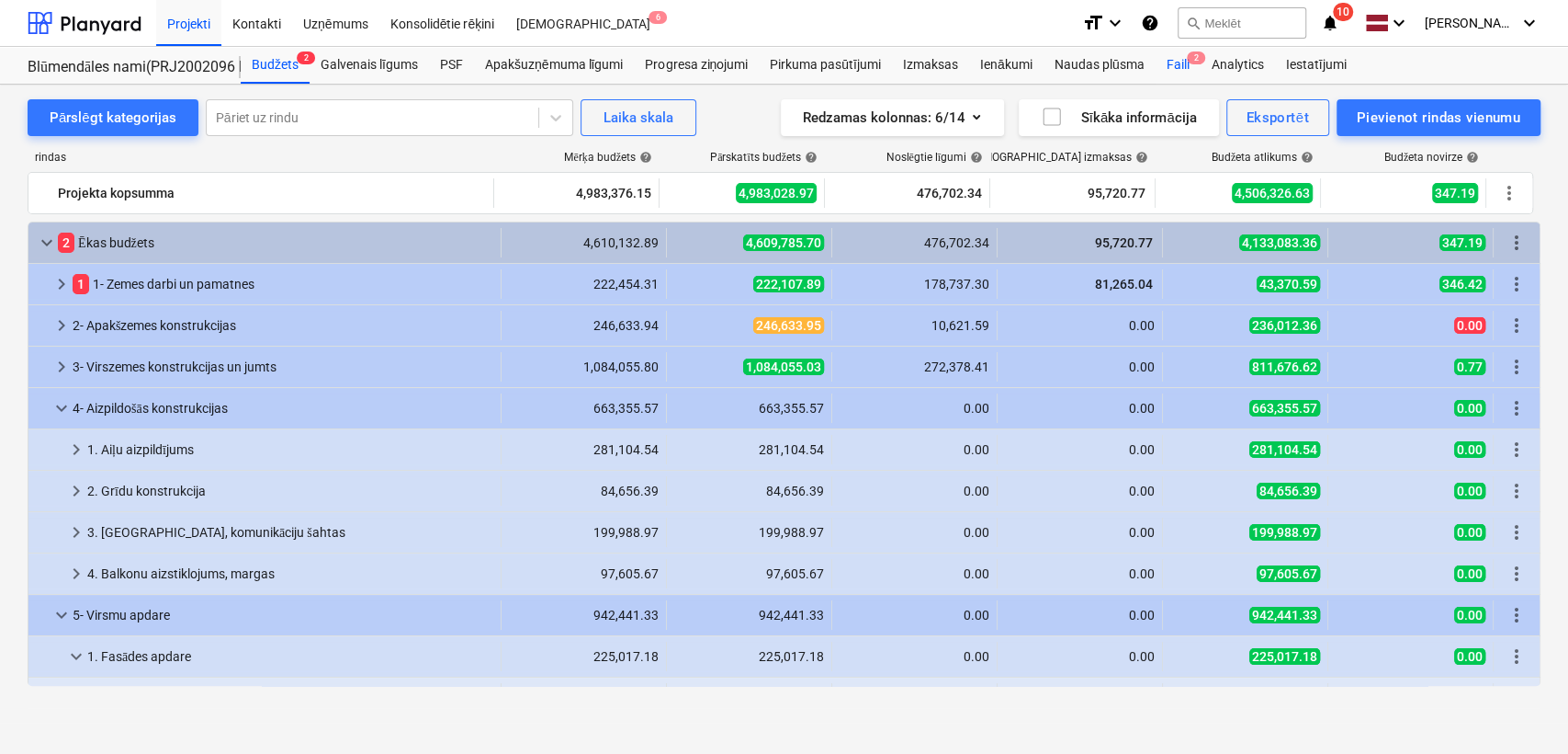
click at [1174, 64] on div "Faili 2" at bounding box center [1177, 66] width 45 height 37
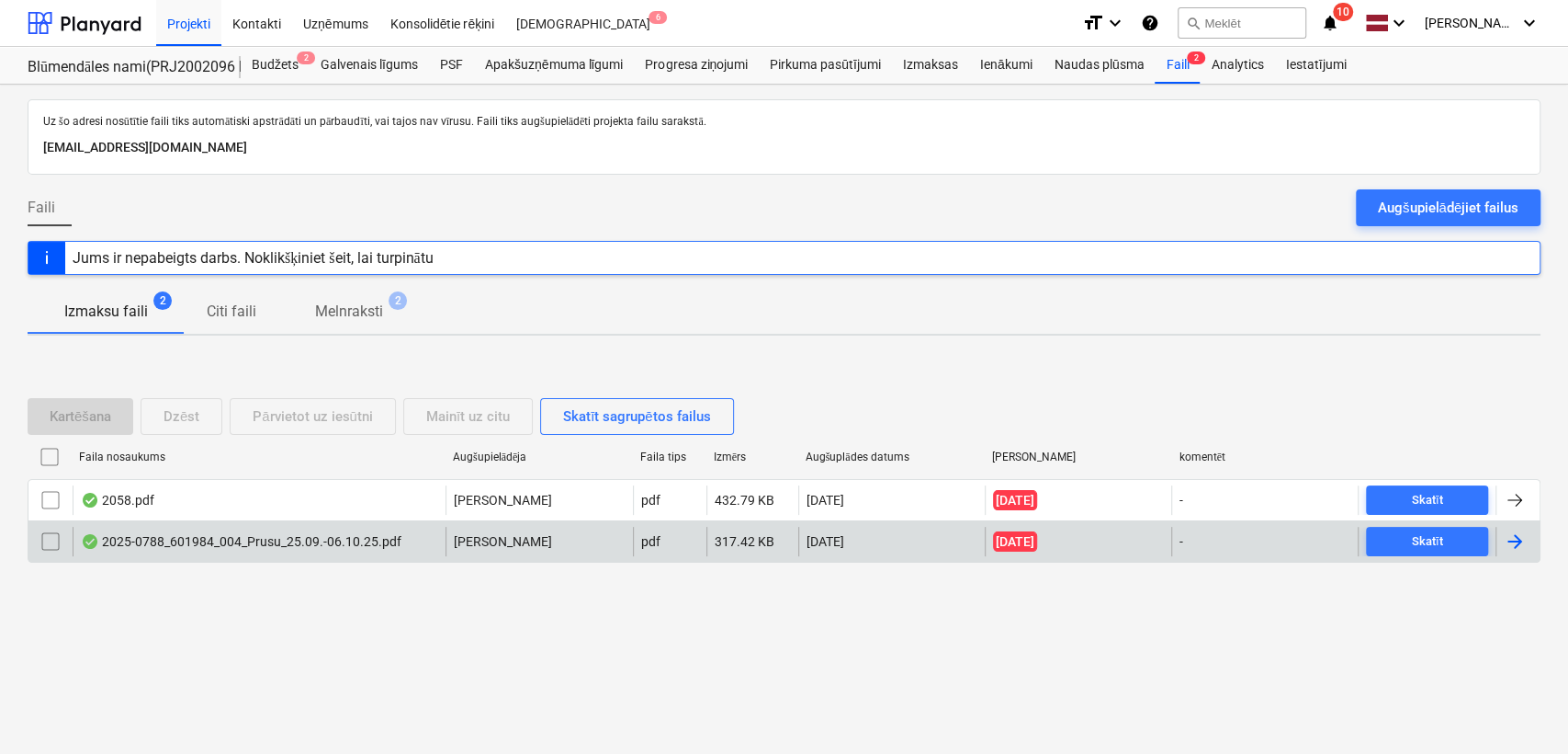
click at [1507, 537] on div at bounding box center [1515, 542] width 22 height 22
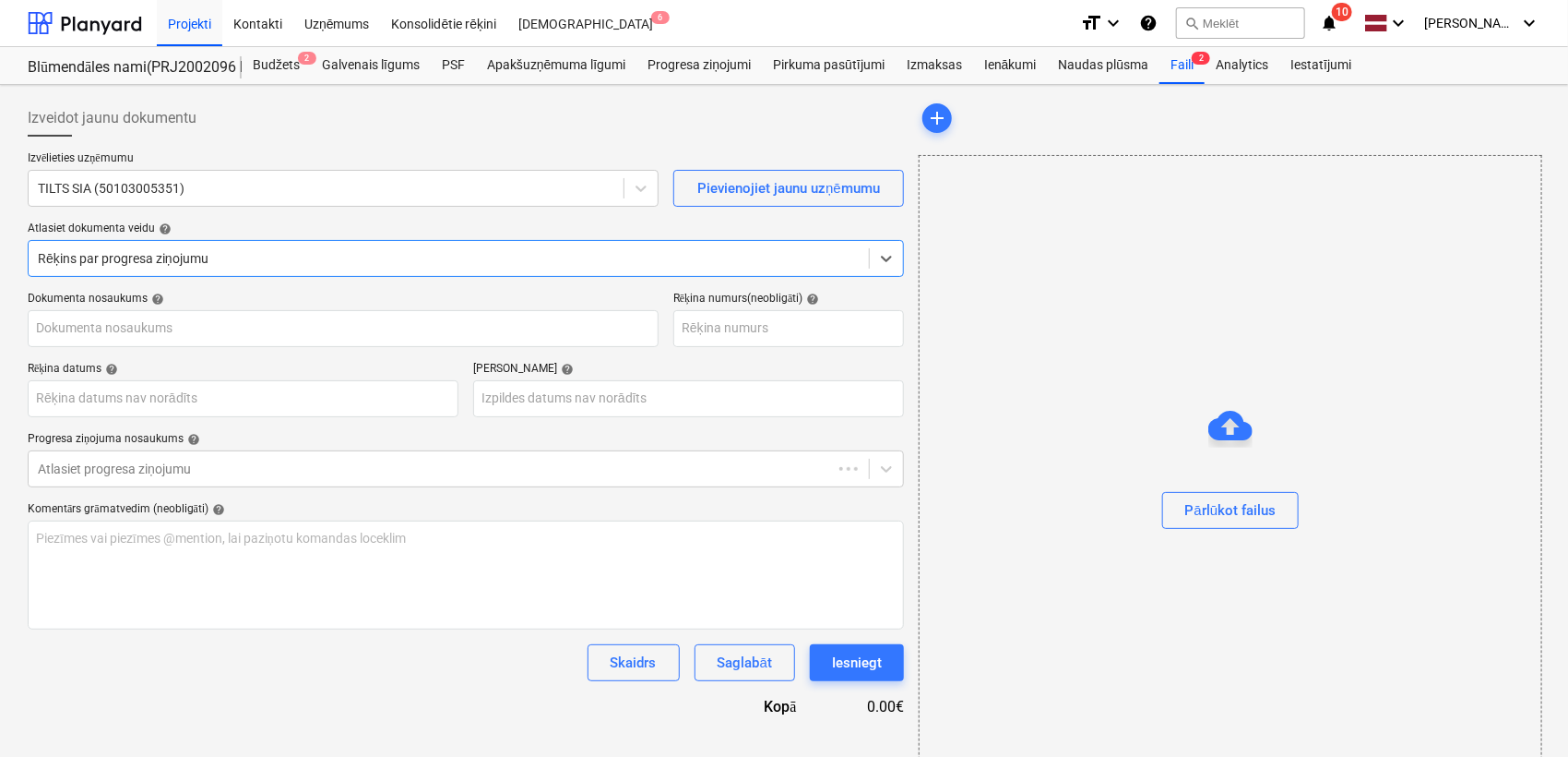
type input "2025-0788"
type input "[DATE]"
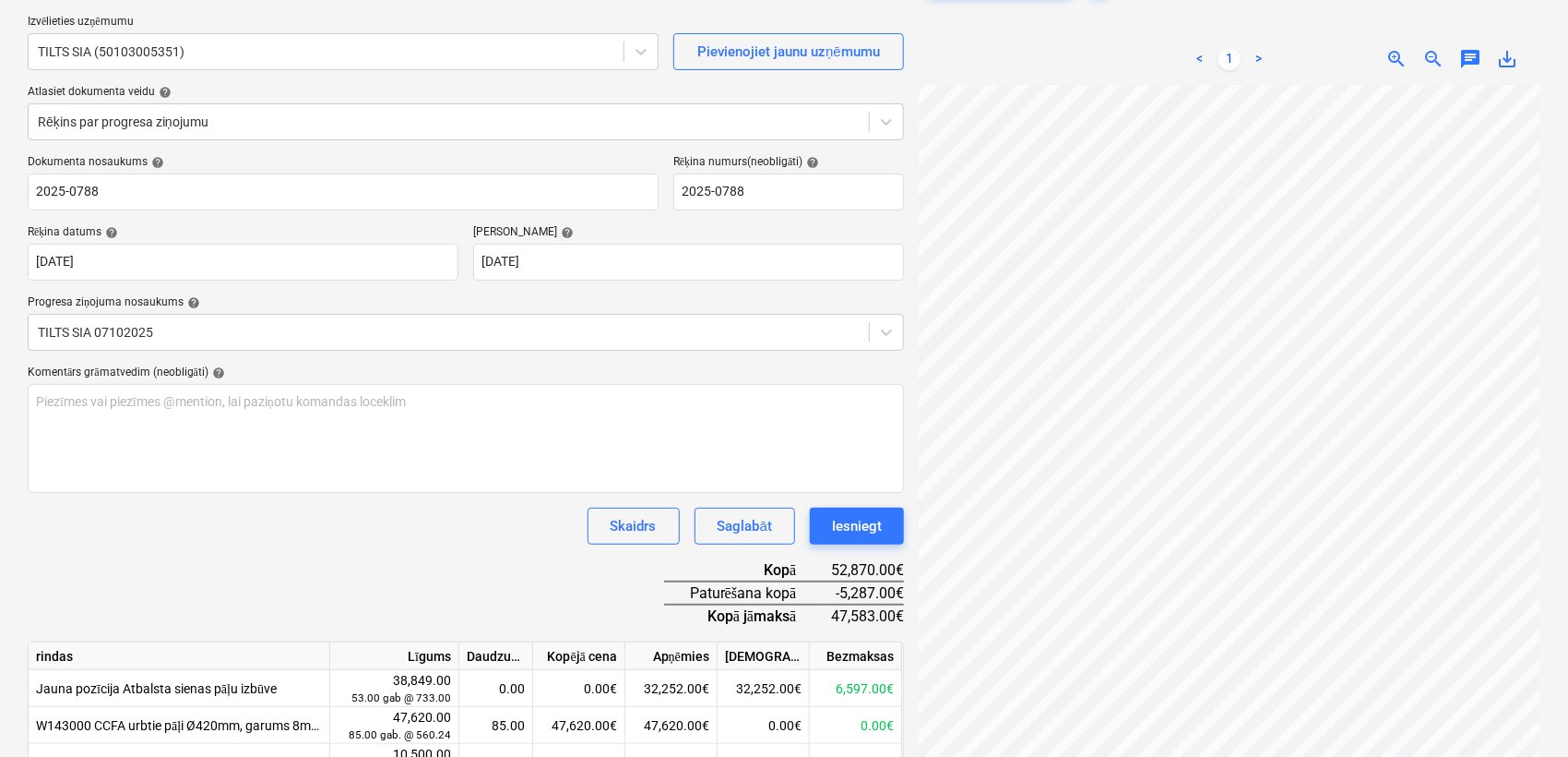
scroll to position [701, 216]
click at [1564, 318] on div "Izveidot jaunu dokumentu Izvēlieties uzņēmumu TILTS SIA (50103005351) Pievienoj…" at bounding box center [784, 420] width 1568 height 944
click at [562, 256] on body "Projekti Kontakti Uzņēmums Konsolidētie rēķini Iesūtne 6 format_size keyboard_a…" at bounding box center [784, 242] width 1568 height 757
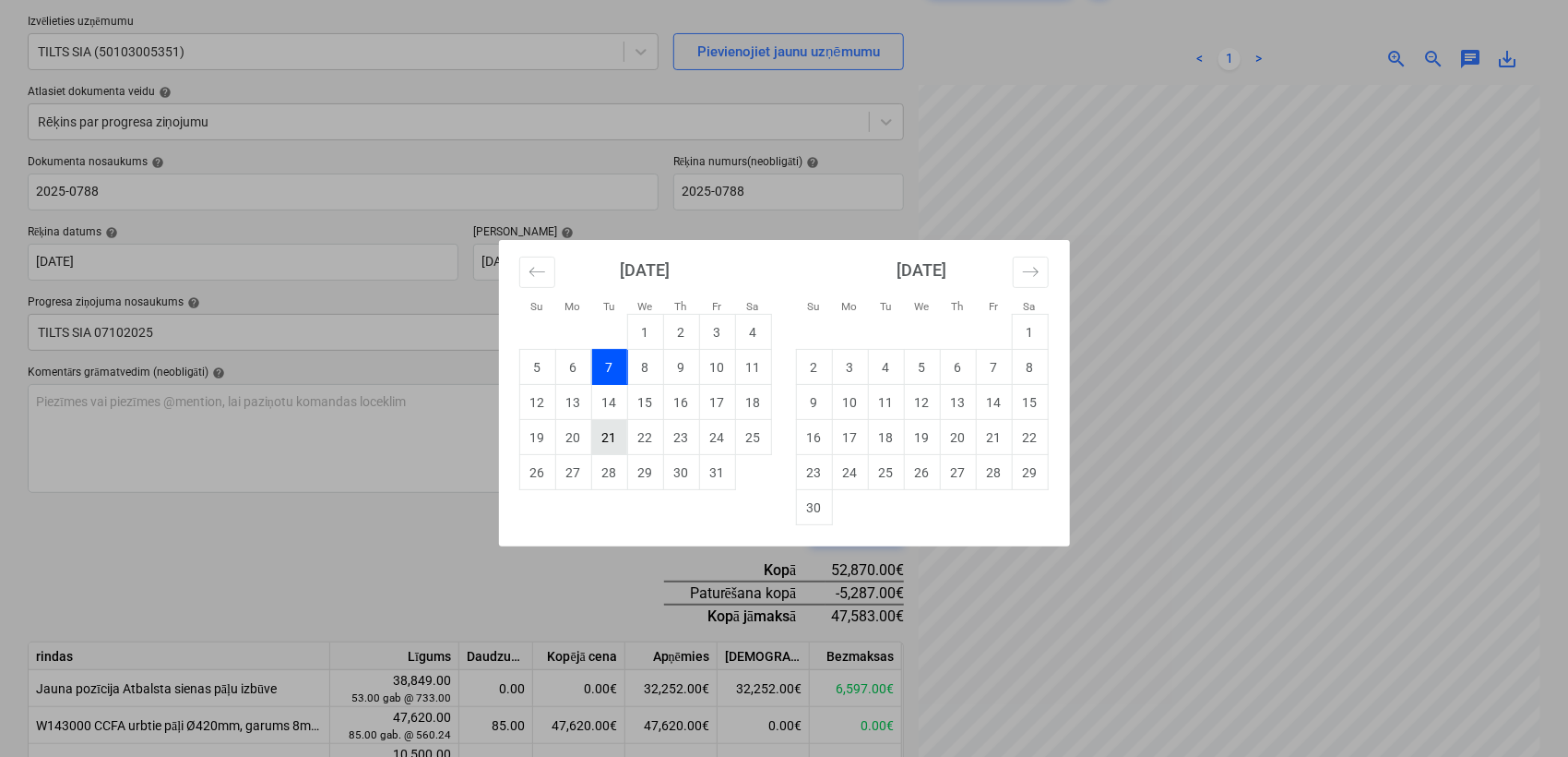
click at [622, 431] on td "21" at bounding box center [608, 437] width 36 height 35
type input "21 Oct 2025"
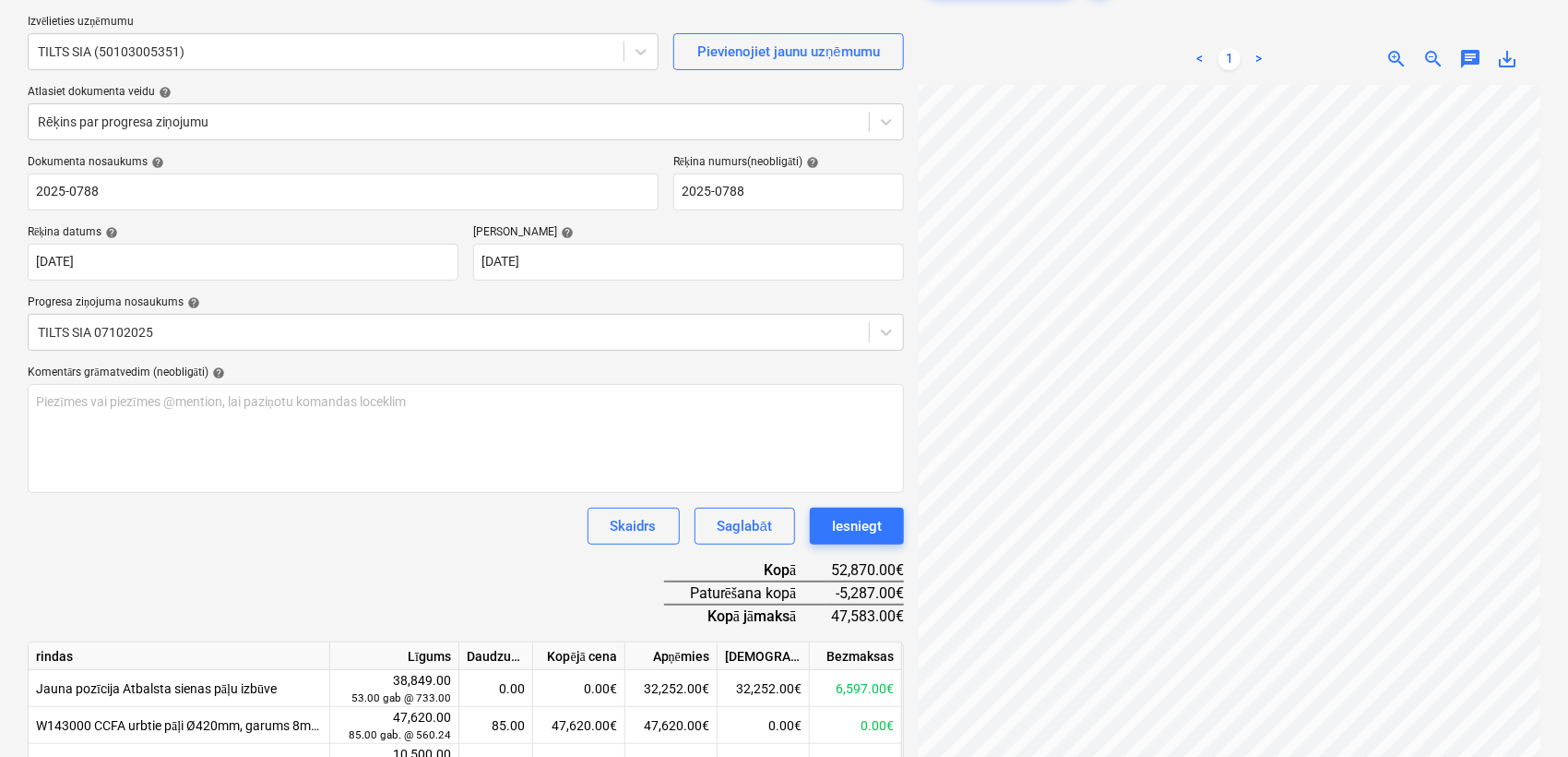
click at [653, 305] on div "Progresa ziņojuma nosaukums help" at bounding box center [466, 303] width 876 height 15
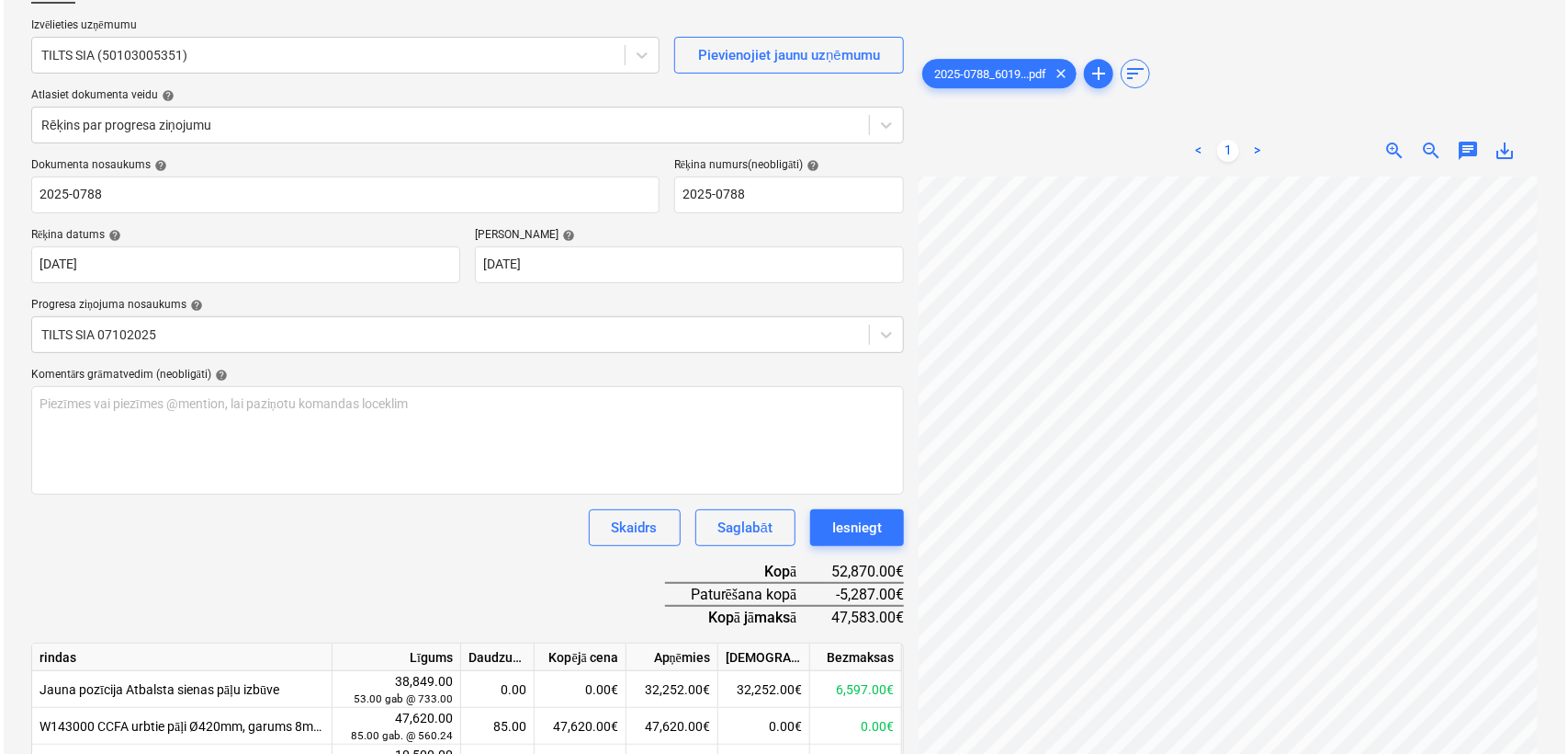
scroll to position [272, 0]
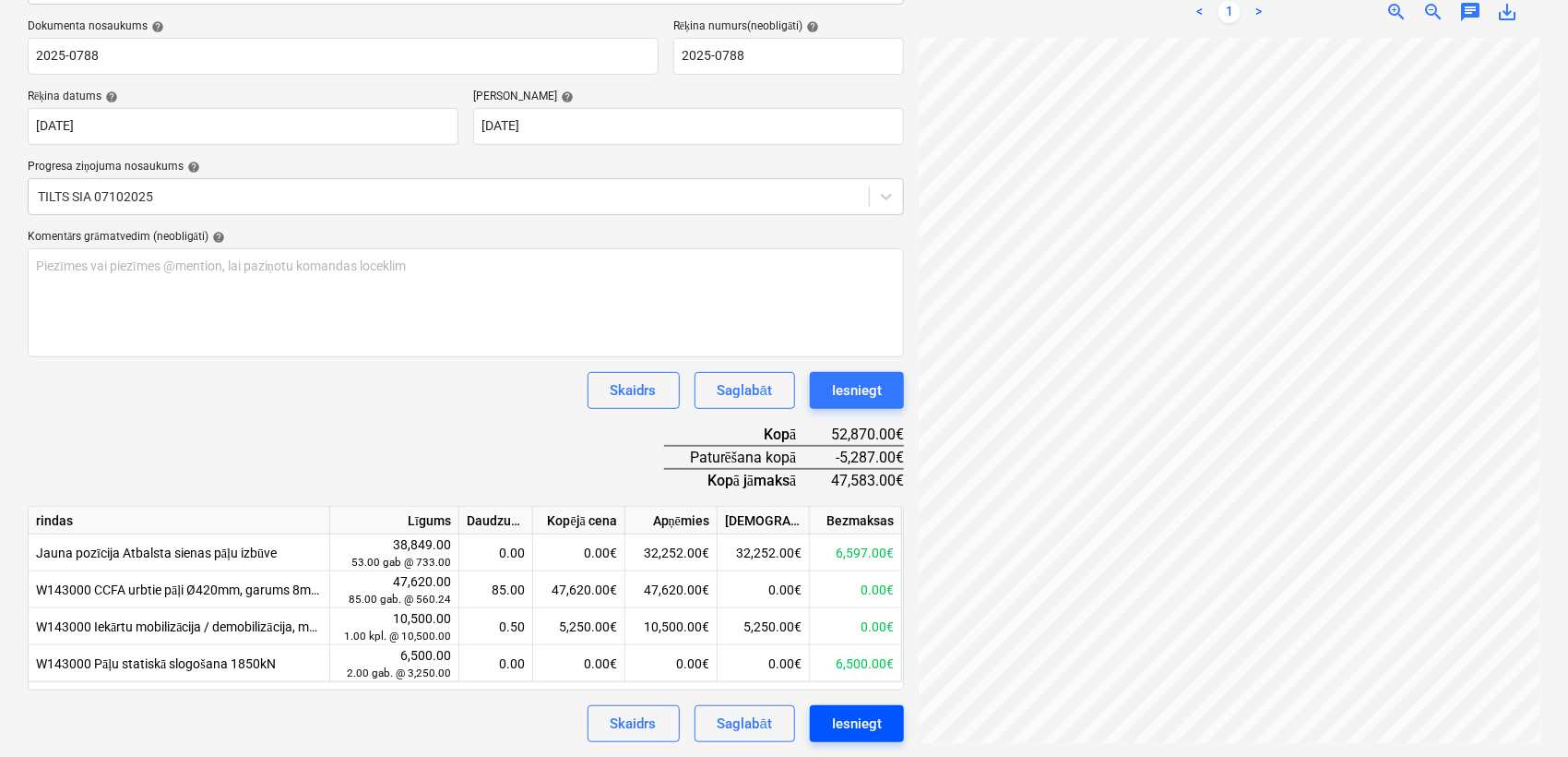
click at [878, 720] on div "Iesniegt" at bounding box center [857, 724] width 50 height 24
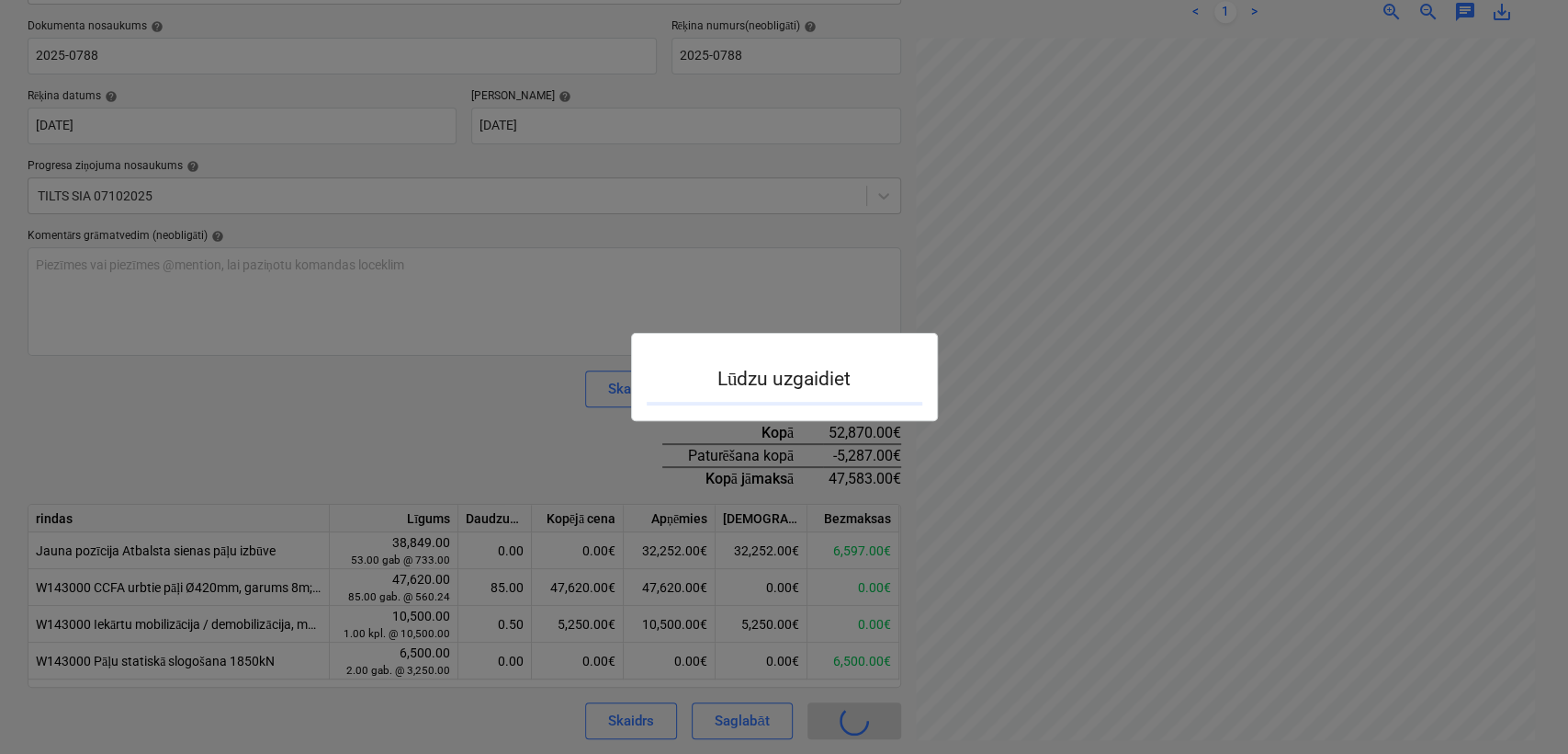
scroll to position [659, 515]
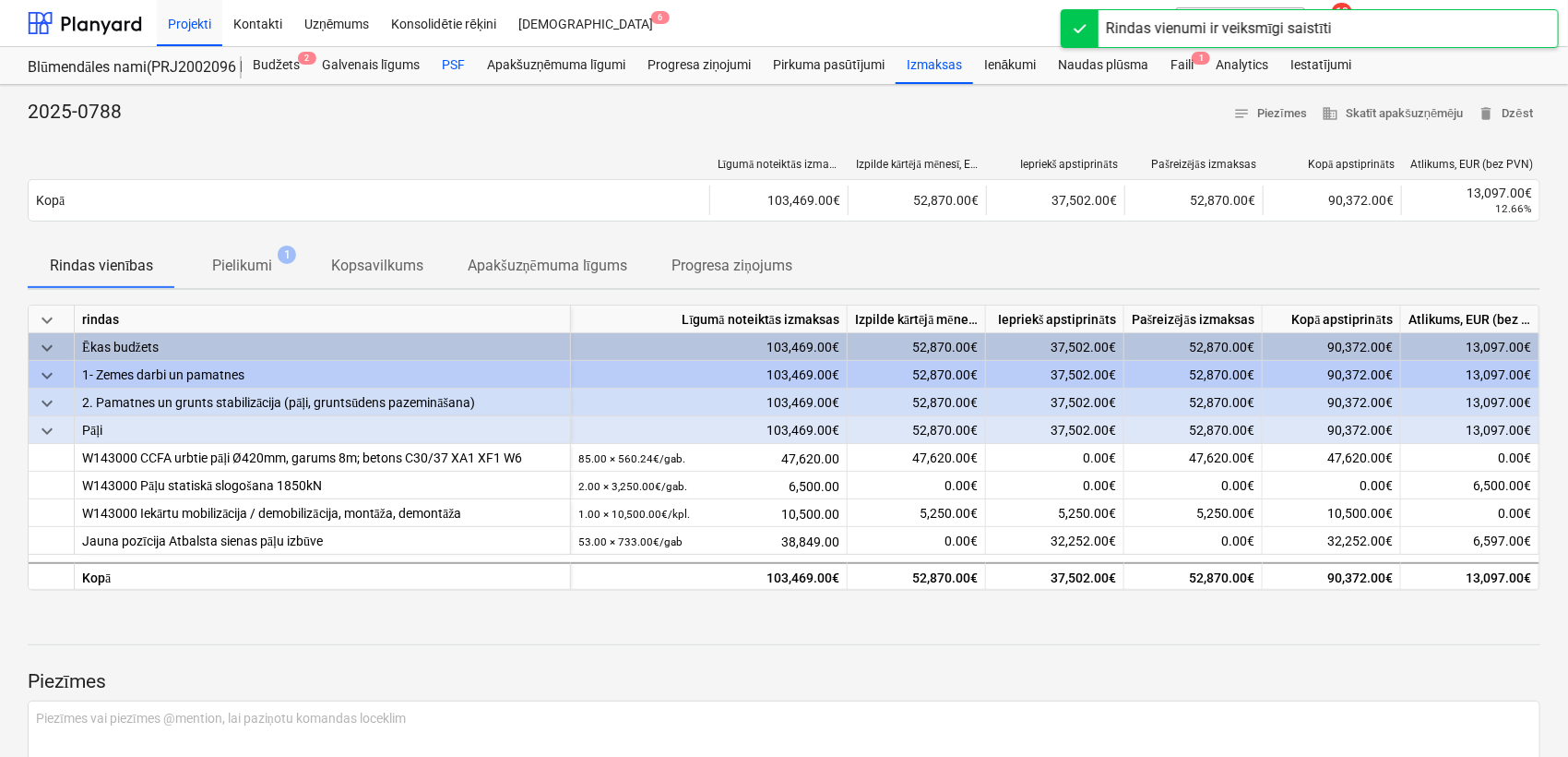
click at [458, 69] on div "PSF" at bounding box center [453, 66] width 45 height 37
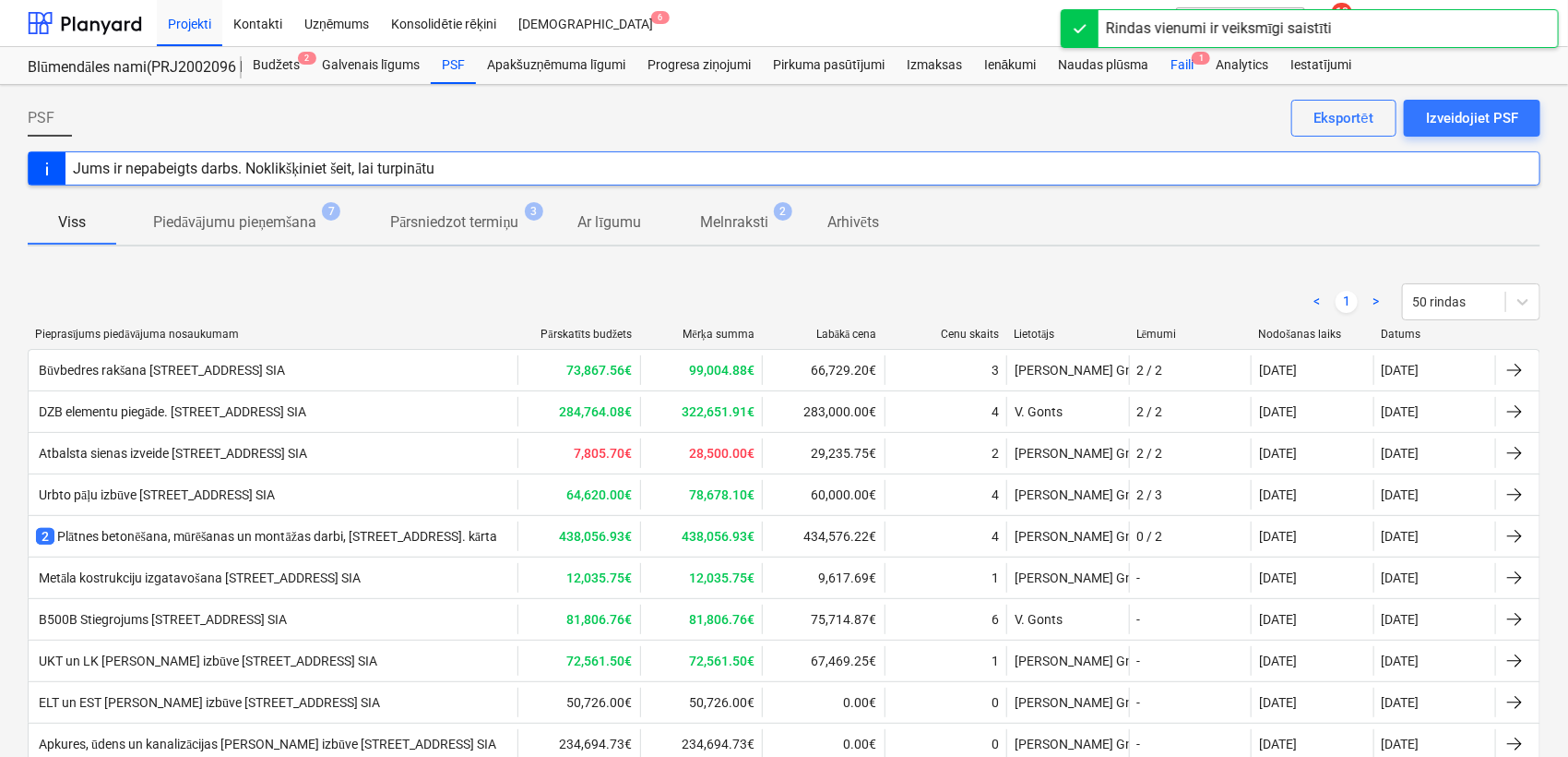
click at [1185, 61] on div "Faili 1" at bounding box center [1182, 66] width 45 height 37
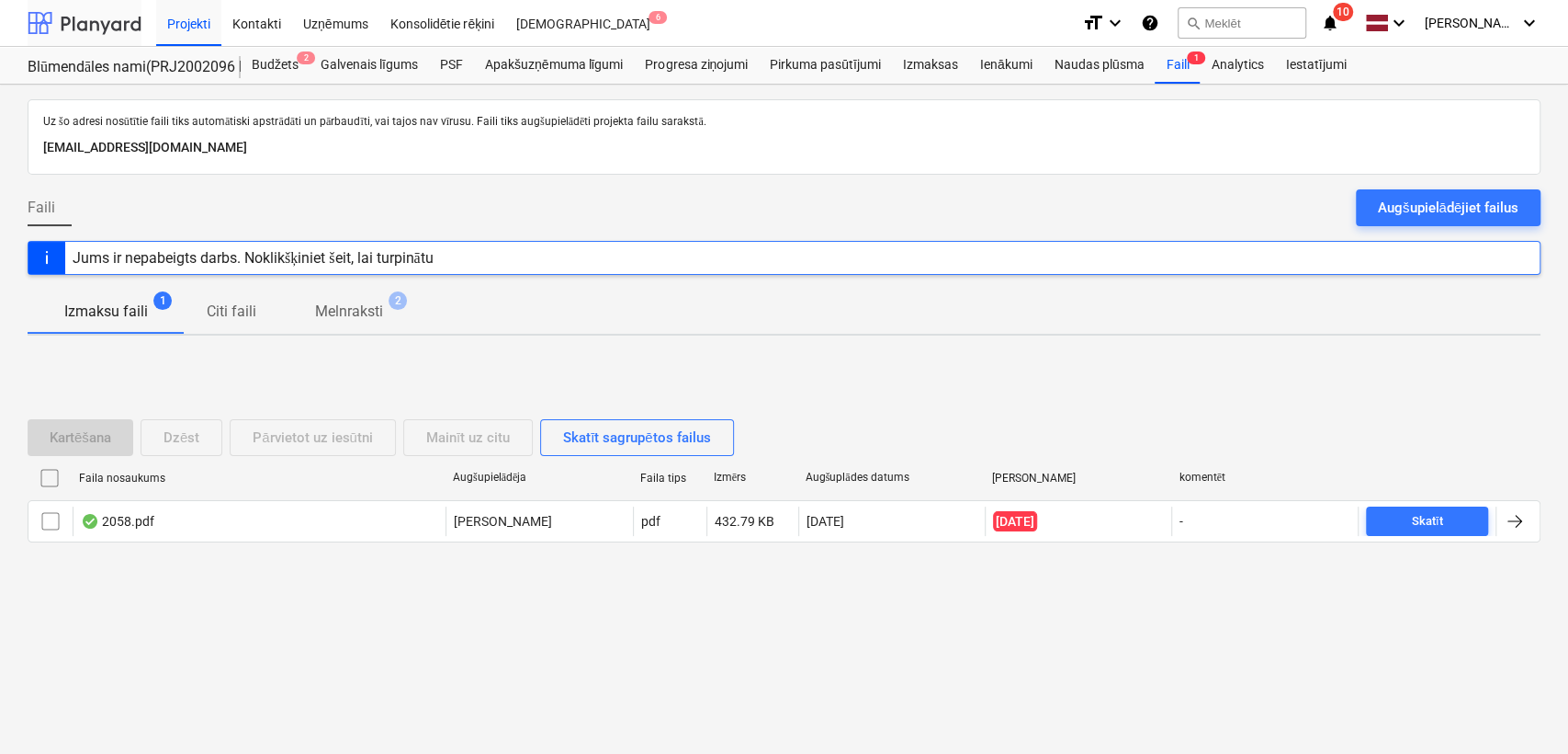
click at [105, 18] on div at bounding box center [84, 23] width 113 height 46
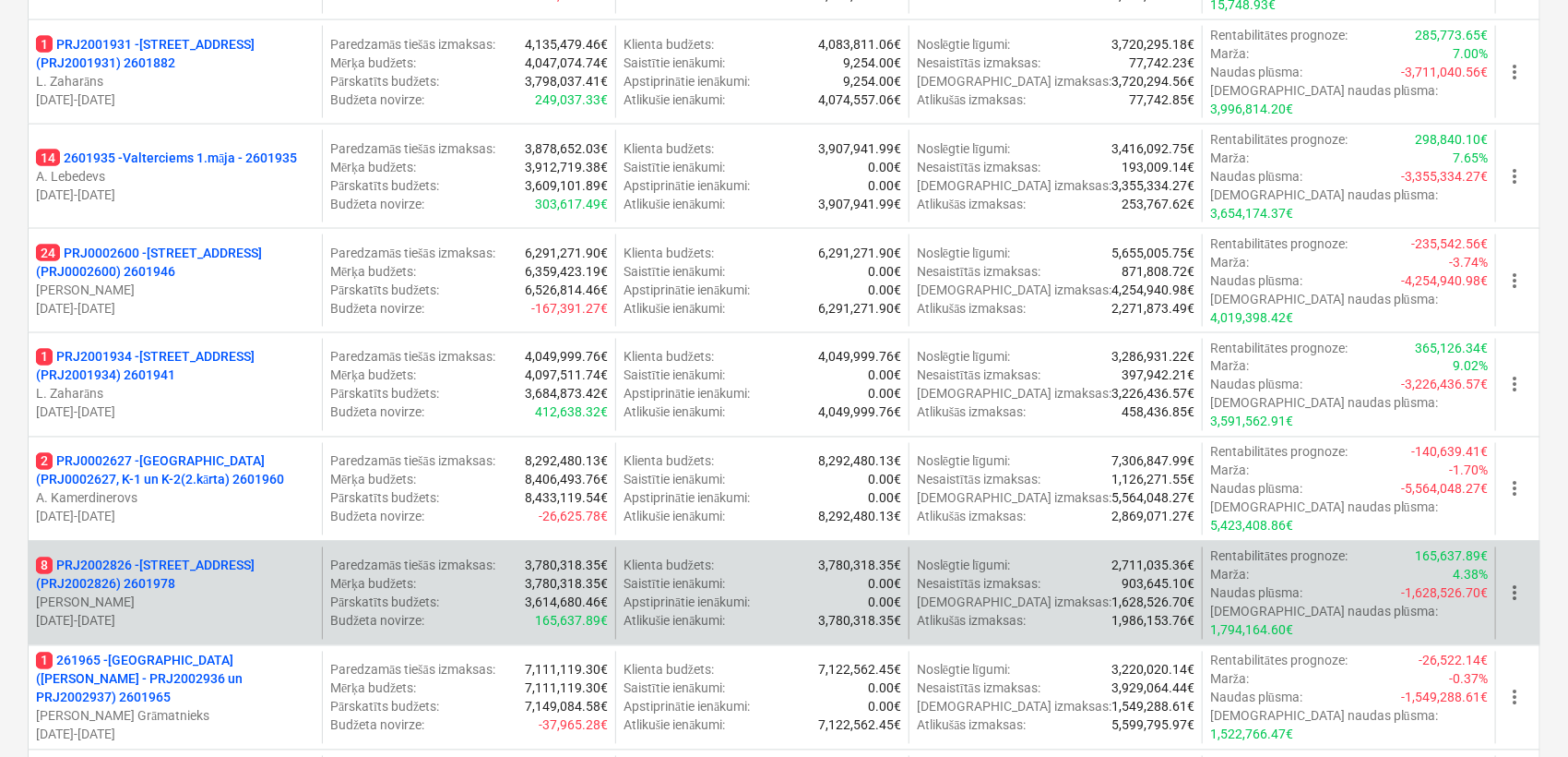
scroll to position [1367, 0]
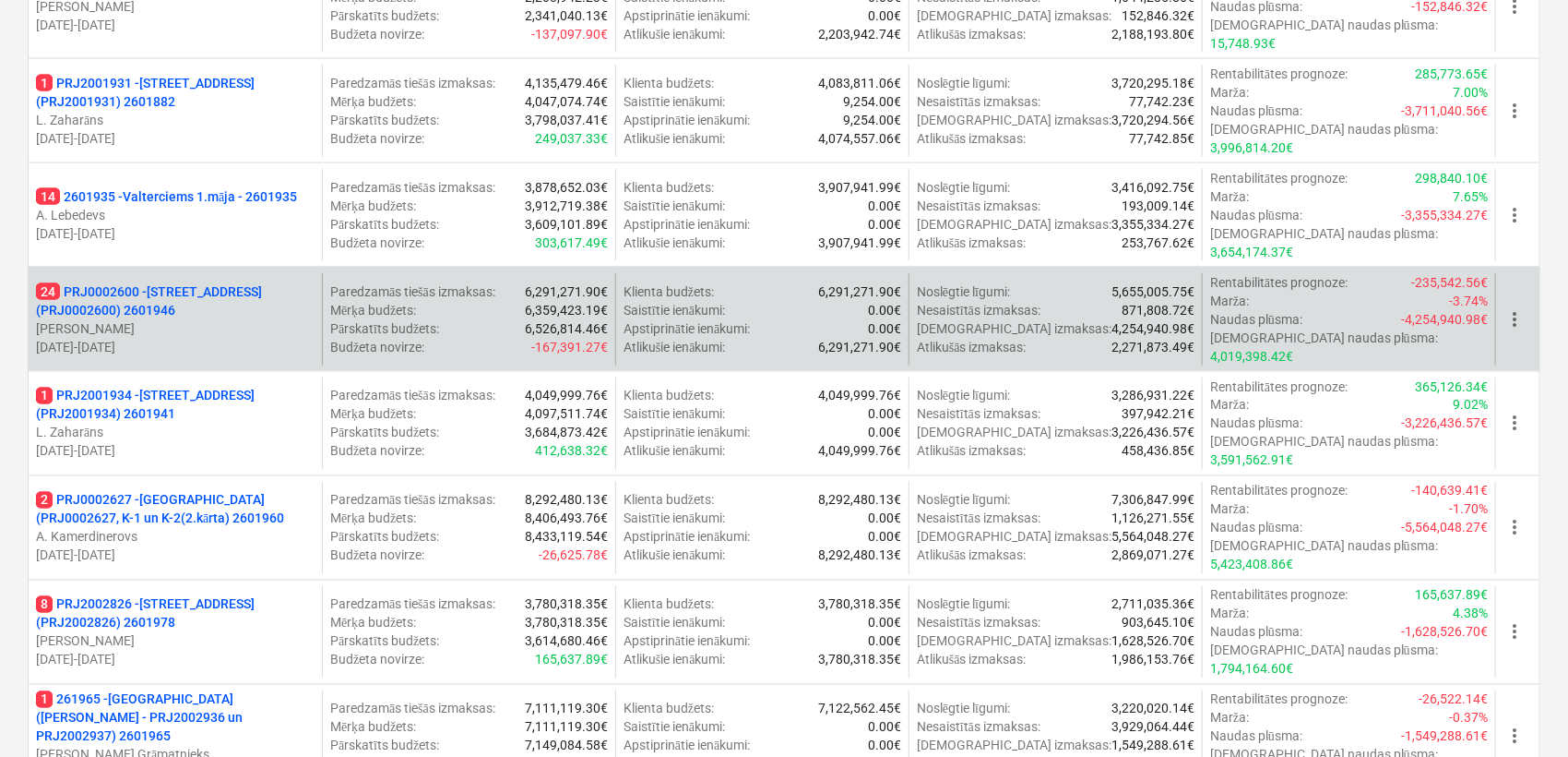
click at [155, 283] on p "24 PRJ0002600 - Vienības gatve 24, E1 ēka(PRJ0002600) 2601946" at bounding box center [175, 301] width 279 height 37
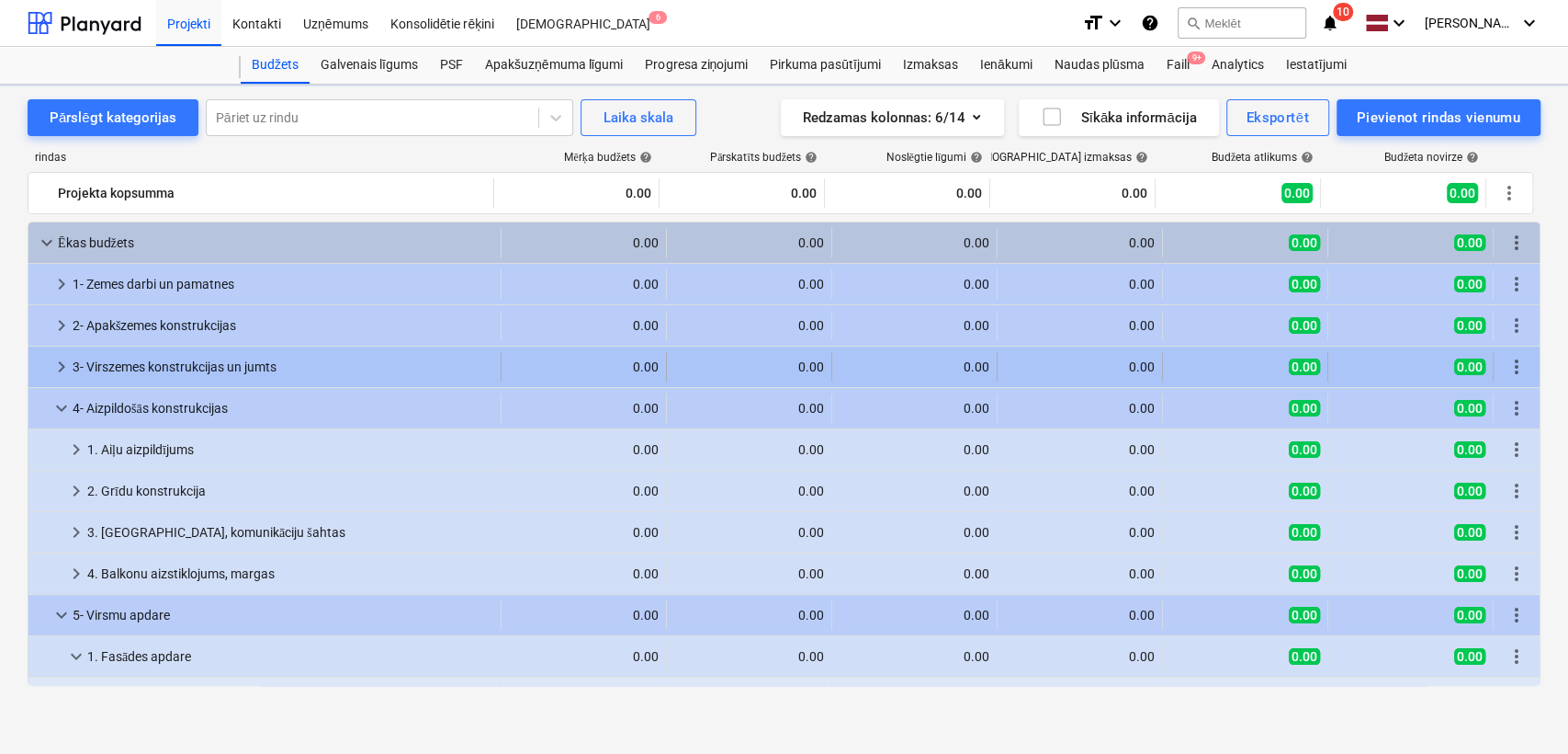
scroll to position [135, 0]
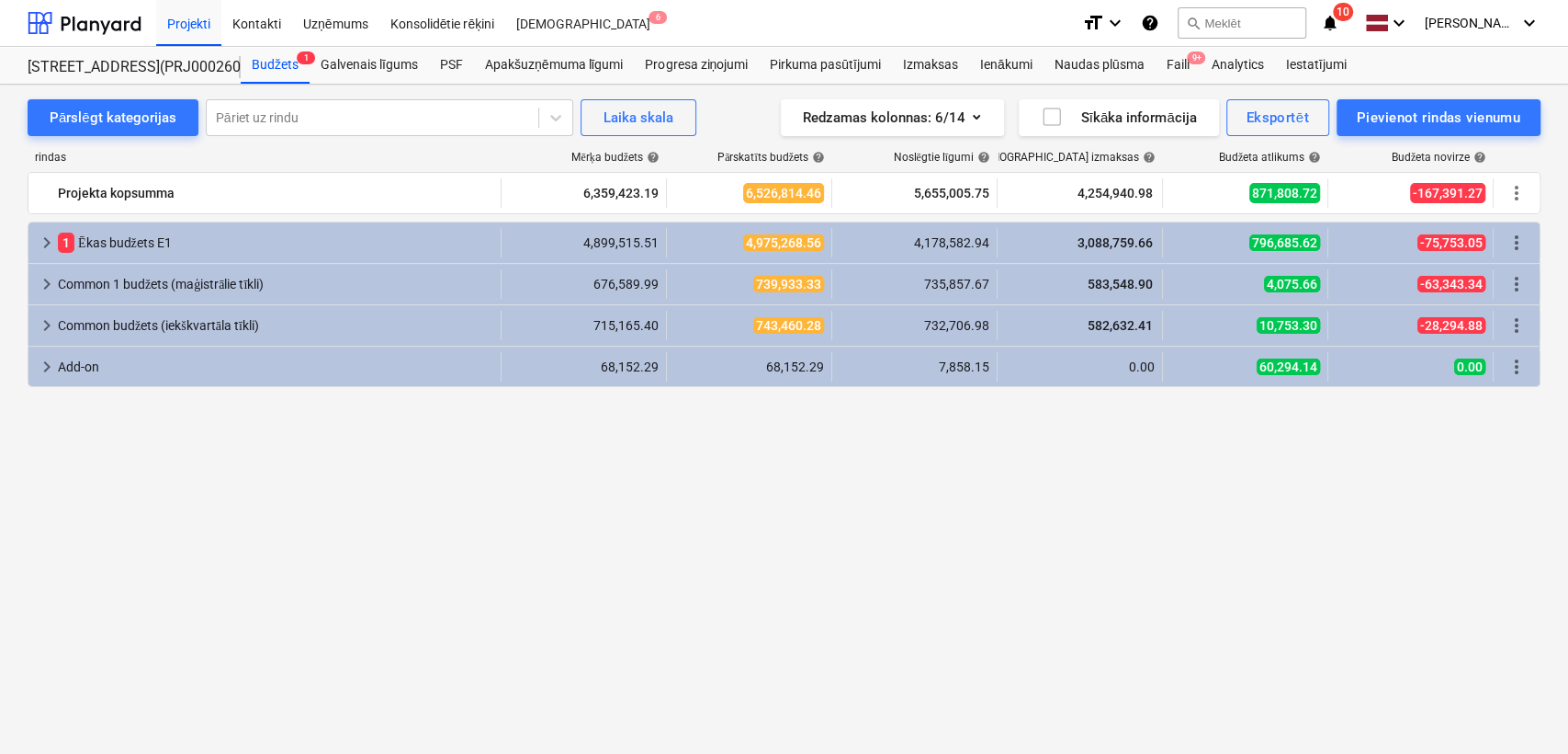
click at [1337, 16] on span "10" at bounding box center [1343, 12] width 20 height 18
click at [649, 479] on div "keyboard_arrow_right 1 Ēkas budžets E1 4,899,515.51 4,975,268.56 4,178,582.94 3…" at bounding box center [784, 453] width 1513 height 464
click at [85, 24] on div at bounding box center [84, 23] width 113 height 46
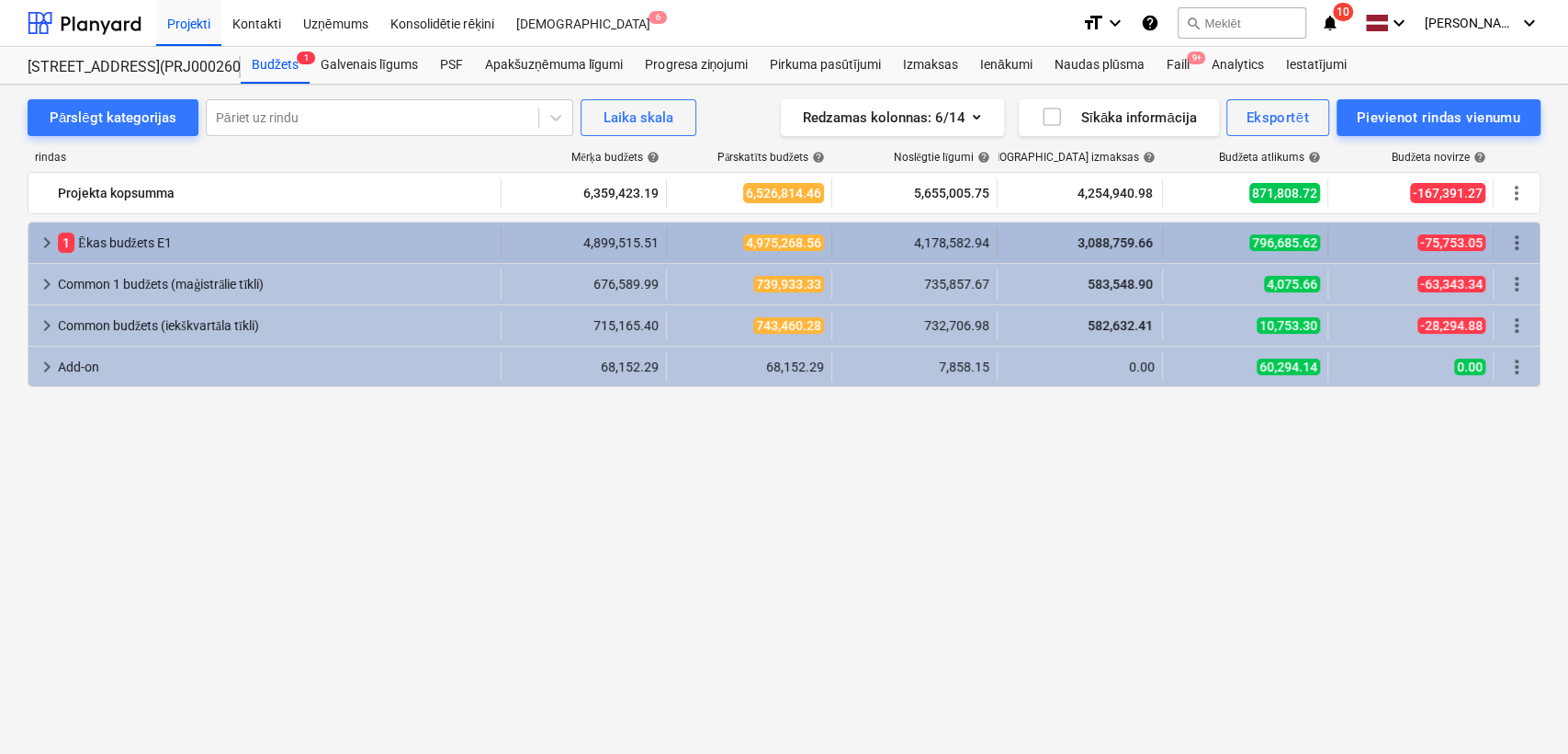
click at [36, 246] on span "keyboard_arrow_right" at bounding box center [47, 243] width 22 height 22
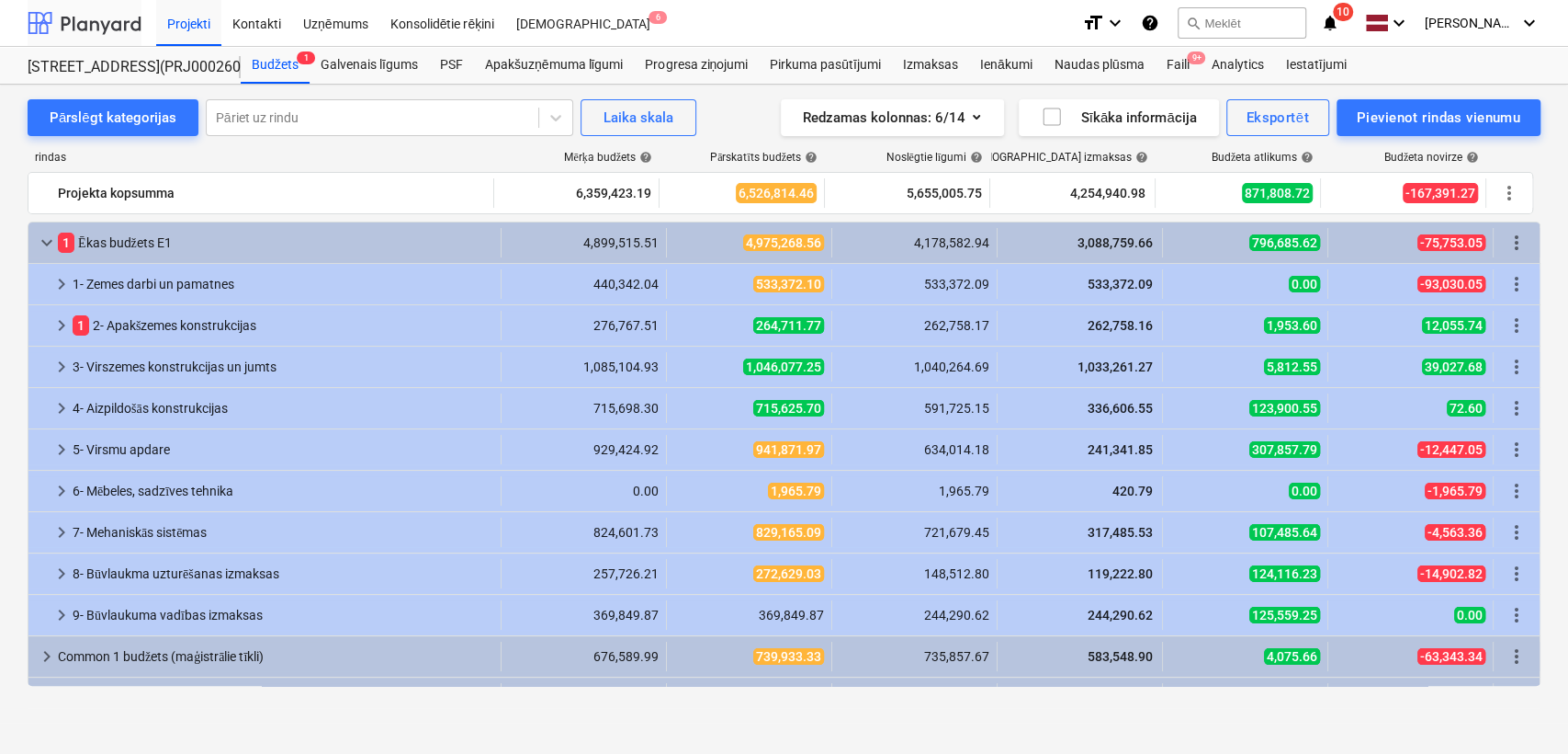
click at [74, 29] on div at bounding box center [84, 23] width 113 height 46
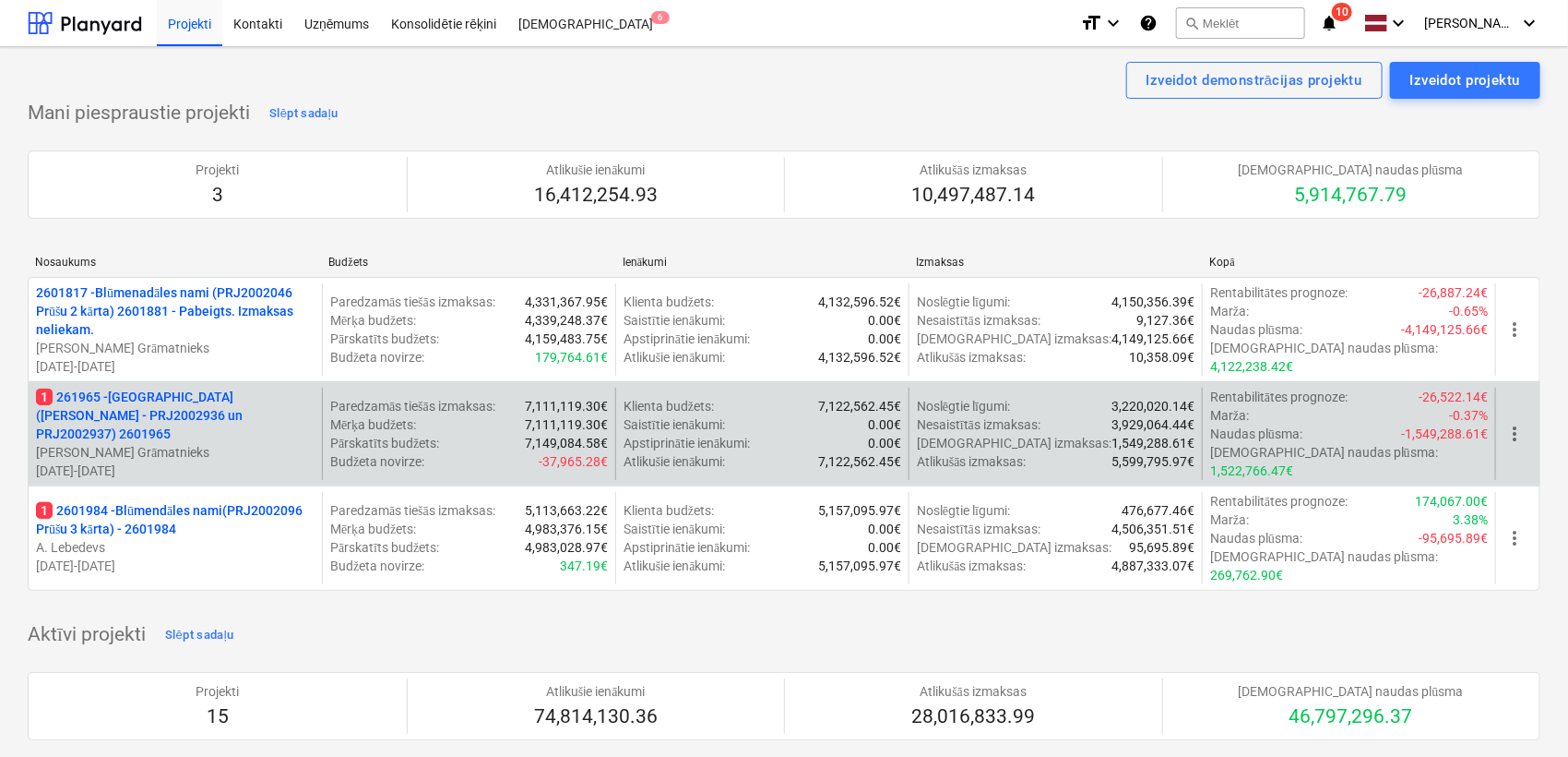
click at [200, 393] on p "1 261965 - [GEOGRAPHIC_DATA] (abas ēkas - PRJ2002936 un PRJ2002937) 2601965" at bounding box center [175, 415] width 279 height 56
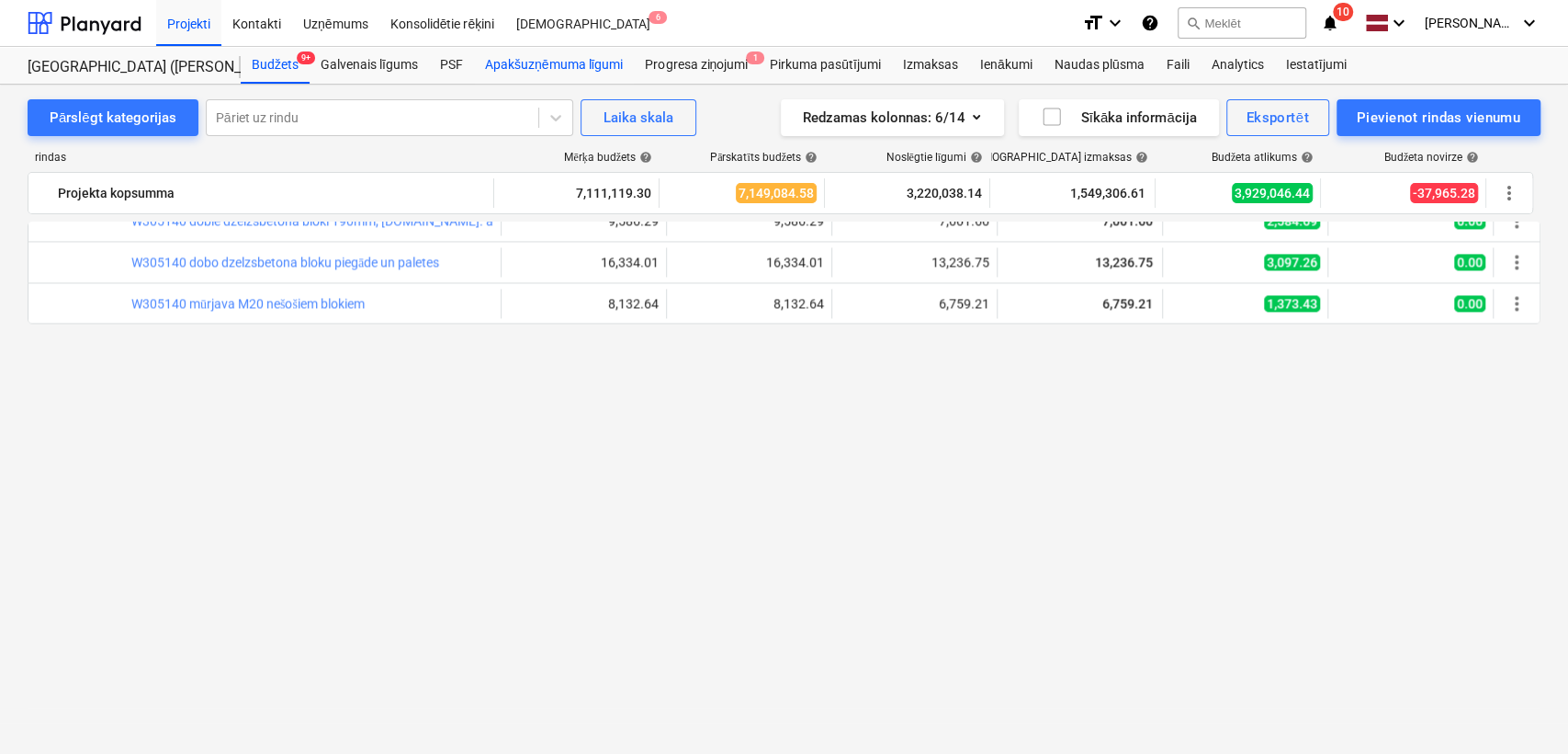
scroll to position [616, 0]
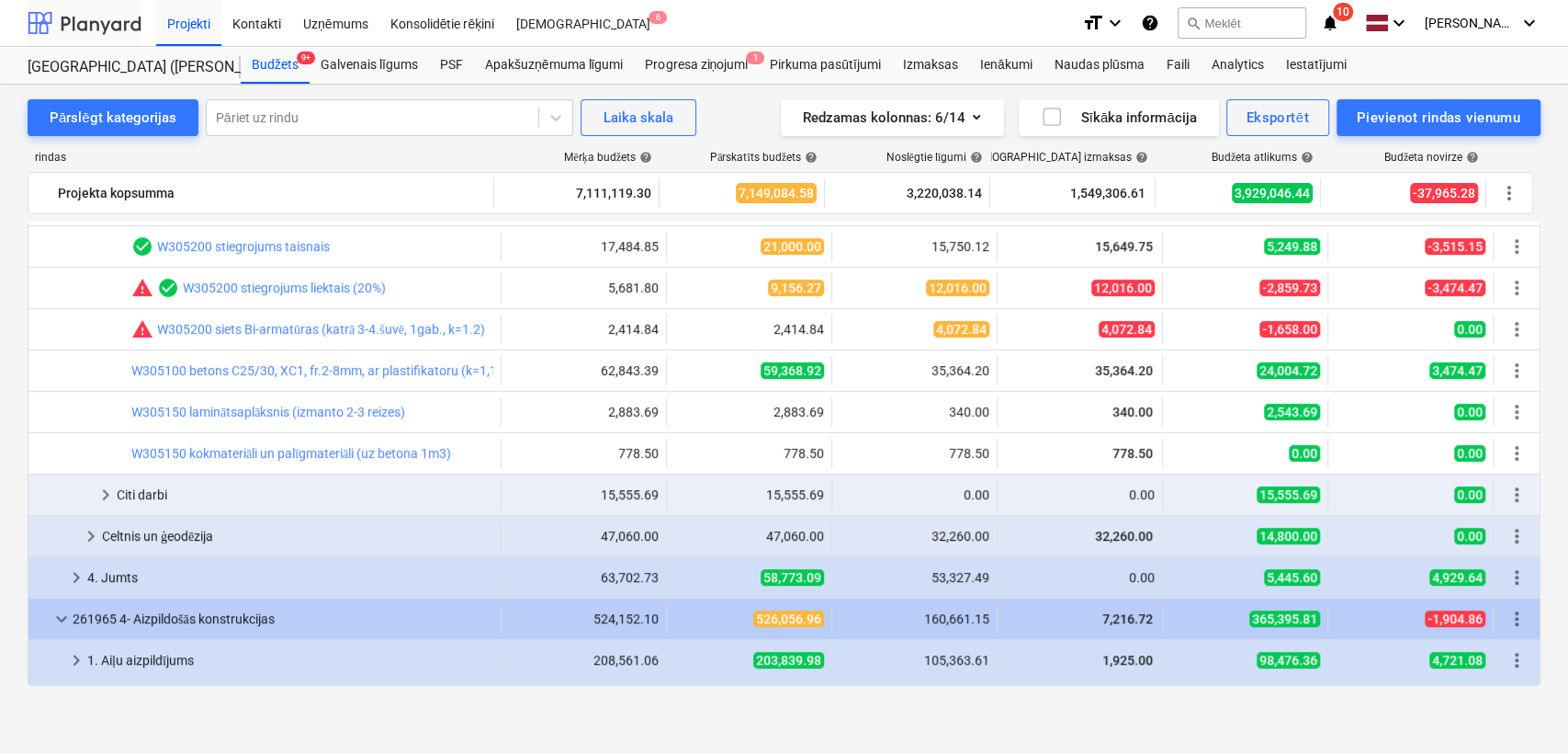
click at [89, 17] on div at bounding box center [84, 23] width 113 height 46
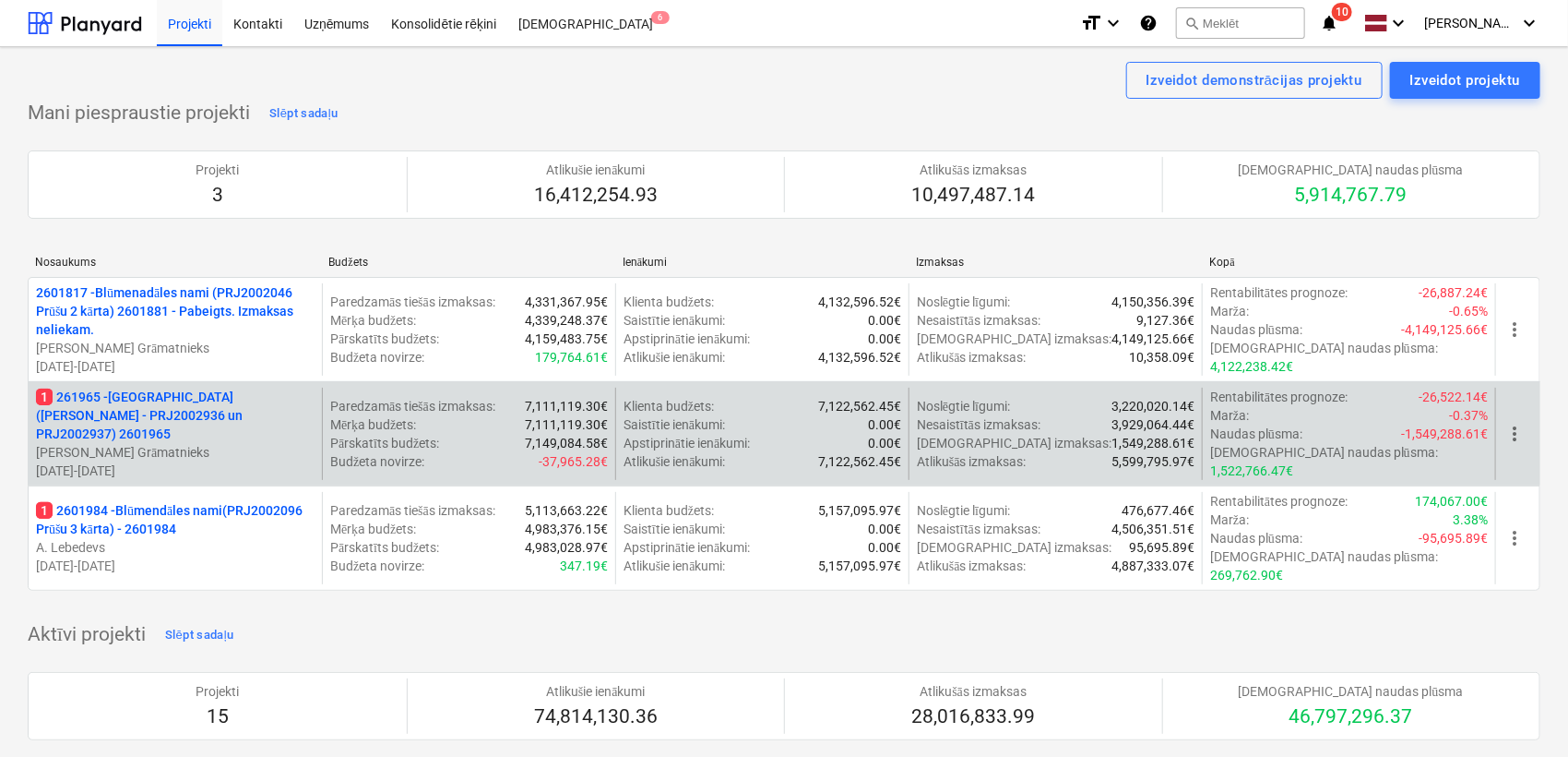
click at [154, 419] on p "1 261965 - [GEOGRAPHIC_DATA] (abas ēkas - PRJ2002936 un PRJ2002937) 2601965" at bounding box center [175, 415] width 279 height 56
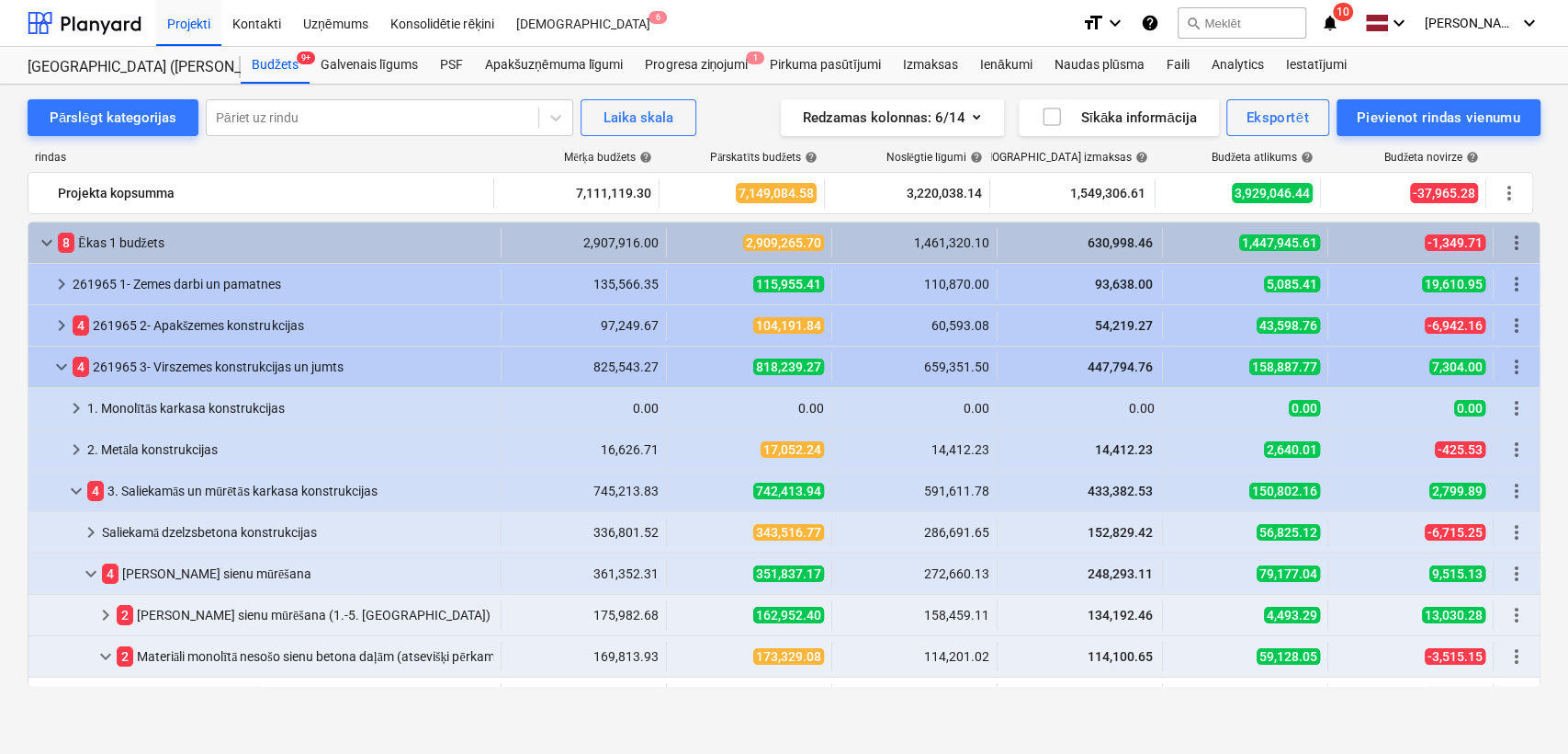
scroll to position [72, 0]
